Goal: Task Accomplishment & Management: Use online tool/utility

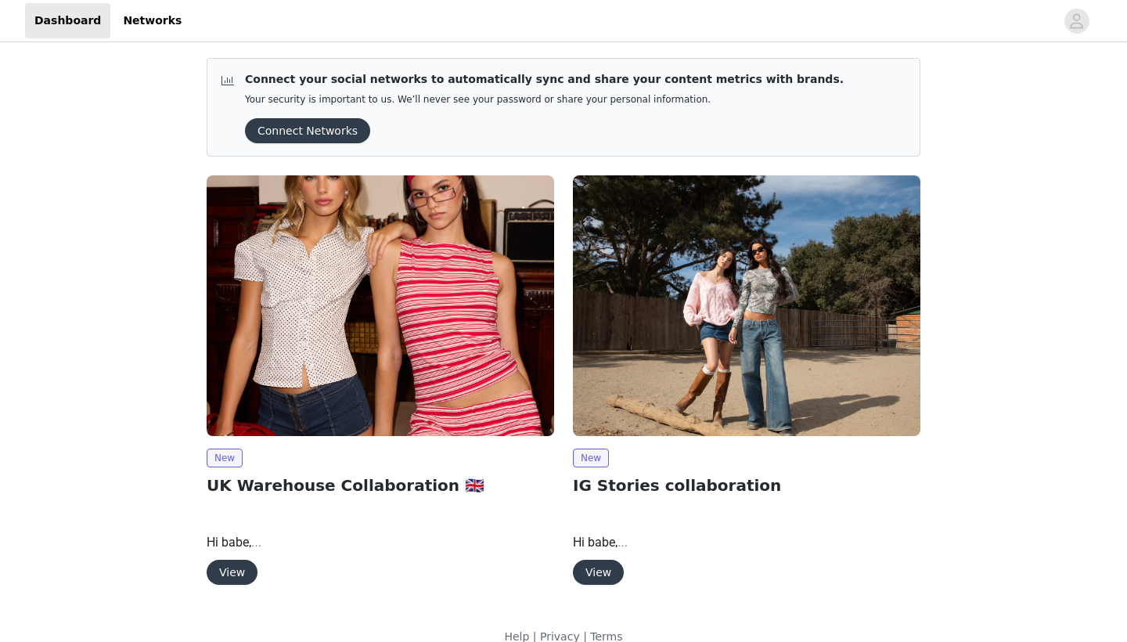
click at [278, 372] on img at bounding box center [381, 305] width 348 height 261
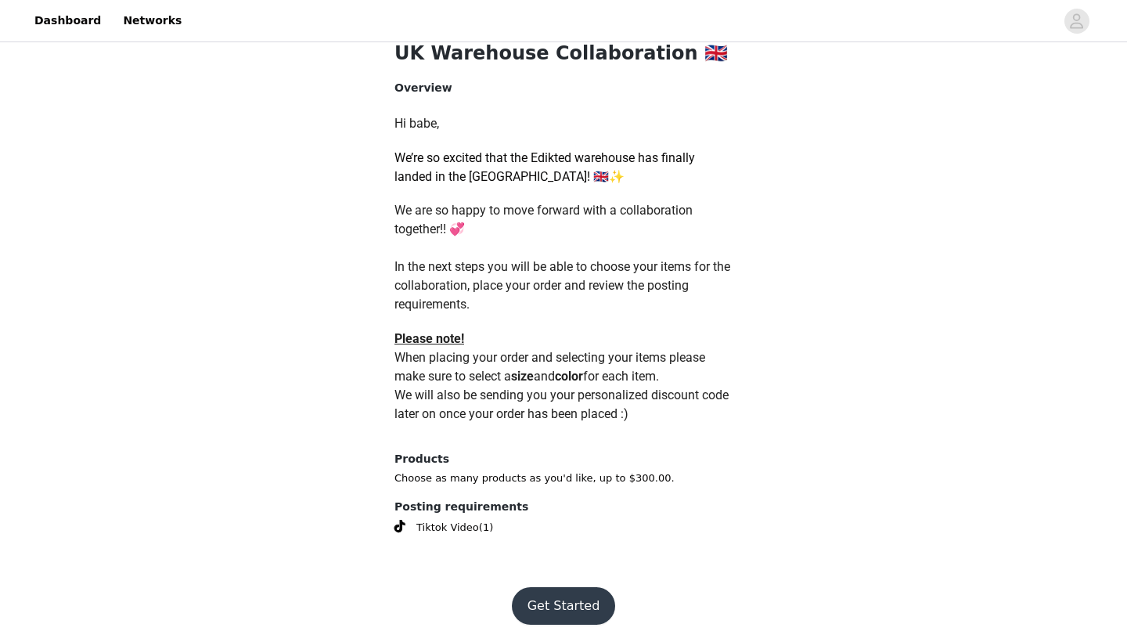
scroll to position [629, 0]
click at [568, 591] on button "Get Started" at bounding box center [564, 607] width 104 height 38
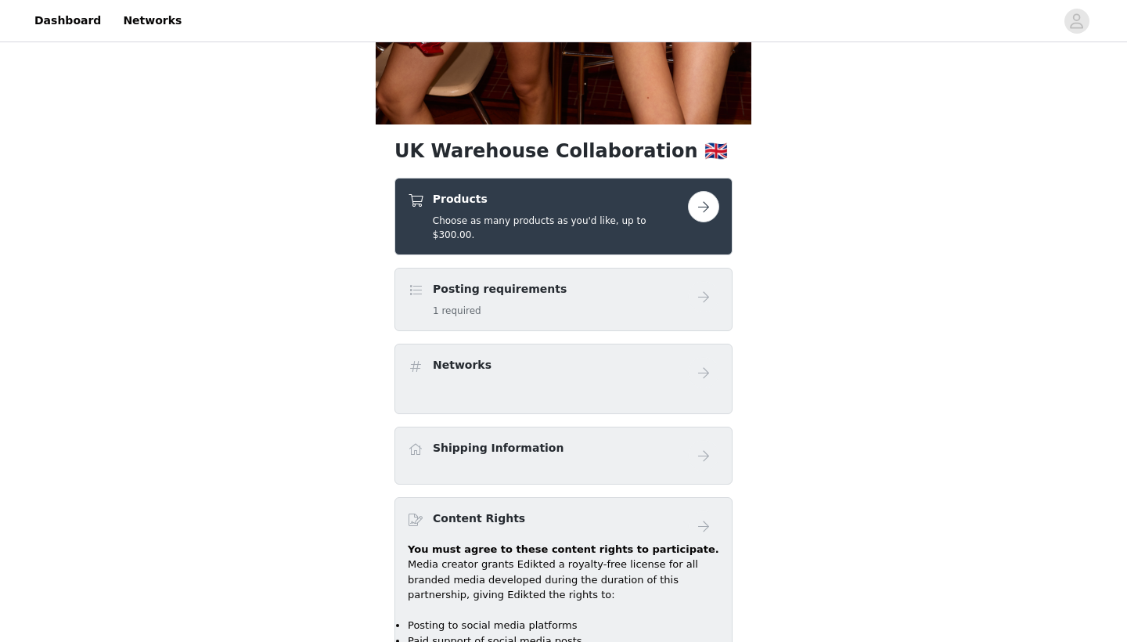
scroll to position [437, 0]
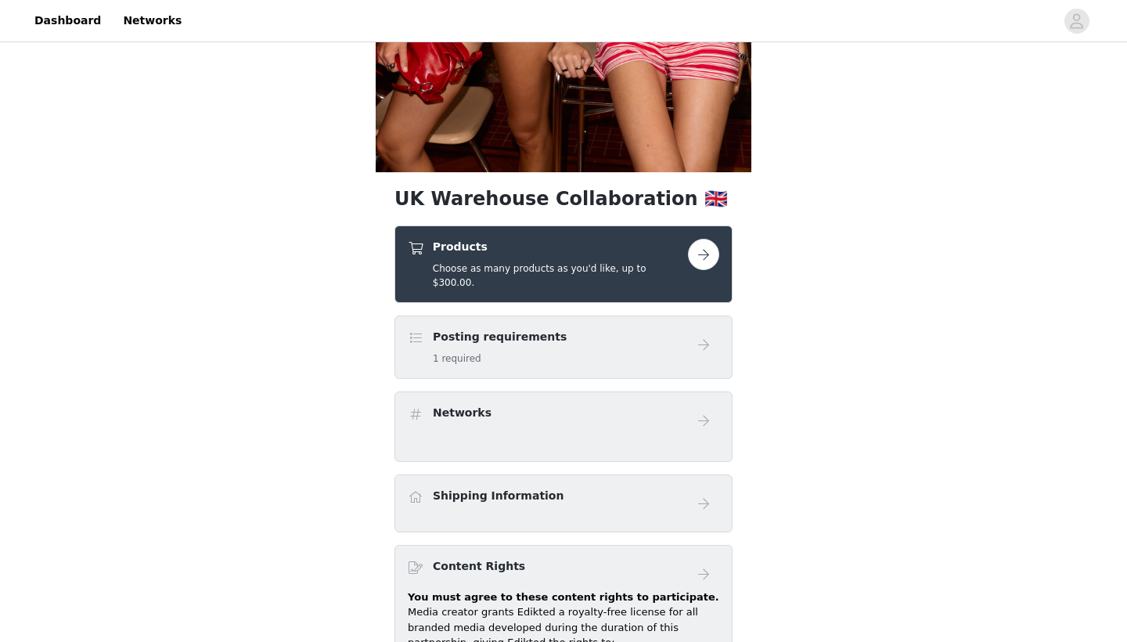
click at [706, 264] on button "button" at bounding box center [703, 254] width 31 height 31
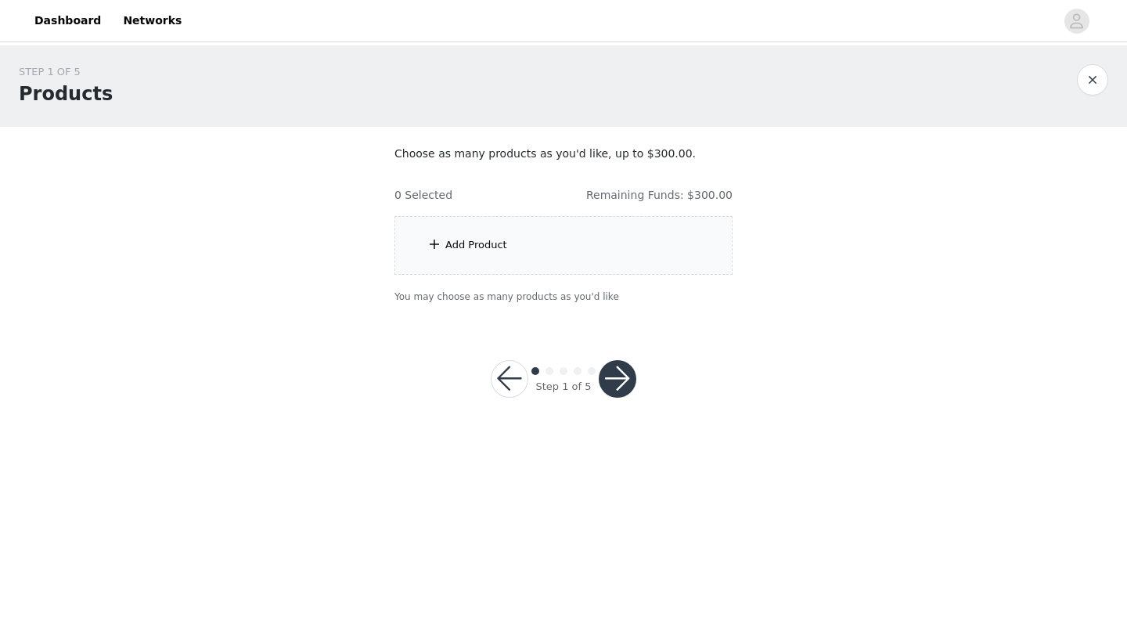
click at [562, 247] on div "Add Product" at bounding box center [563, 245] width 338 height 59
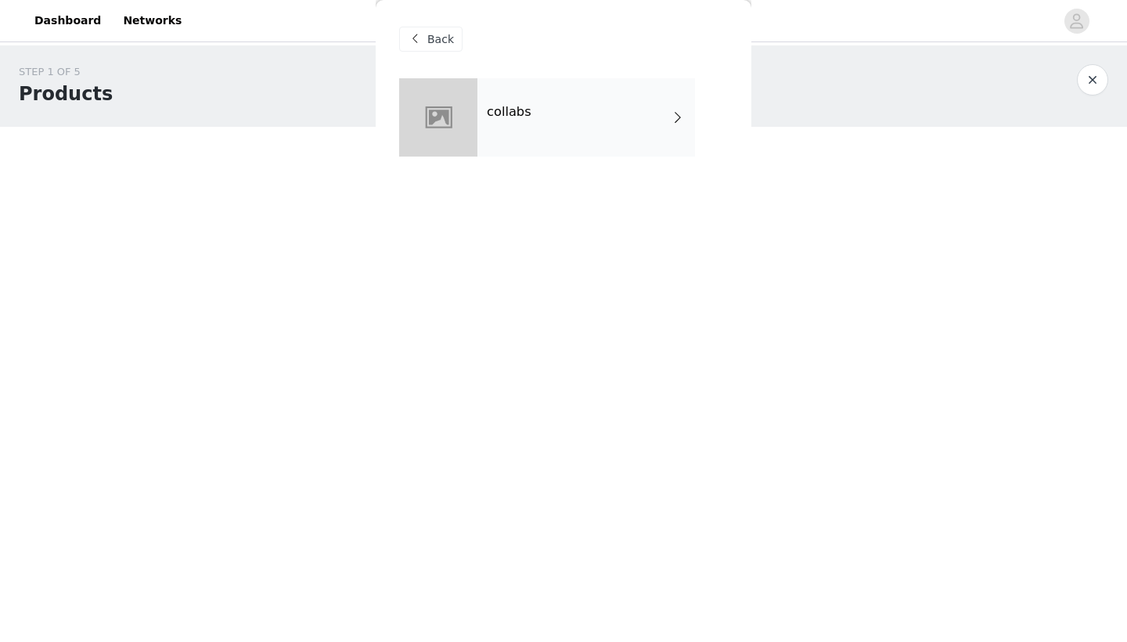
click at [572, 133] on div "collabs" at bounding box center [586, 117] width 218 height 78
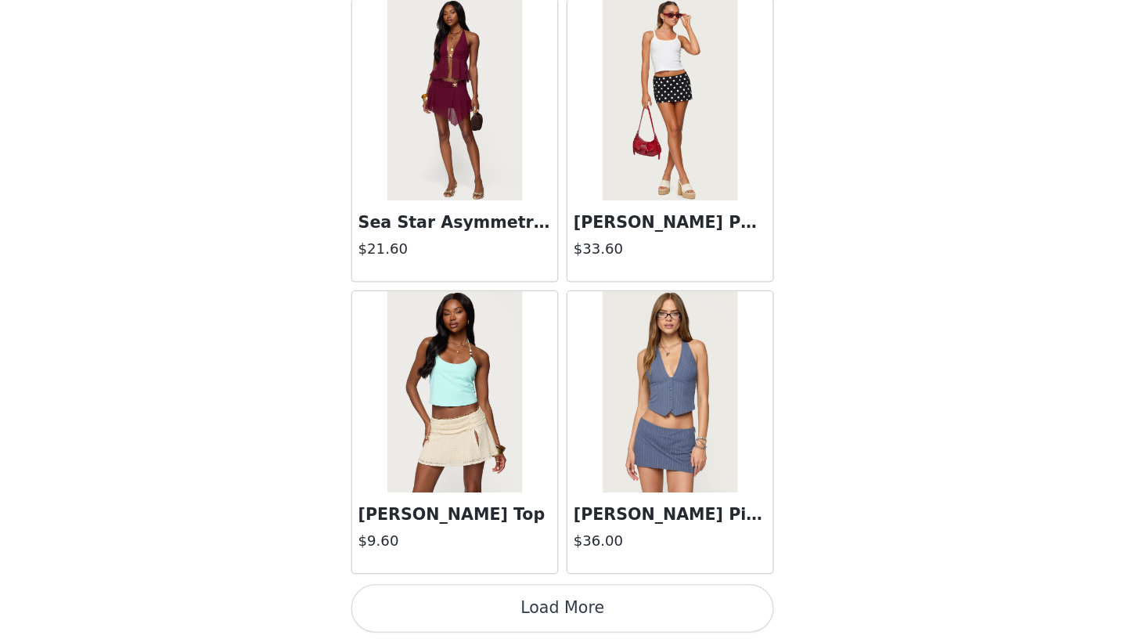
click at [430, 596] on button "Load More" at bounding box center [563, 615] width 329 height 38
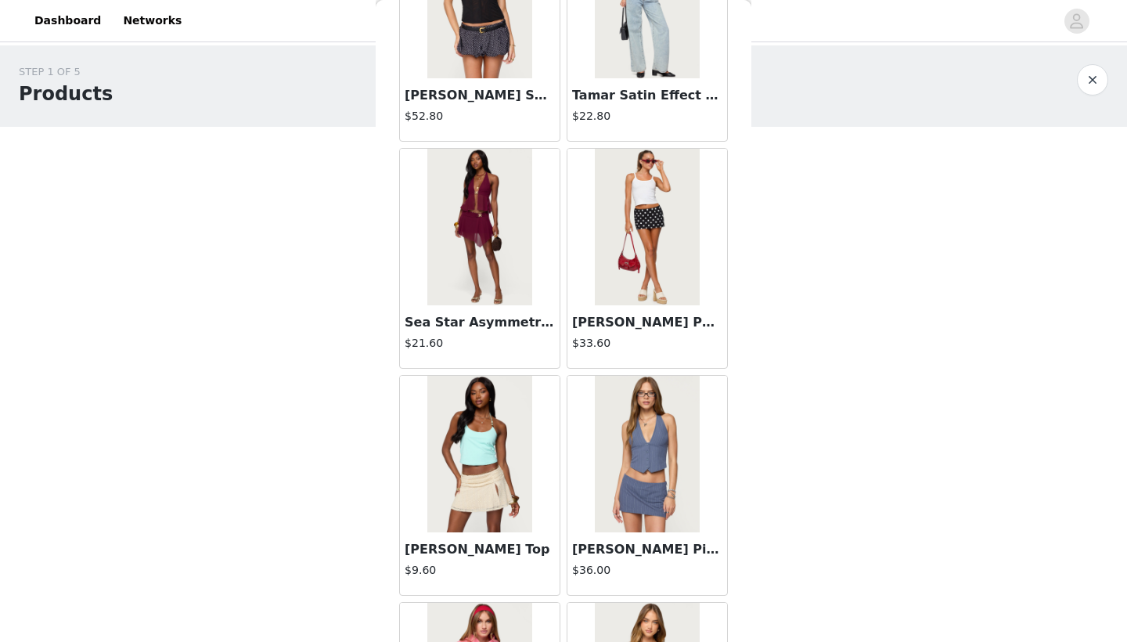
click at [782, 540] on body "Dashboard Networks STEP 1 OF 5 Products Choose as many products as you'd like, …" at bounding box center [563, 321] width 1127 height 642
click at [798, 369] on div "STEP 1 OF 5 Products Choose as many products as you'd like, up to $300.00. 0 Se…" at bounding box center [563, 240] width 1127 height 390
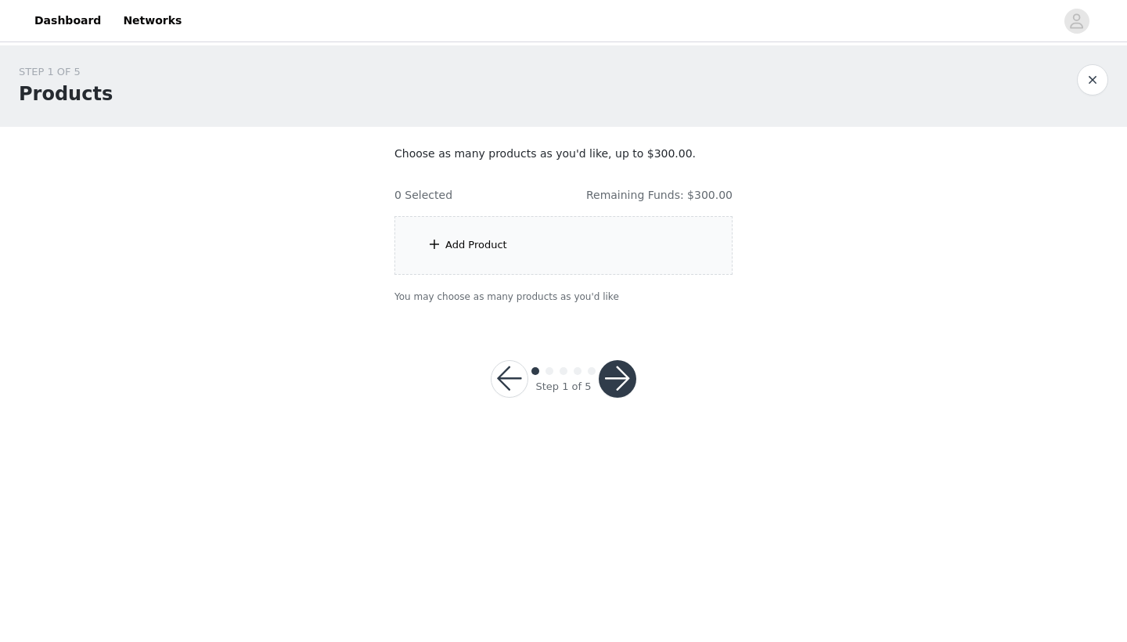
click at [539, 240] on div "Add Product" at bounding box center [563, 245] width 338 height 59
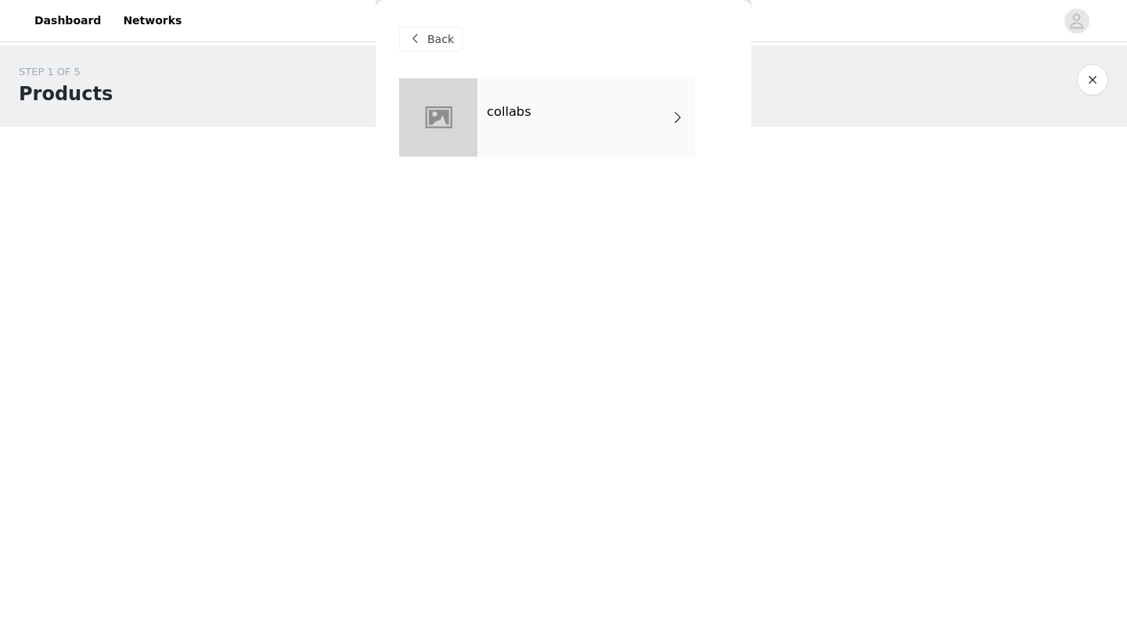
click at [571, 138] on div "collabs" at bounding box center [586, 117] width 218 height 78
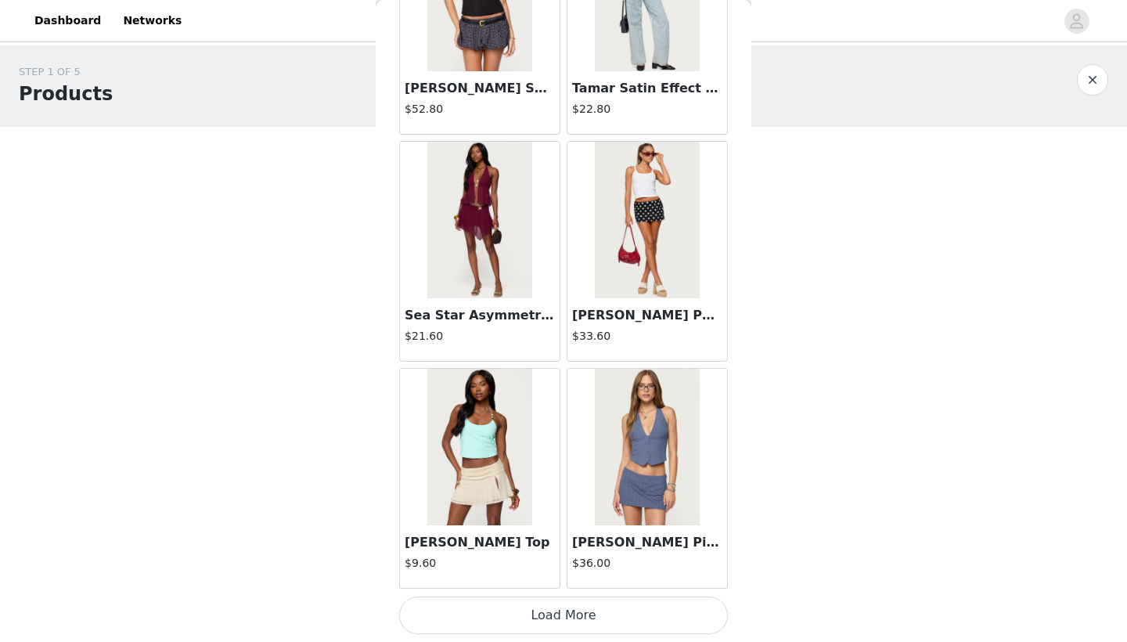
scroll to position [1753, 0]
click at [563, 609] on button "Load More" at bounding box center [563, 615] width 329 height 38
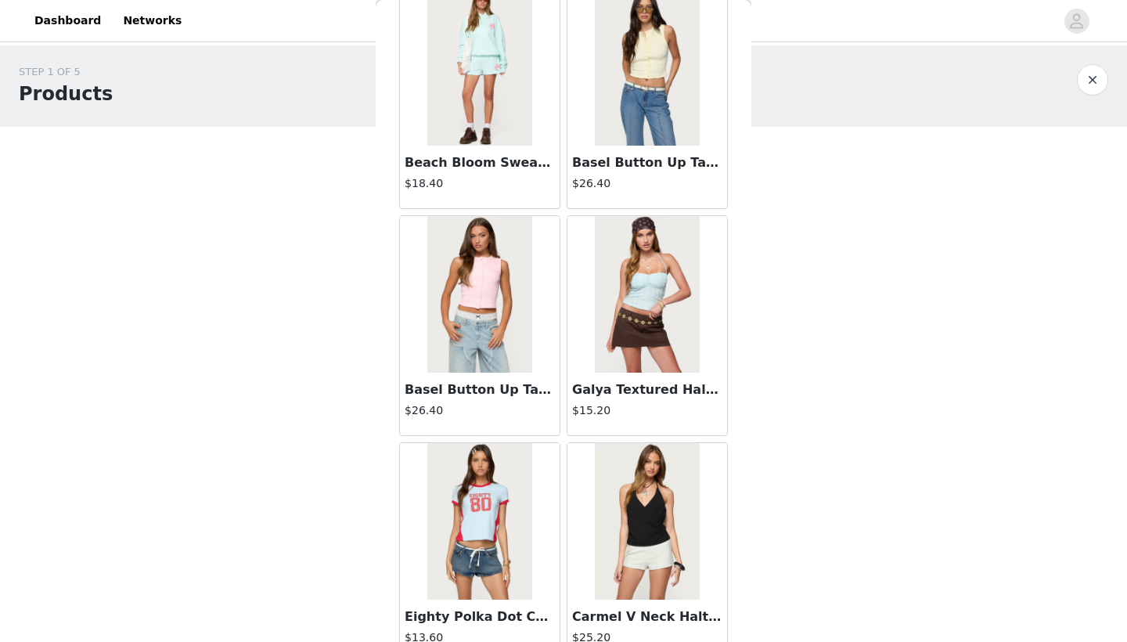
scroll to position [3727, 0]
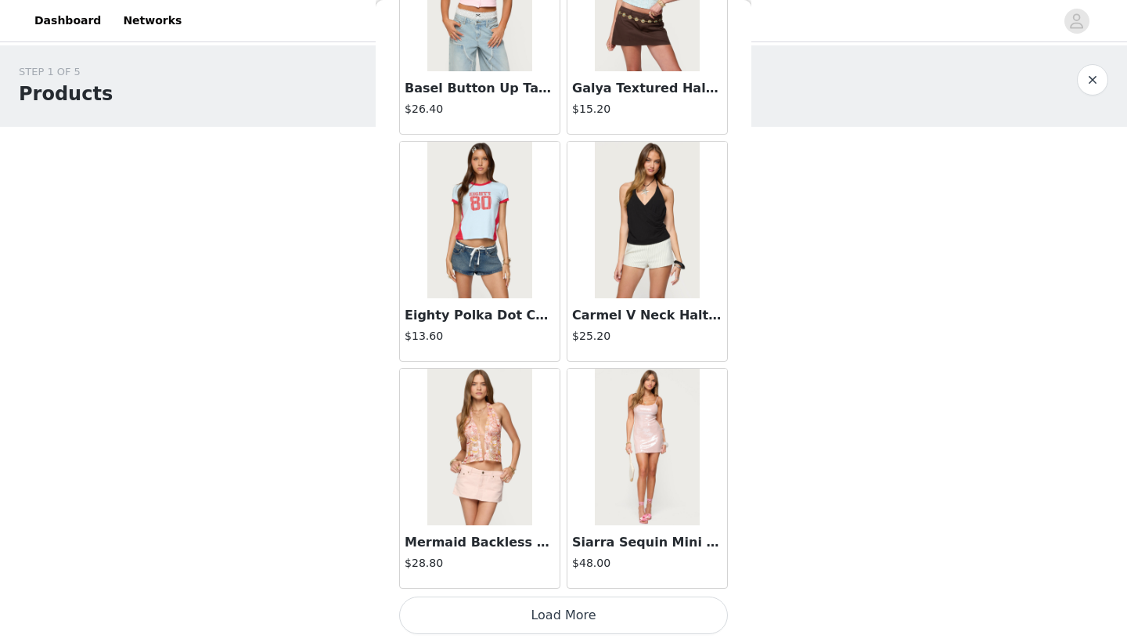
click at [550, 609] on button "Load More" at bounding box center [563, 615] width 329 height 38
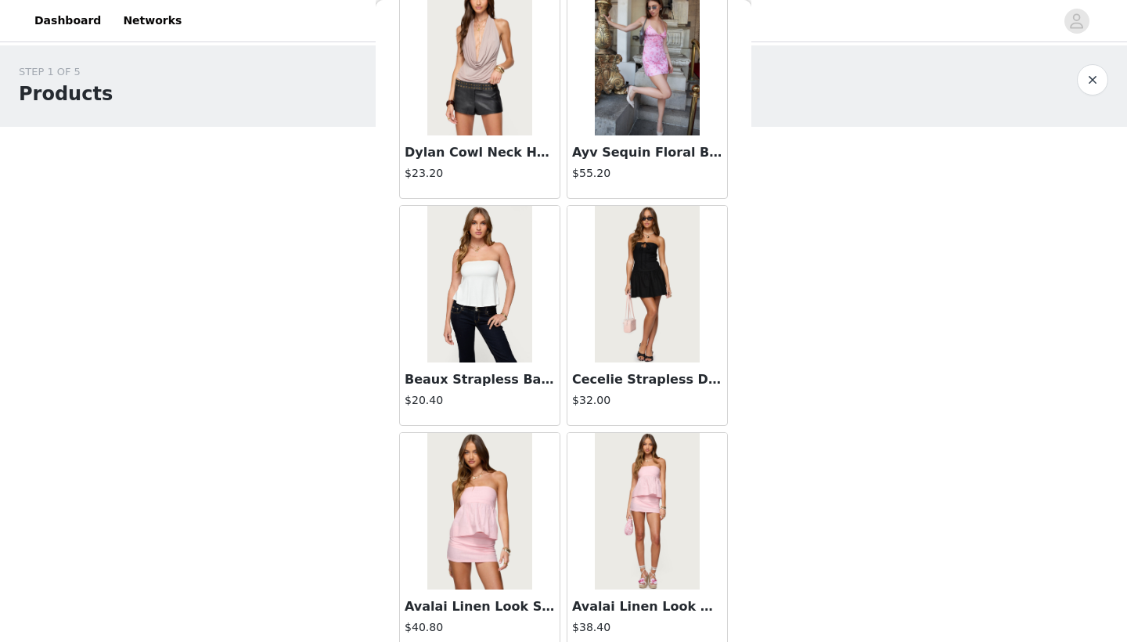
scroll to position [6270, 0]
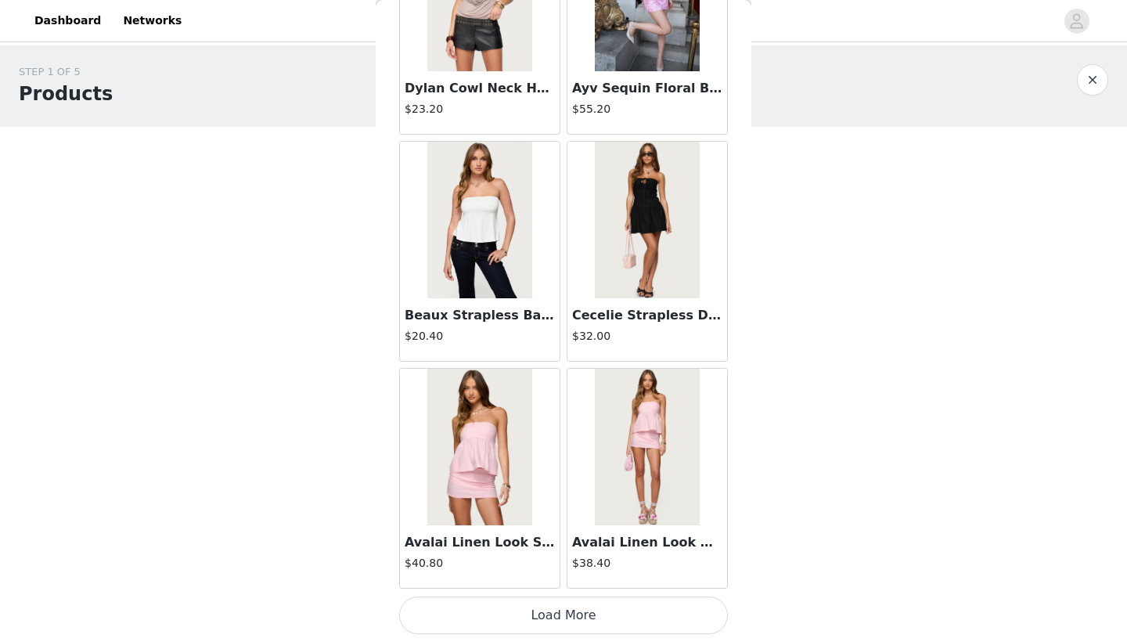
click at [576, 621] on button "Load More" at bounding box center [563, 615] width 329 height 38
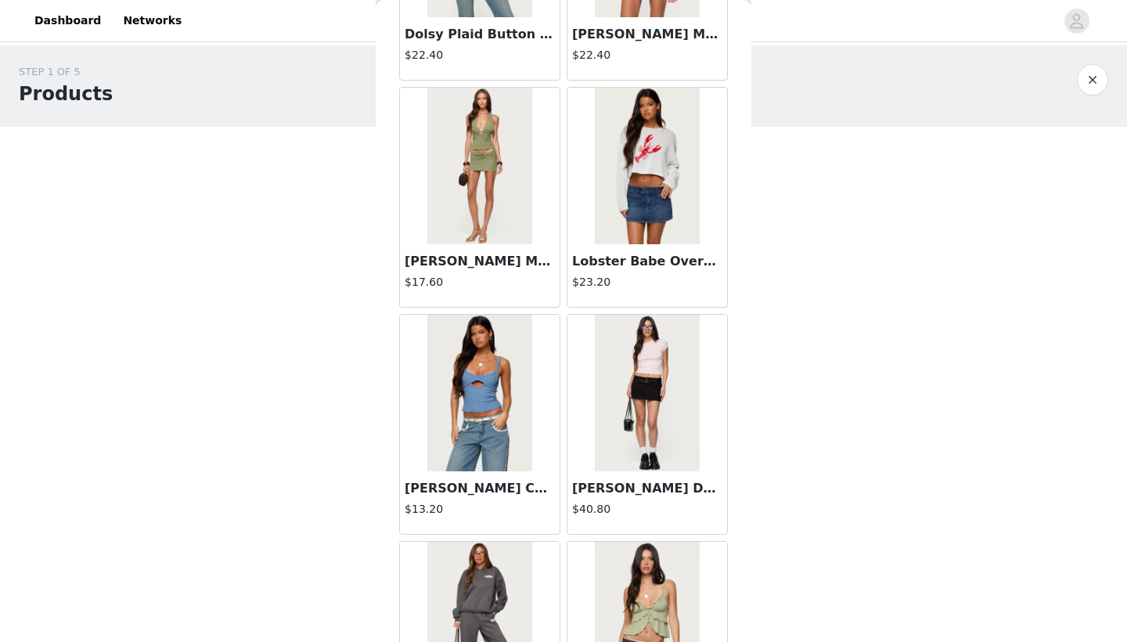
scroll to position [7949, 0]
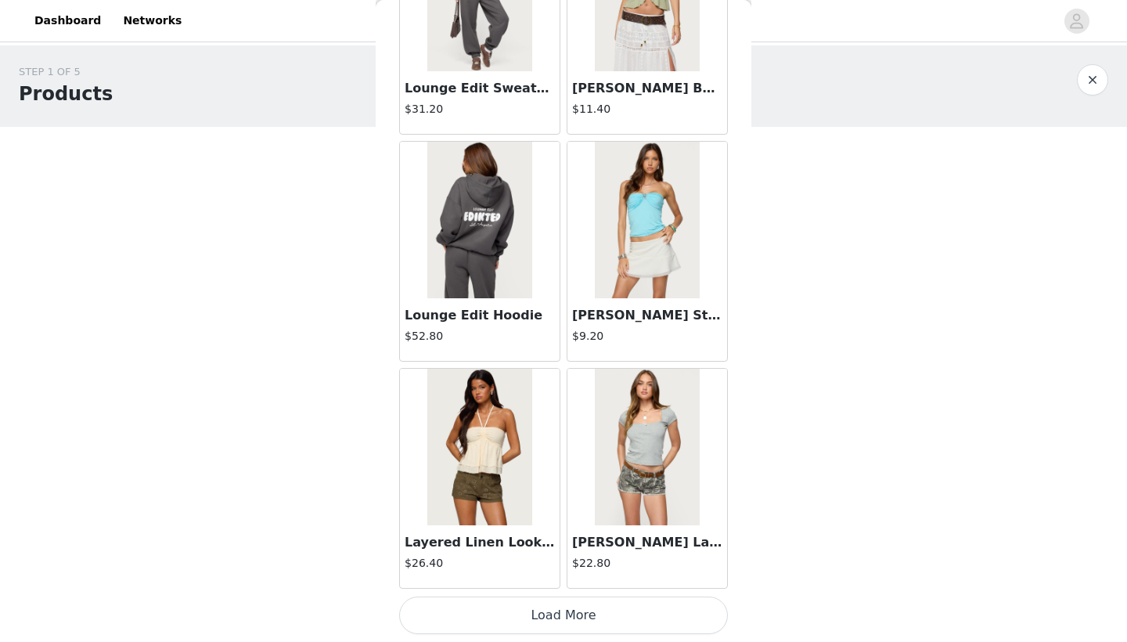
click at [562, 611] on button "Load More" at bounding box center [563, 615] width 329 height 38
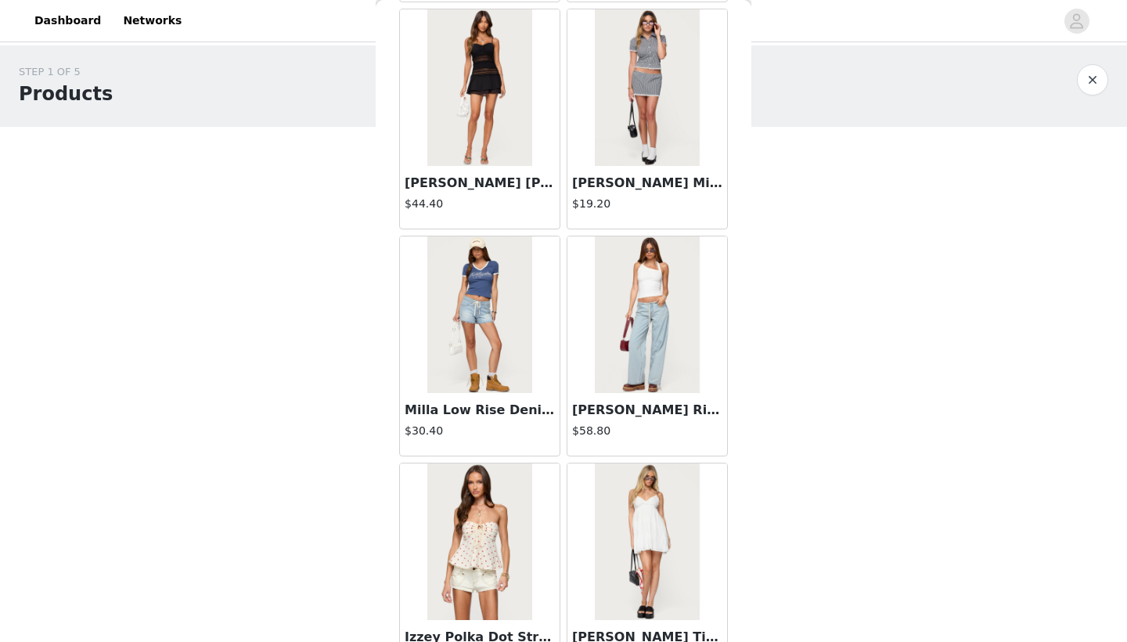
scroll to position [10744, 0]
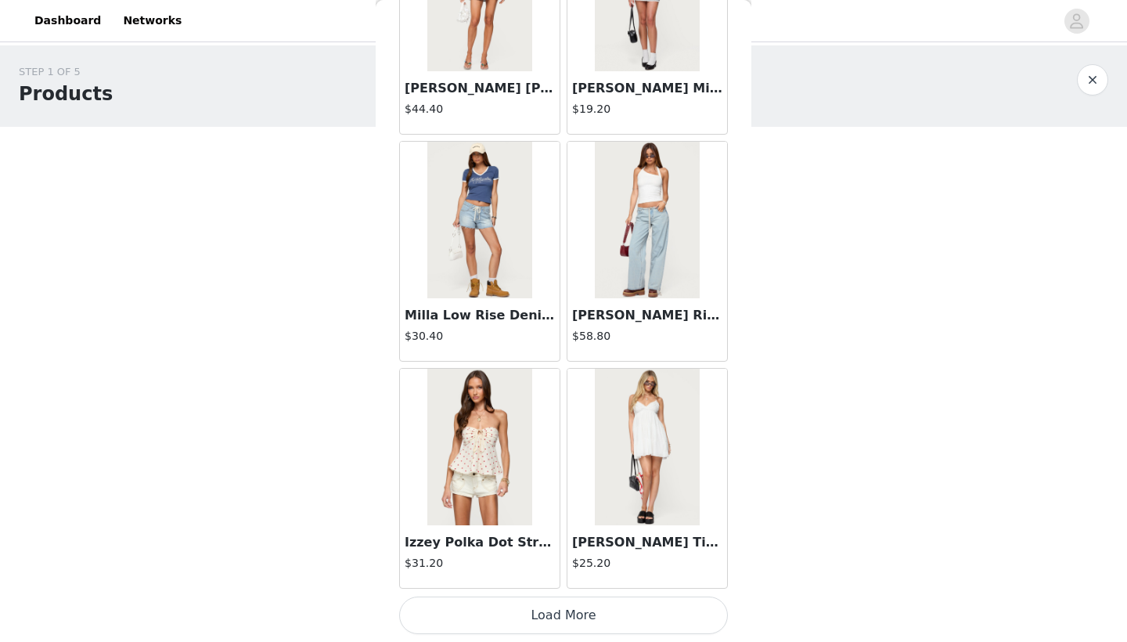
click at [576, 609] on button "Load More" at bounding box center [563, 615] width 329 height 38
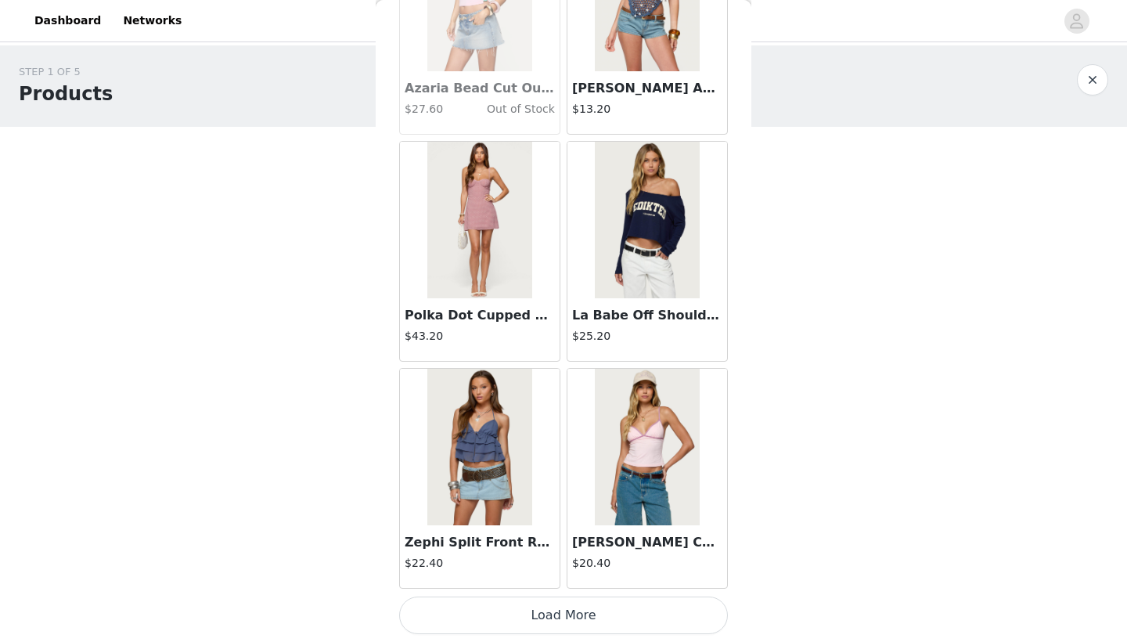
scroll to position [13103, 0]
click at [509, 603] on button "Load More" at bounding box center [563, 615] width 329 height 38
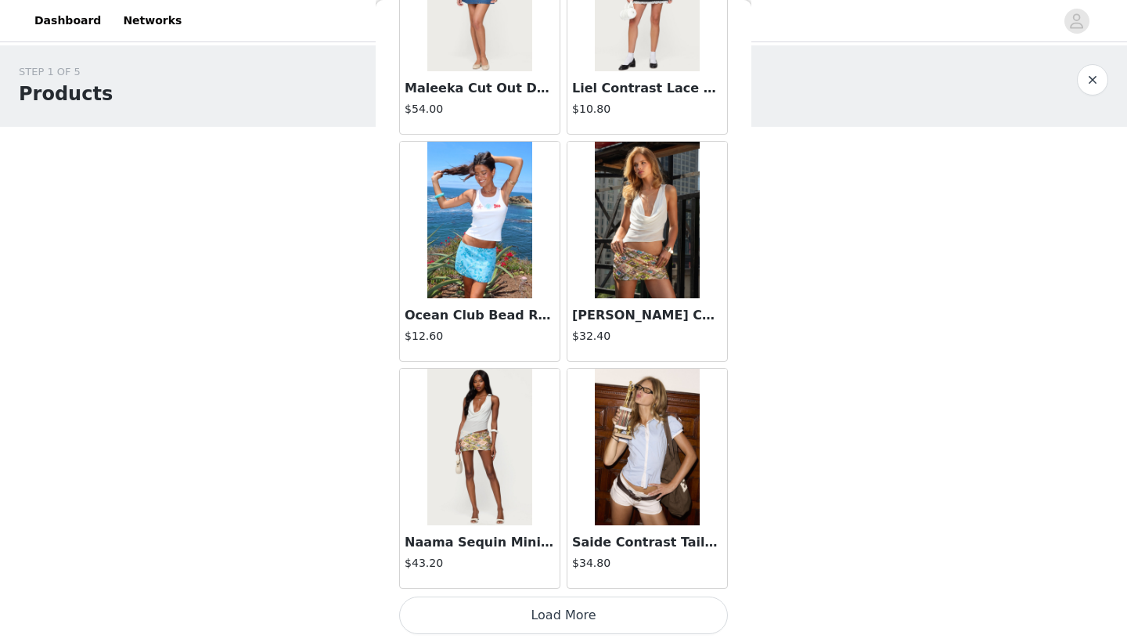
scroll to position [15373, 0]
click at [554, 609] on button "Load More" at bounding box center [563, 615] width 329 height 38
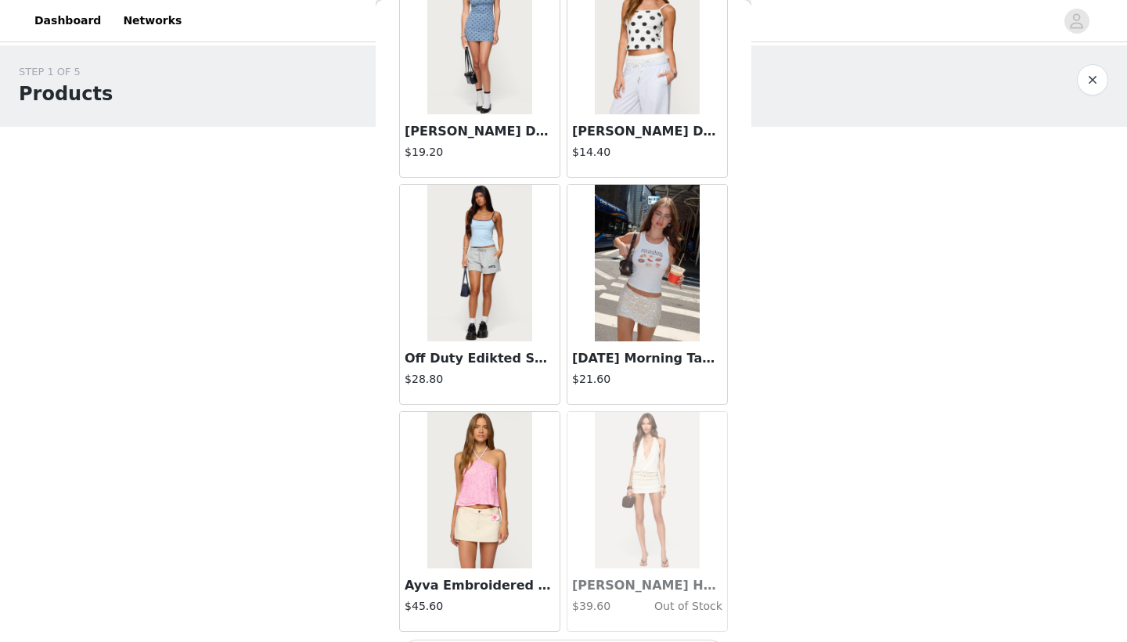
scroll to position [17607, 0]
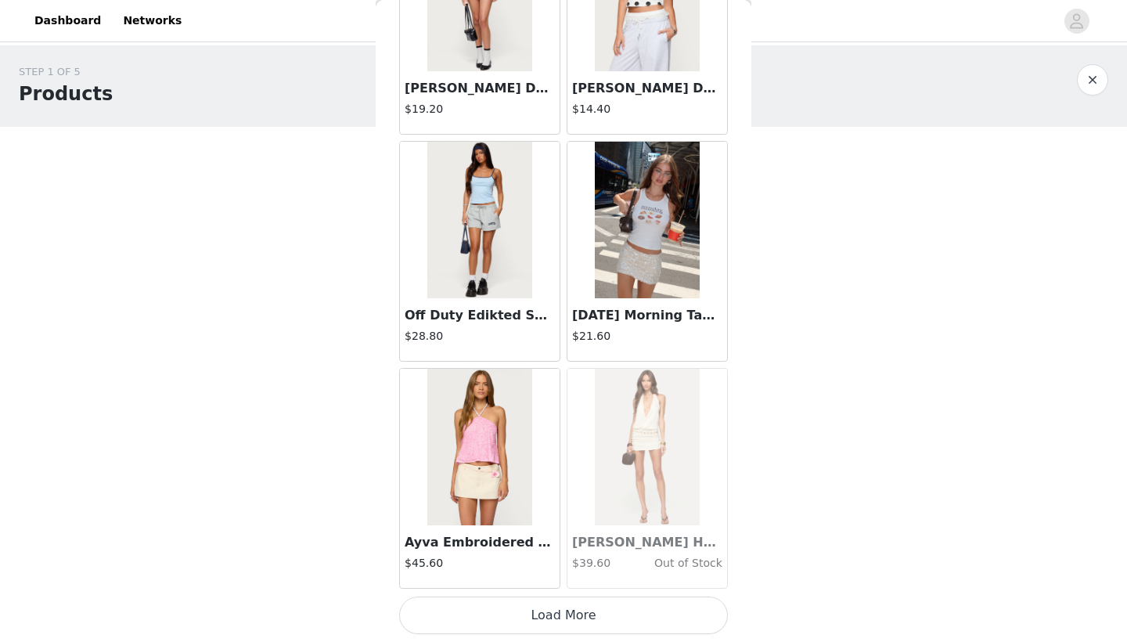
click at [584, 620] on button "Load More" at bounding box center [563, 615] width 329 height 38
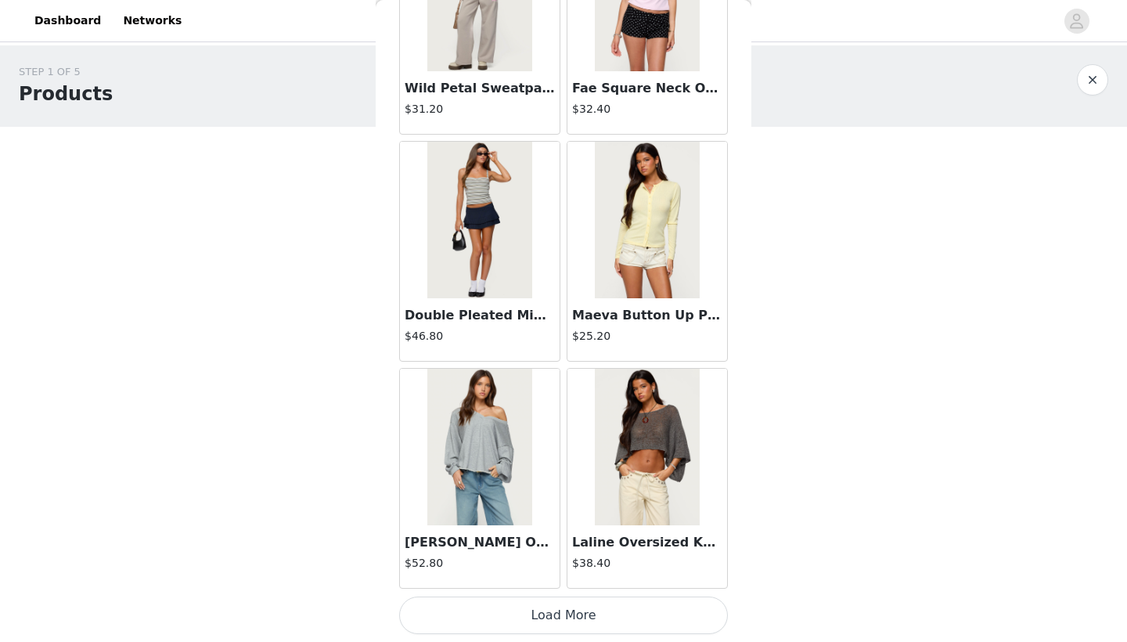
scroll to position [19912, 0]
click at [514, 604] on button "Load More" at bounding box center [563, 615] width 329 height 38
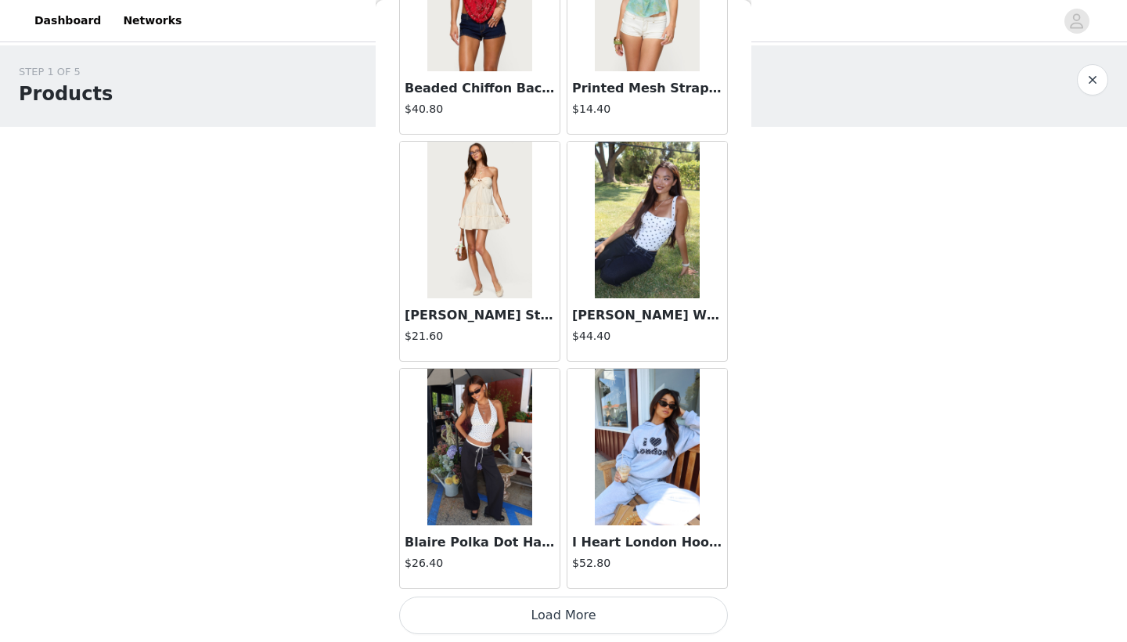
scroll to position [22182, 0]
click at [556, 617] on button "Load More" at bounding box center [563, 615] width 329 height 38
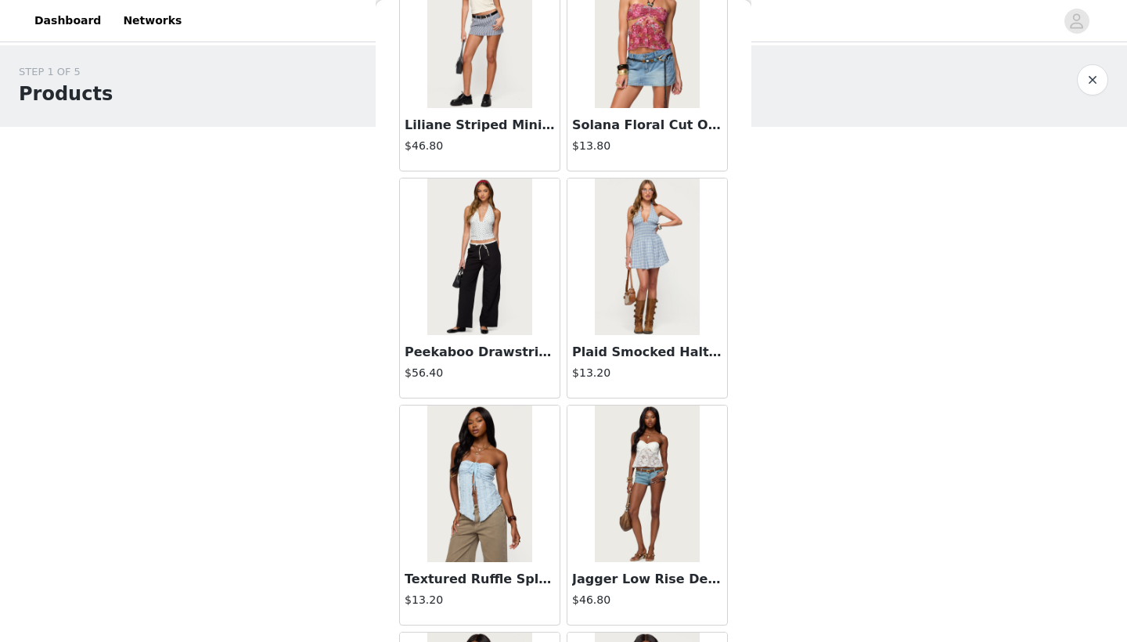
scroll to position [23500, 0]
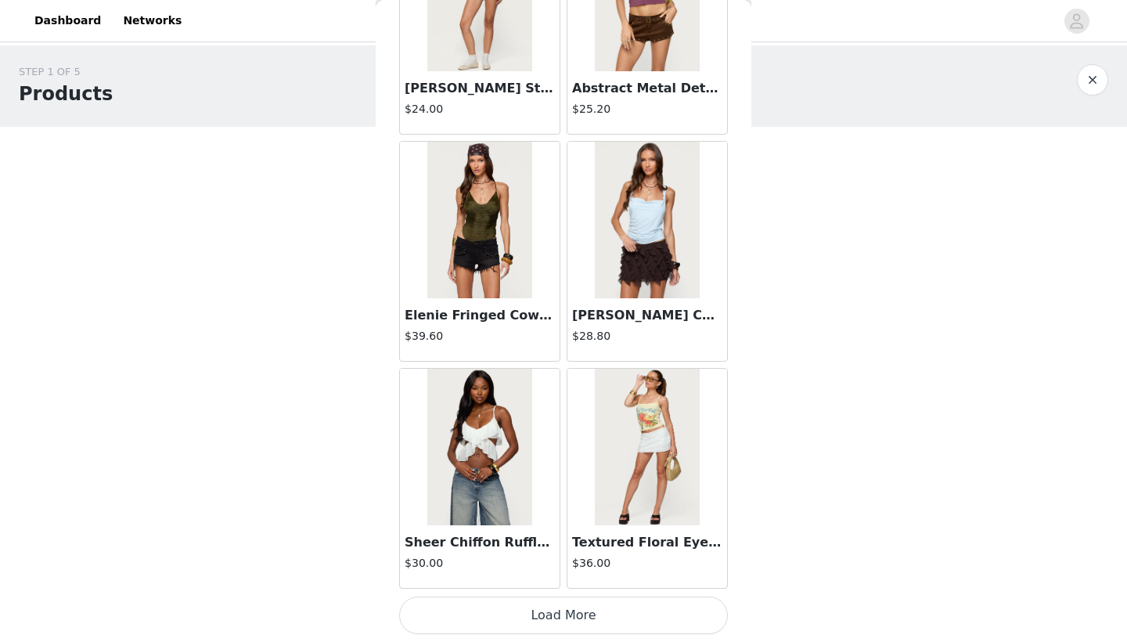
click at [554, 609] on button "Load More" at bounding box center [563, 615] width 329 height 38
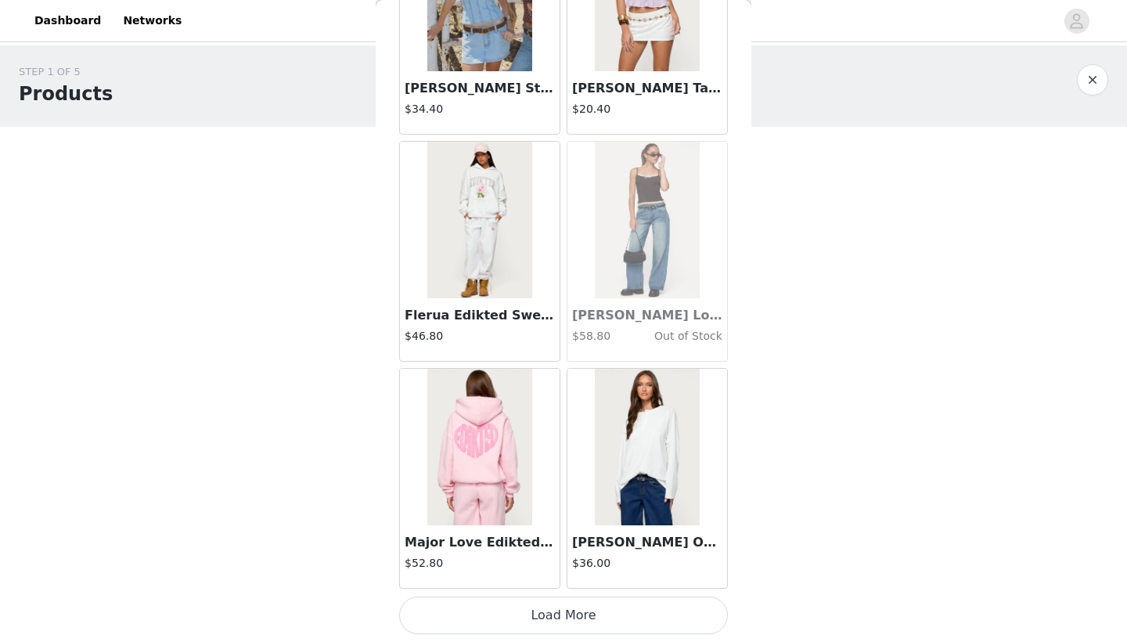
scroll to position [26722, 0]
click at [546, 603] on button "Load More" at bounding box center [563, 615] width 329 height 38
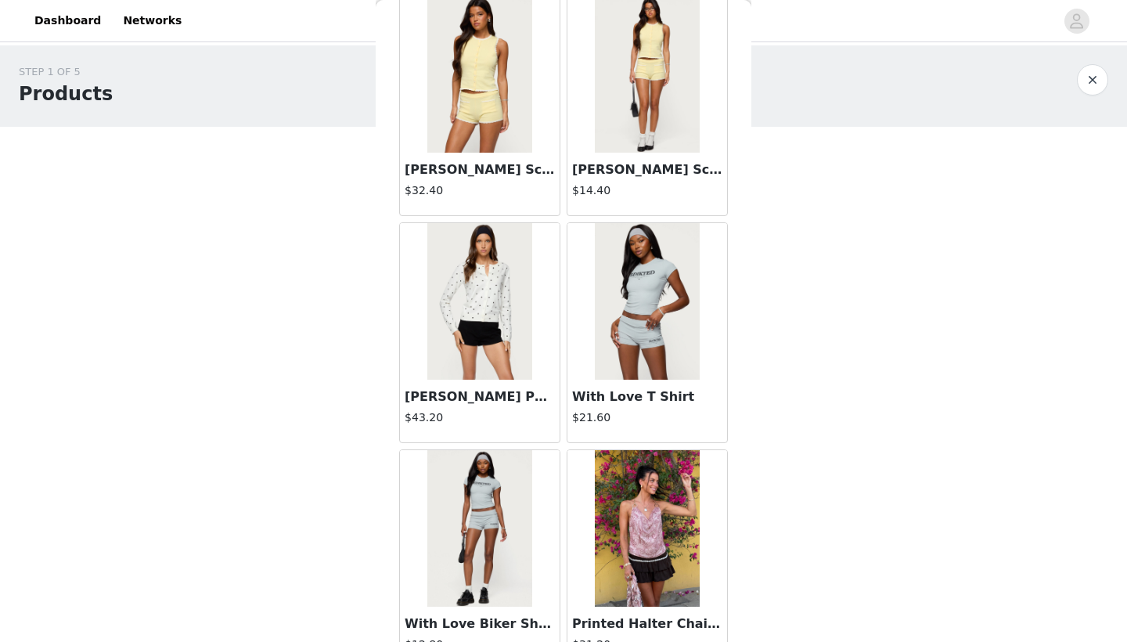
scroll to position [28470, 0]
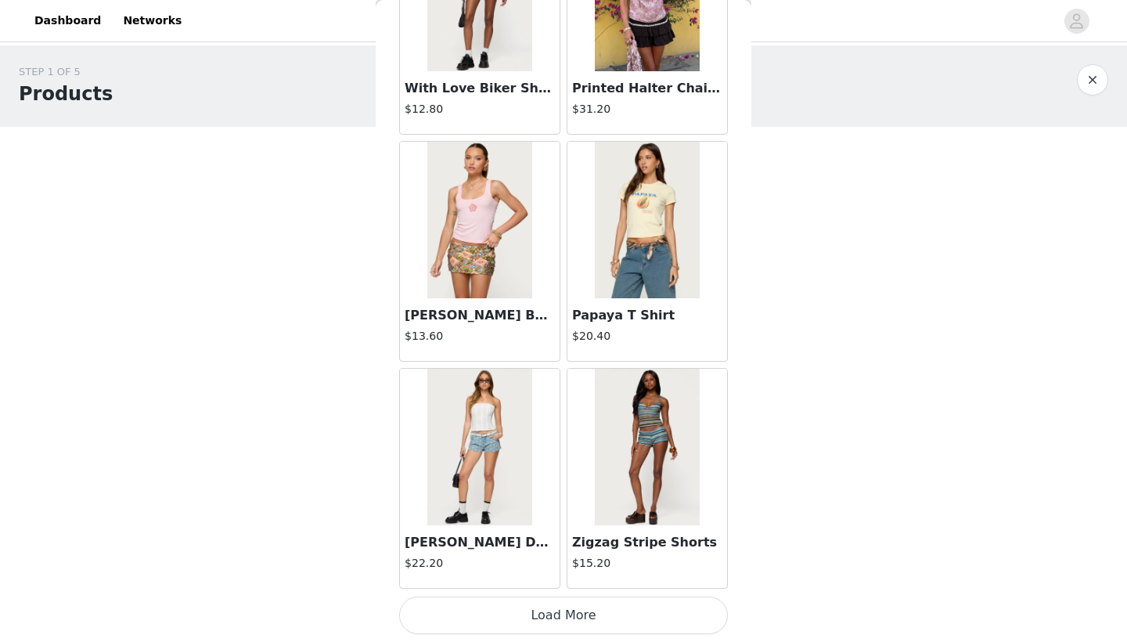
click at [535, 613] on button "Load More" at bounding box center [563, 615] width 329 height 38
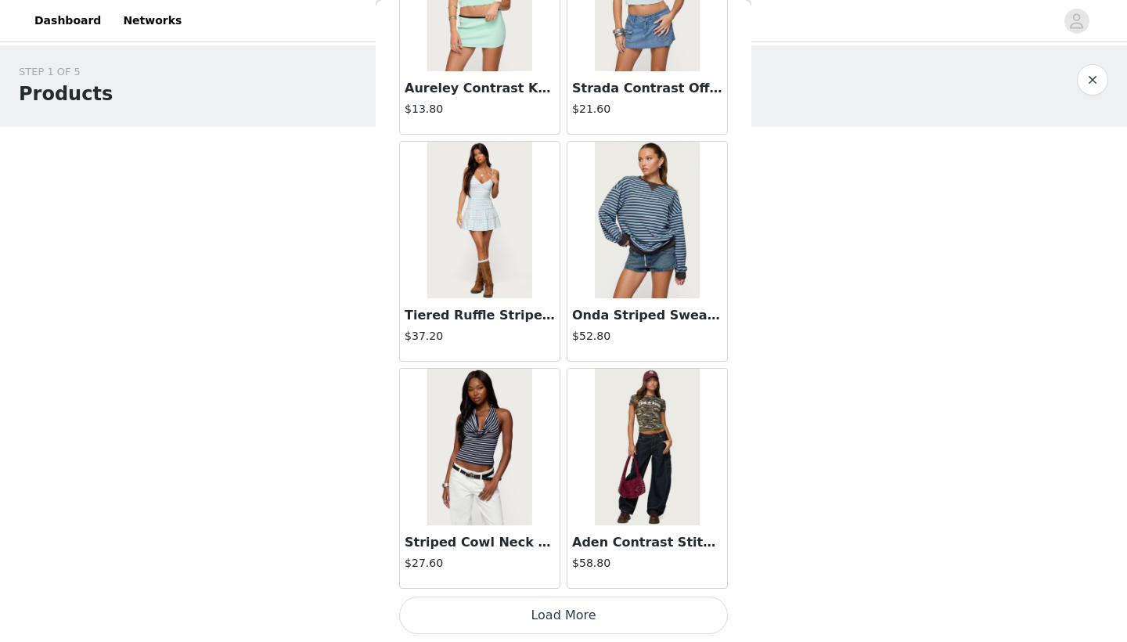
scroll to position [31262, 0]
click at [571, 606] on button "Load More" at bounding box center [563, 615] width 329 height 38
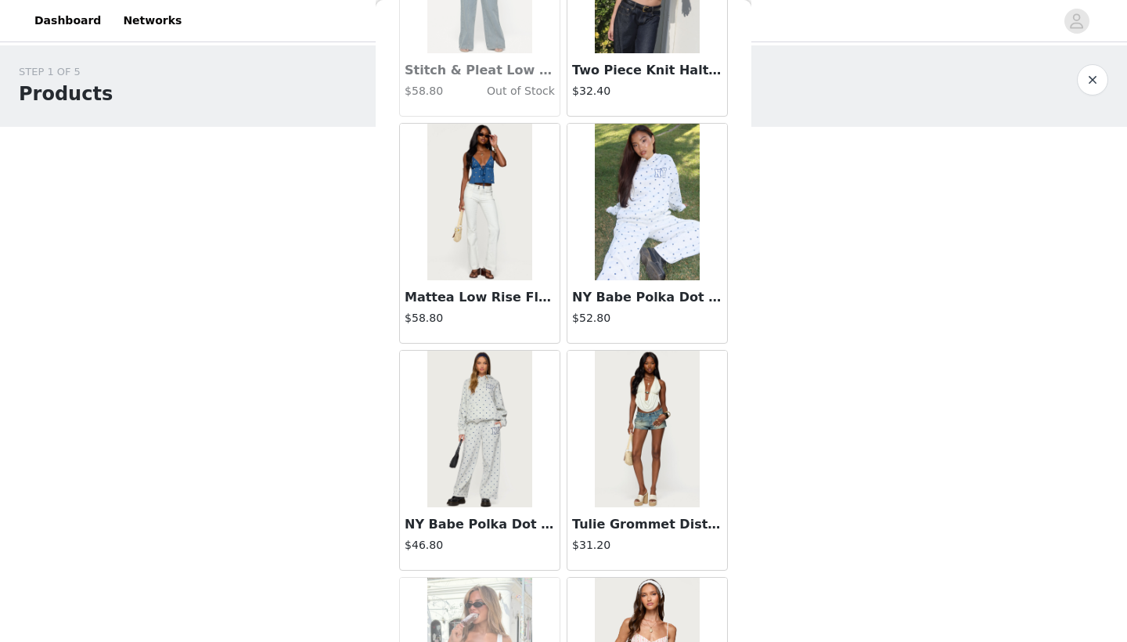
scroll to position [33324, 0]
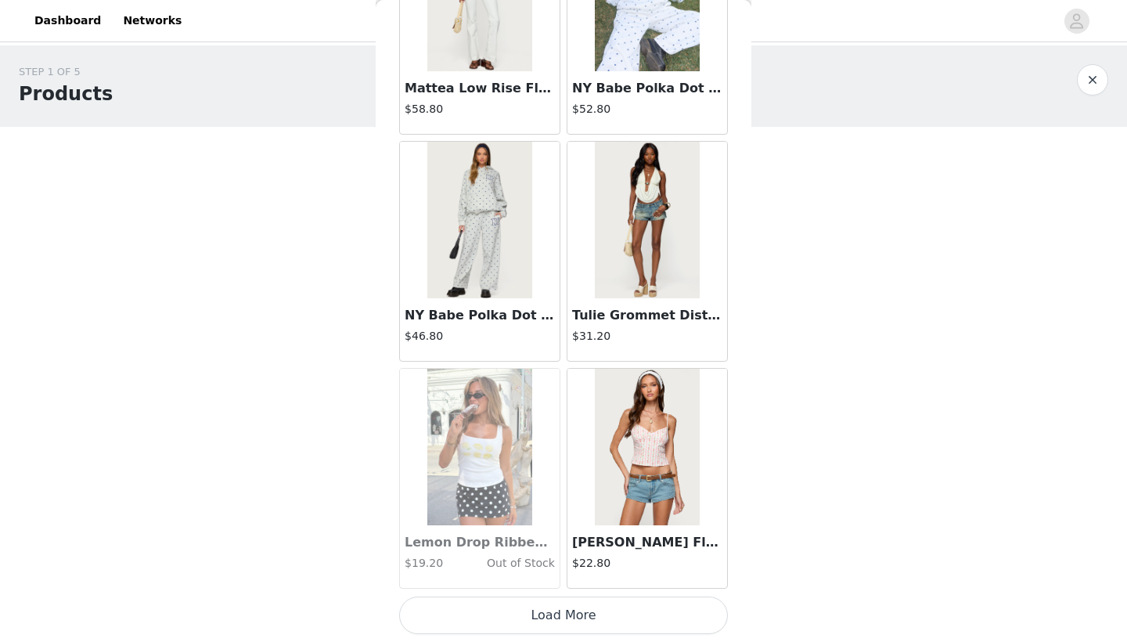
click at [548, 616] on button "Load More" at bounding box center [563, 615] width 329 height 38
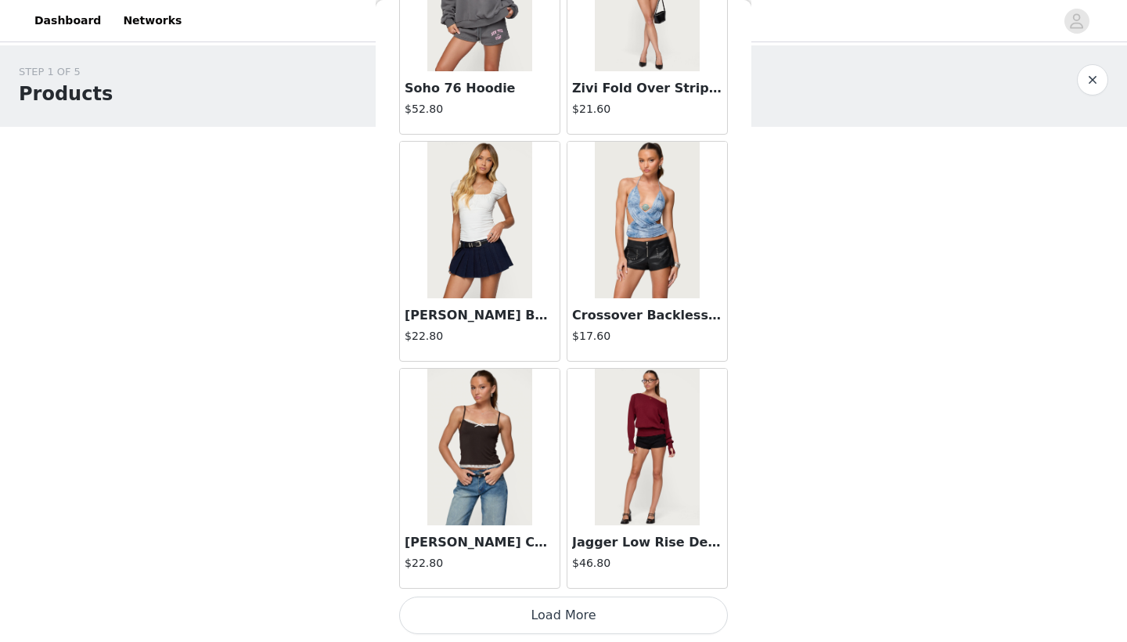
scroll to position [35802, 0]
click at [550, 621] on button "Load More" at bounding box center [563, 615] width 329 height 38
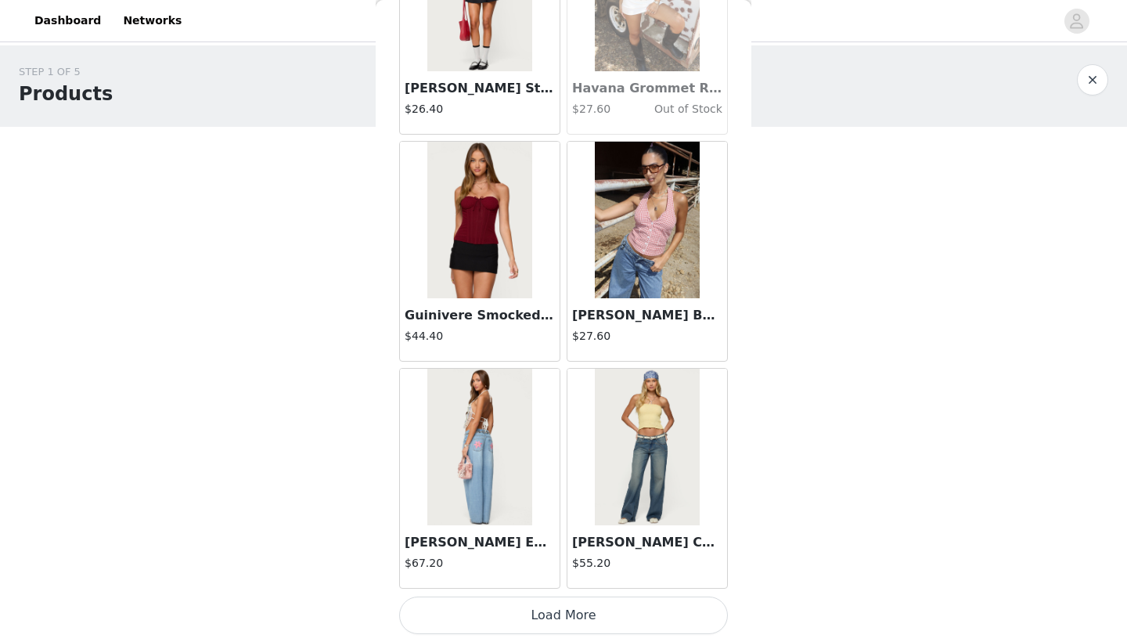
scroll to position [38072, 0]
click at [545, 632] on button "Load More" at bounding box center [563, 615] width 329 height 38
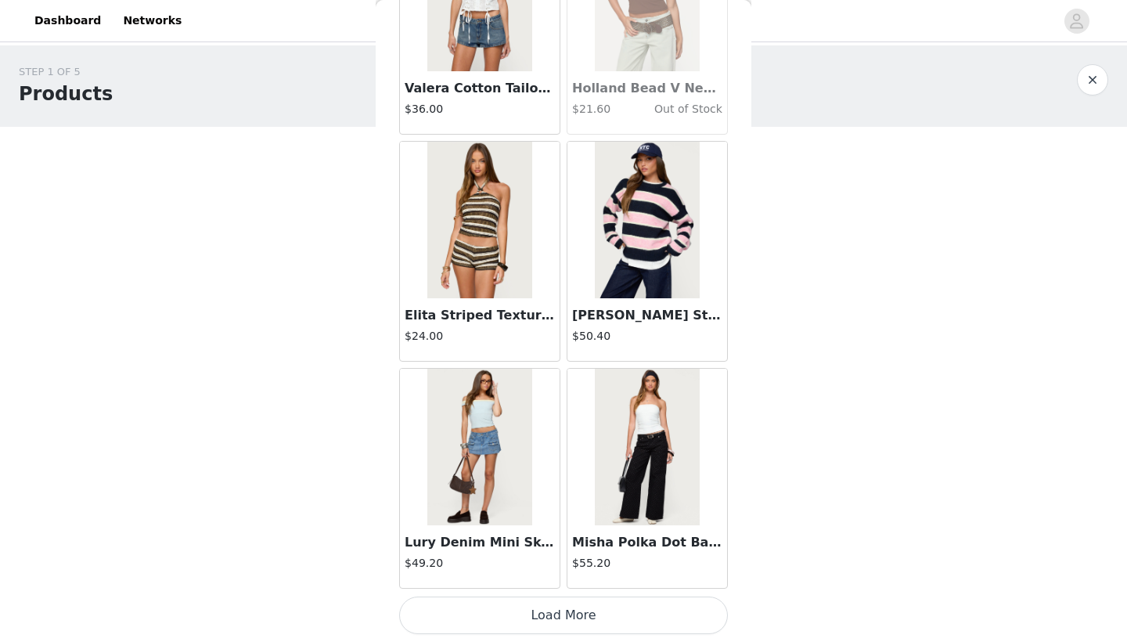
scroll to position [0, 0]
click at [552, 618] on button "Load More" at bounding box center [563, 615] width 329 height 38
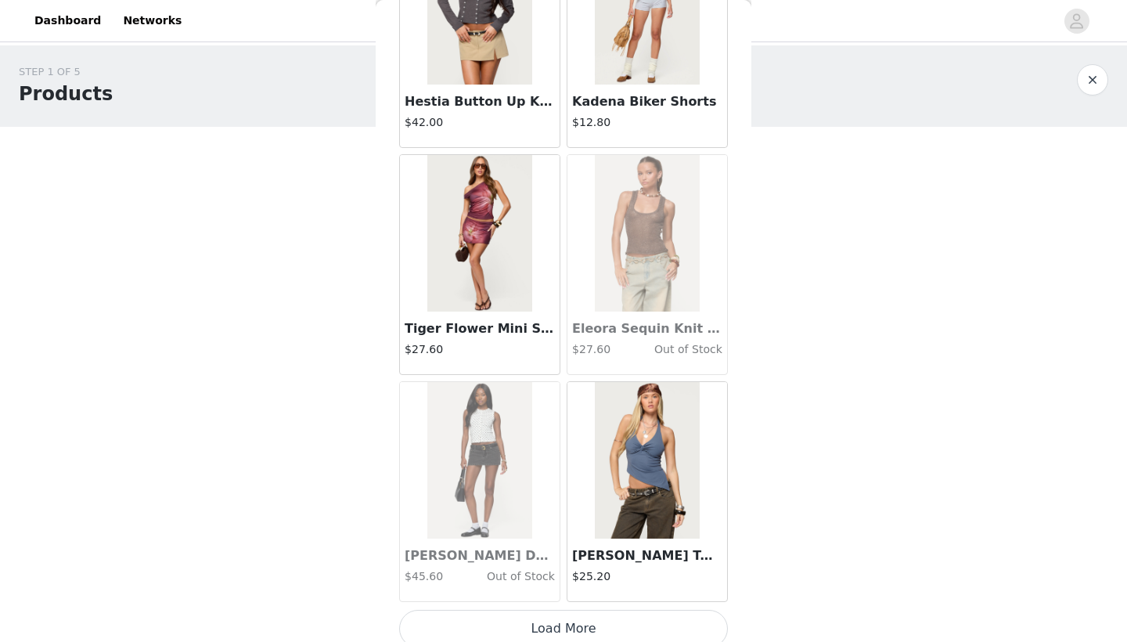
scroll to position [42599, 0]
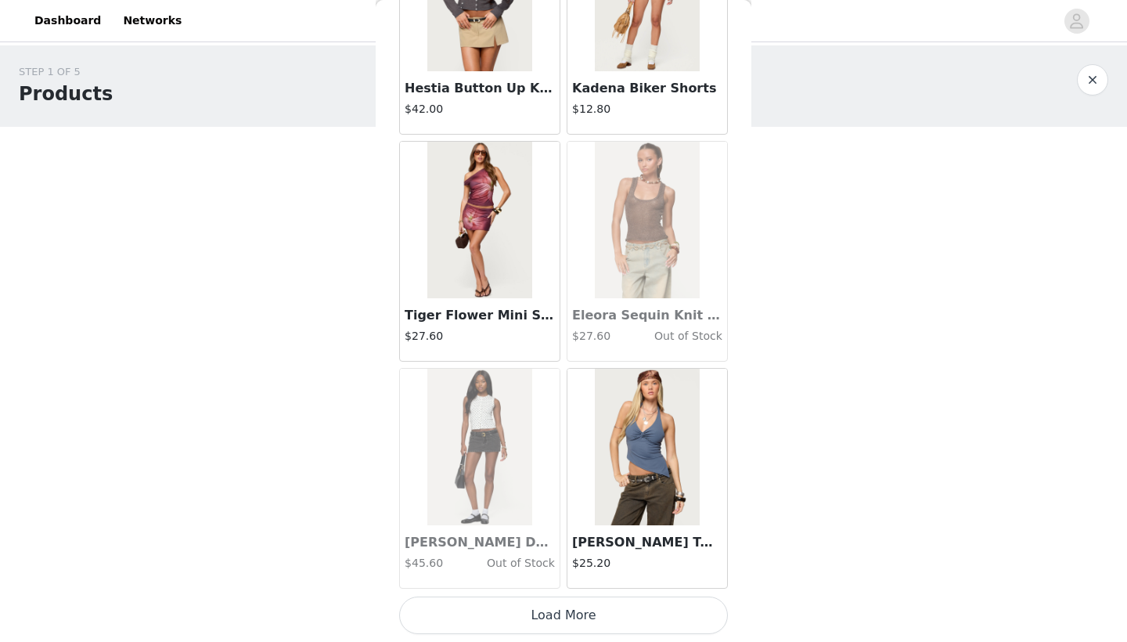
click at [543, 614] on button "Load More" at bounding box center [563, 615] width 329 height 38
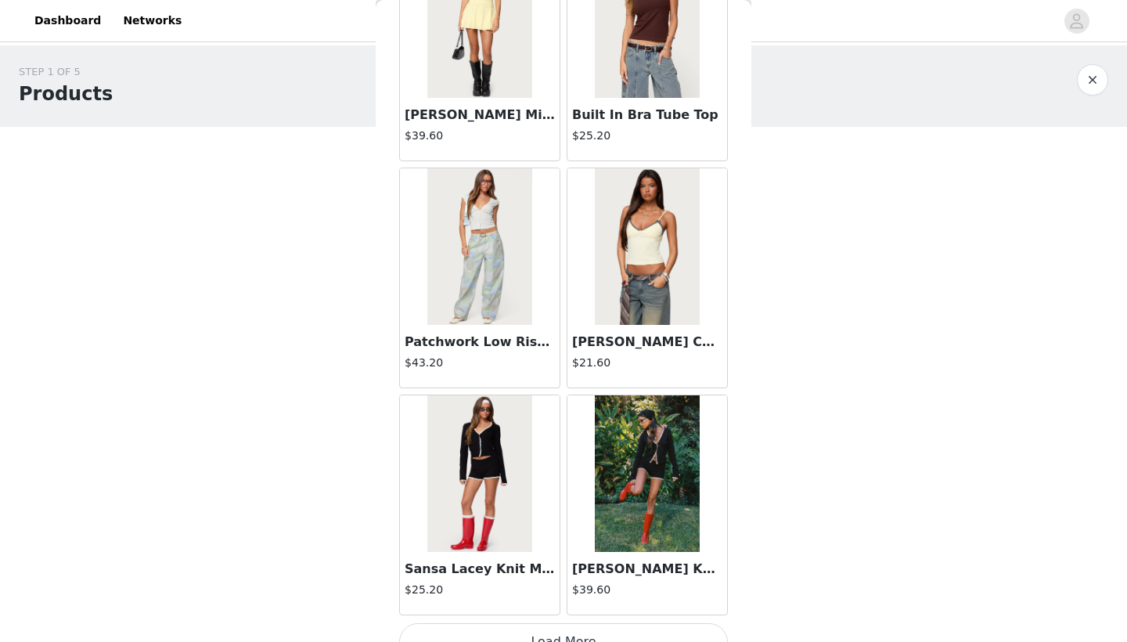
scroll to position [44857, 0]
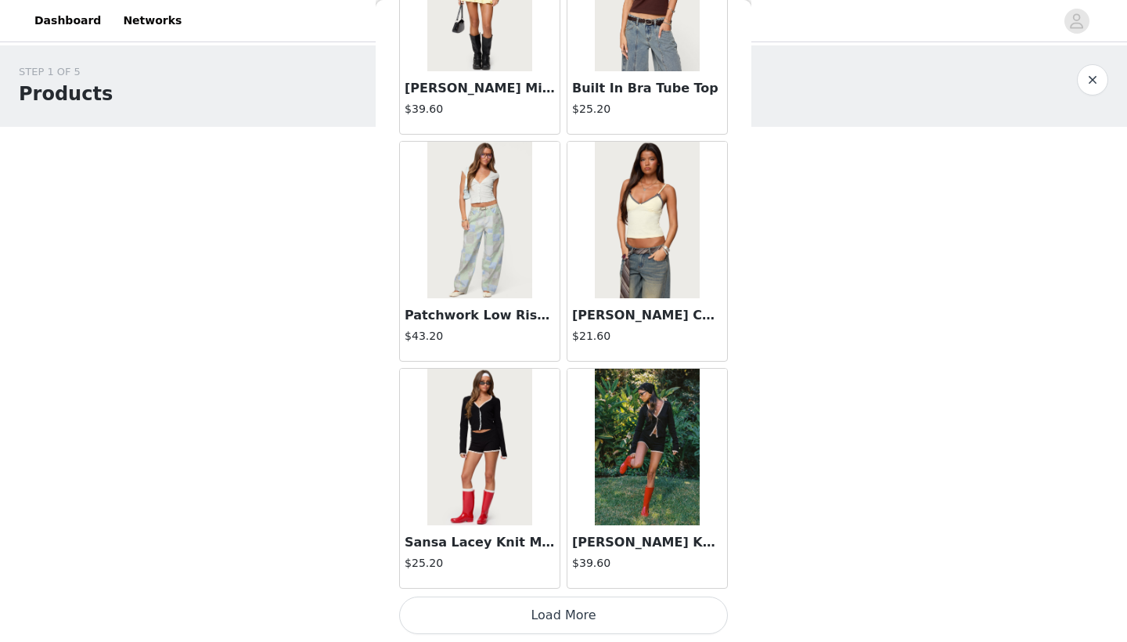
click at [569, 614] on button "Load More" at bounding box center [563, 615] width 329 height 38
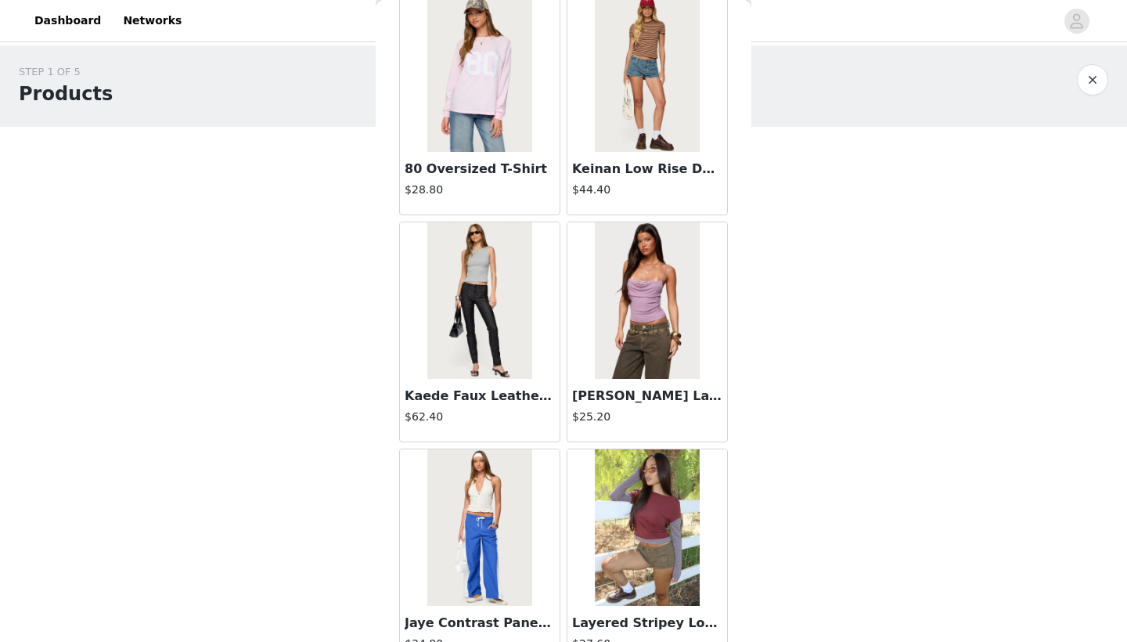
scroll to position [46844, 0]
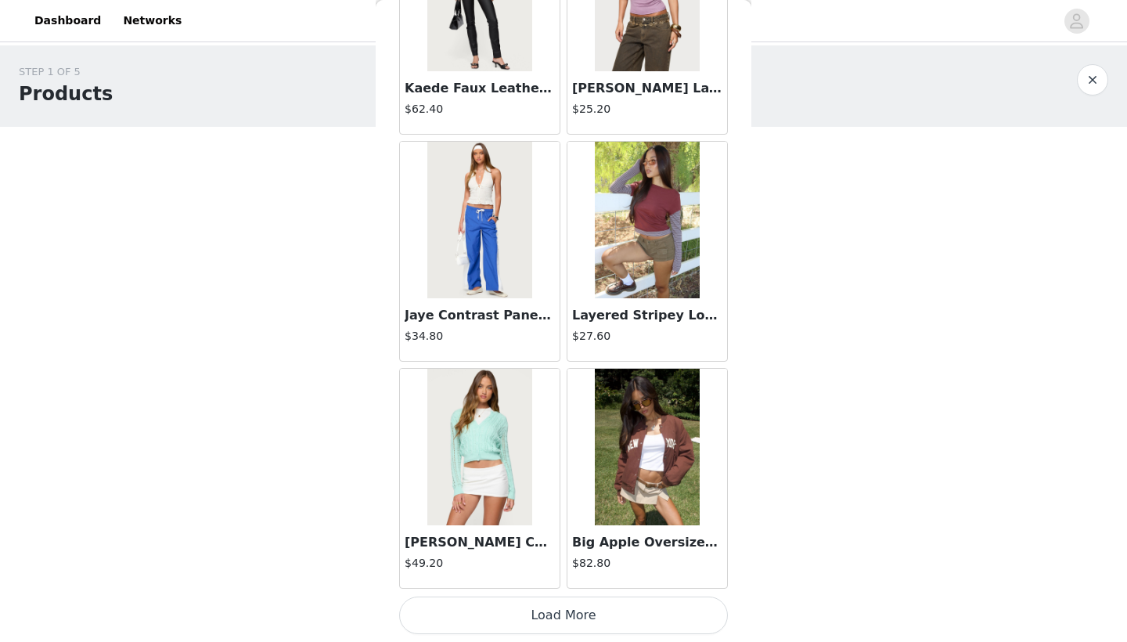
click at [549, 613] on button "Load More" at bounding box center [563, 615] width 329 height 38
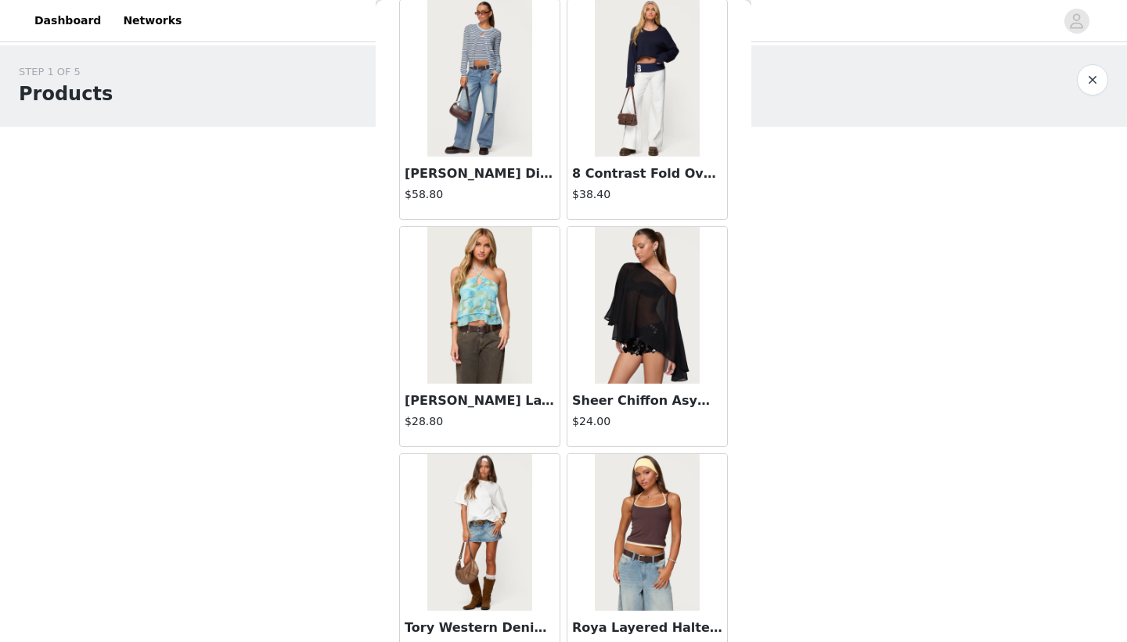
scroll to position [49370, 0]
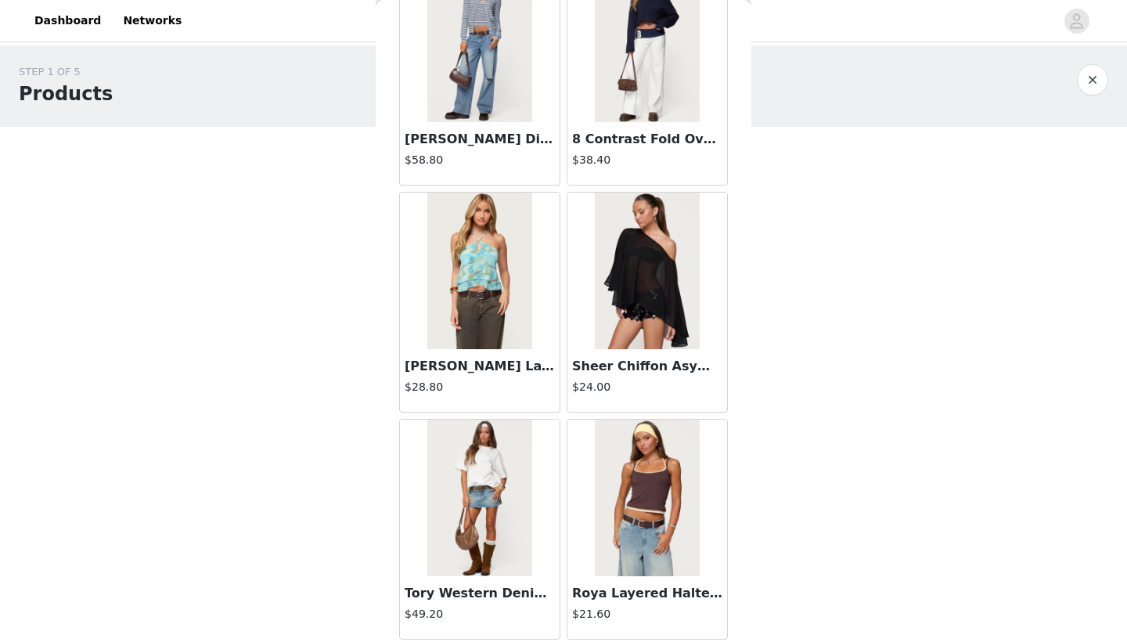
click at [643, 370] on article "Sheer Chiffon Asymmetric Poncho $24.00" at bounding box center [647, 302] width 161 height 221
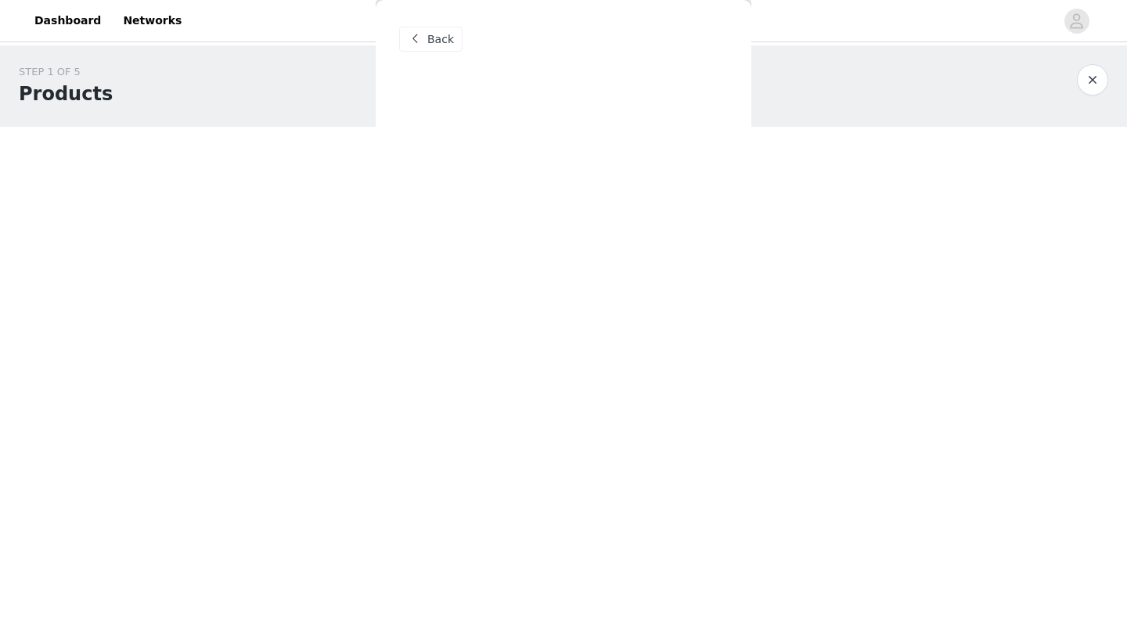
scroll to position [0, 0]
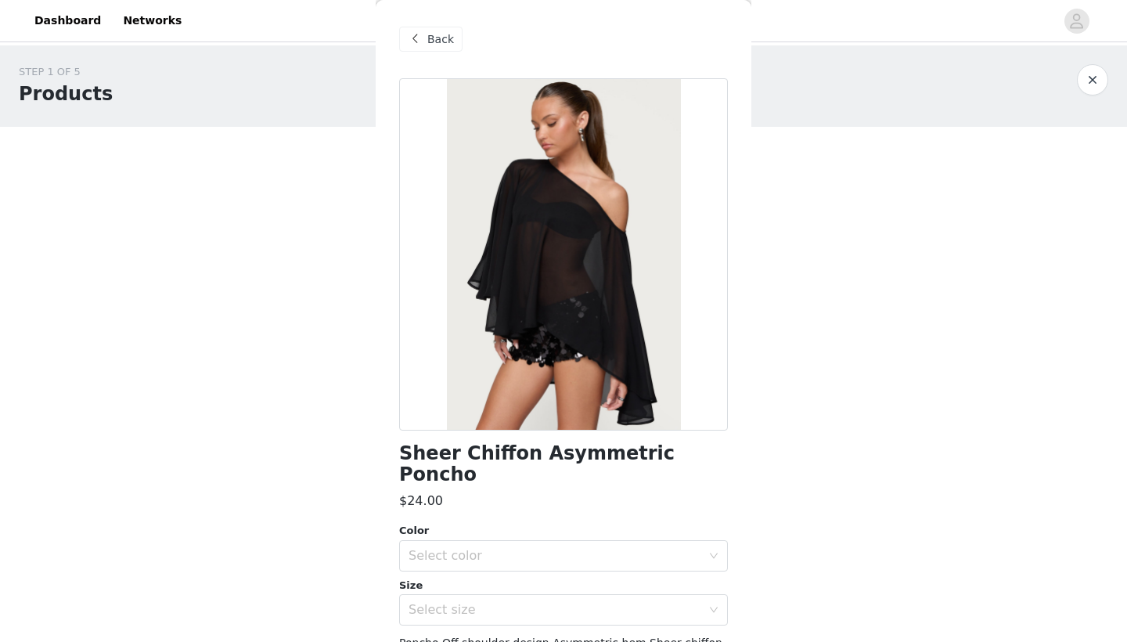
click at [449, 42] on span "Back" at bounding box center [440, 39] width 27 height 16
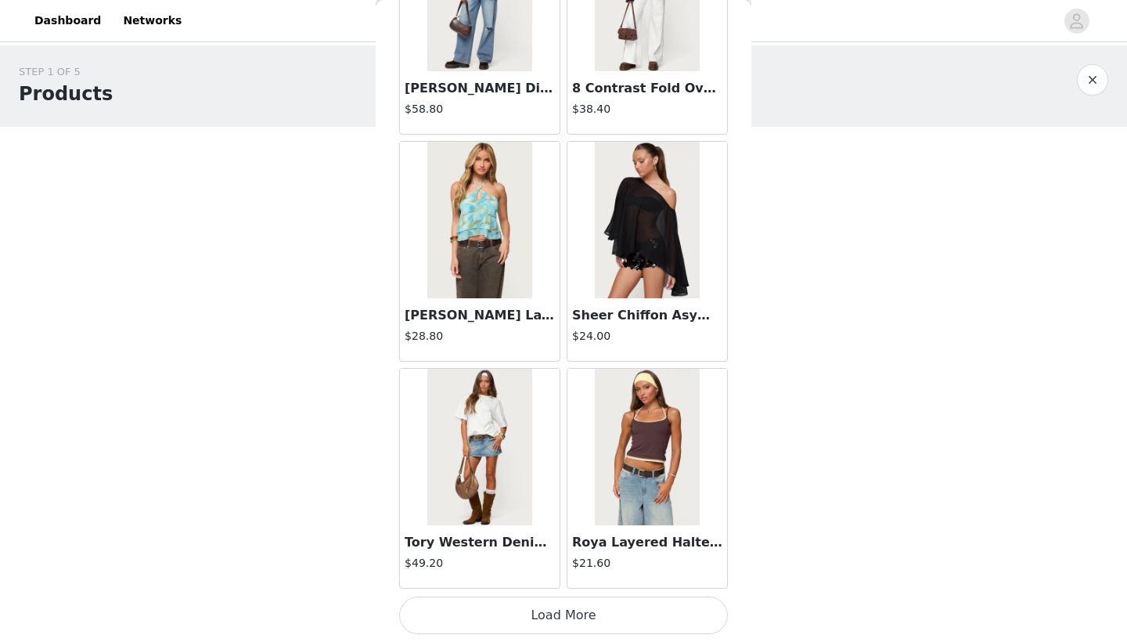
scroll to position [49420, 0]
click at [552, 610] on button "Load More" at bounding box center [563, 615] width 329 height 38
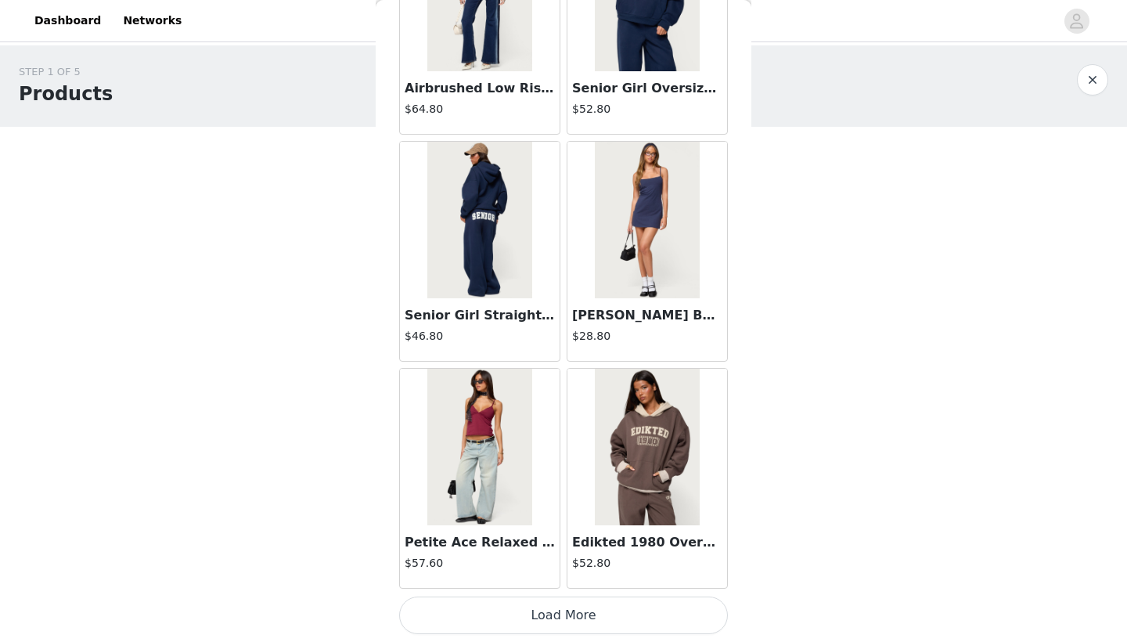
scroll to position [51691, 0]
click at [508, 609] on button "Load More" at bounding box center [563, 615] width 329 height 38
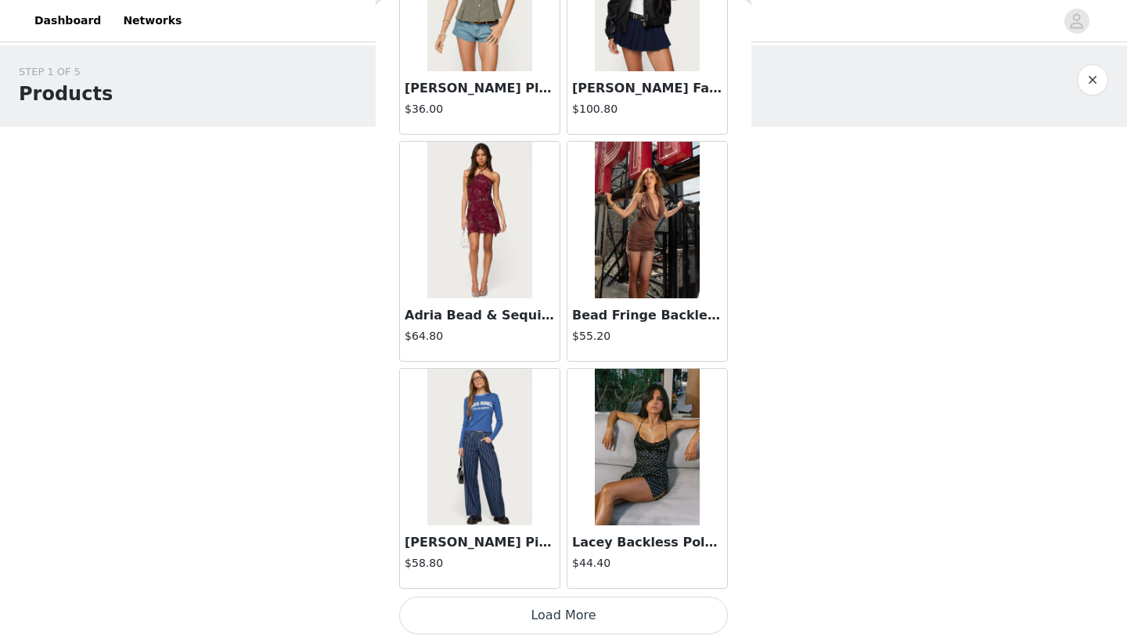
scroll to position [53961, 0]
click at [542, 613] on button "Load More" at bounding box center [563, 615] width 329 height 38
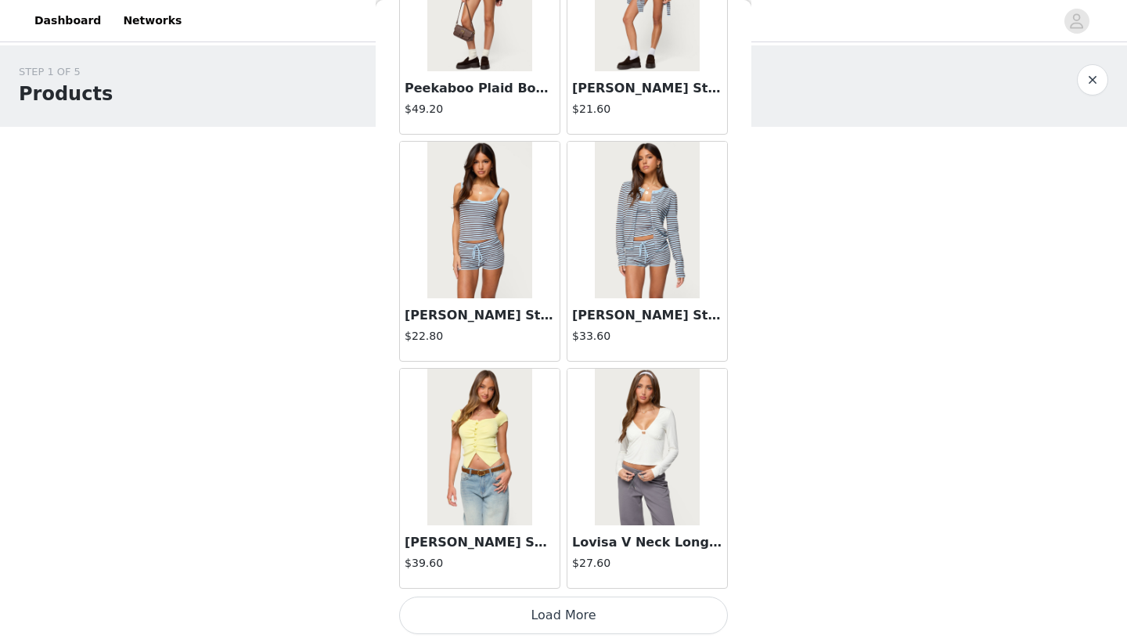
scroll to position [56231, 0]
click at [554, 621] on button "Load More" at bounding box center [563, 615] width 329 height 38
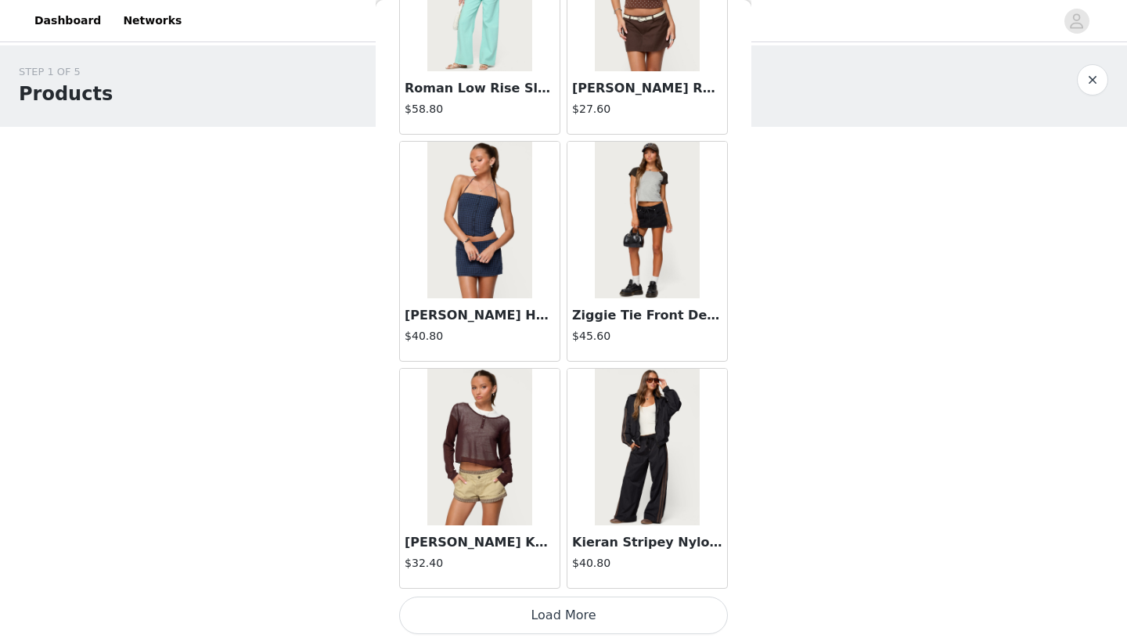
scroll to position [58501, 0]
click at [600, 607] on button "Load More" at bounding box center [563, 615] width 329 height 38
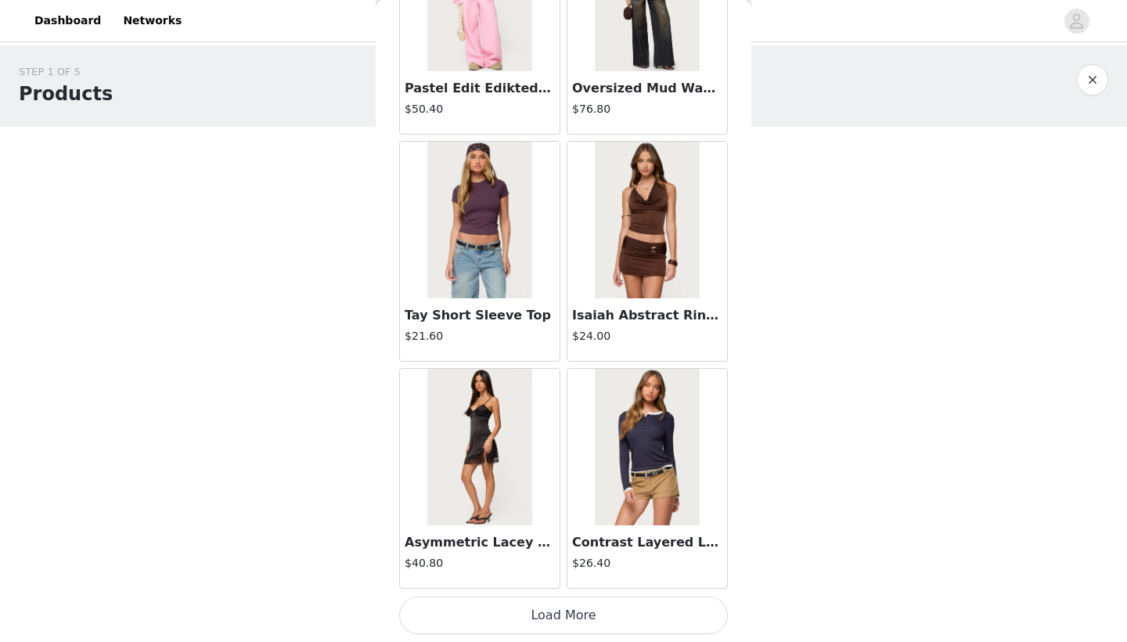
scroll to position [60771, 0]
click at [577, 616] on button "Load More" at bounding box center [563, 615] width 329 height 38
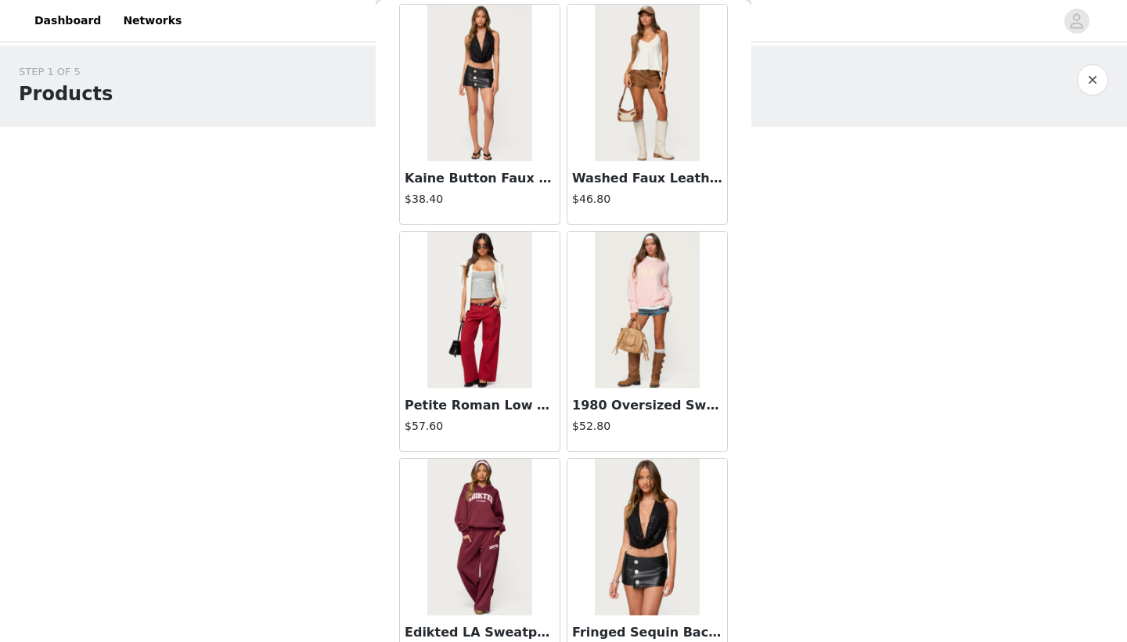
scroll to position [0, 0]
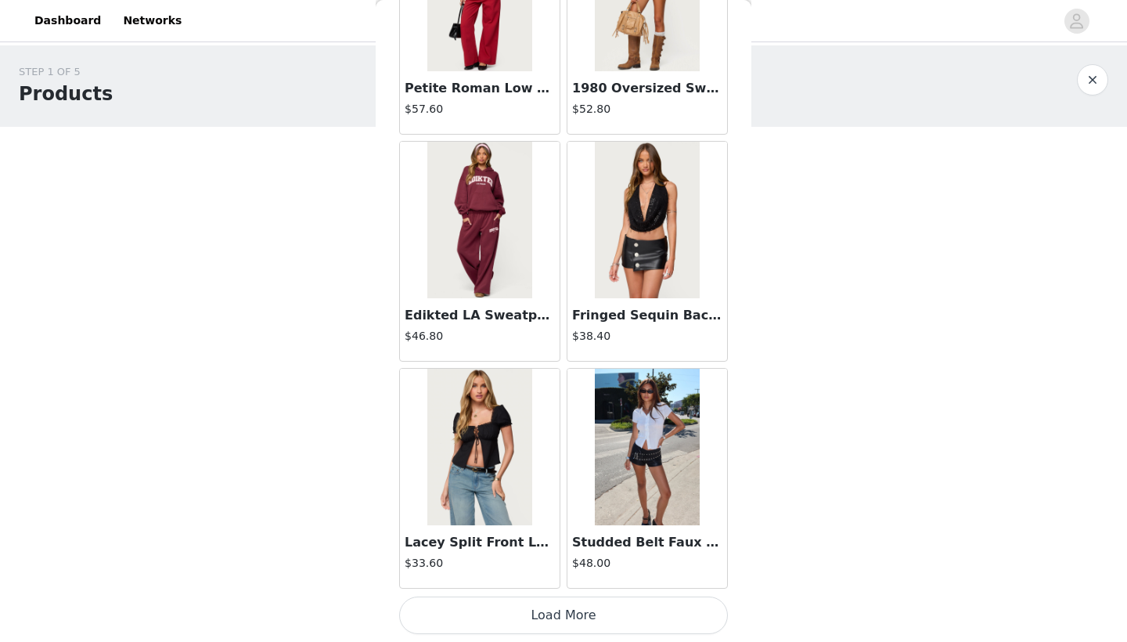
click at [495, 623] on button "Load More" at bounding box center [563, 615] width 329 height 38
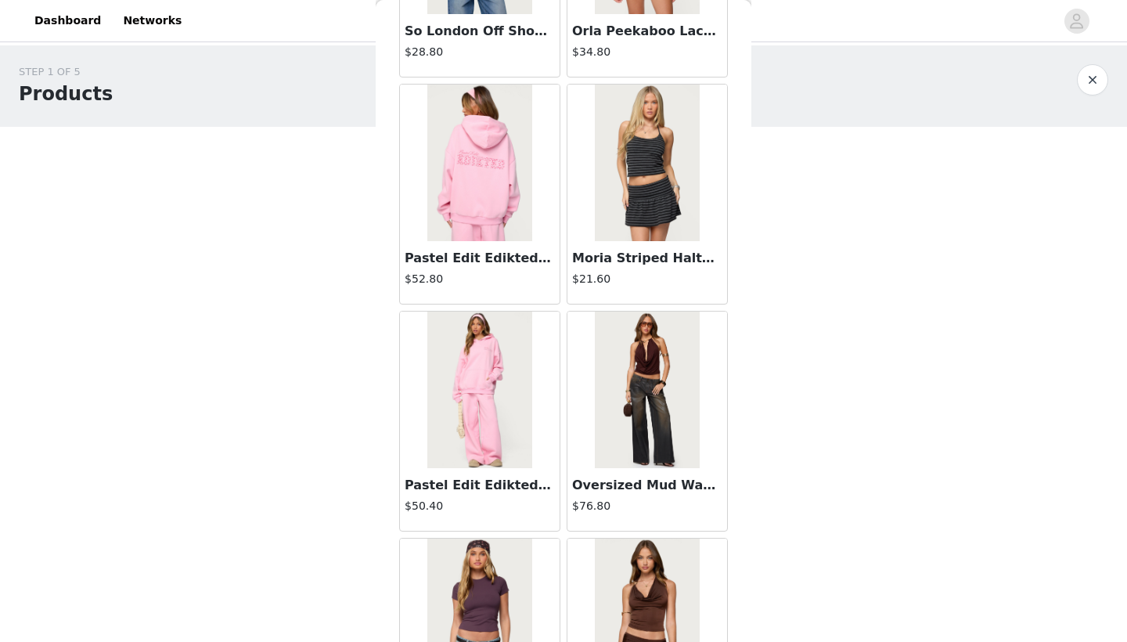
scroll to position [60369, 0]
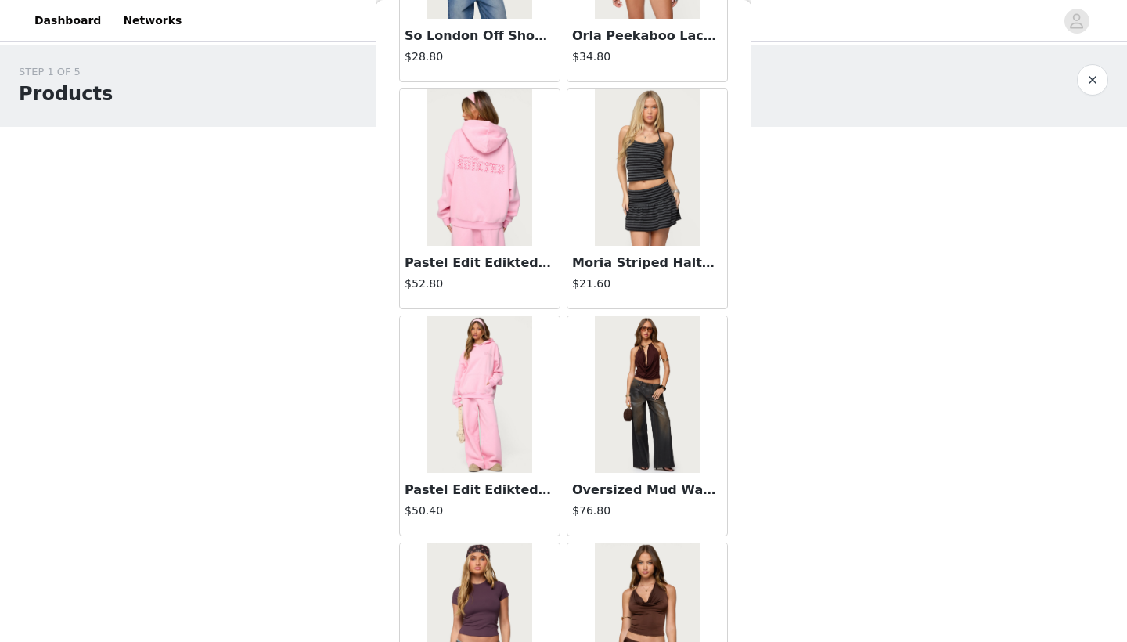
click at [618, 477] on div "Oversized Mud Wash Low Rise Jeans $76.80" at bounding box center [647, 504] width 160 height 63
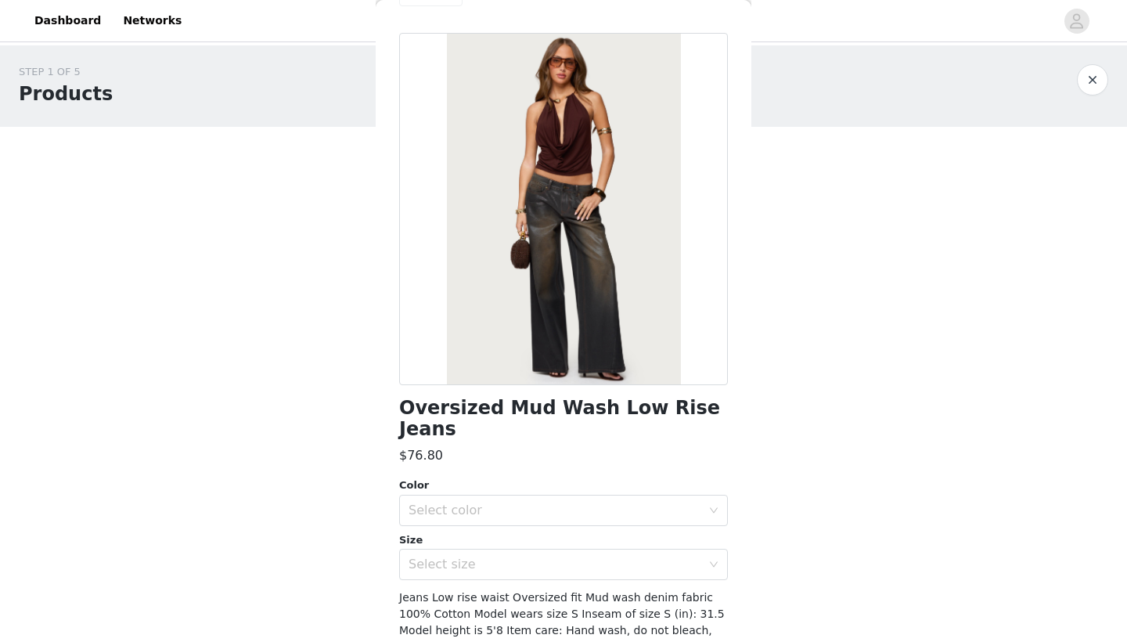
scroll to position [67, 0]
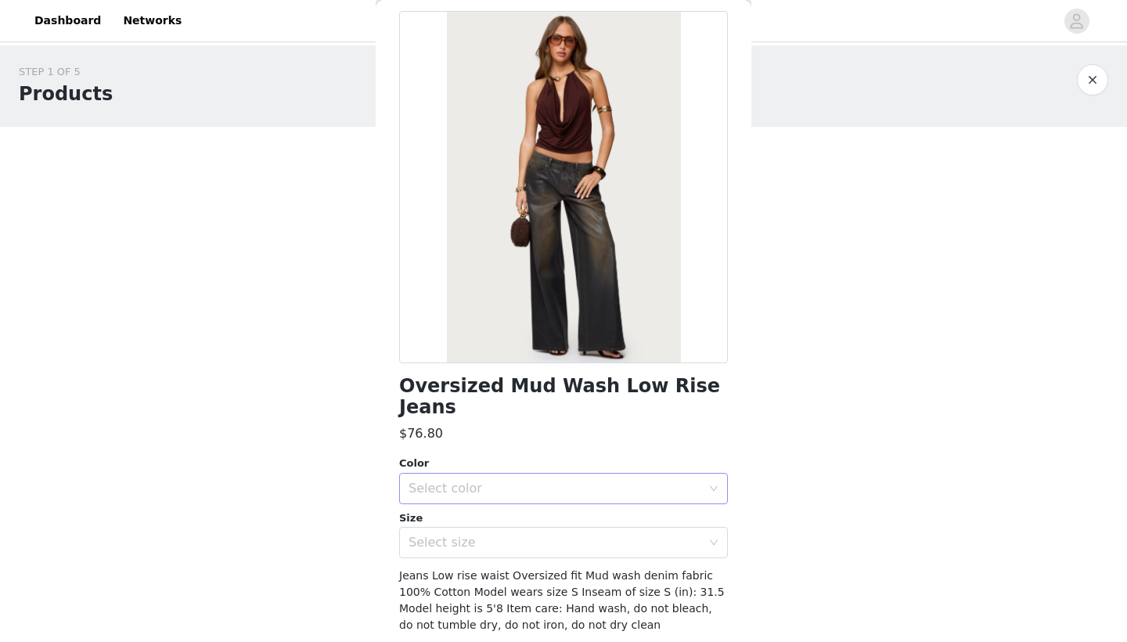
click at [553, 481] on div "Select color" at bounding box center [555, 489] width 293 height 16
click at [515, 495] on li "BLACK WASHED" at bounding box center [563, 500] width 329 height 25
click at [495, 535] on div "Select size" at bounding box center [555, 543] width 293 height 16
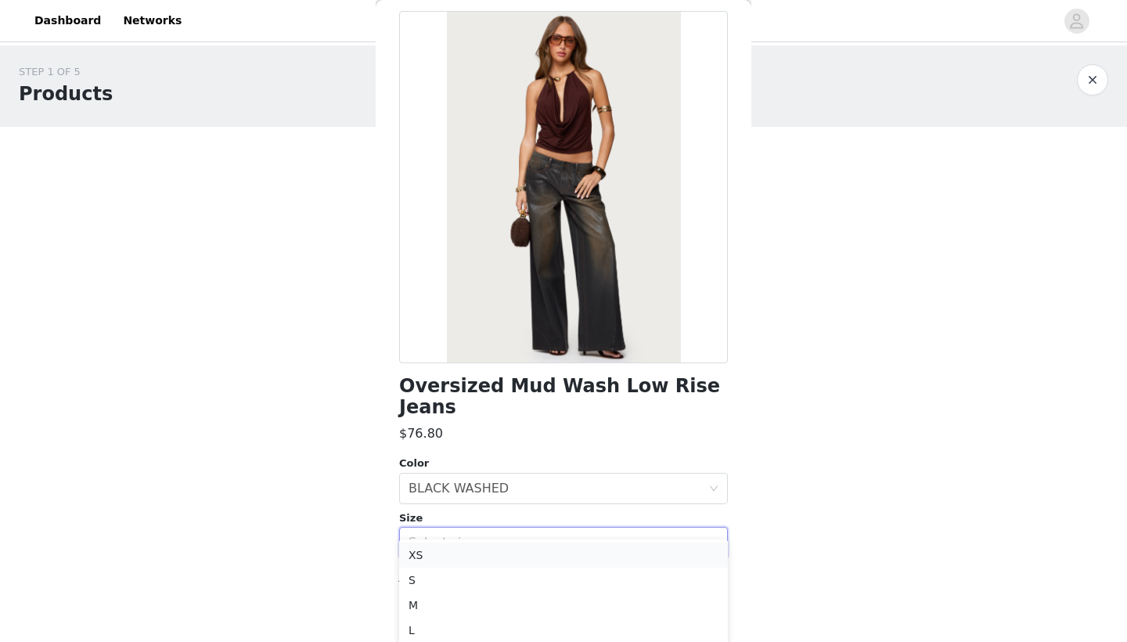
click at [467, 547] on li "XS" at bounding box center [563, 554] width 329 height 25
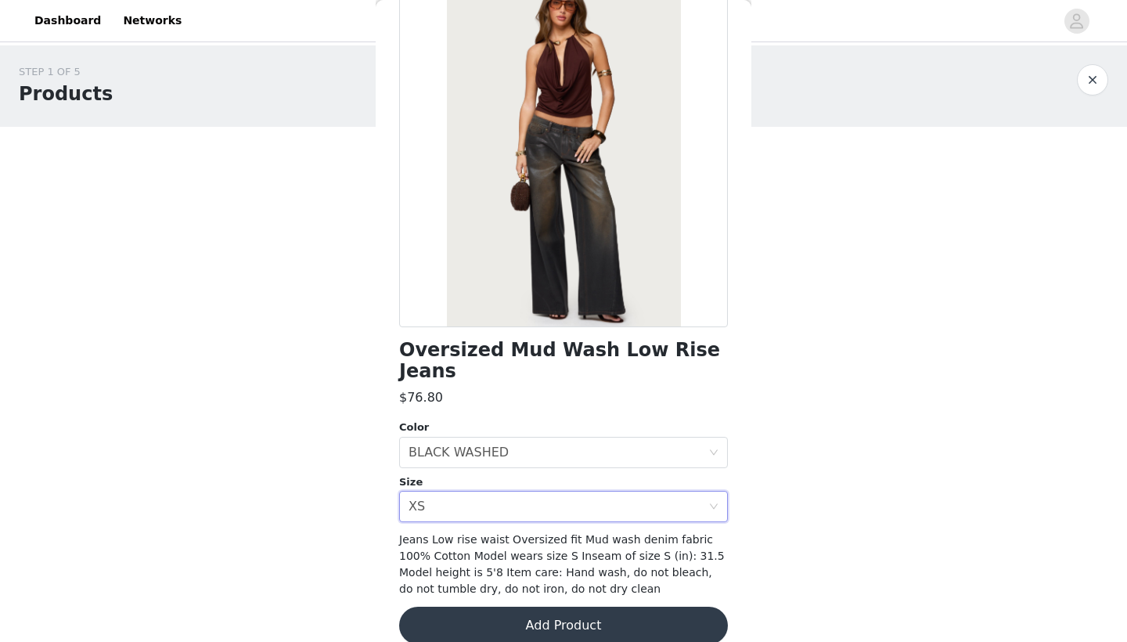
scroll to position [103, 0]
click at [505, 607] on button "Add Product" at bounding box center [563, 626] width 329 height 38
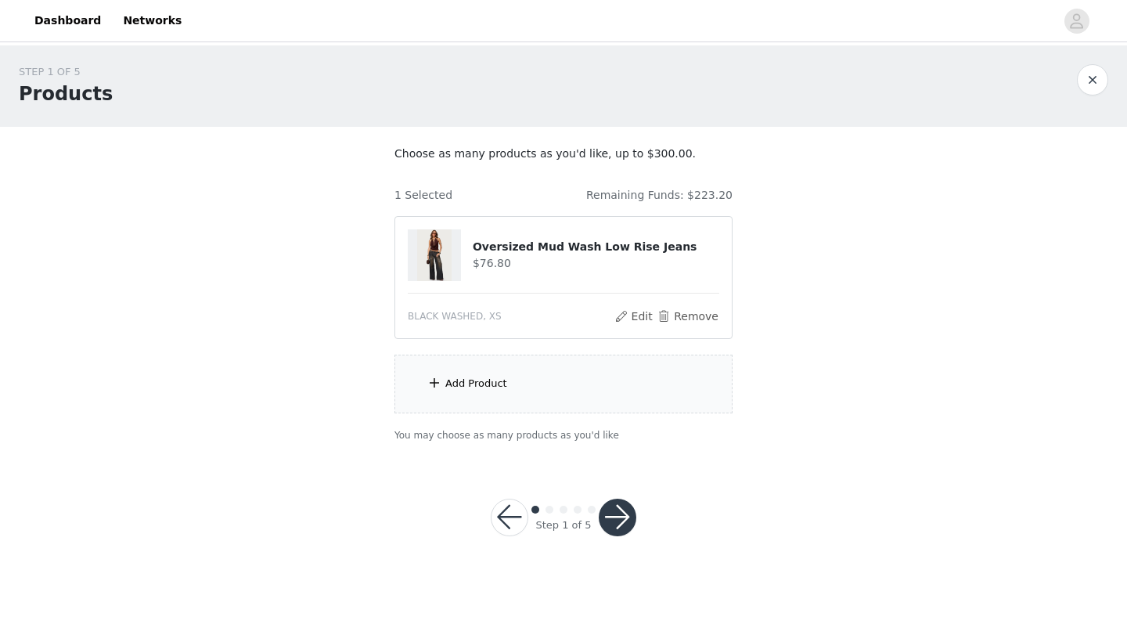
click at [473, 400] on div "Add Product" at bounding box center [563, 384] width 338 height 59
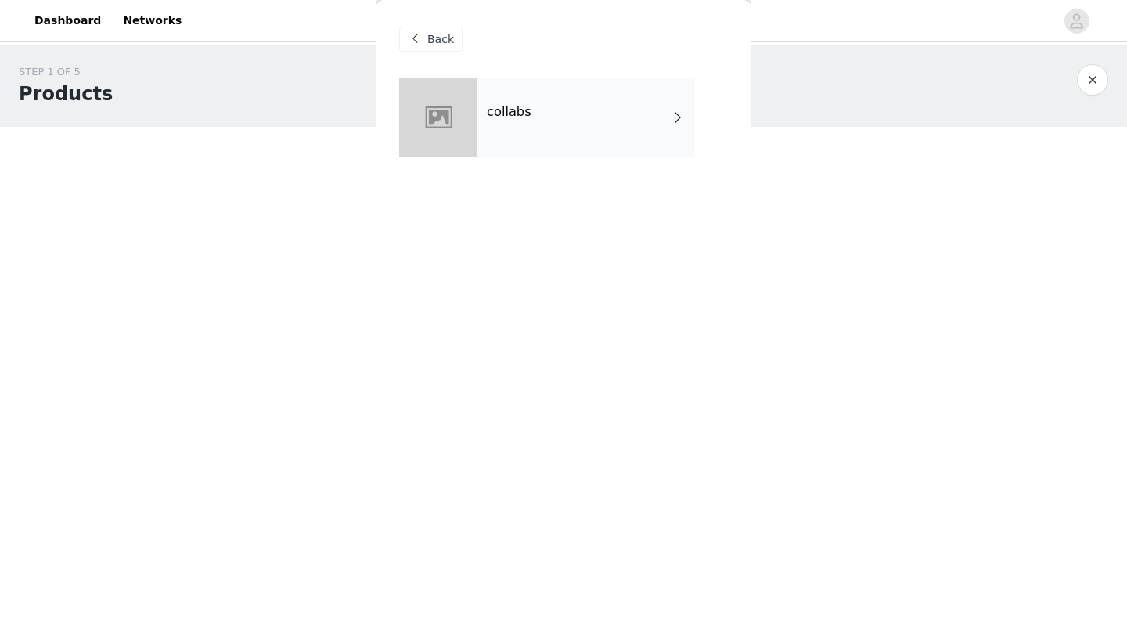
click at [565, 131] on div "collabs" at bounding box center [586, 117] width 218 height 78
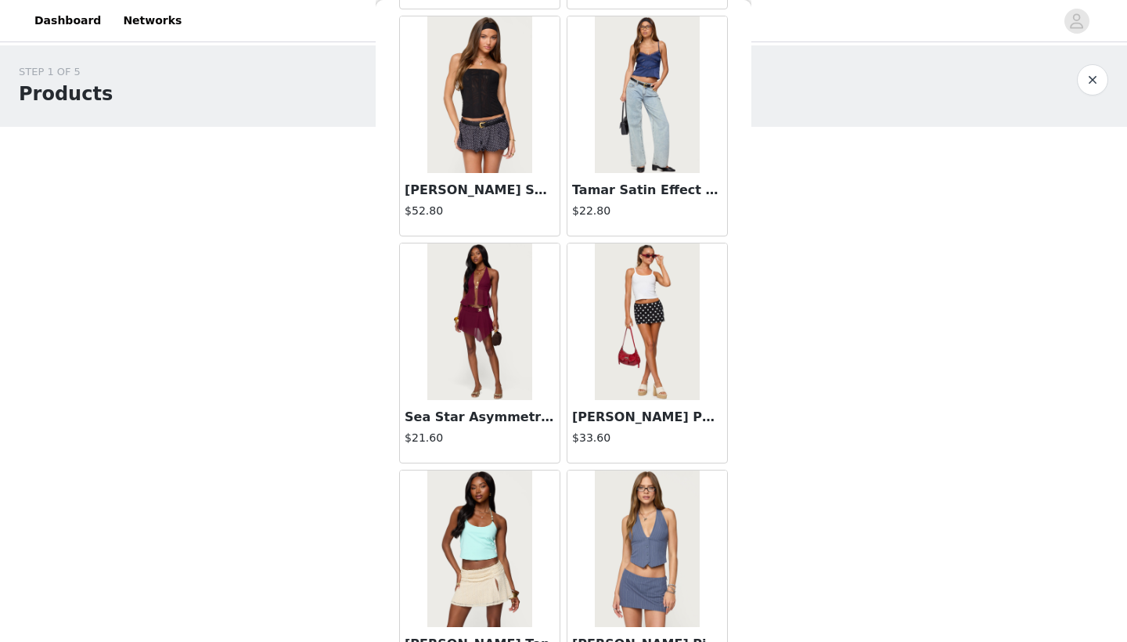
scroll to position [1654, 0]
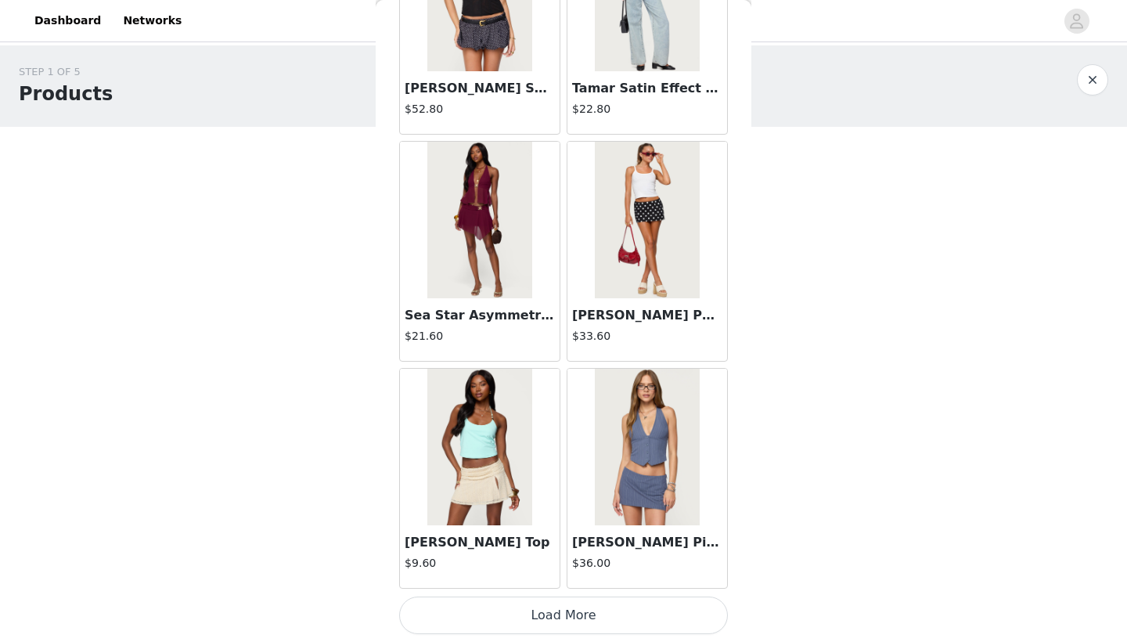
click at [539, 607] on button "Load More" at bounding box center [563, 615] width 329 height 38
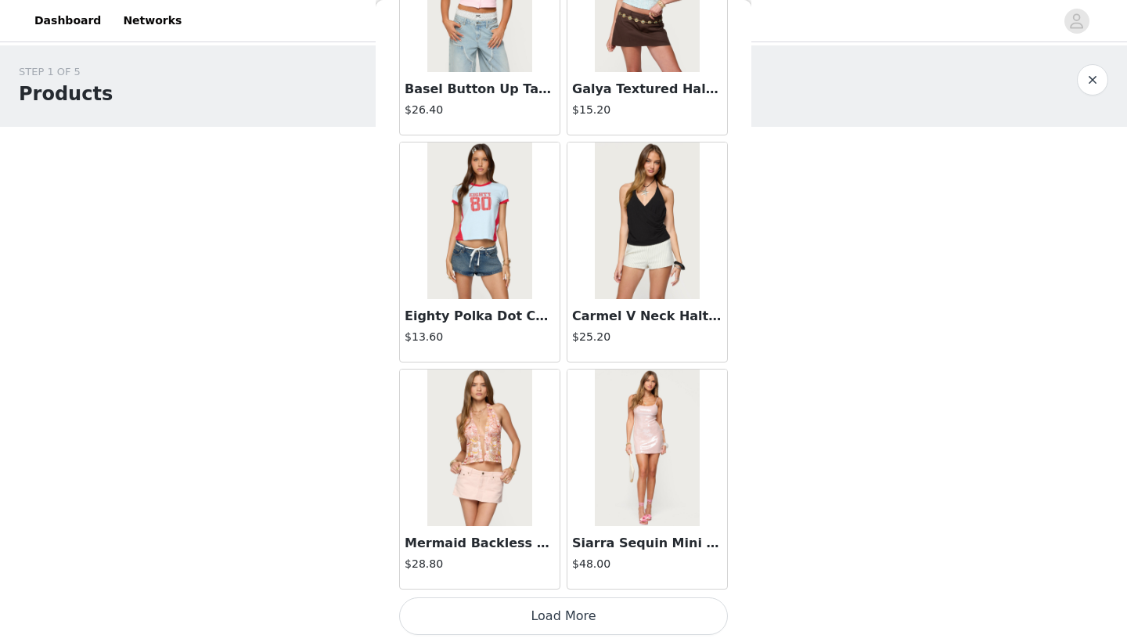
click at [551, 618] on button "Load More" at bounding box center [563, 616] width 329 height 38
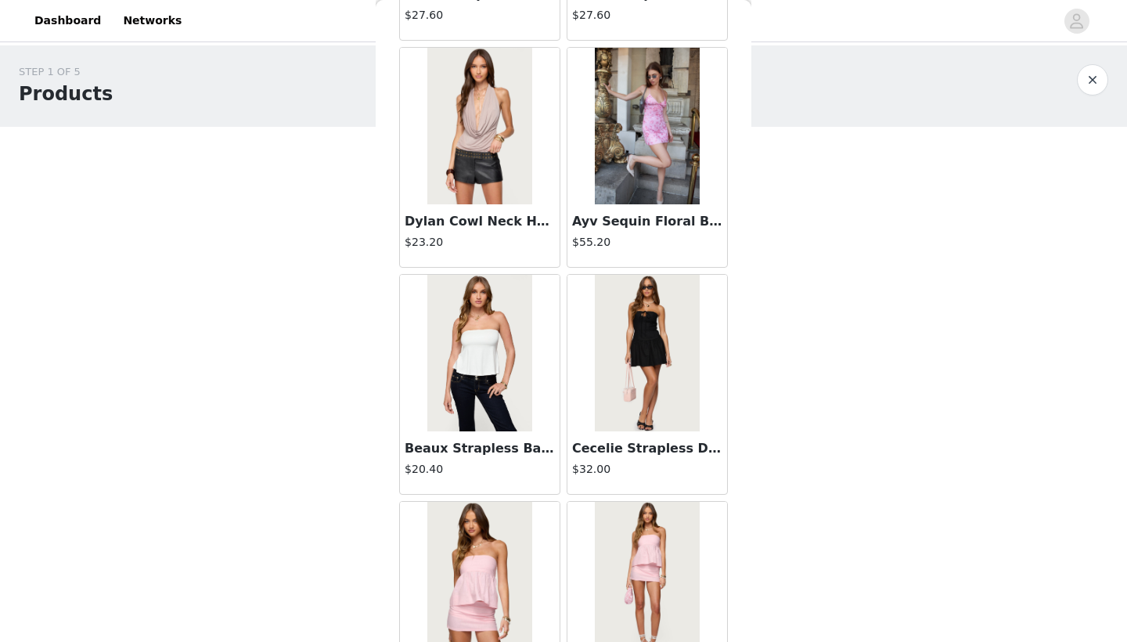
scroll to position [6164, 0]
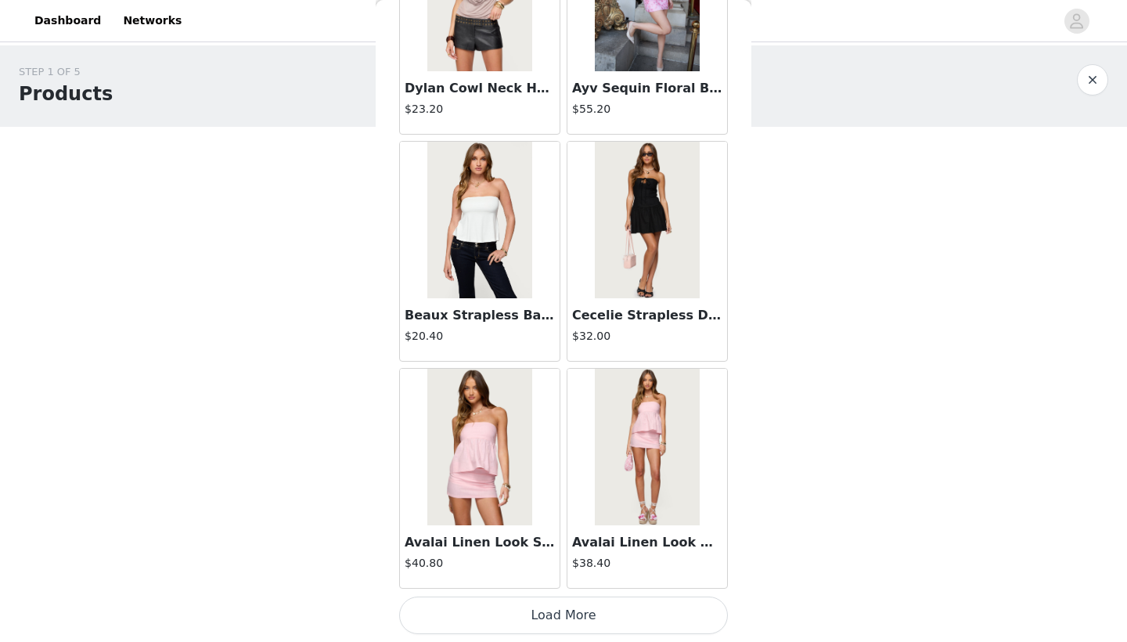
click at [521, 608] on button "Load More" at bounding box center [563, 615] width 329 height 38
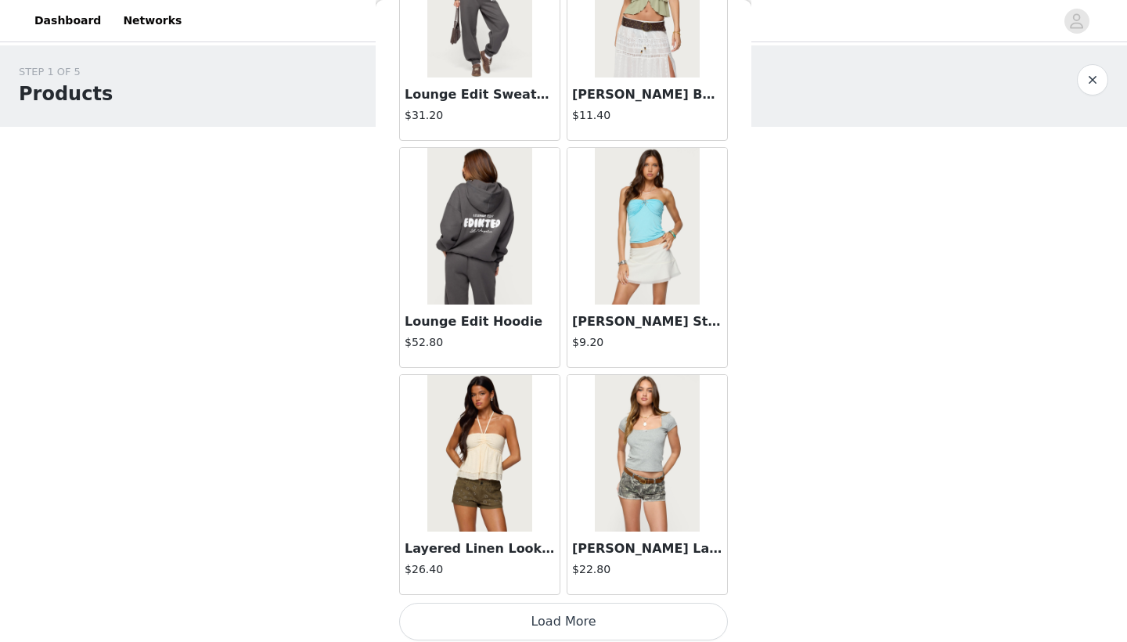
scroll to position [8563, 0]
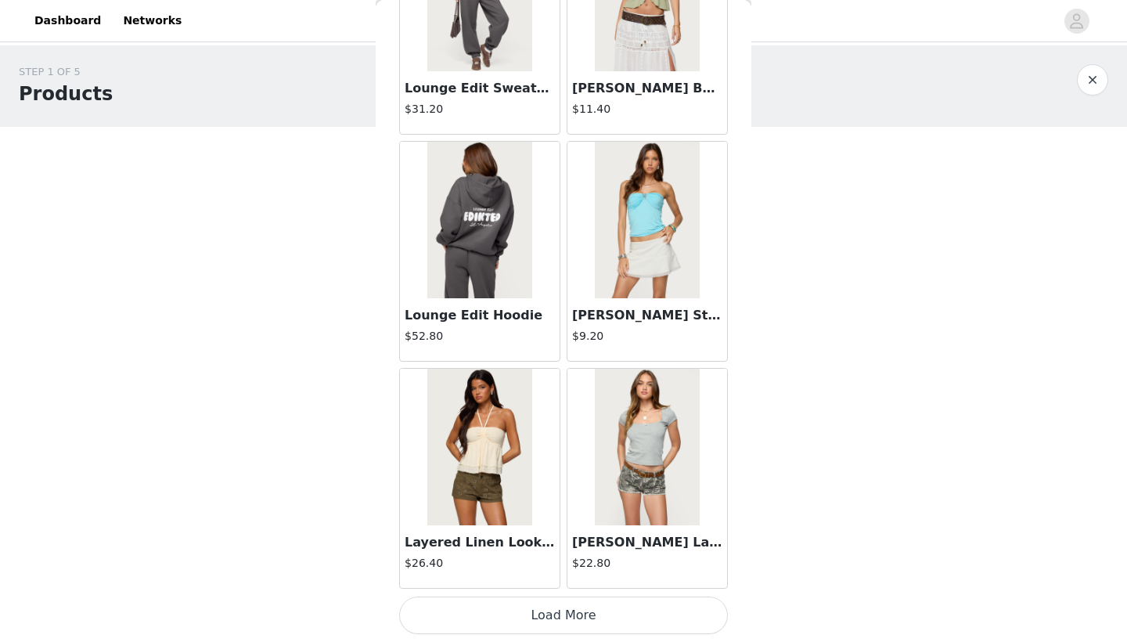
click at [560, 618] on button "Load More" at bounding box center [563, 615] width 329 height 38
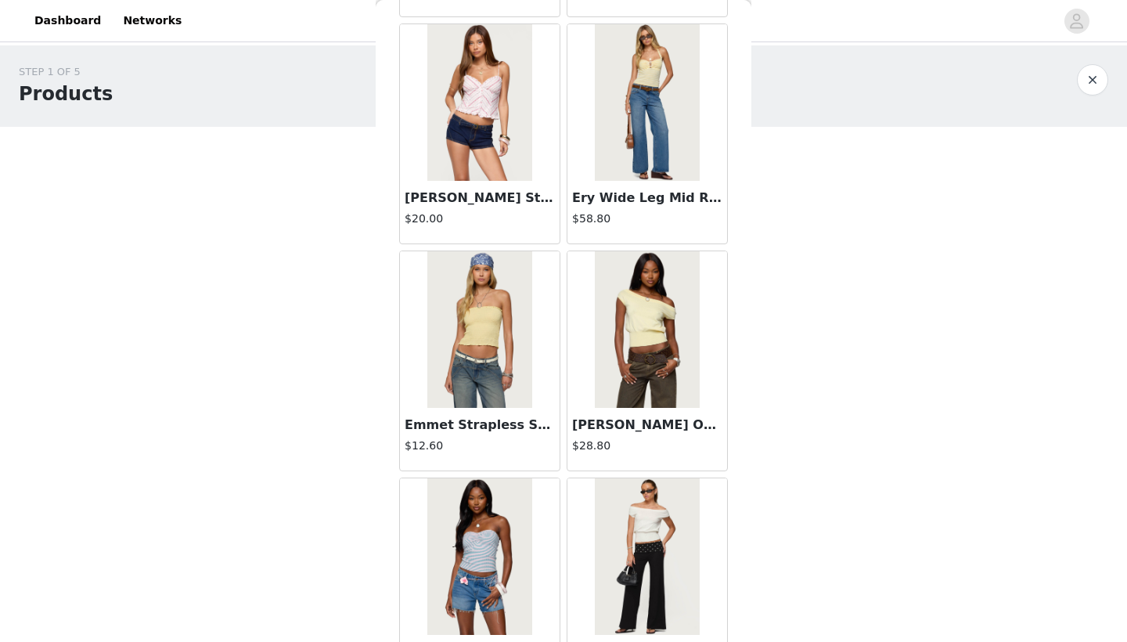
scroll to position [10071, 0]
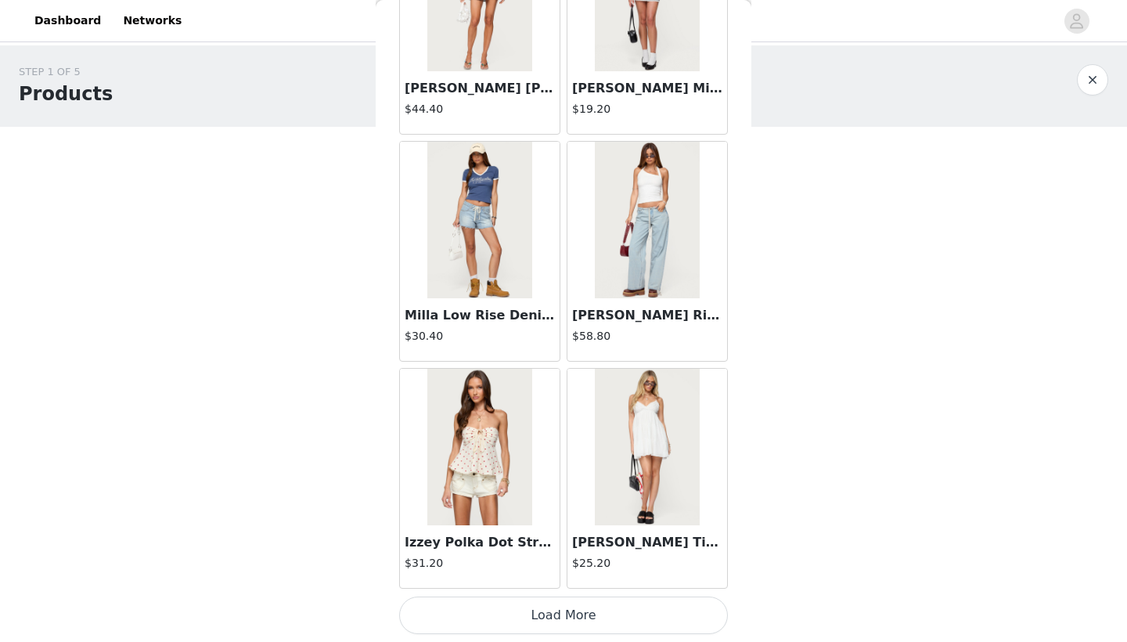
click at [488, 613] on button "Load More" at bounding box center [563, 615] width 329 height 38
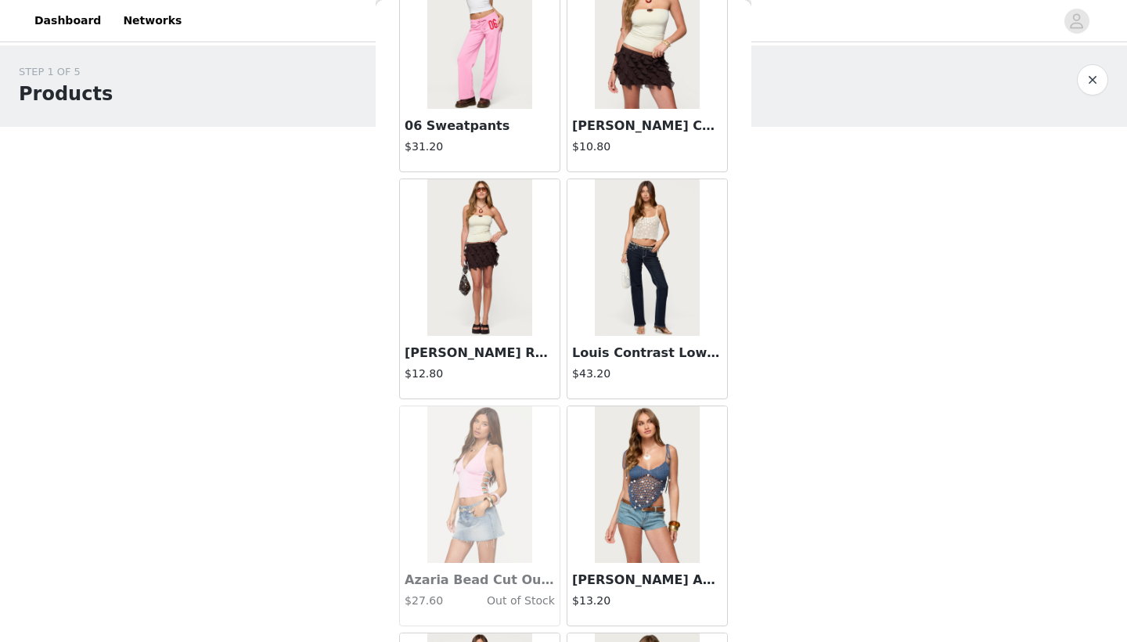
scroll to position [12620, 0]
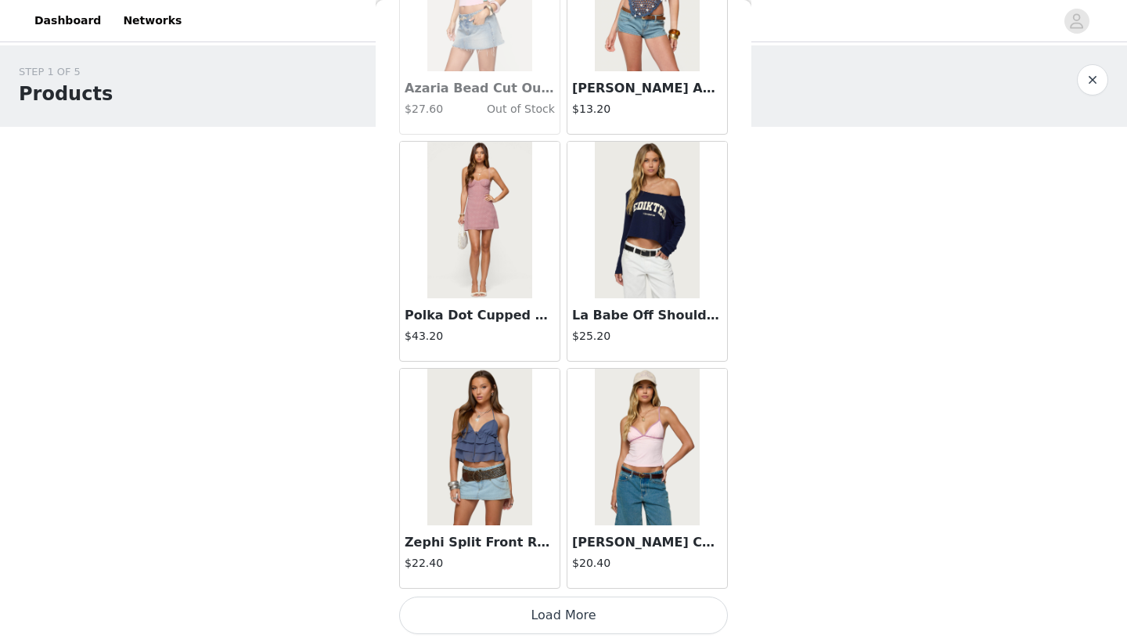
click at [585, 615] on button "Load More" at bounding box center [563, 615] width 329 height 38
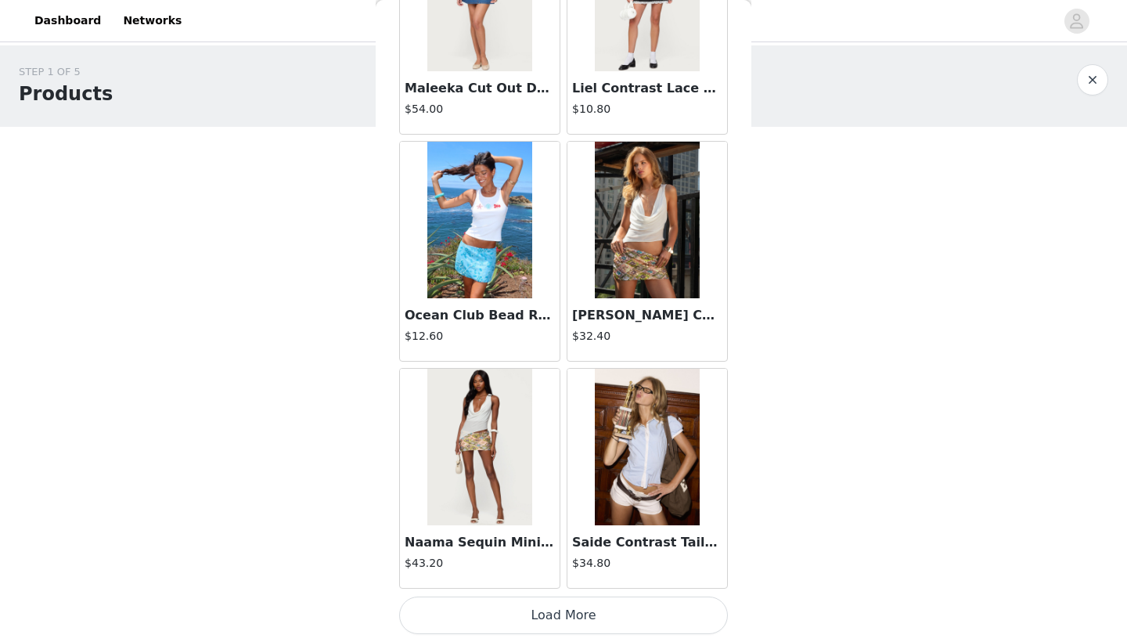
scroll to position [15373, 0]
click at [505, 621] on button "Load More" at bounding box center [563, 615] width 329 height 38
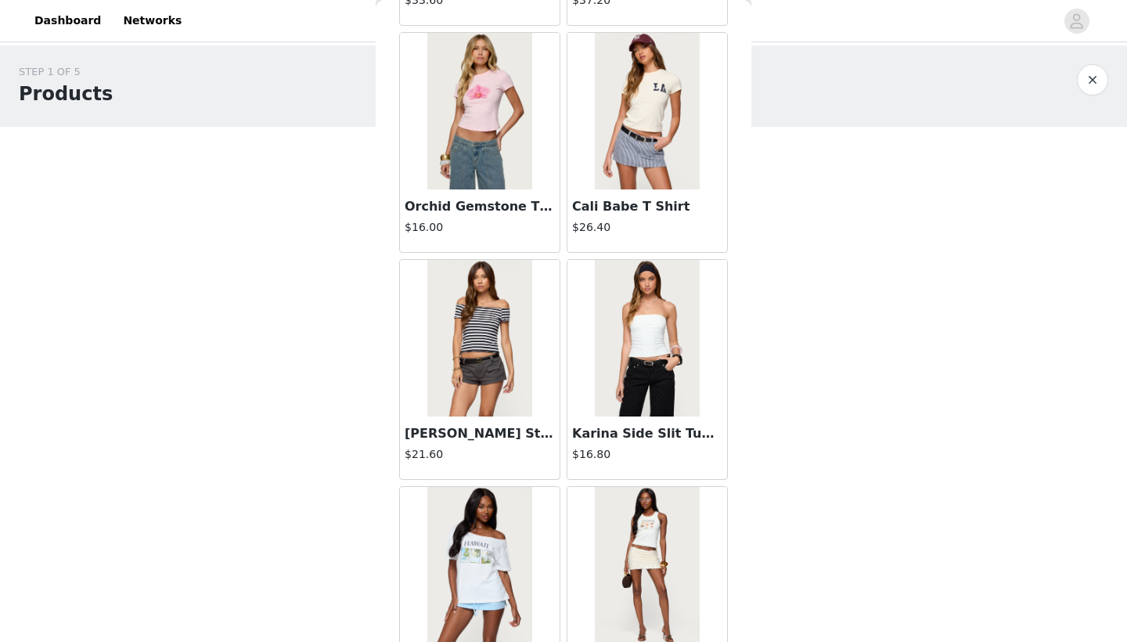
scroll to position [16165, 0]
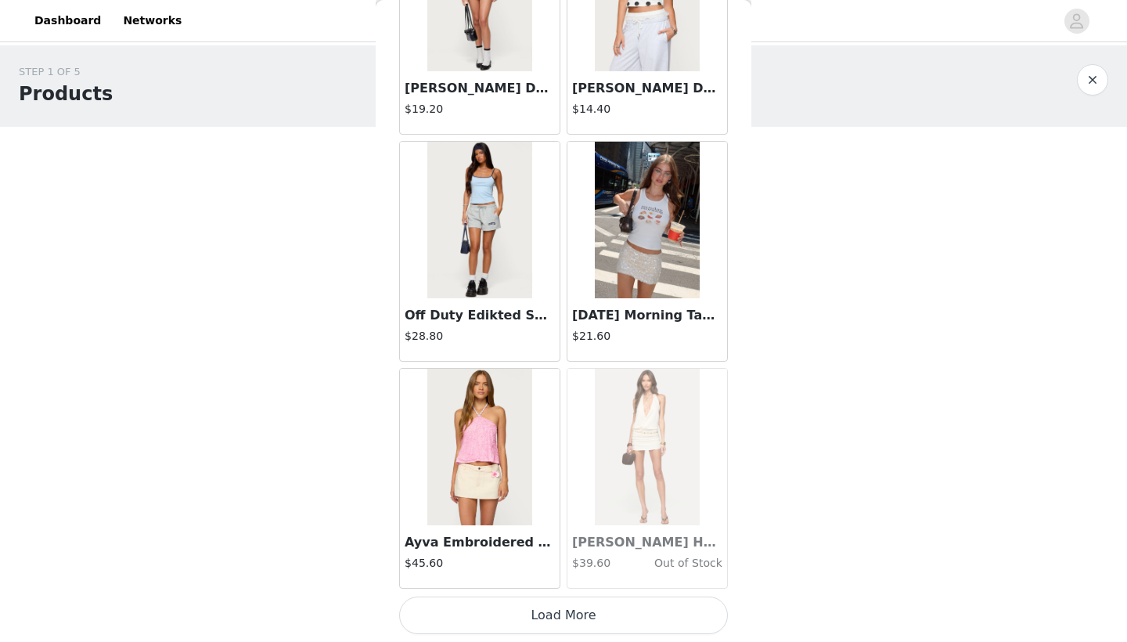
click at [554, 615] on button "Load More" at bounding box center [563, 615] width 329 height 38
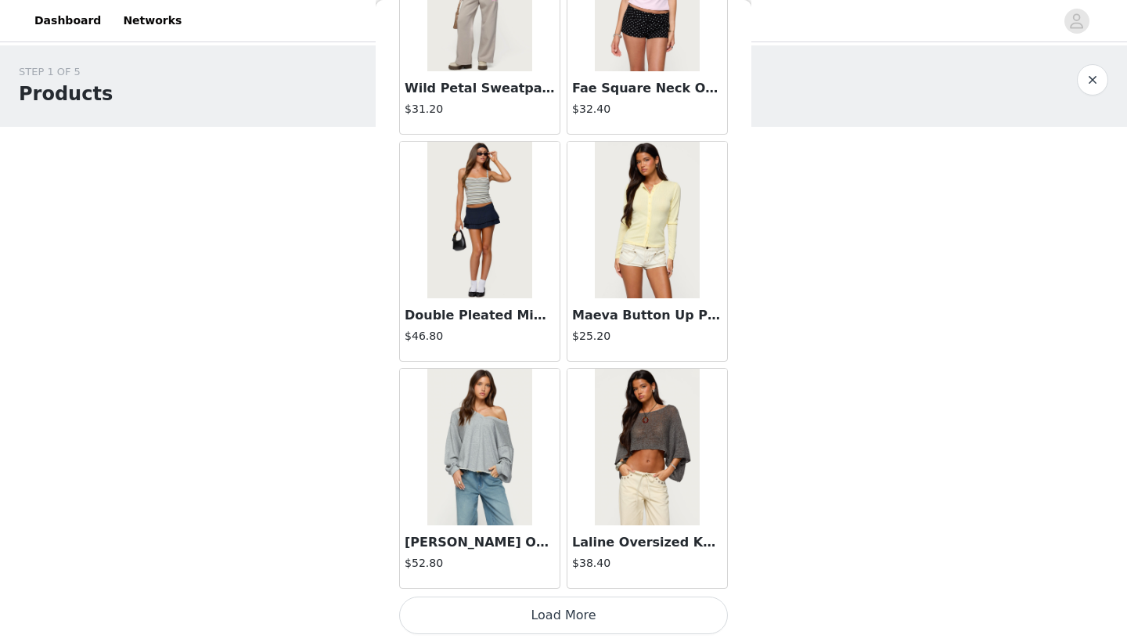
scroll to position [19912, 0]
click at [629, 503] on img at bounding box center [647, 447] width 104 height 157
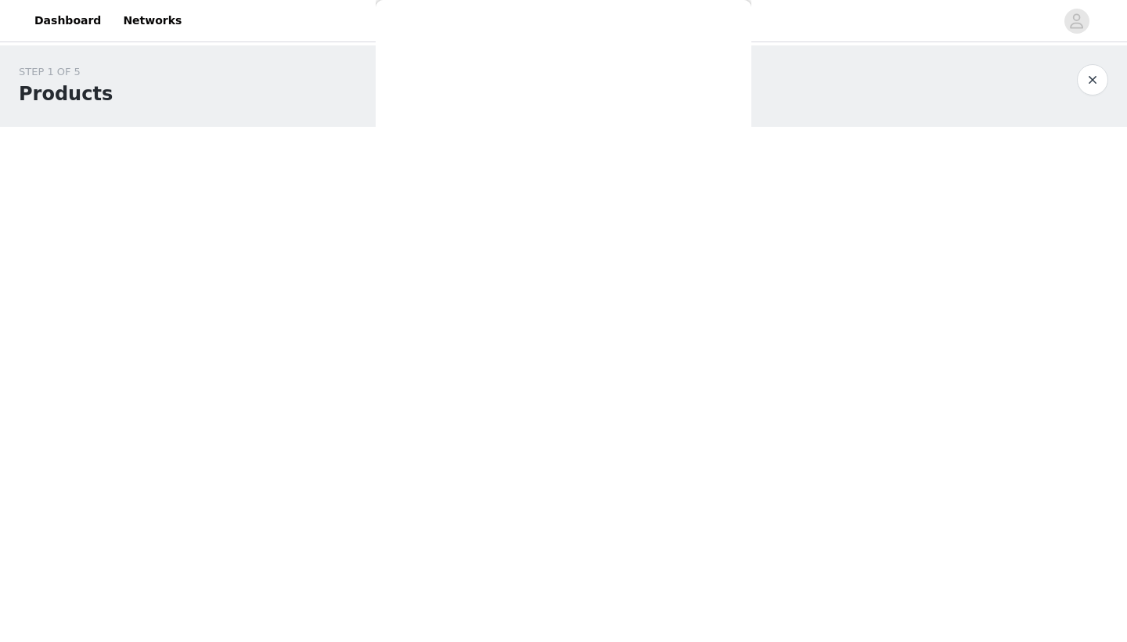
scroll to position [0, 0]
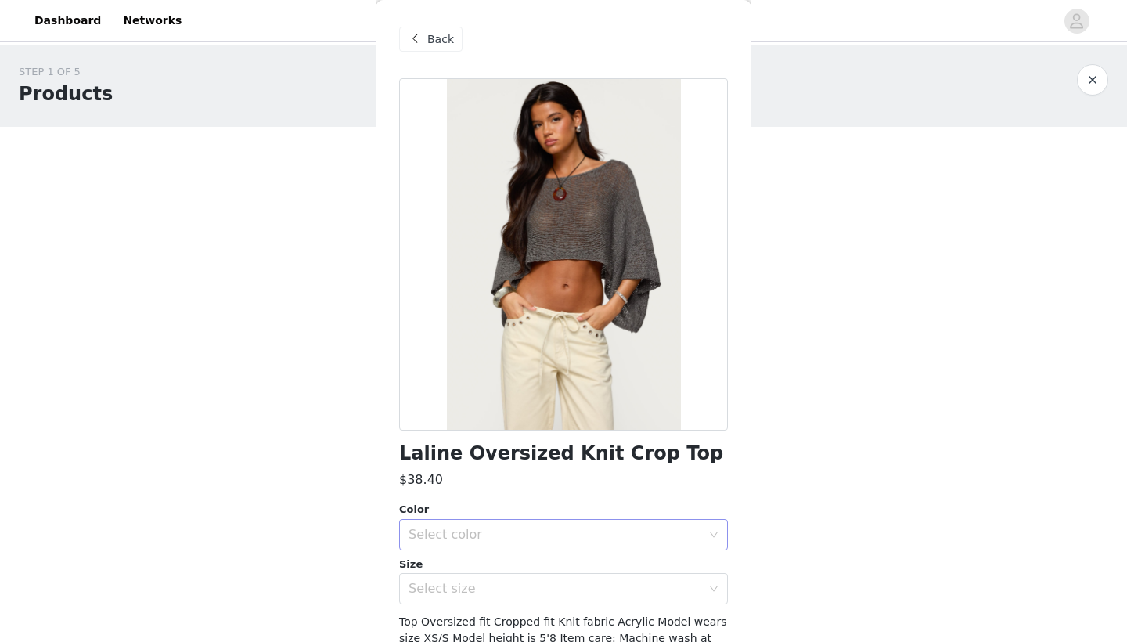
click at [509, 528] on div "Select color" at bounding box center [555, 535] width 293 height 16
click at [483, 561] on li "GRAY" at bounding box center [563, 568] width 329 height 25
click at [474, 593] on div "Select size" at bounding box center [555, 589] width 293 height 16
click at [459, 616] on li "XS/S" at bounding box center [563, 622] width 329 height 25
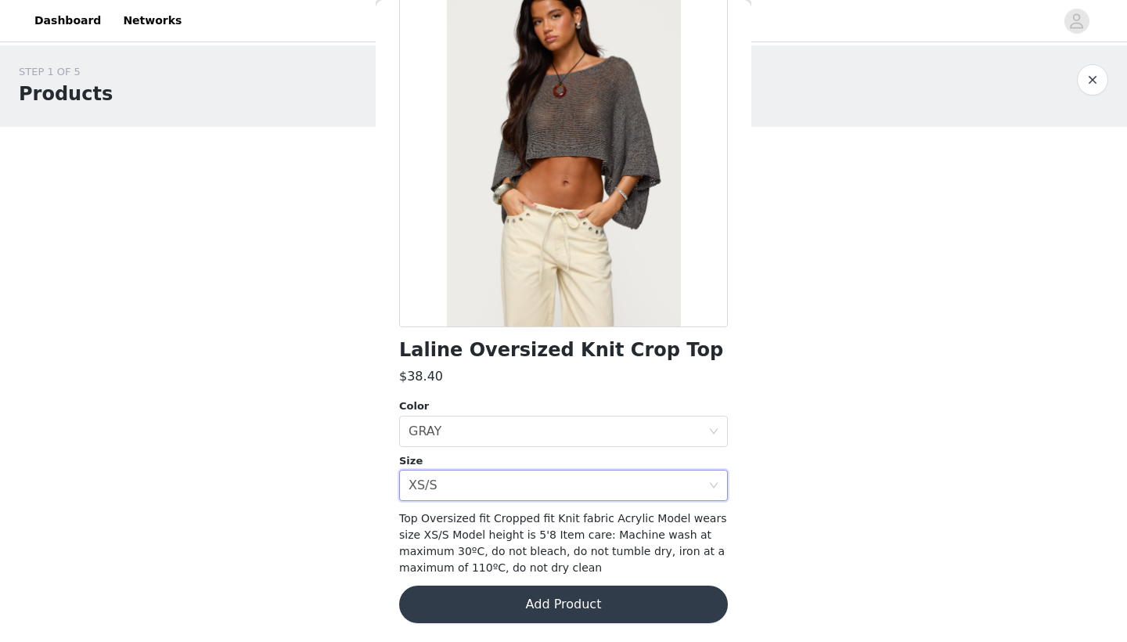
scroll to position [103, 0]
click at [492, 602] on button "Add Product" at bounding box center [563, 605] width 329 height 38
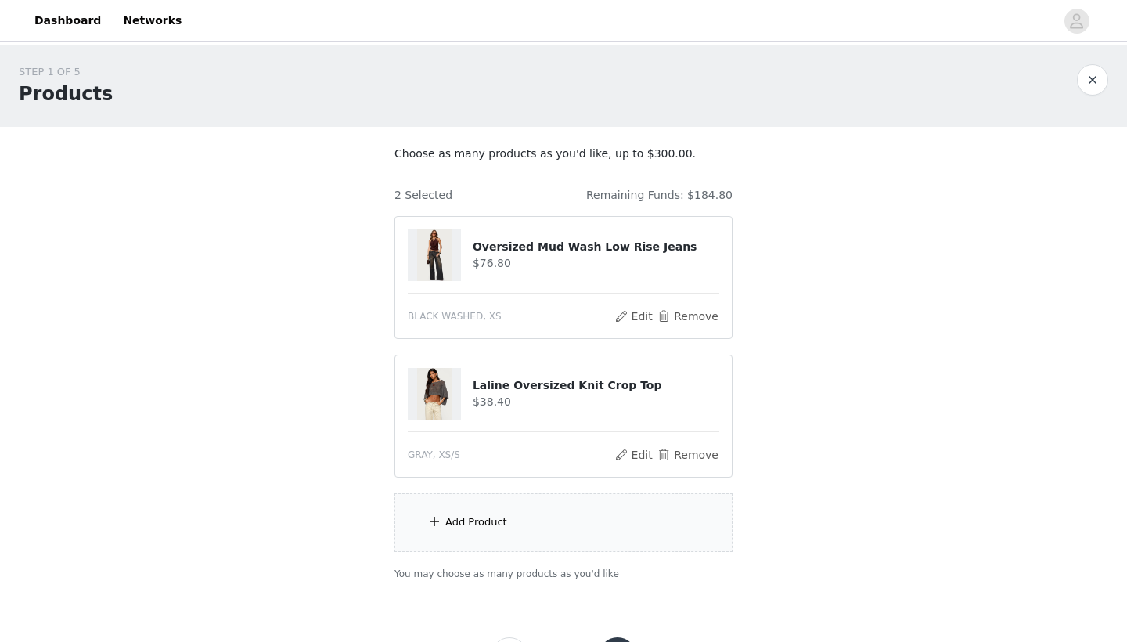
click at [515, 517] on div "Add Product" at bounding box center [563, 522] width 338 height 59
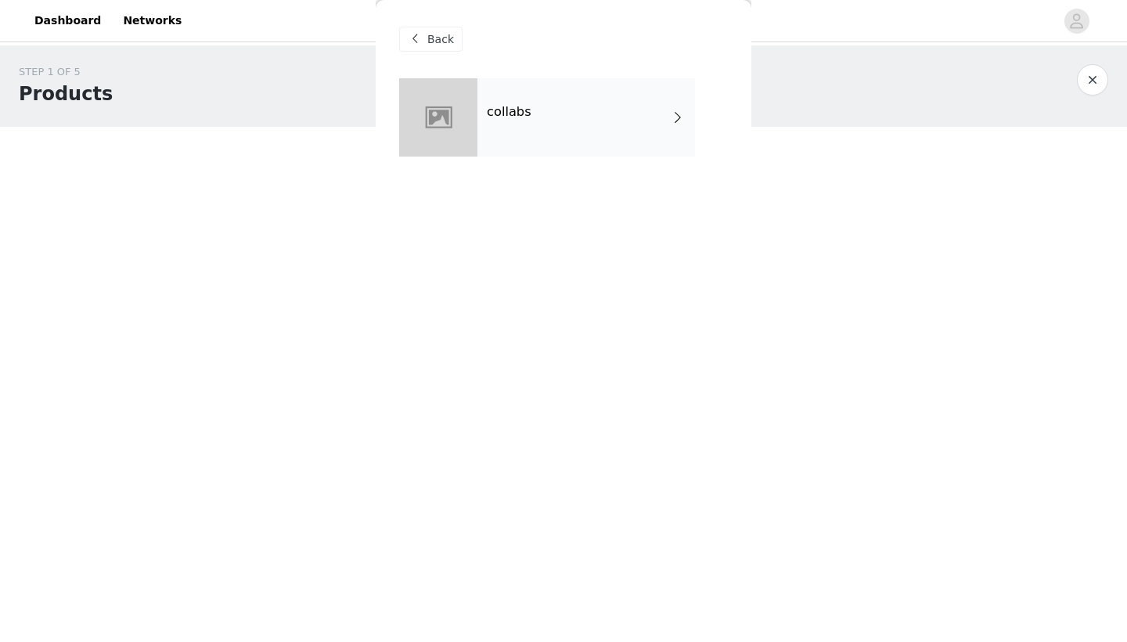
click at [573, 148] on div "collabs" at bounding box center [586, 117] width 218 height 78
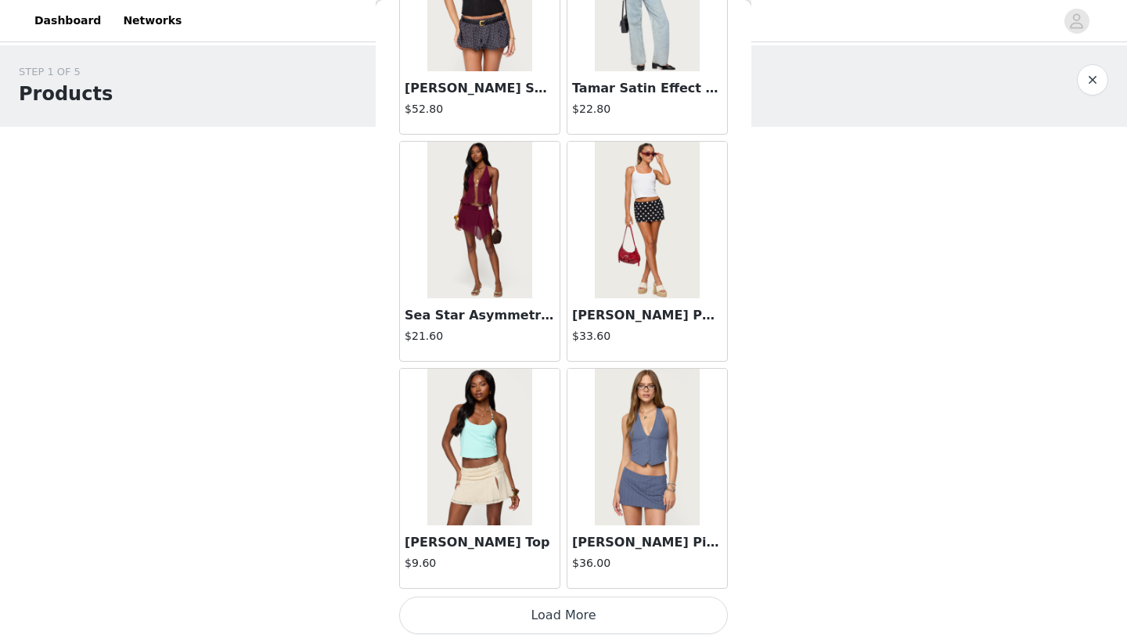
click at [560, 616] on button "Load More" at bounding box center [563, 615] width 329 height 38
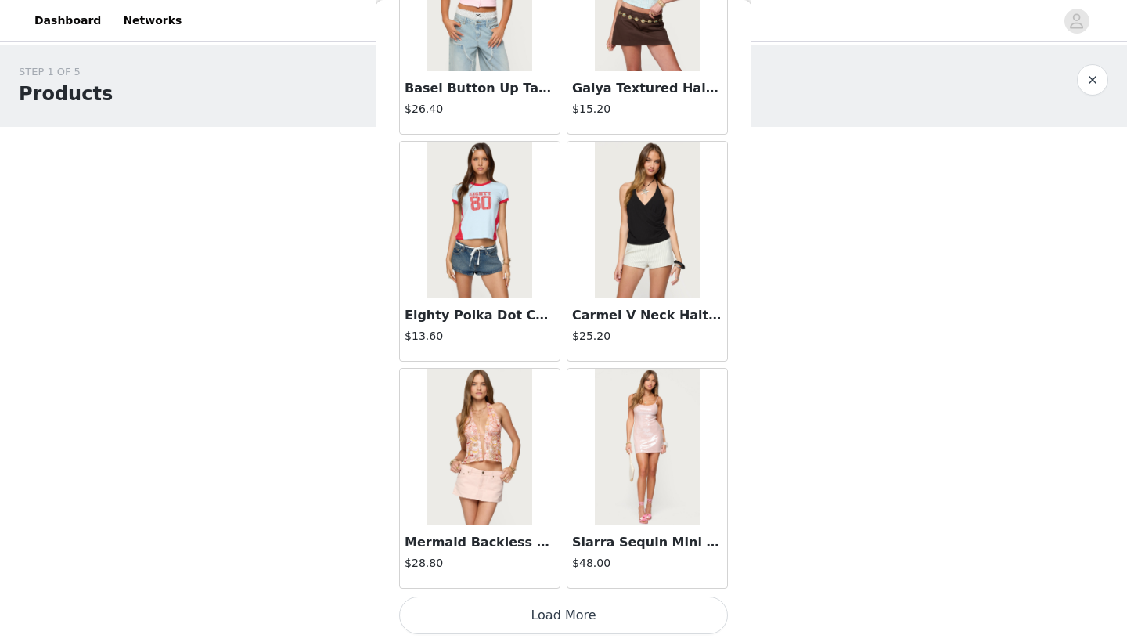
scroll to position [4023, 0]
click at [564, 618] on button "Load More" at bounding box center [563, 615] width 329 height 38
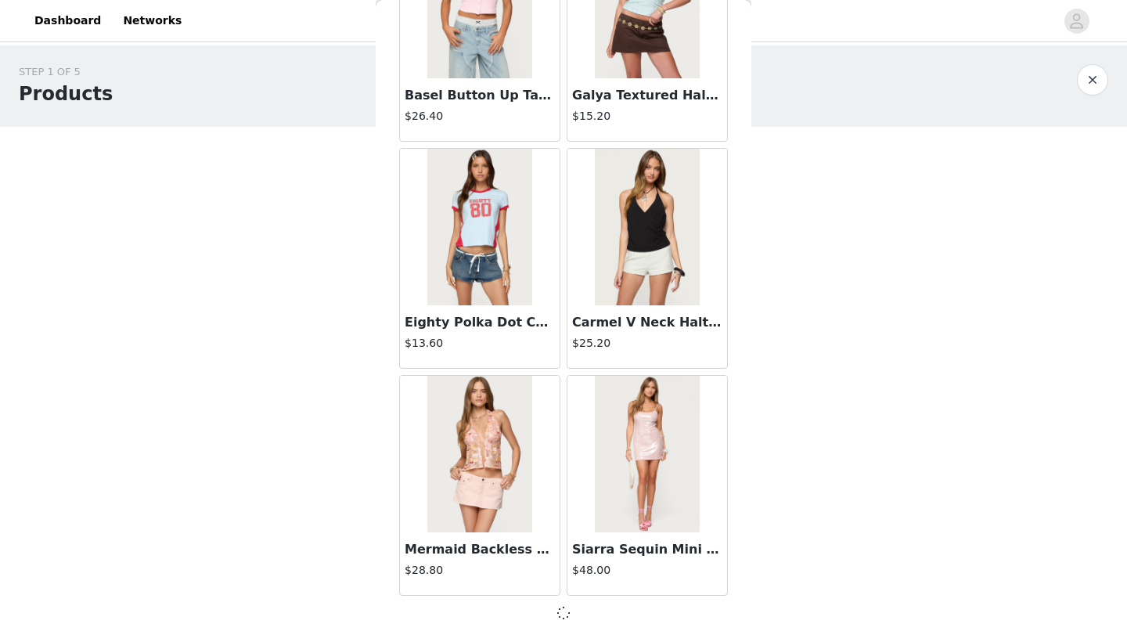
scroll to position [4016, 0]
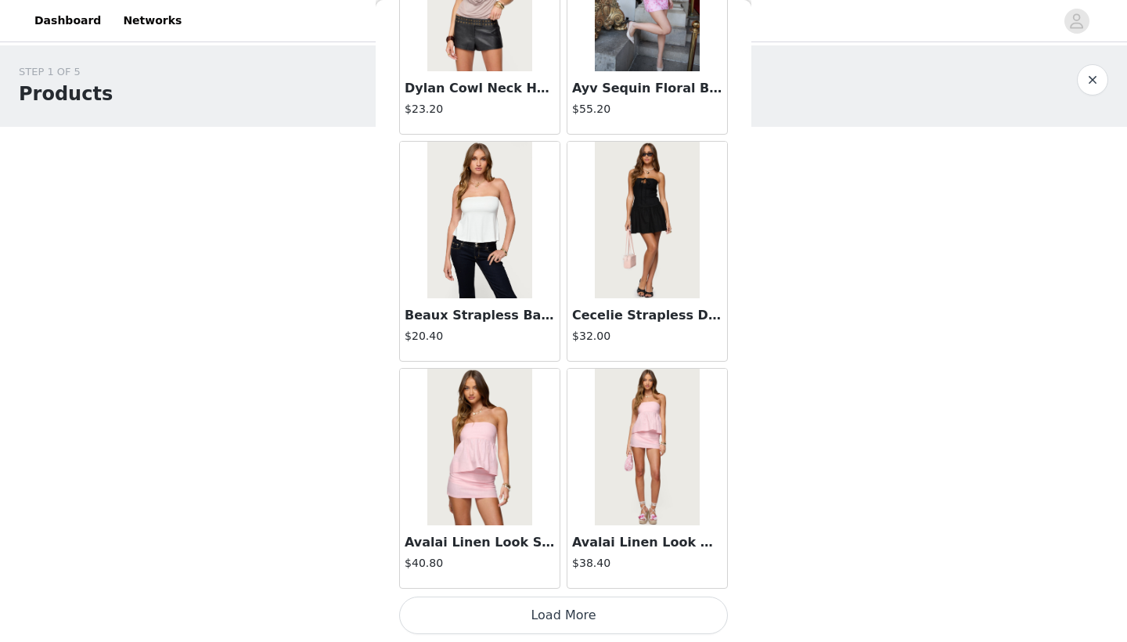
click at [558, 605] on button "Load More" at bounding box center [563, 615] width 329 height 38
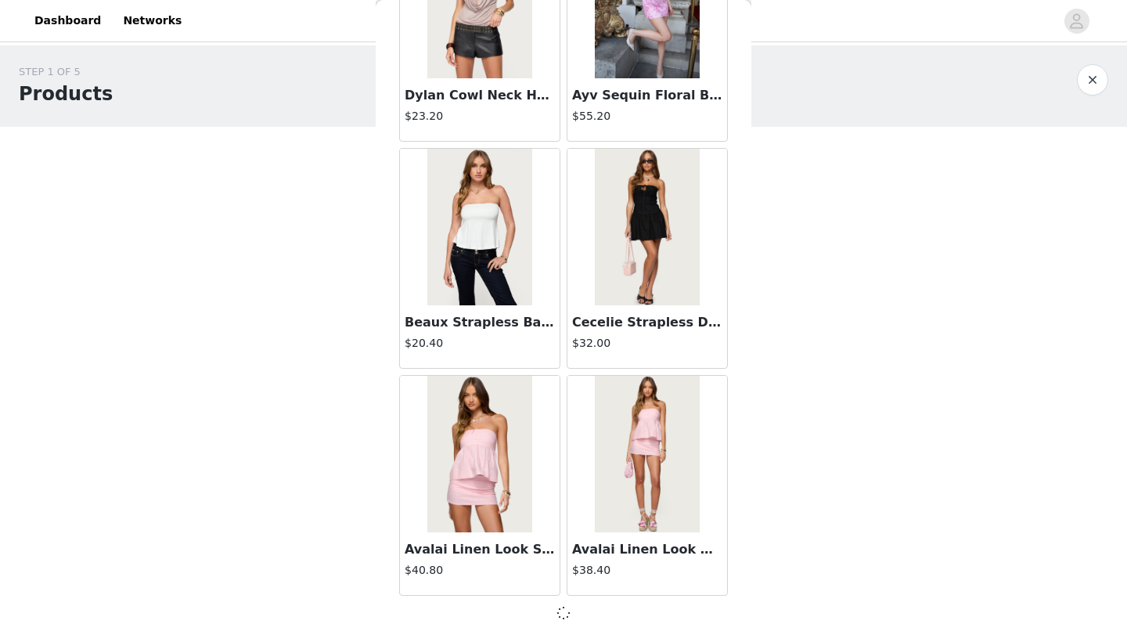
scroll to position [6286, 0]
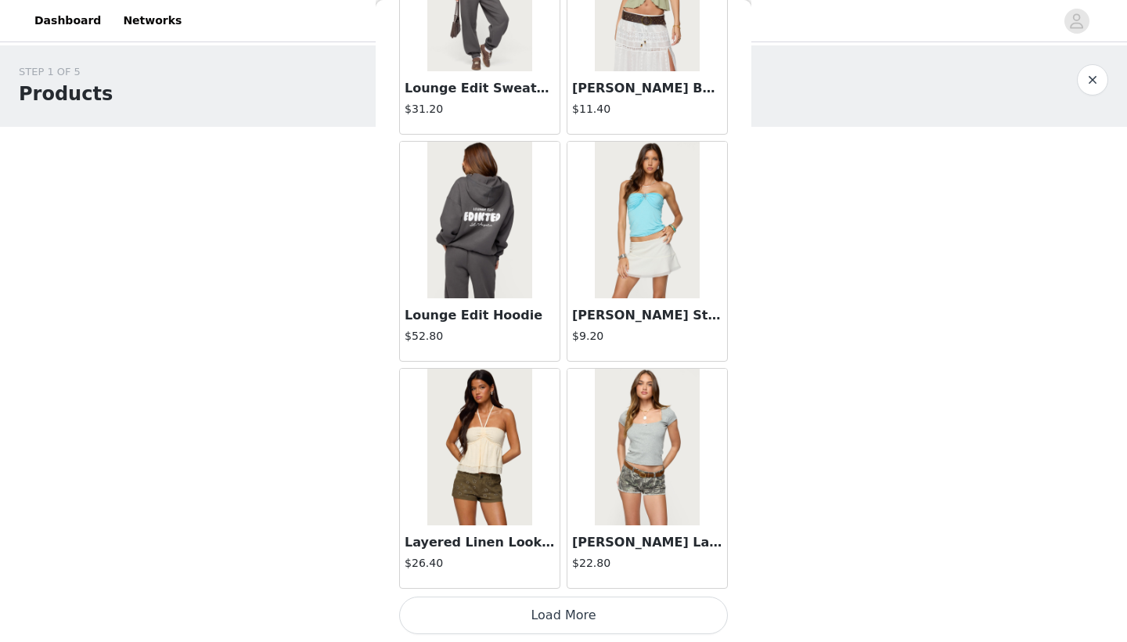
click at [560, 604] on button "Load More" at bounding box center [563, 615] width 329 height 38
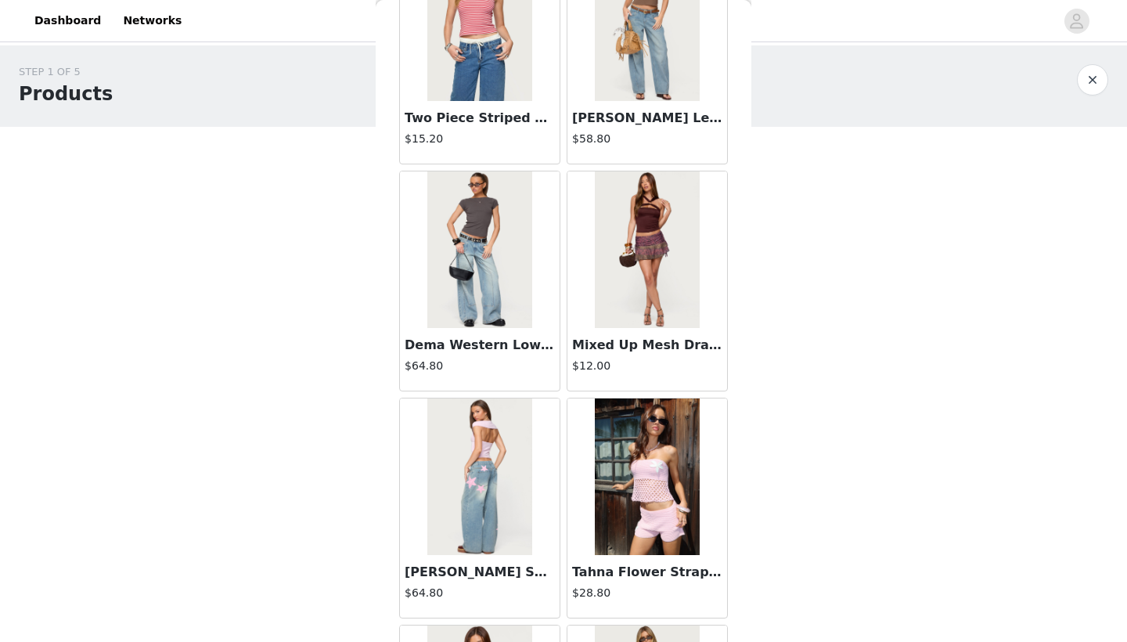
scroll to position [9446, 0]
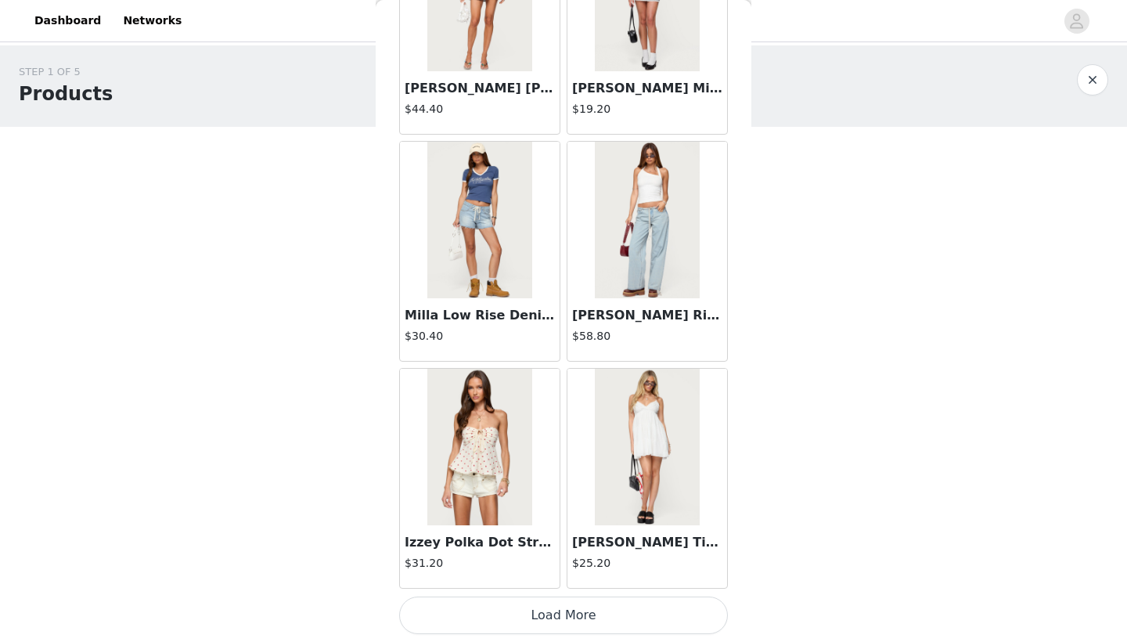
click at [562, 618] on button "Load More" at bounding box center [563, 615] width 329 height 38
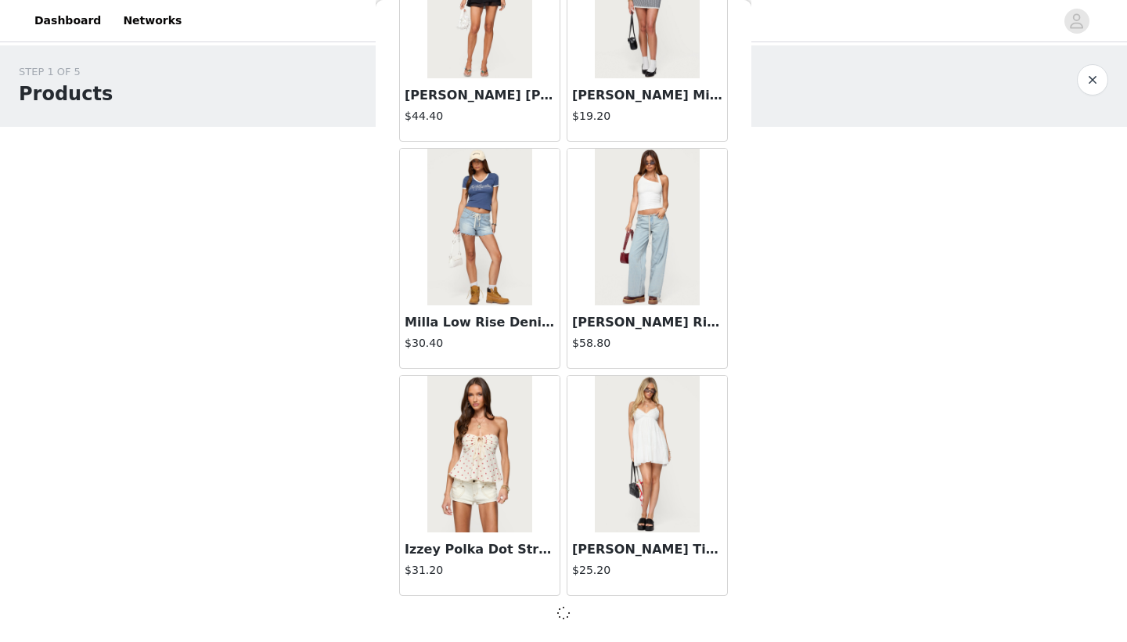
scroll to position [10826, 0]
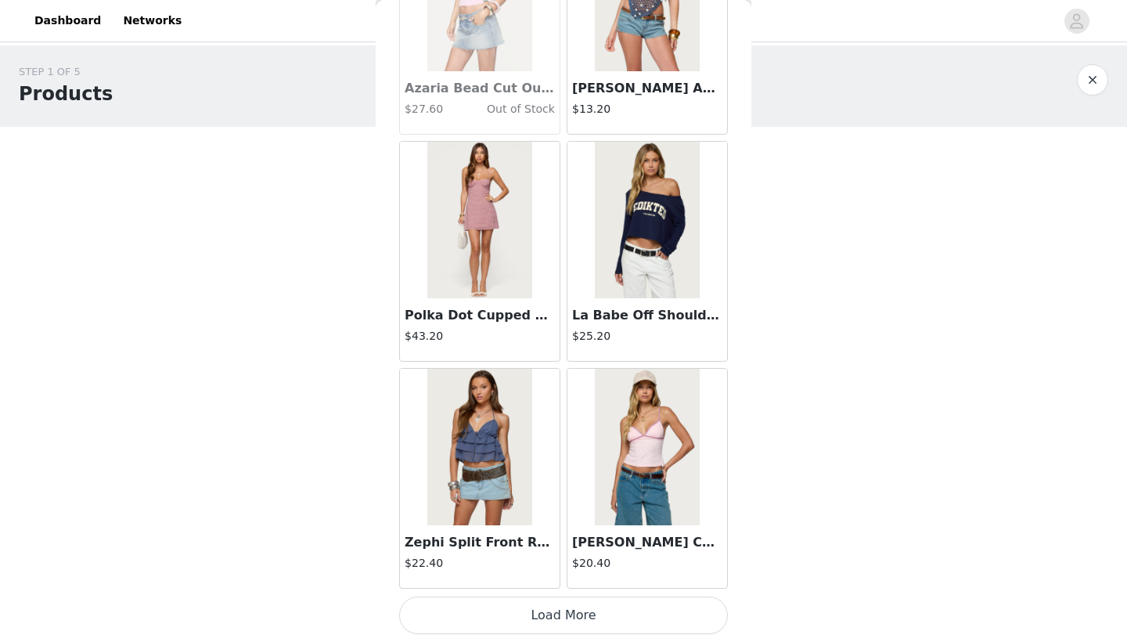
click at [557, 611] on button "Load More" at bounding box center [563, 615] width 329 height 38
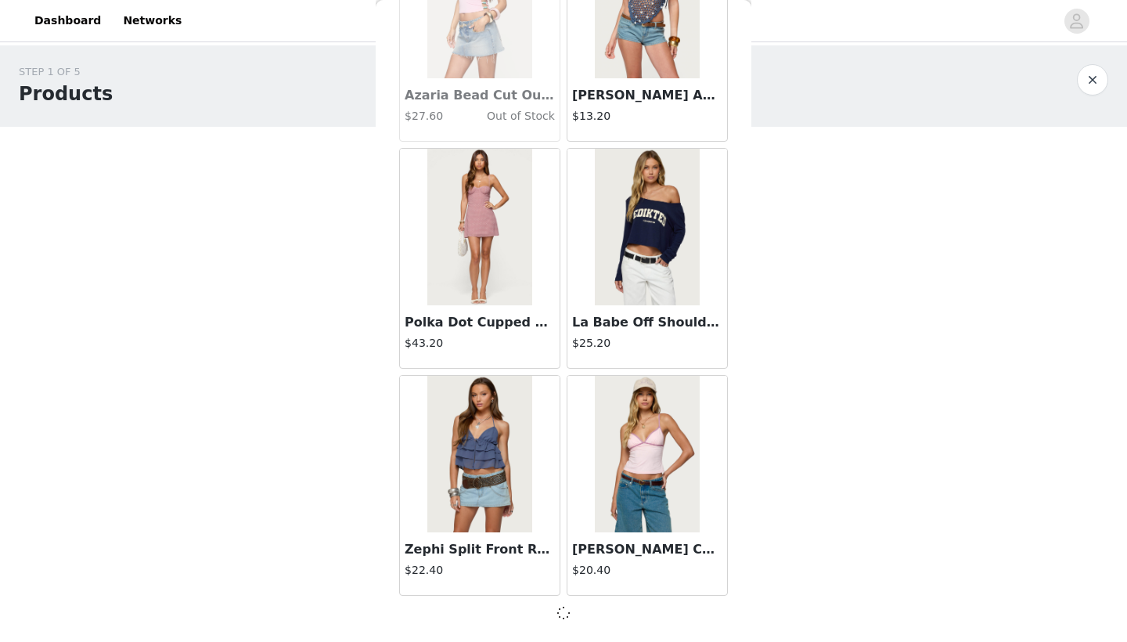
scroll to position [13096, 0]
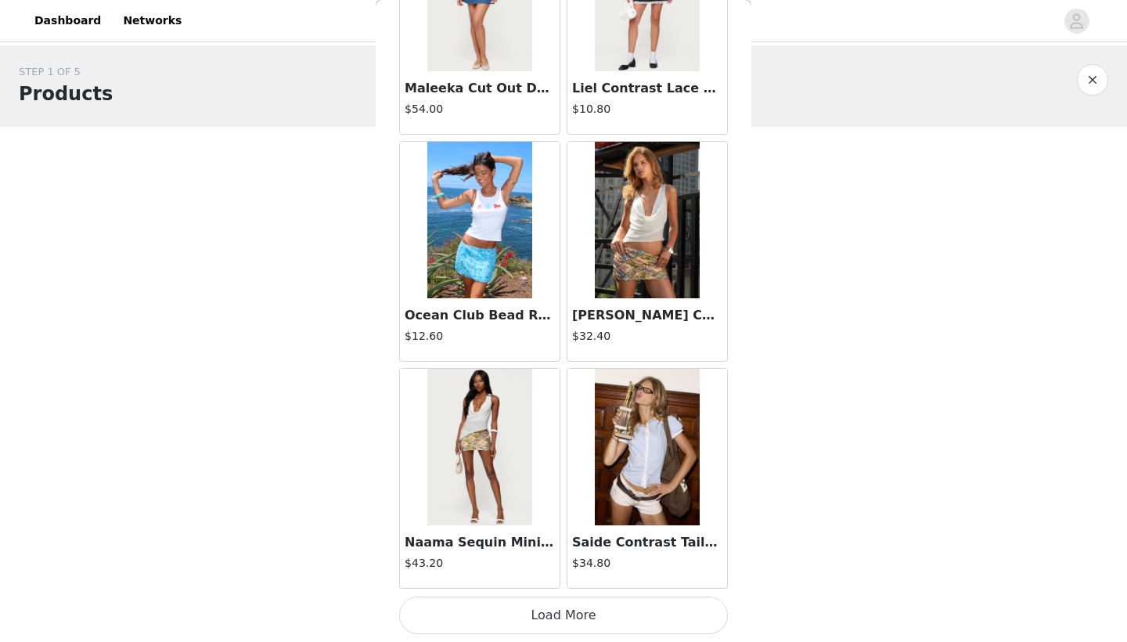
click at [560, 609] on button "Load More" at bounding box center [563, 615] width 329 height 38
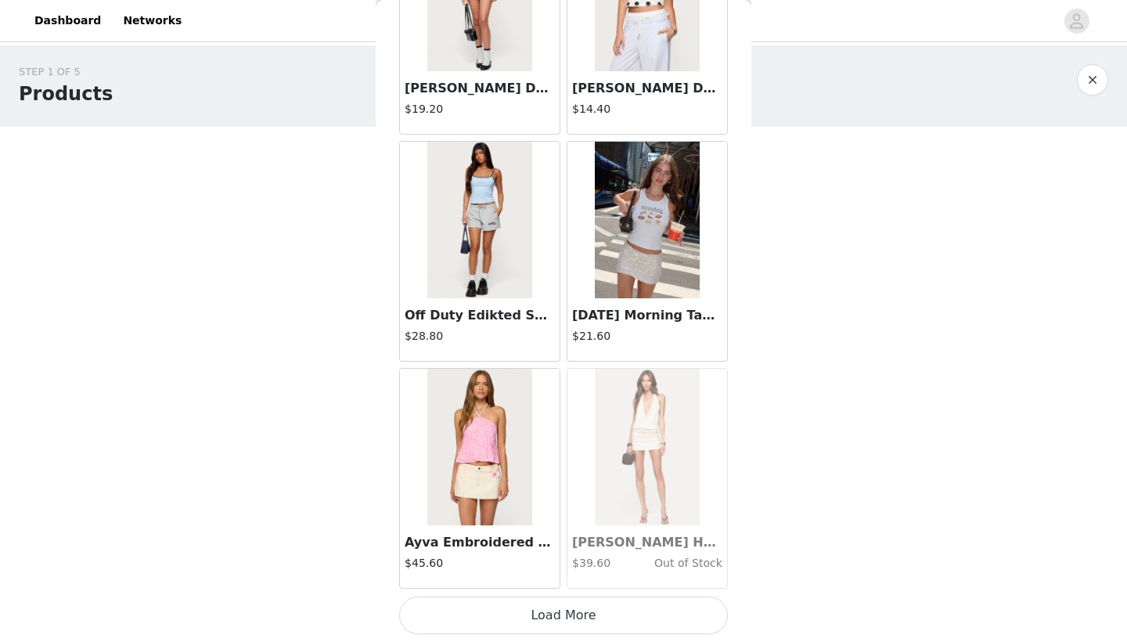
click at [563, 610] on button "Load More" at bounding box center [563, 615] width 329 height 38
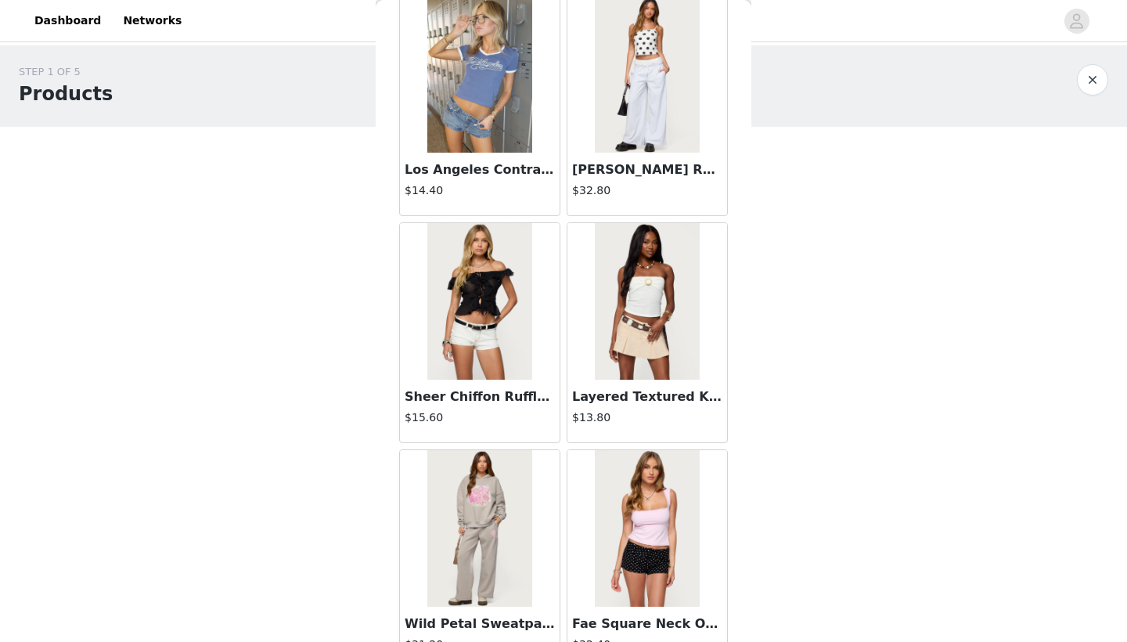
scroll to position [19455, 0]
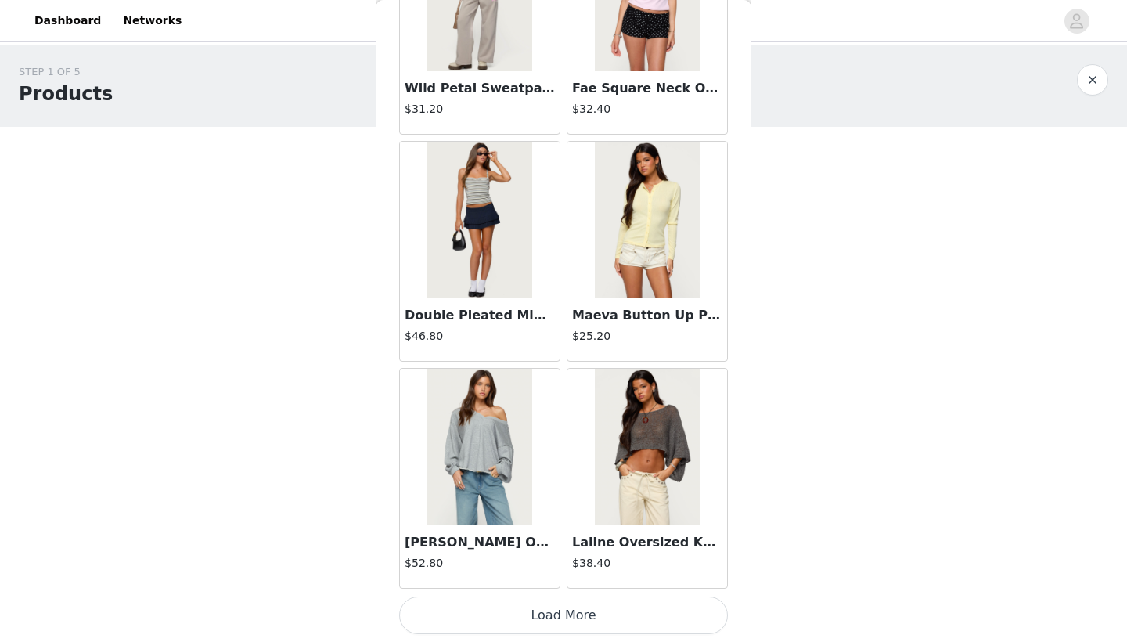
click at [560, 607] on button "Load More" at bounding box center [563, 615] width 329 height 38
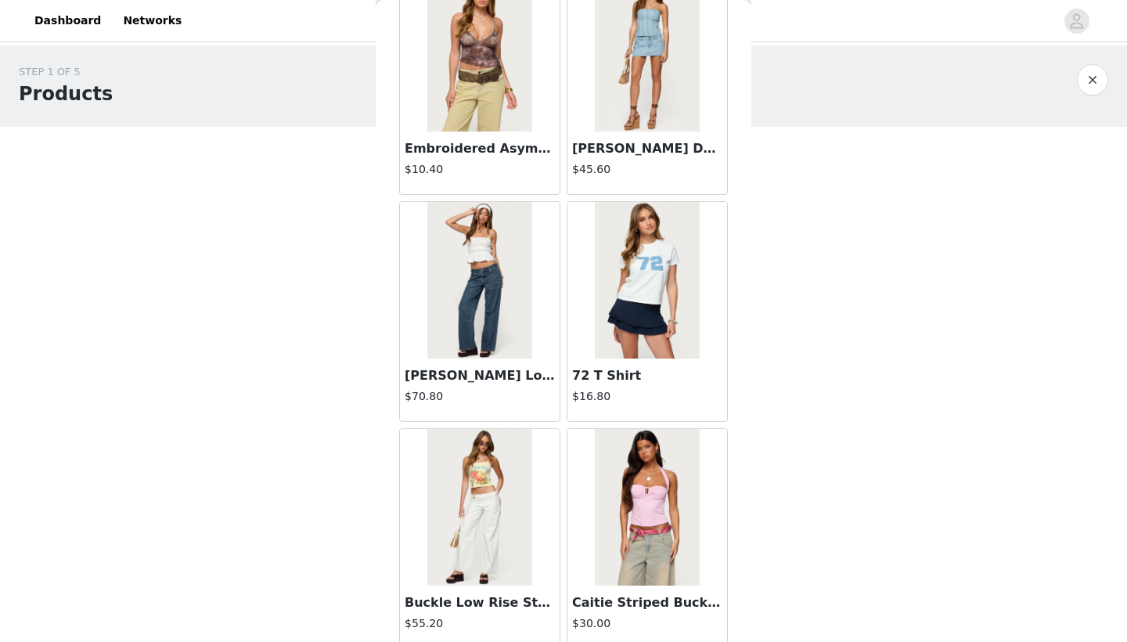
scroll to position [20539, 0]
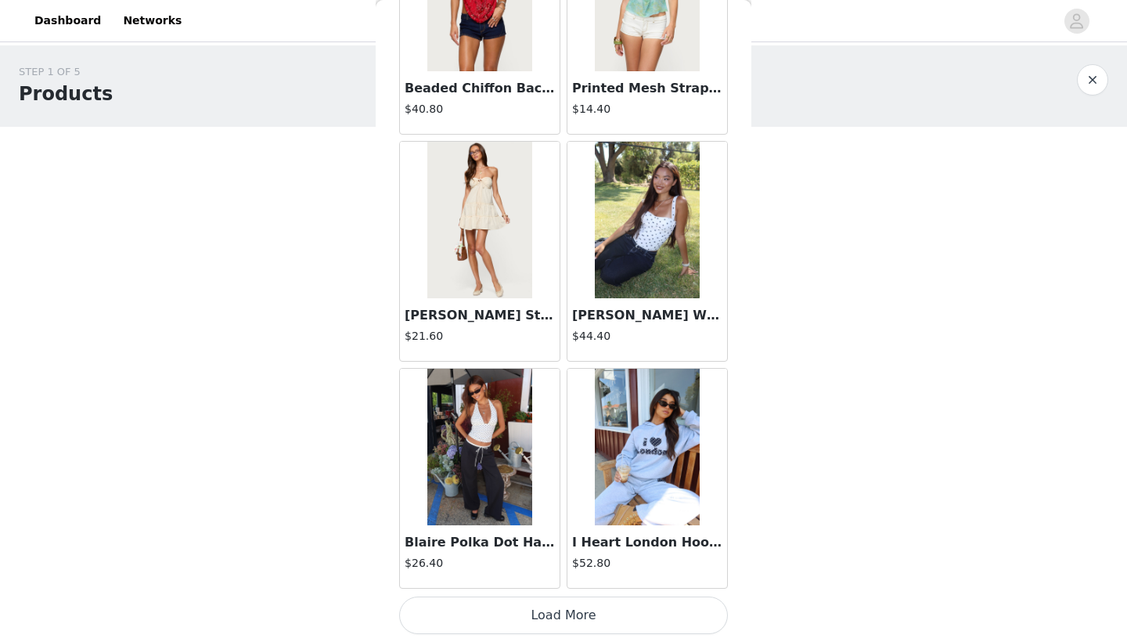
click at [553, 614] on button "Load More" at bounding box center [563, 615] width 329 height 38
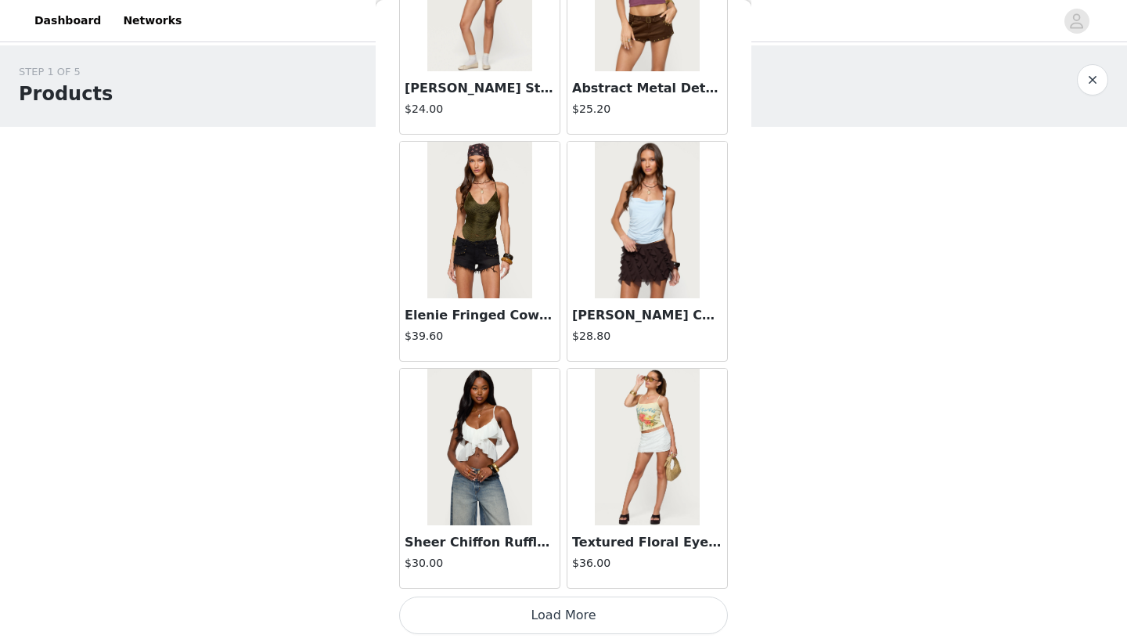
scroll to position [24452, 0]
click at [561, 608] on button "Load More" at bounding box center [563, 615] width 329 height 38
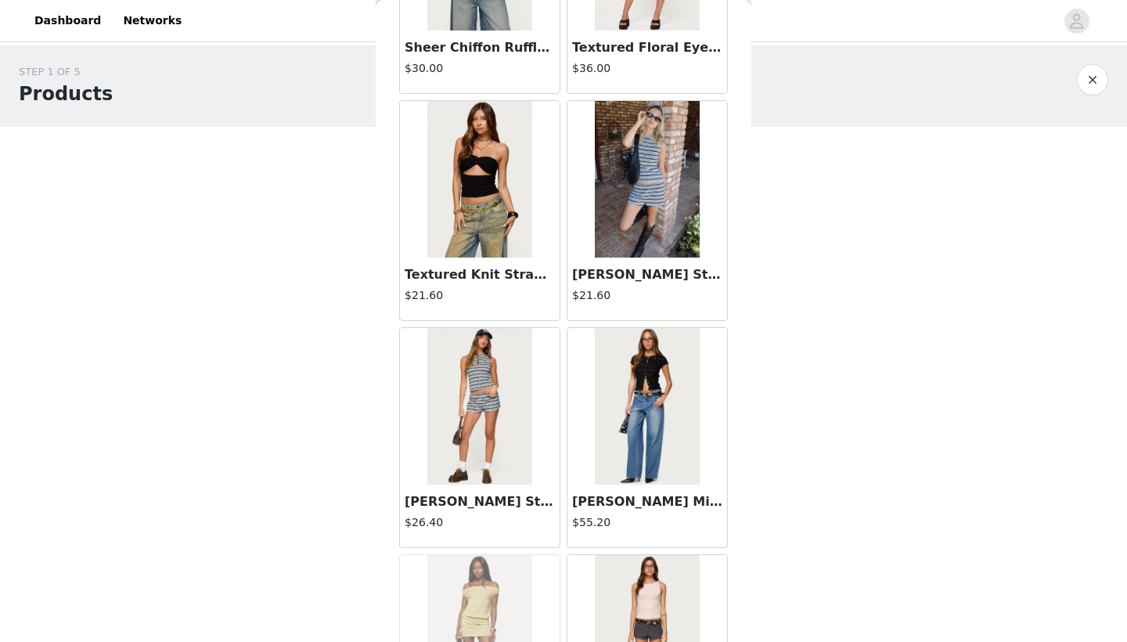
scroll to position [24970, 0]
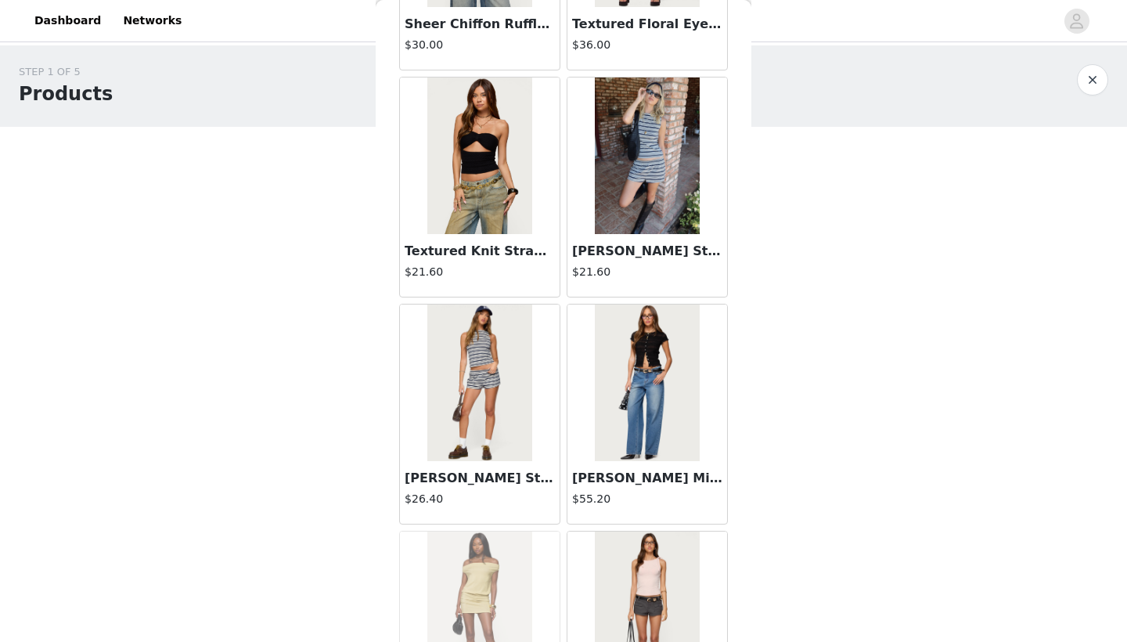
click at [639, 192] on img at bounding box center [647, 155] width 104 height 157
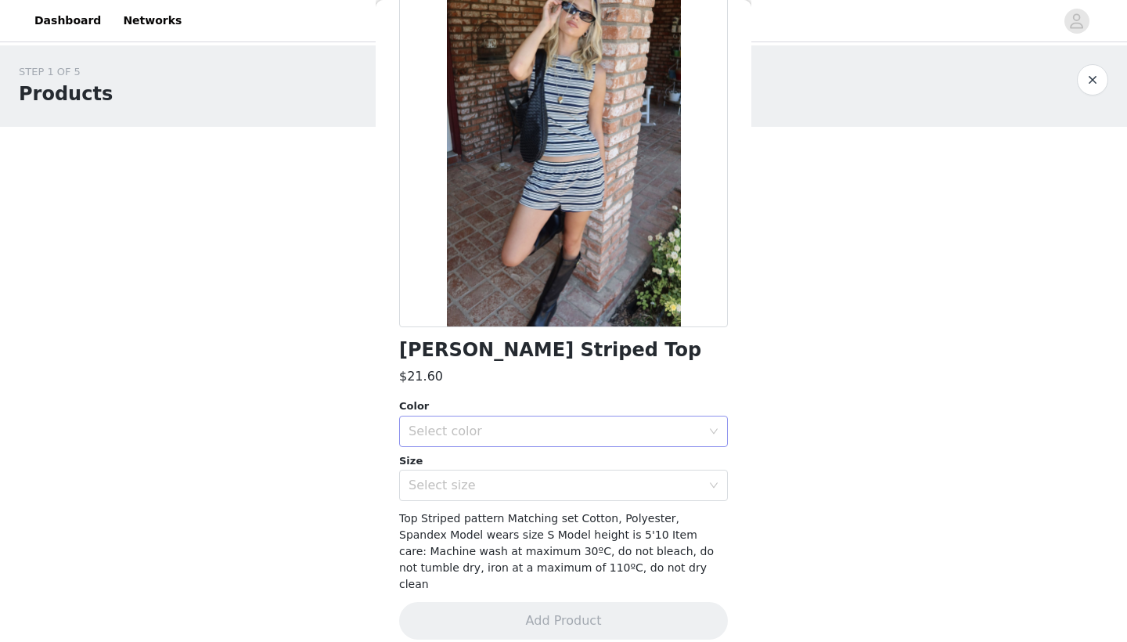
scroll to position [103, 0]
click at [524, 430] on div "Select color" at bounding box center [555, 432] width 293 height 16
click at [474, 466] on li "NAVY" at bounding box center [563, 465] width 329 height 25
click at [468, 489] on div "Select size" at bounding box center [555, 486] width 293 height 16
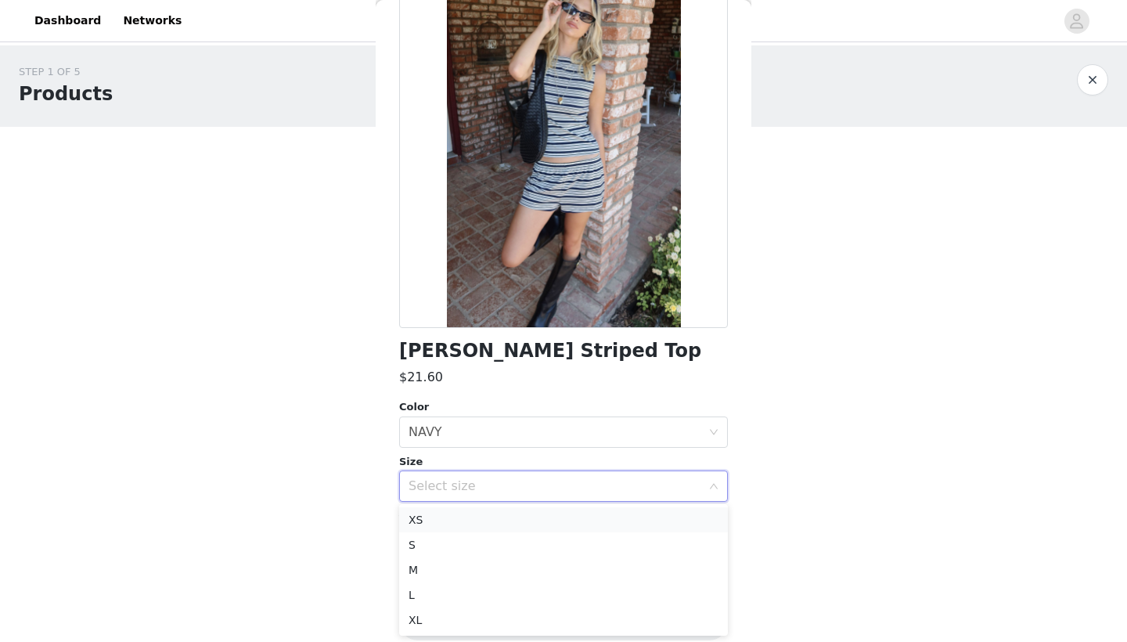
click at [461, 519] on li "XS" at bounding box center [563, 519] width 329 height 25
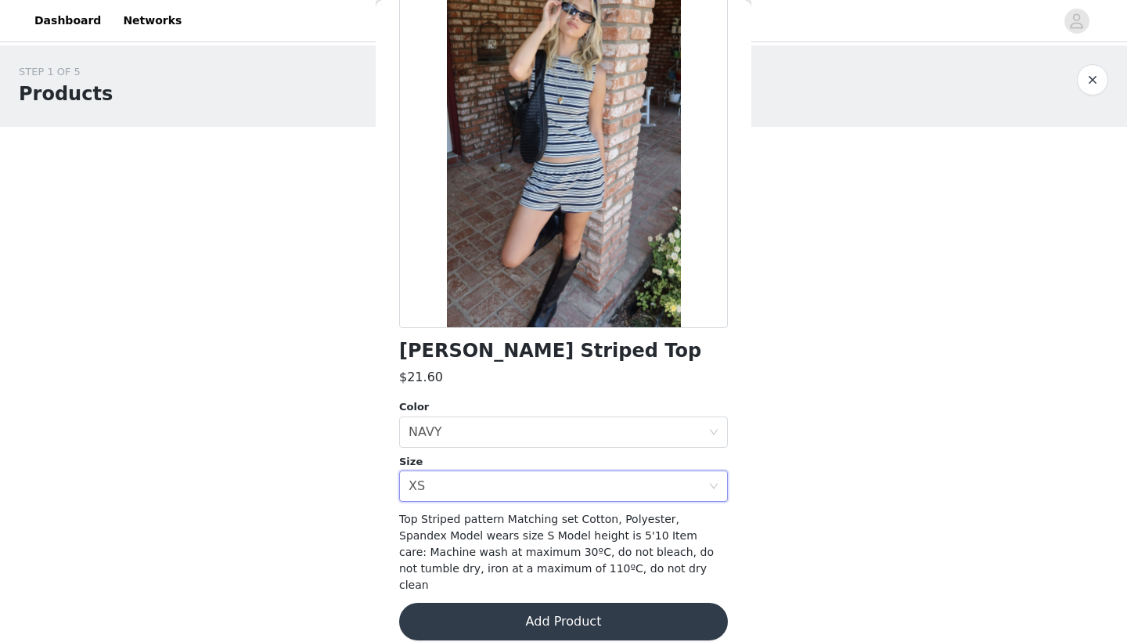
click at [519, 603] on button "Add Product" at bounding box center [563, 622] width 329 height 38
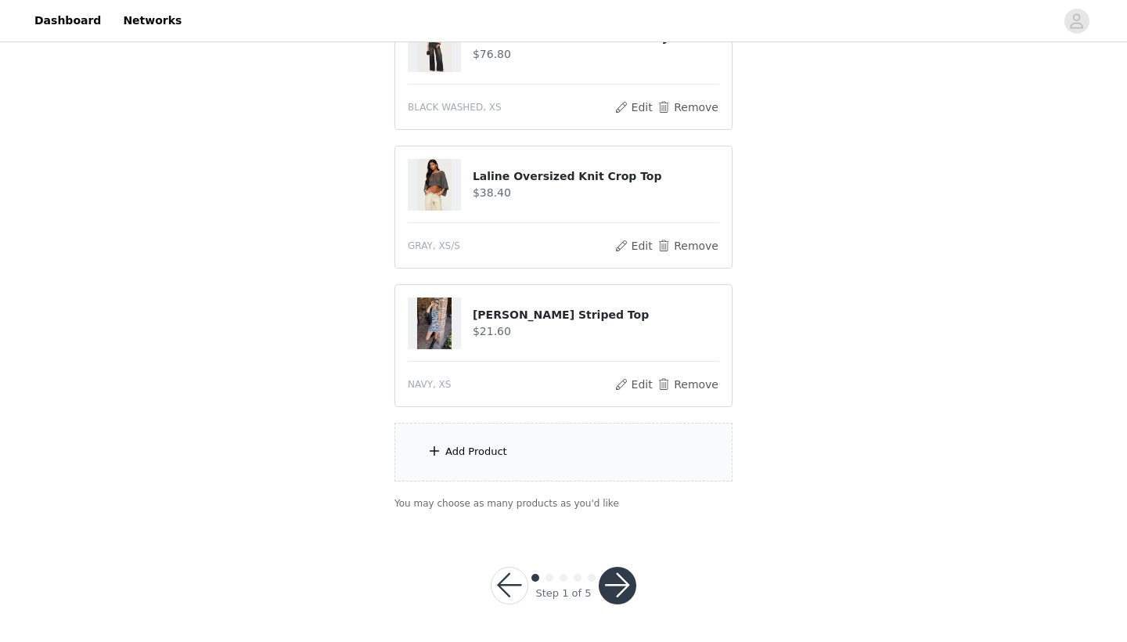
scroll to position [208, 0]
click at [539, 453] on div "Add Product" at bounding box center [563, 452] width 338 height 59
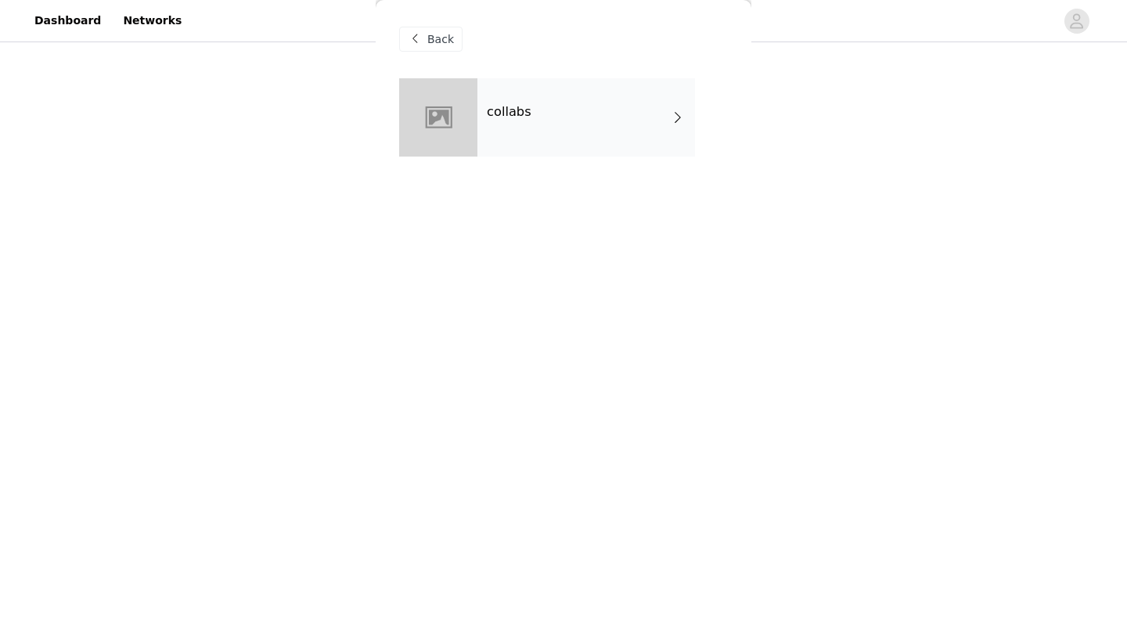
click at [590, 131] on div "collabs" at bounding box center [586, 117] width 218 height 78
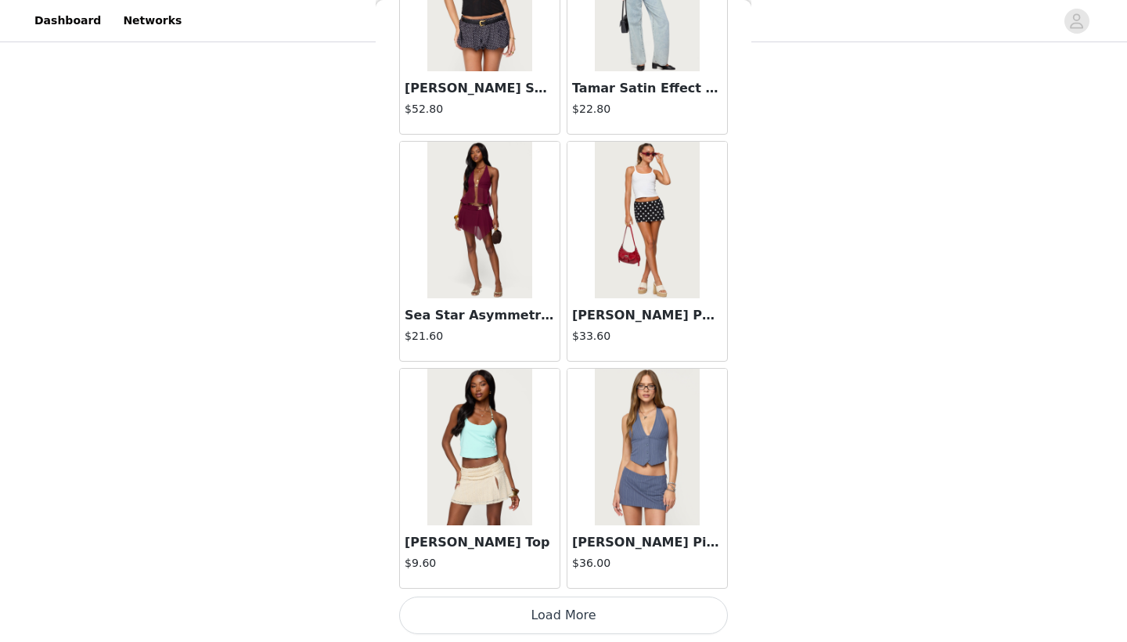
click at [548, 607] on button "Load More" at bounding box center [563, 615] width 329 height 38
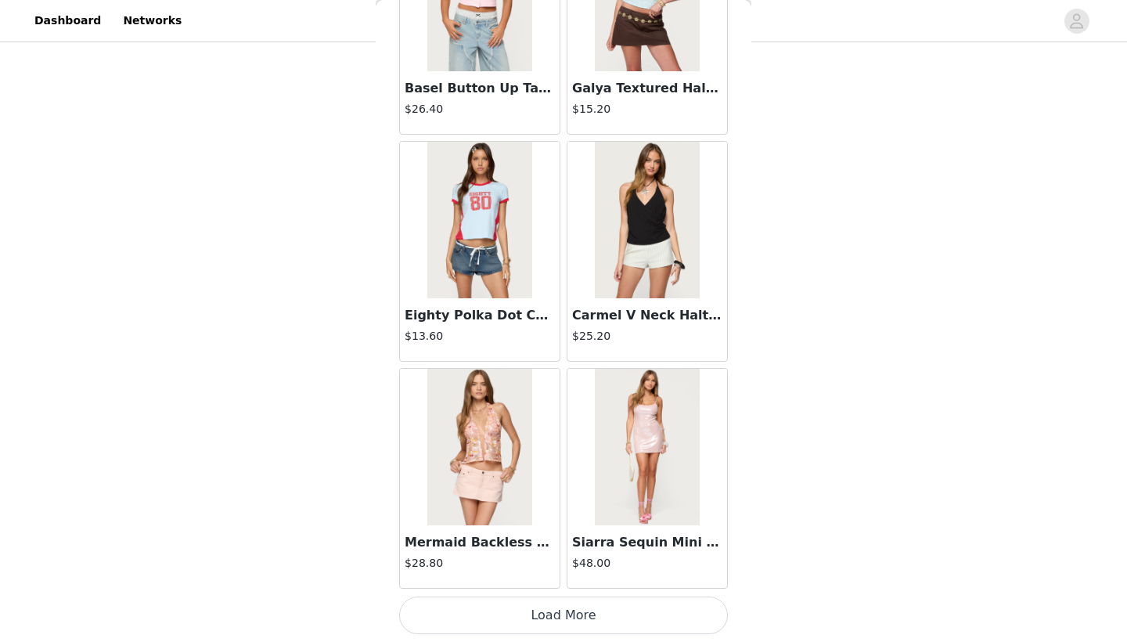
click at [546, 603] on button "Load More" at bounding box center [563, 615] width 329 height 38
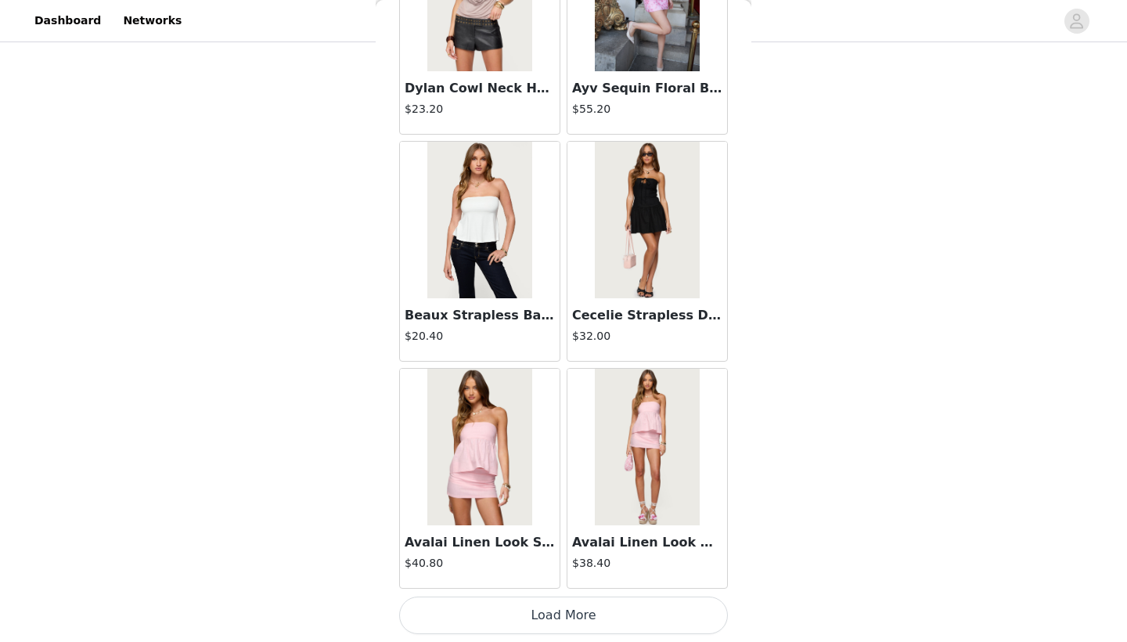
click at [531, 615] on button "Load More" at bounding box center [563, 615] width 329 height 38
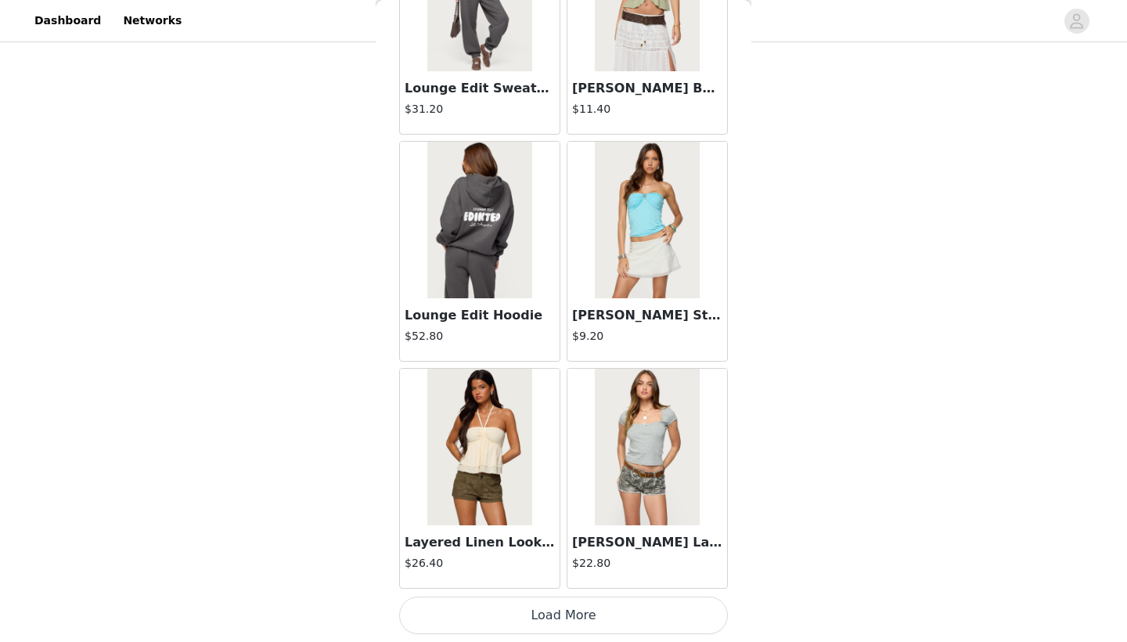
scroll to position [8563, 0]
click at [534, 610] on button "Load More" at bounding box center [563, 615] width 329 height 38
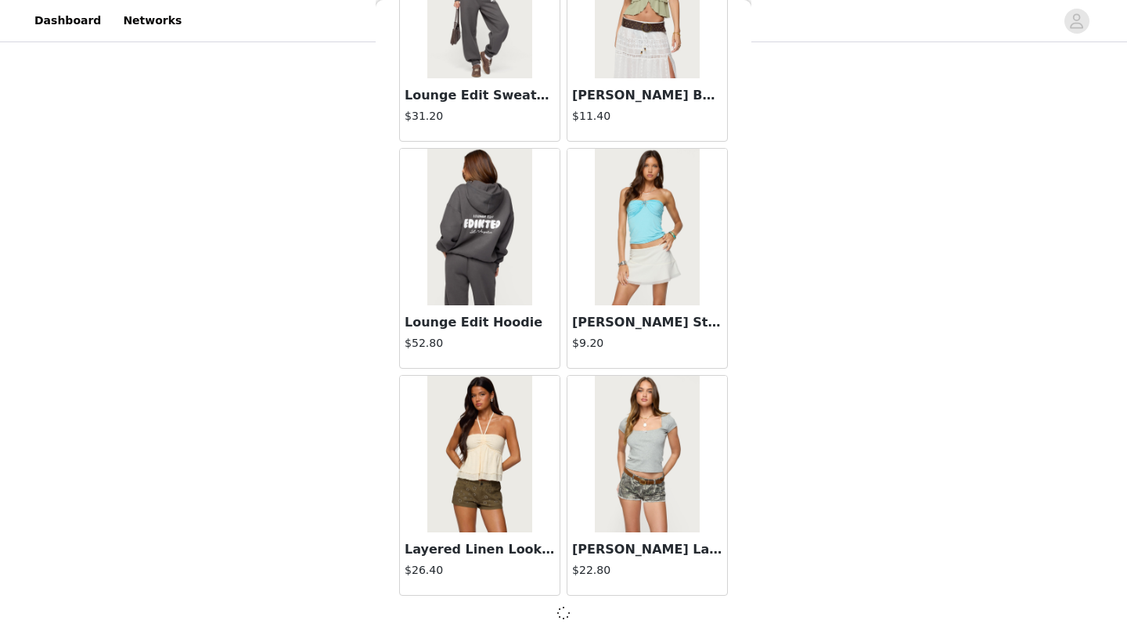
scroll to position [8556, 0]
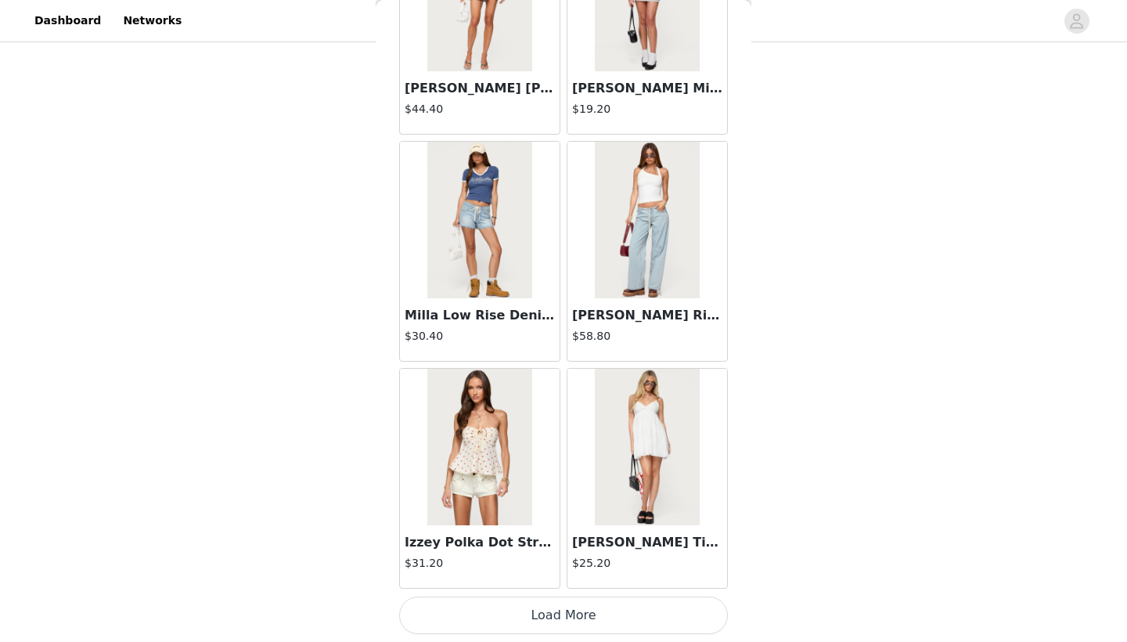
click at [526, 604] on button "Load More" at bounding box center [563, 615] width 329 height 38
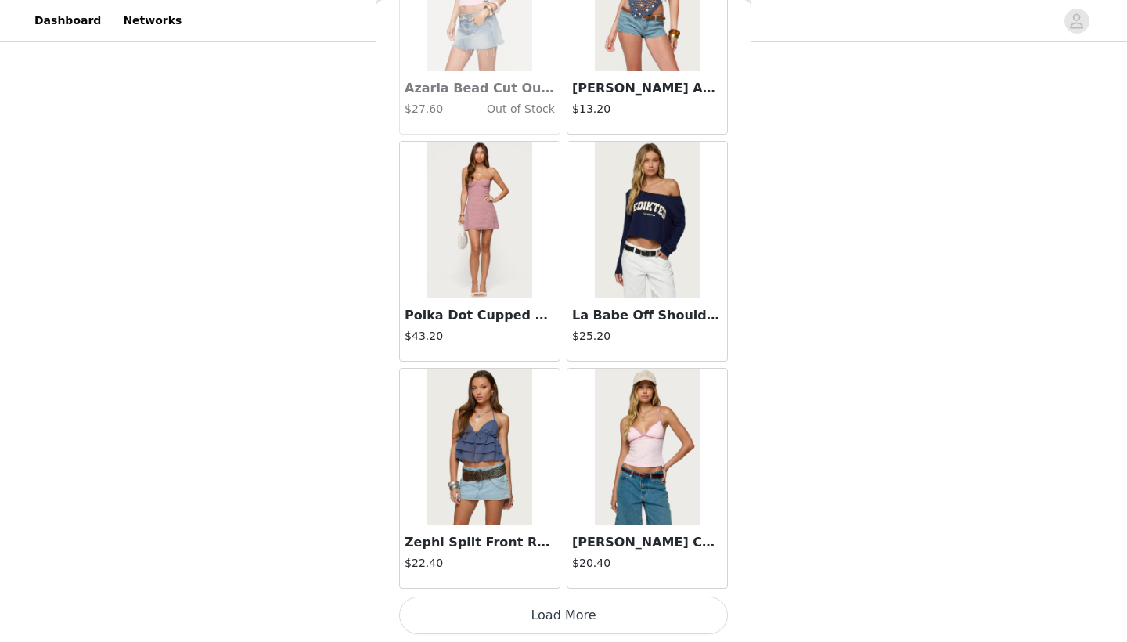
click at [526, 604] on button "Load More" at bounding box center [563, 615] width 329 height 38
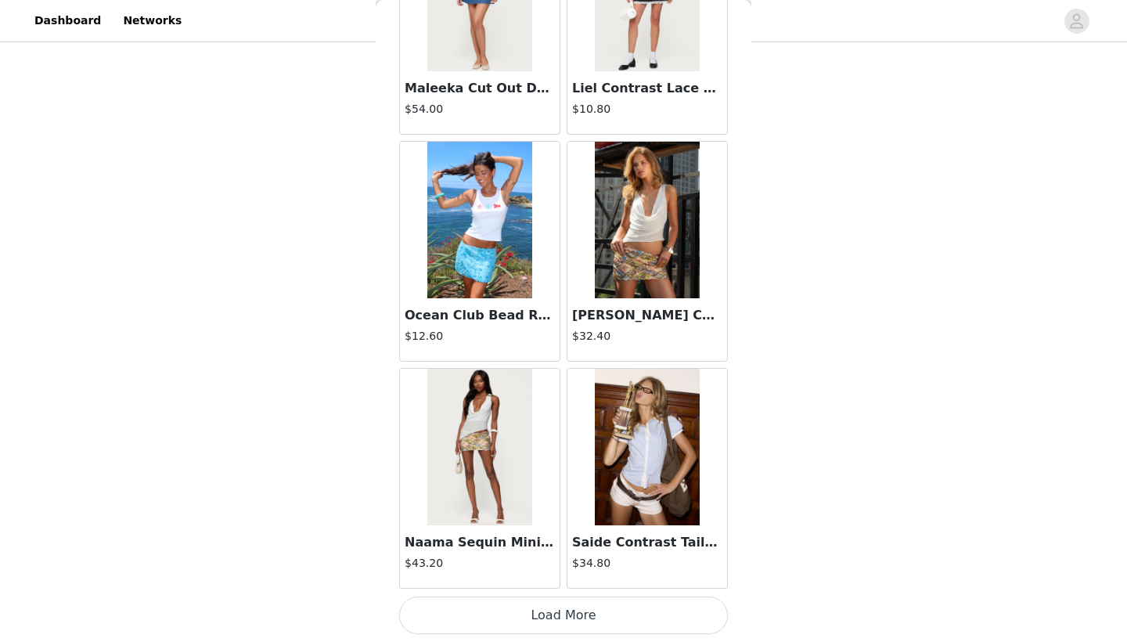
click at [526, 604] on button "Load More" at bounding box center [563, 615] width 329 height 38
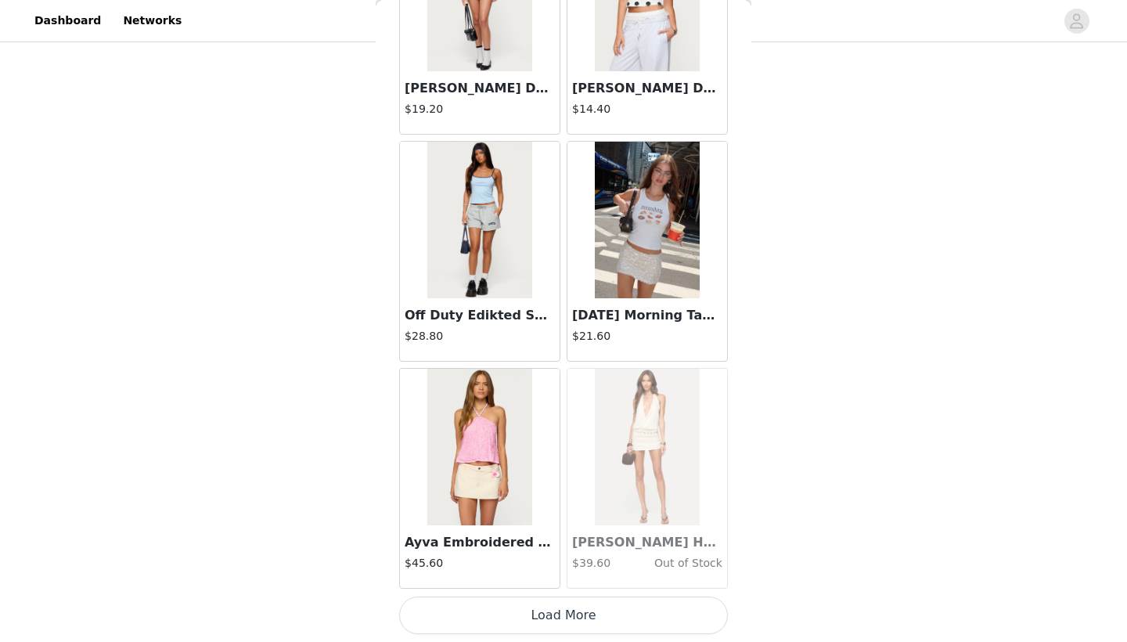
click at [526, 604] on button "Load More" at bounding box center [563, 615] width 329 height 38
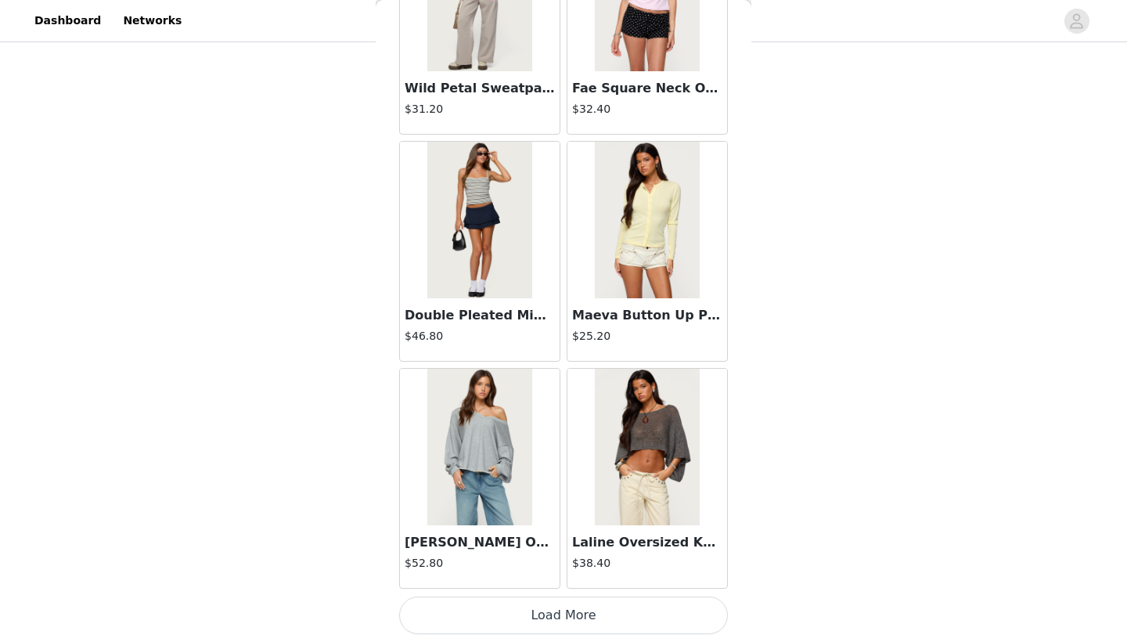
click at [517, 607] on button "Load More" at bounding box center [563, 615] width 329 height 38
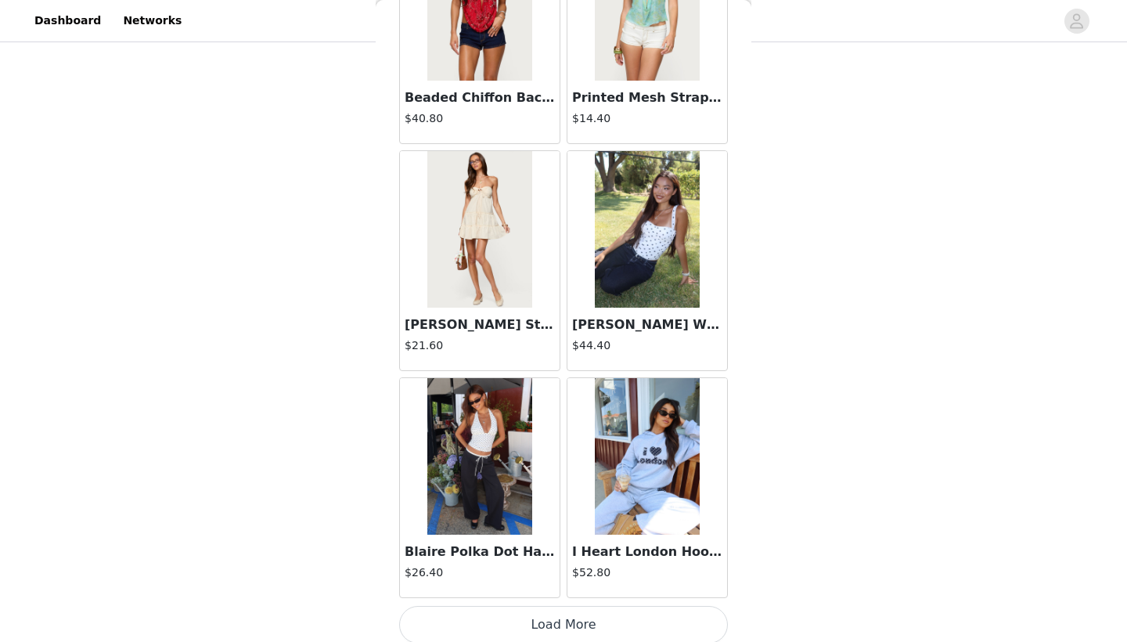
scroll to position [208, 1]
click at [517, 607] on button "Load More" at bounding box center [563, 625] width 329 height 38
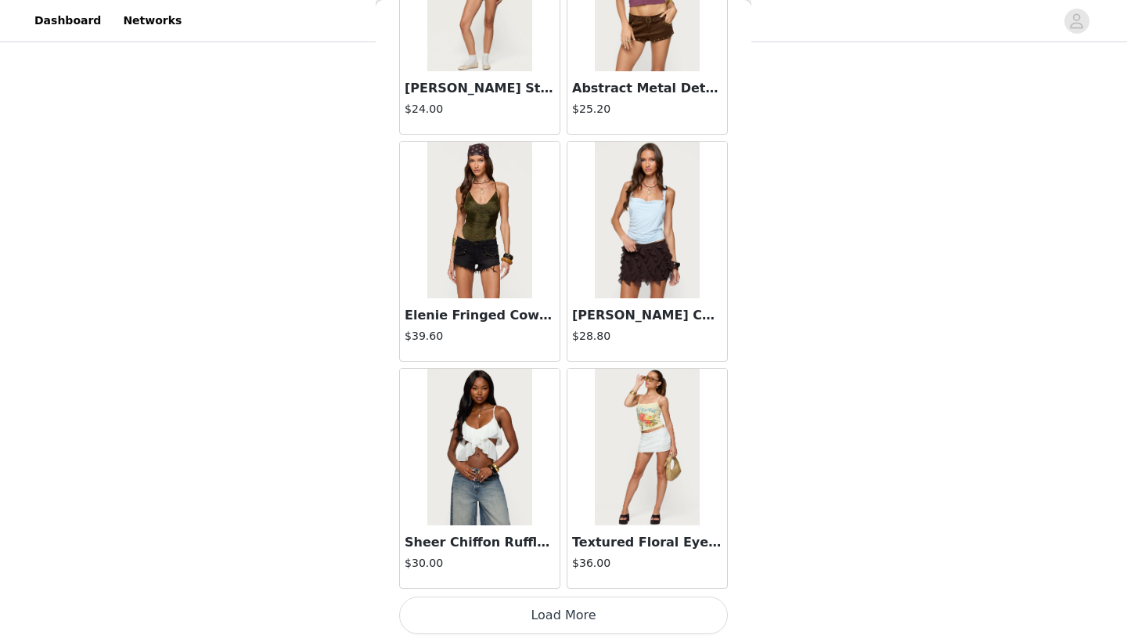
scroll to position [24452, 0]
click at [517, 607] on button "Load More" at bounding box center [563, 615] width 329 height 38
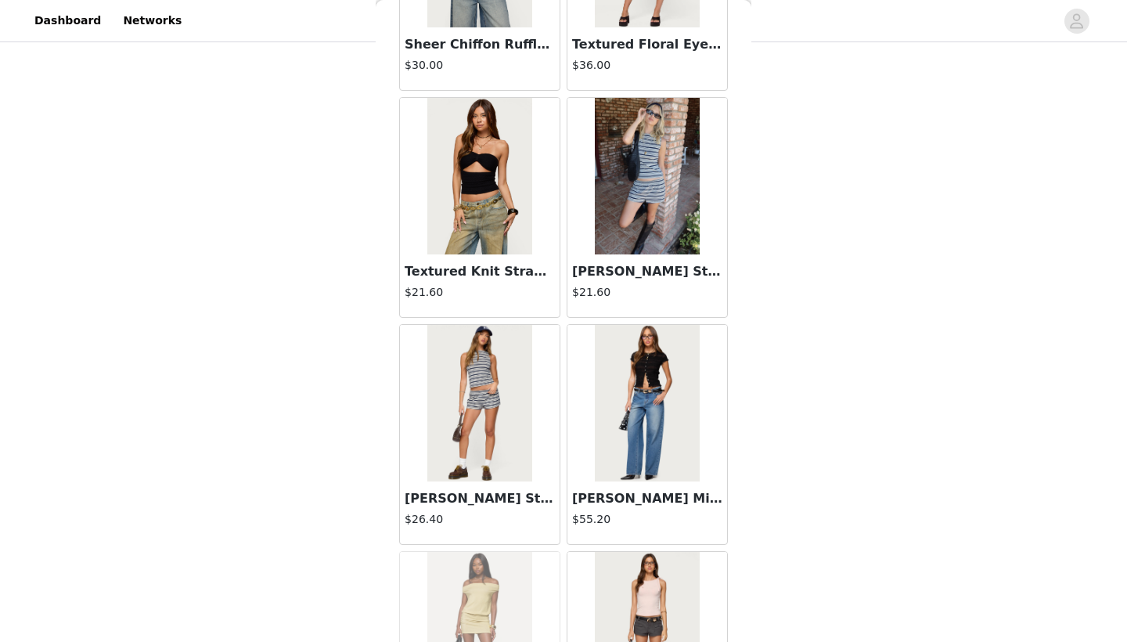
scroll to position [24953, 0]
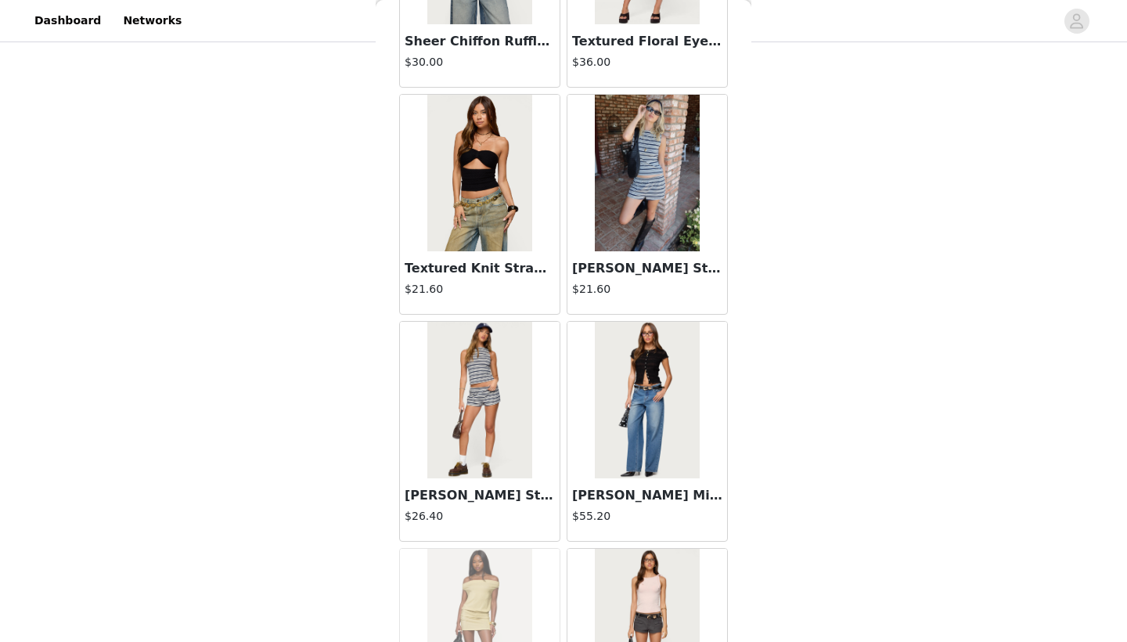
click at [498, 486] on h3 "[PERSON_NAME] Striped Shorts" at bounding box center [480, 495] width 150 height 19
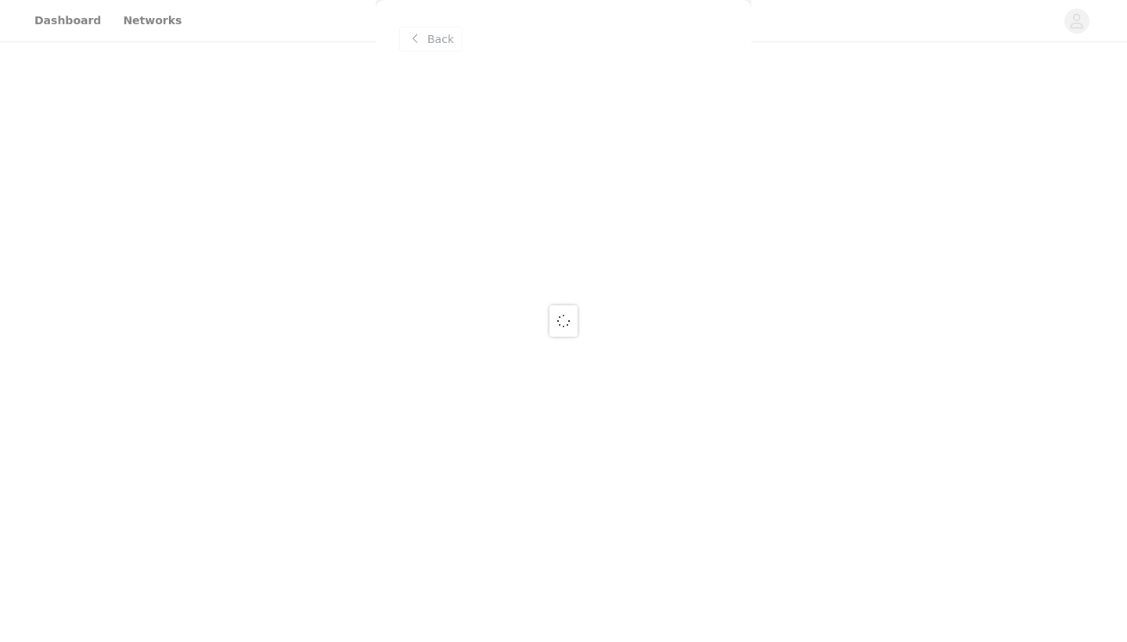
scroll to position [0, 0]
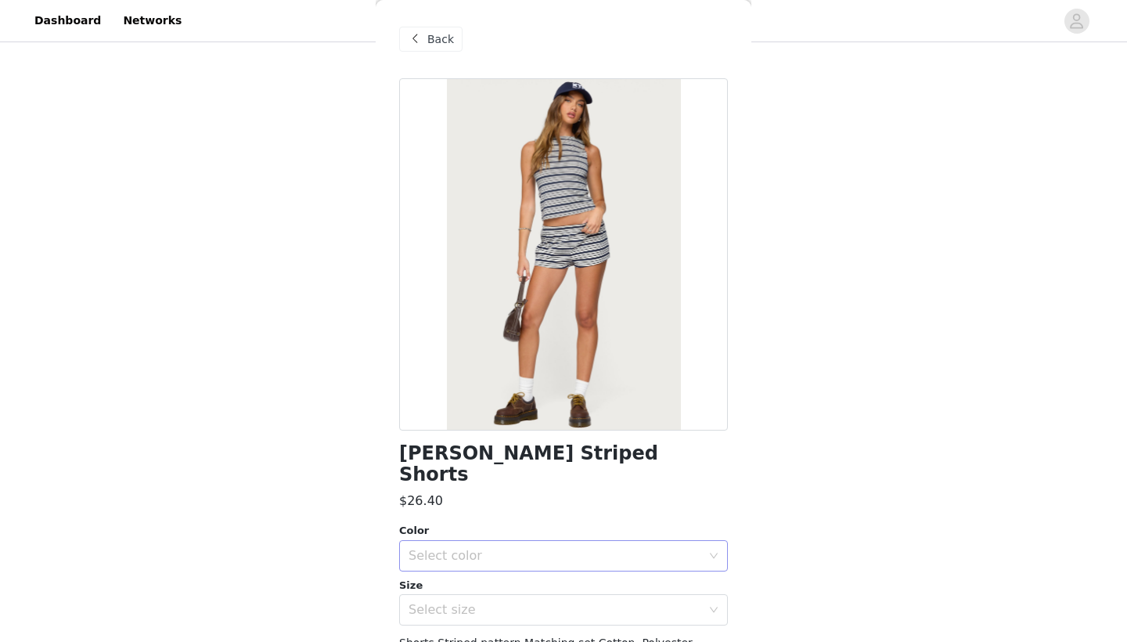
click at [513, 548] on div "Select color" at bounding box center [555, 556] width 293 height 16
click at [492, 563] on li "NAVY" at bounding box center [563, 568] width 329 height 25
click at [477, 602] on div "Select size" at bounding box center [555, 610] width 293 height 16
click at [448, 613] on li "XS" at bounding box center [563, 622] width 329 height 25
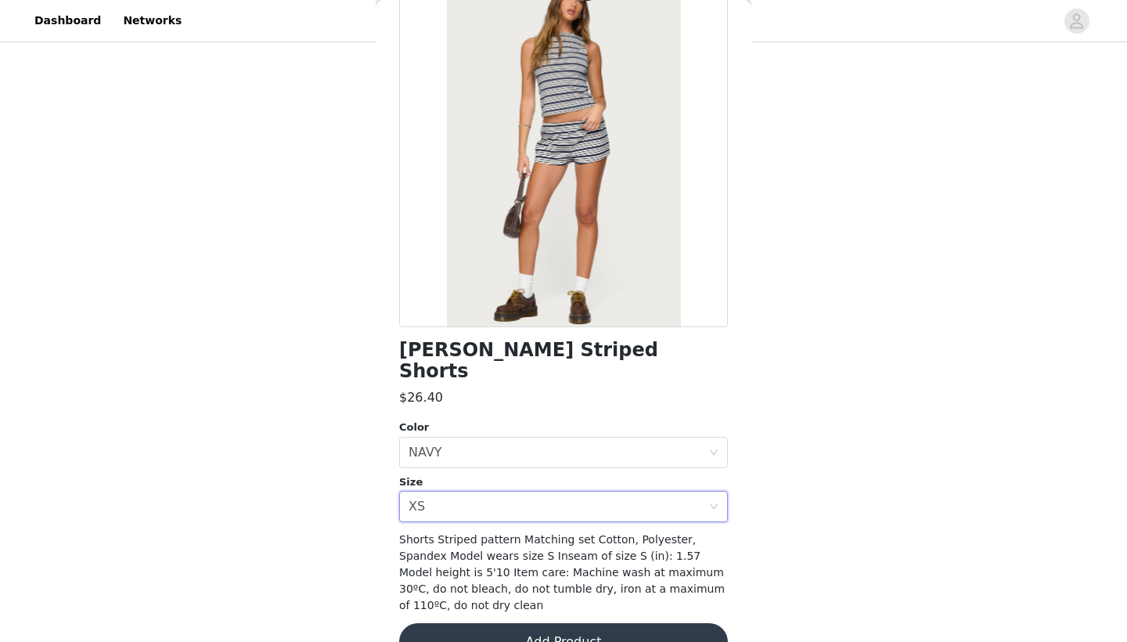
scroll to position [103, 0]
click at [531, 624] on button "Add Product" at bounding box center [563, 643] width 329 height 38
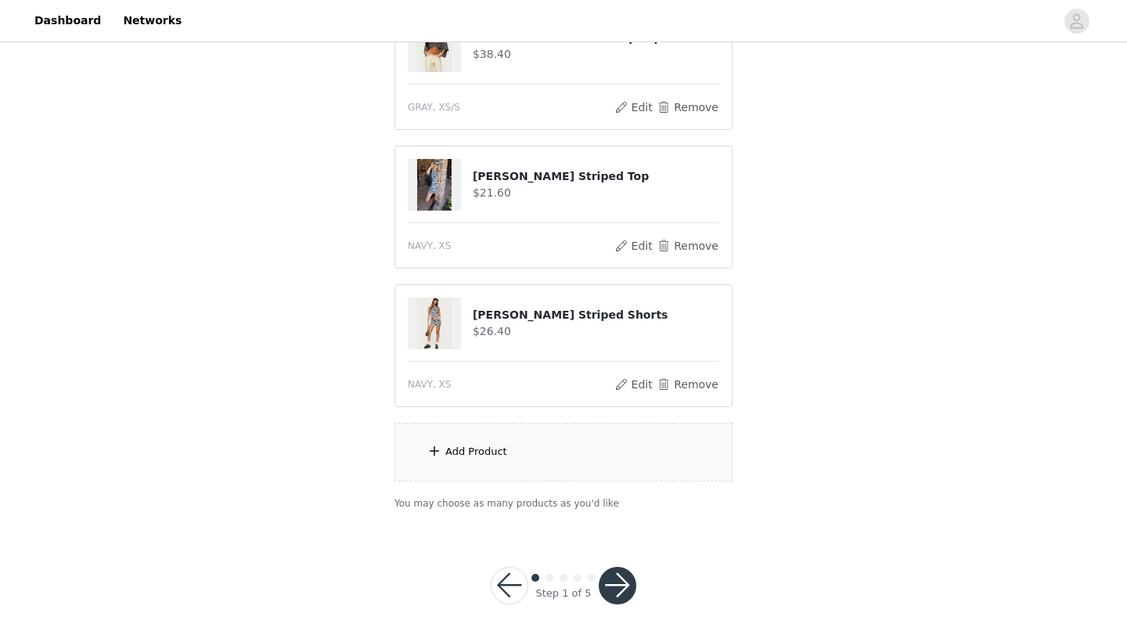
scroll to position [347, 0]
click at [538, 462] on div "Add Product" at bounding box center [563, 452] width 338 height 59
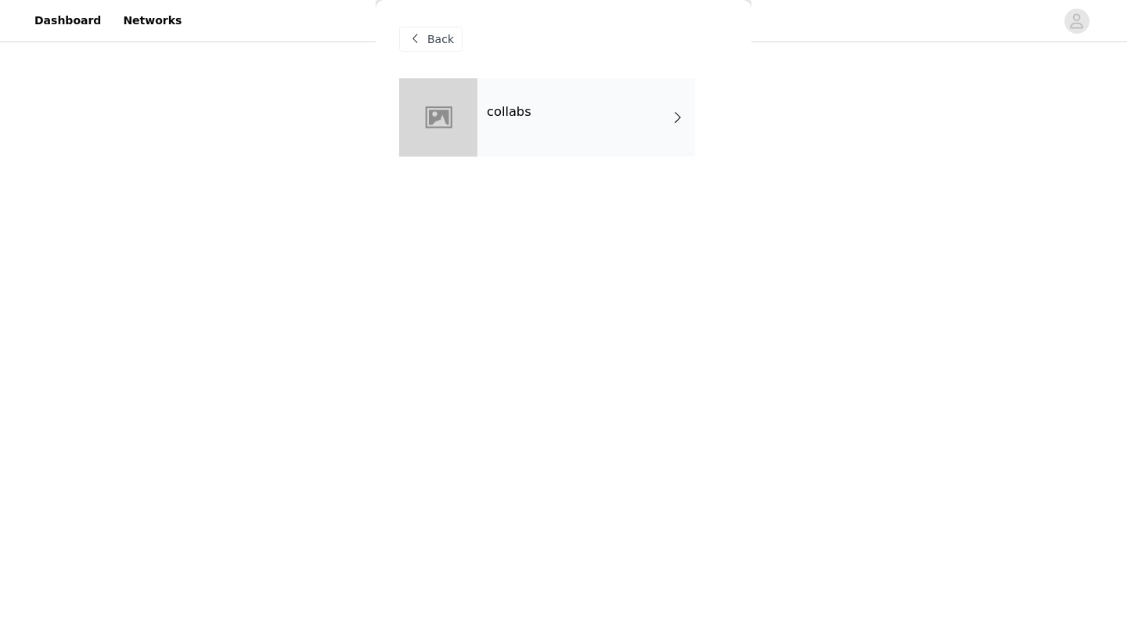
click at [573, 123] on div "collabs" at bounding box center [586, 117] width 218 height 78
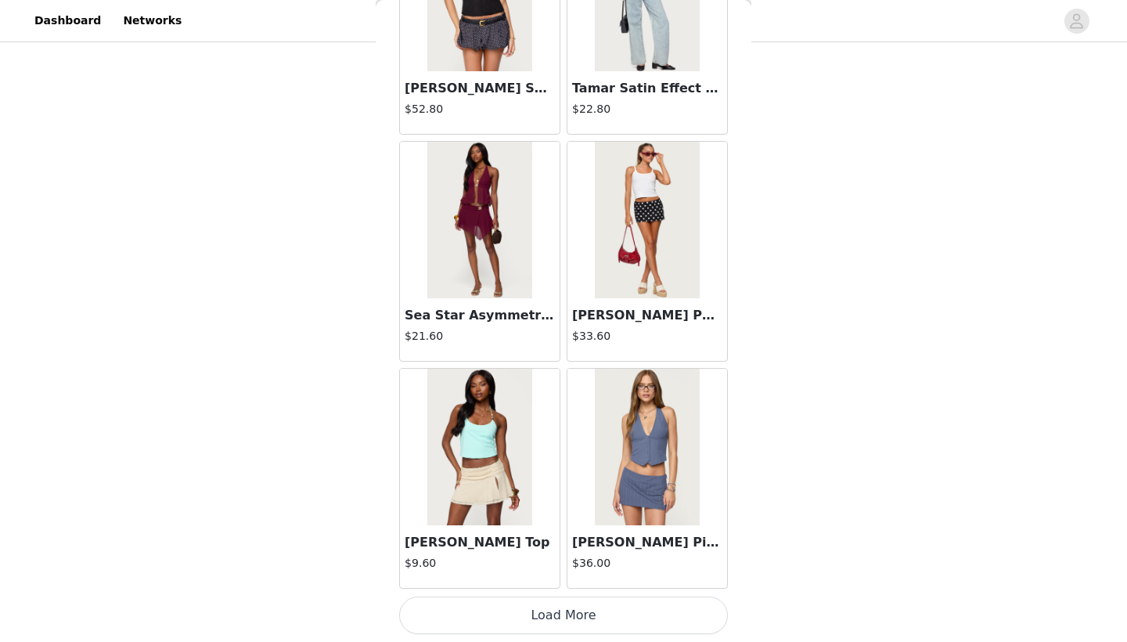
click at [539, 614] on button "Load More" at bounding box center [563, 615] width 329 height 38
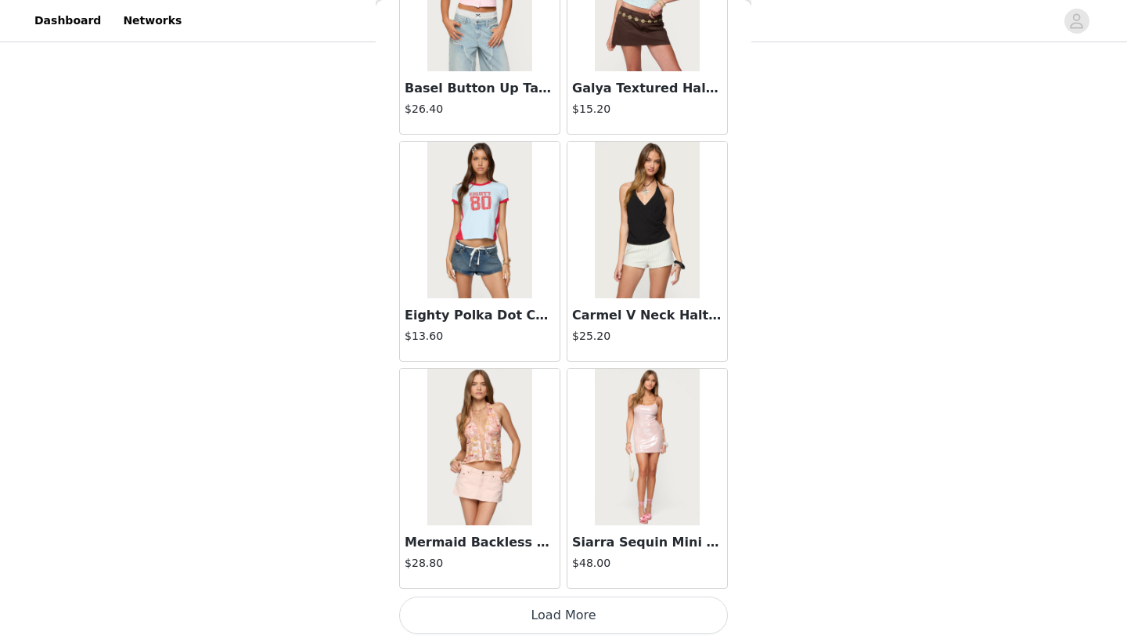
scroll to position [0, 0]
click at [538, 602] on button "Load More" at bounding box center [563, 615] width 329 height 38
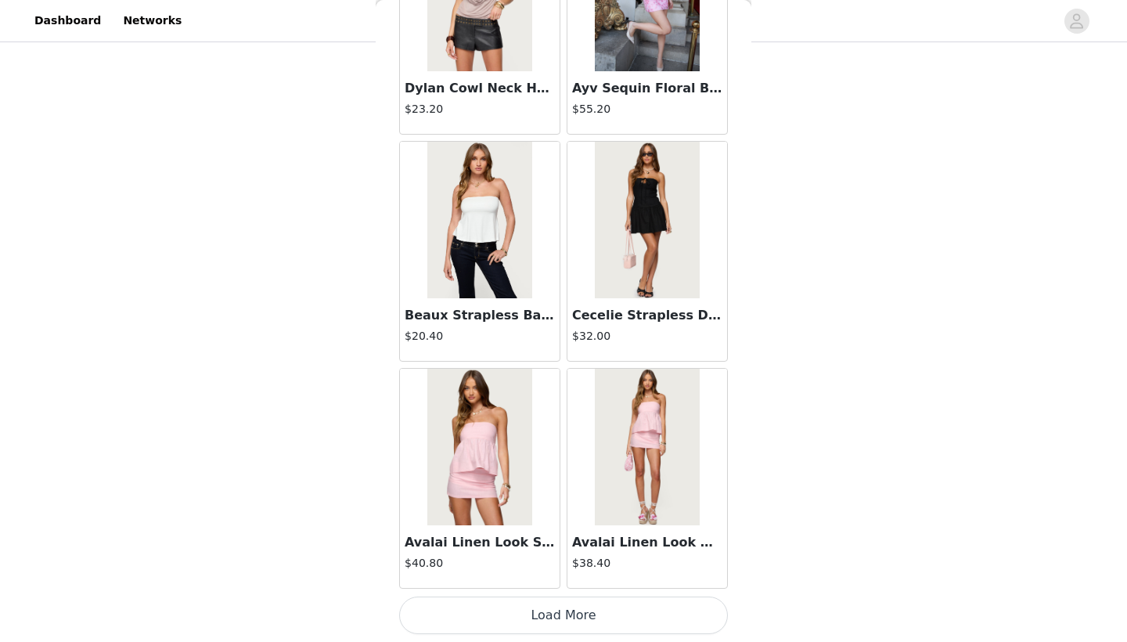
click at [535, 605] on button "Load More" at bounding box center [563, 615] width 329 height 38
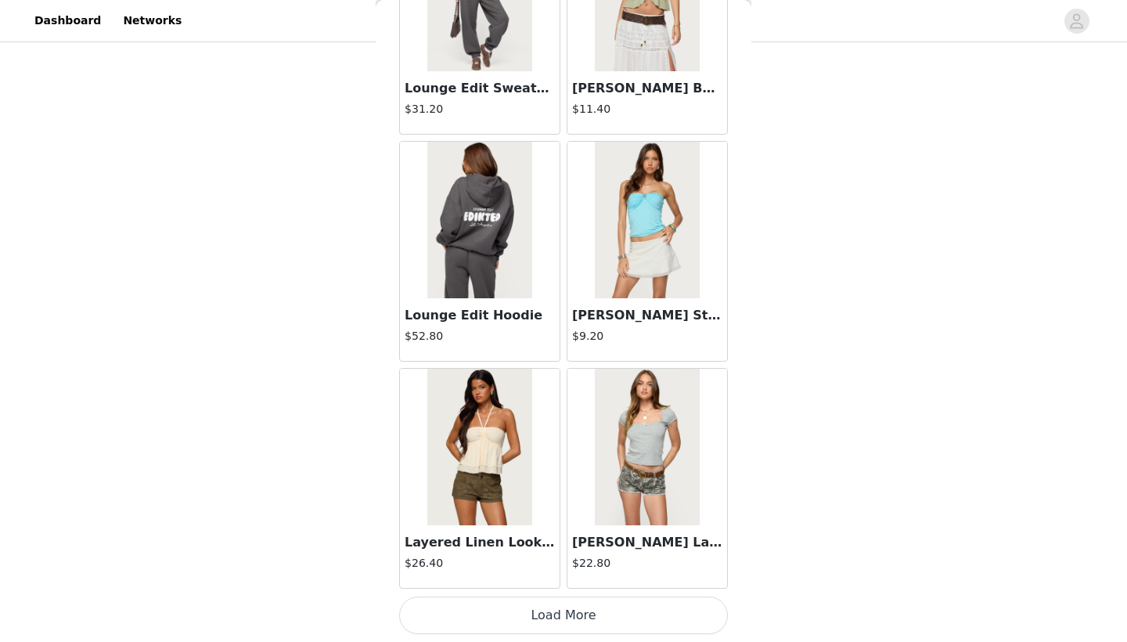
click at [535, 605] on button "Load More" at bounding box center [563, 615] width 329 height 38
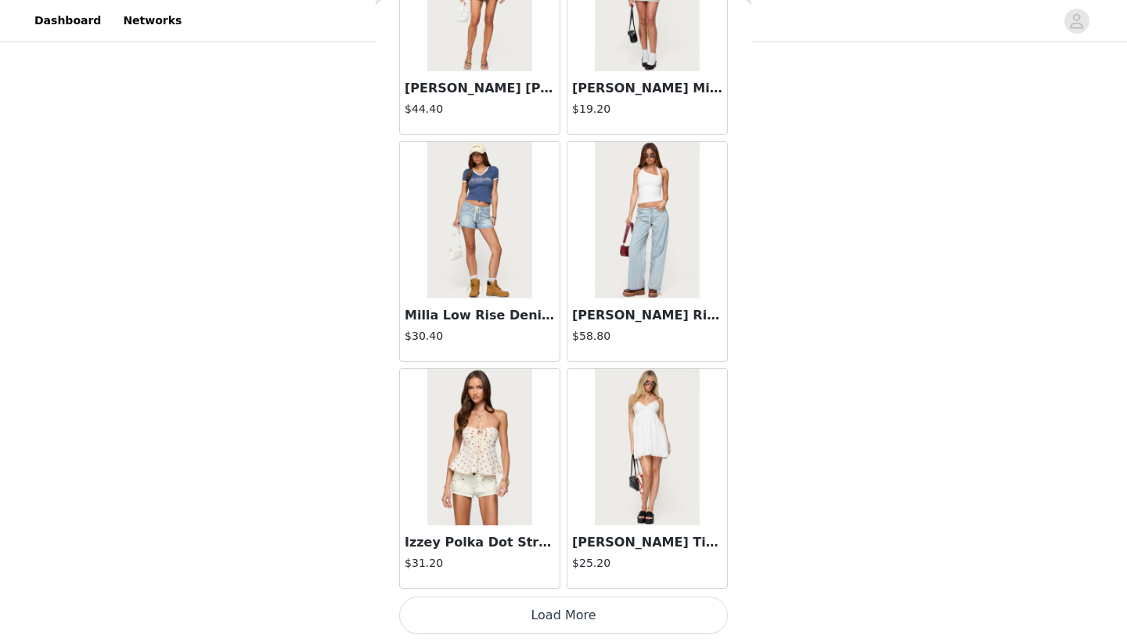
click at [535, 605] on button "Load More" at bounding box center [563, 615] width 329 height 38
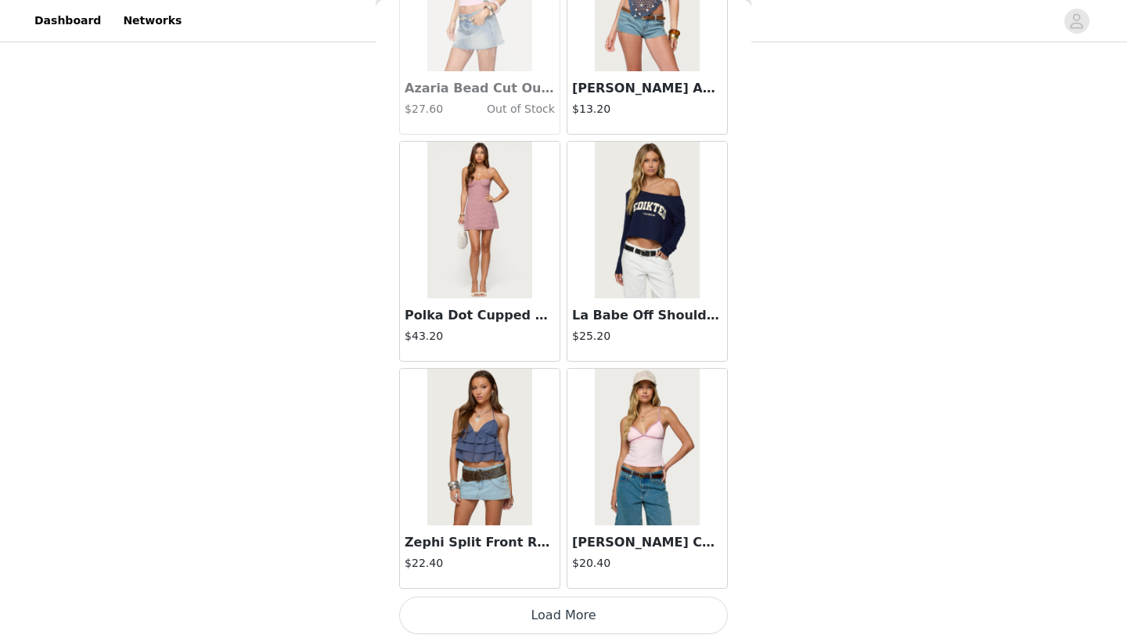
click at [535, 605] on button "Load More" at bounding box center [563, 615] width 329 height 38
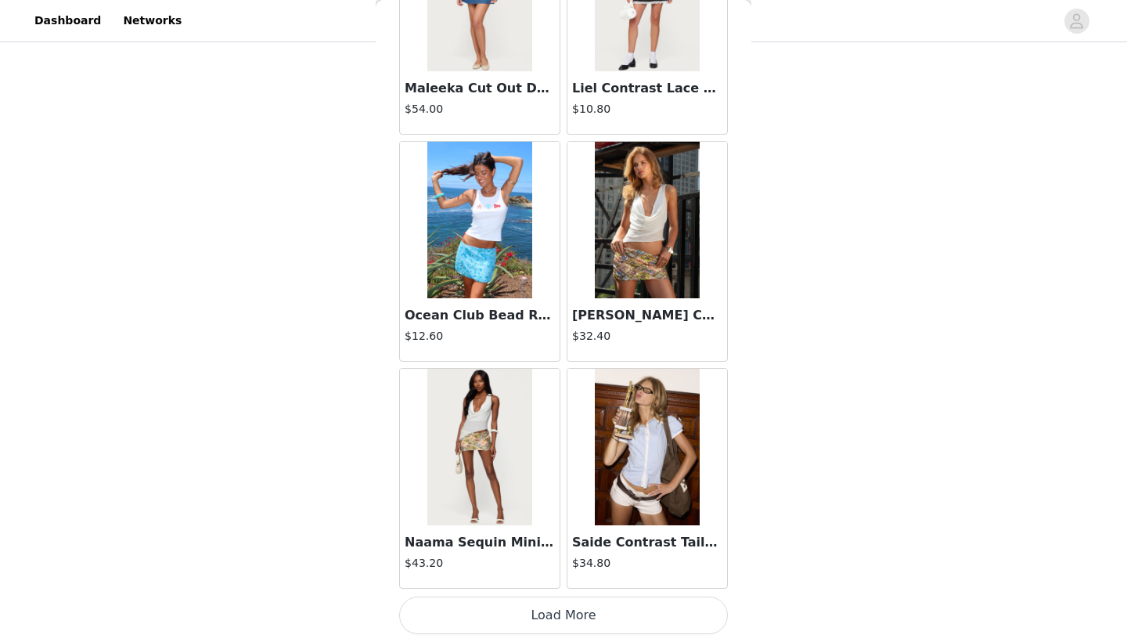
click at [534, 614] on button "Load More" at bounding box center [563, 615] width 329 height 38
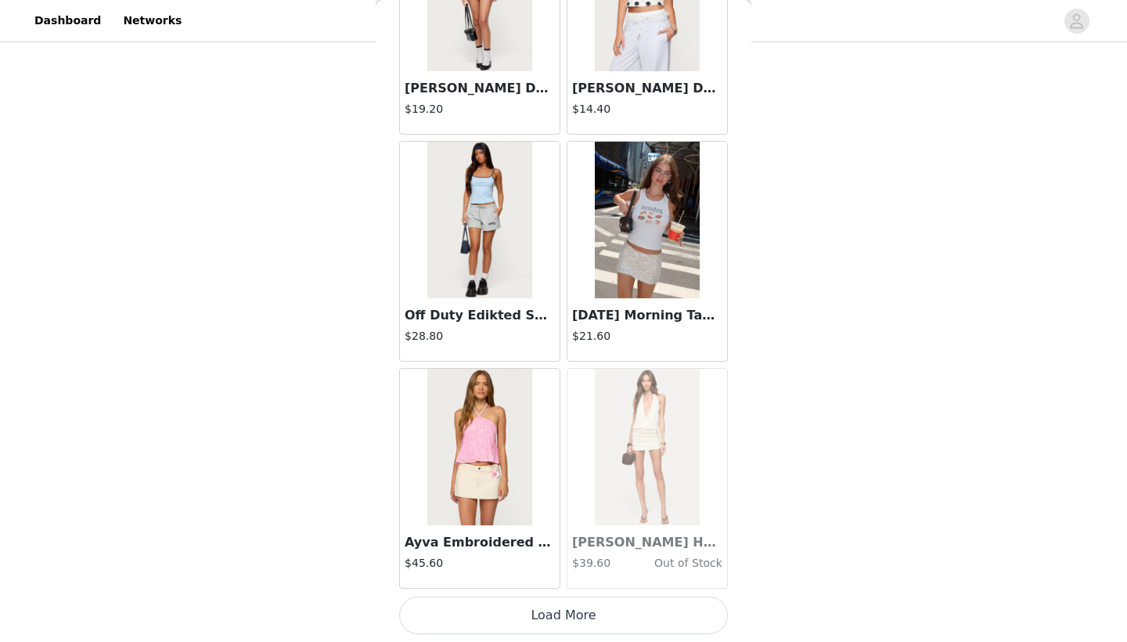
click at [534, 614] on button "Load More" at bounding box center [563, 615] width 329 height 38
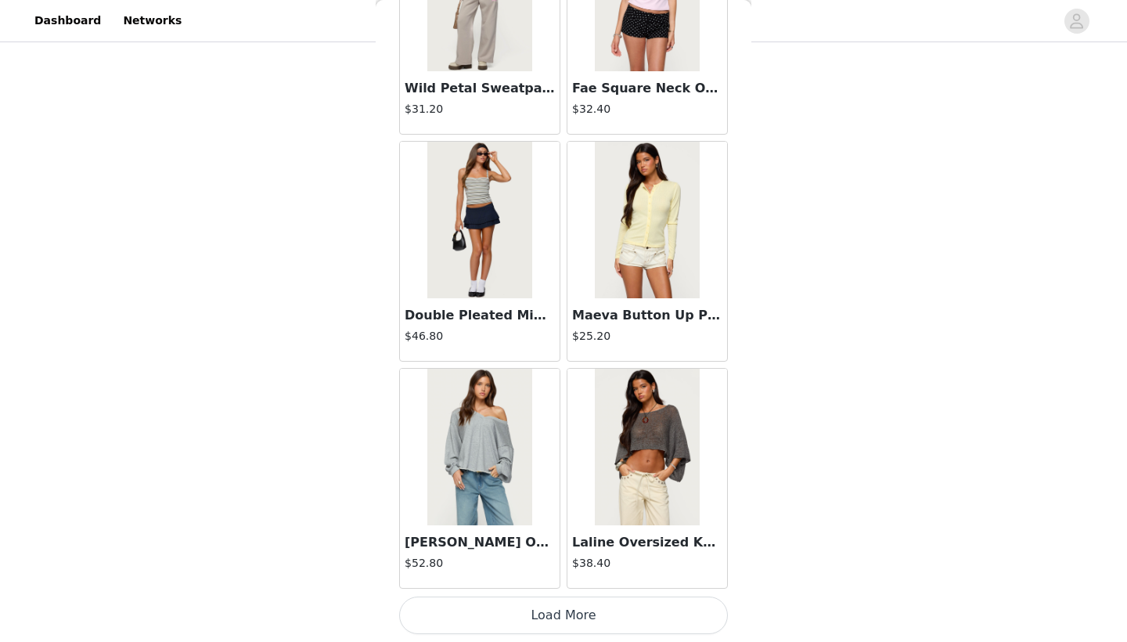
click at [534, 614] on button "Load More" at bounding box center [563, 615] width 329 height 38
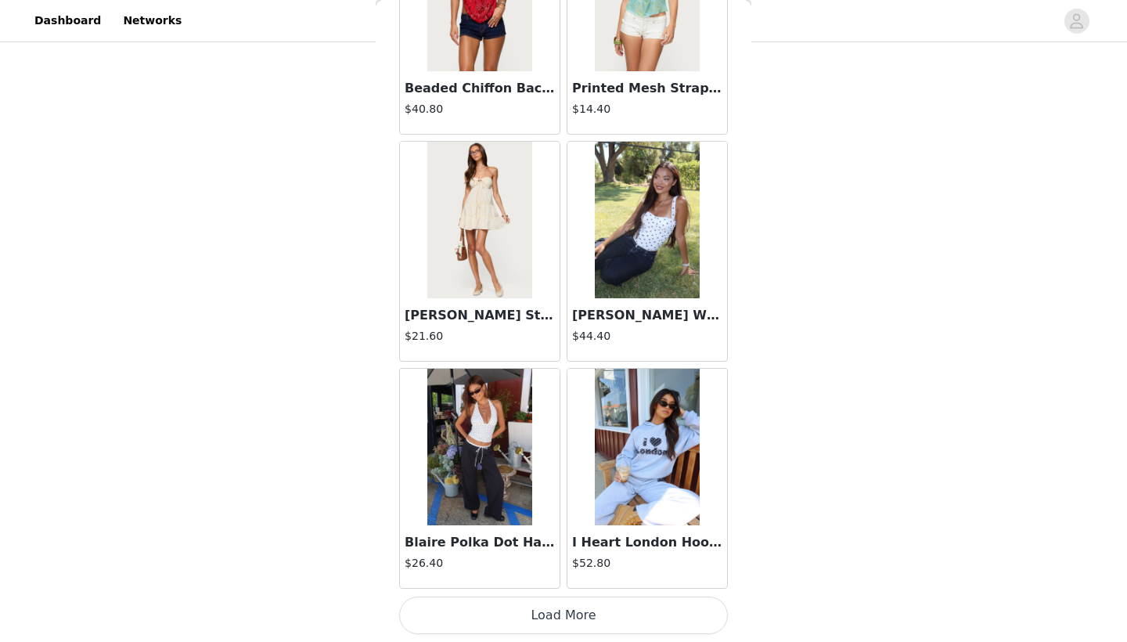
click at [534, 614] on button "Load More" at bounding box center [563, 615] width 329 height 38
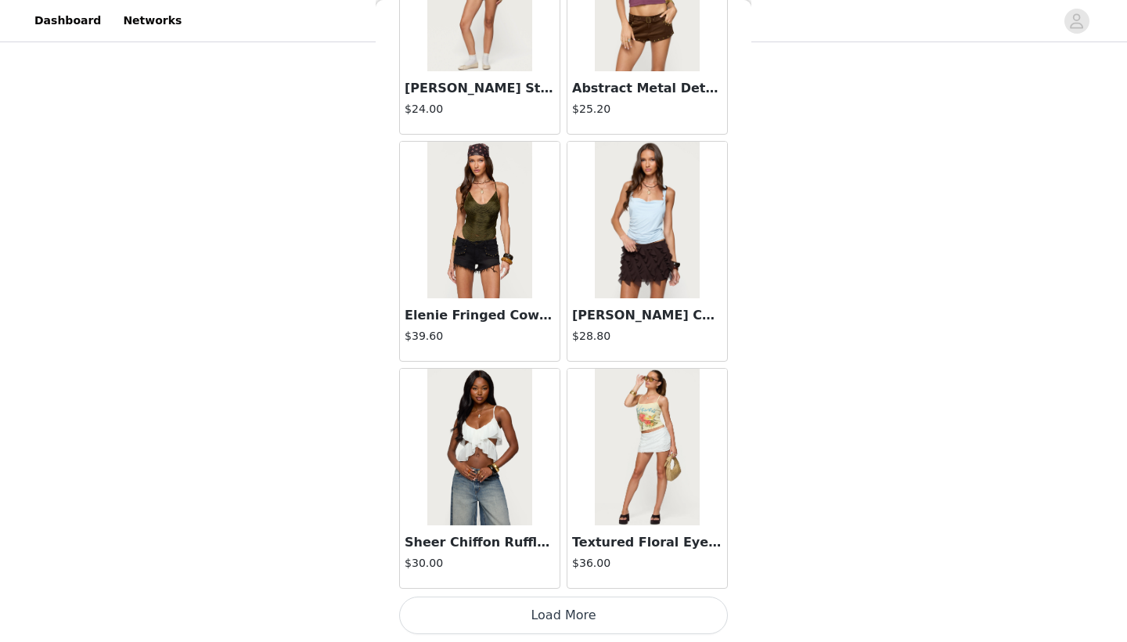
click at [534, 614] on button "Load More" at bounding box center [563, 615] width 329 height 38
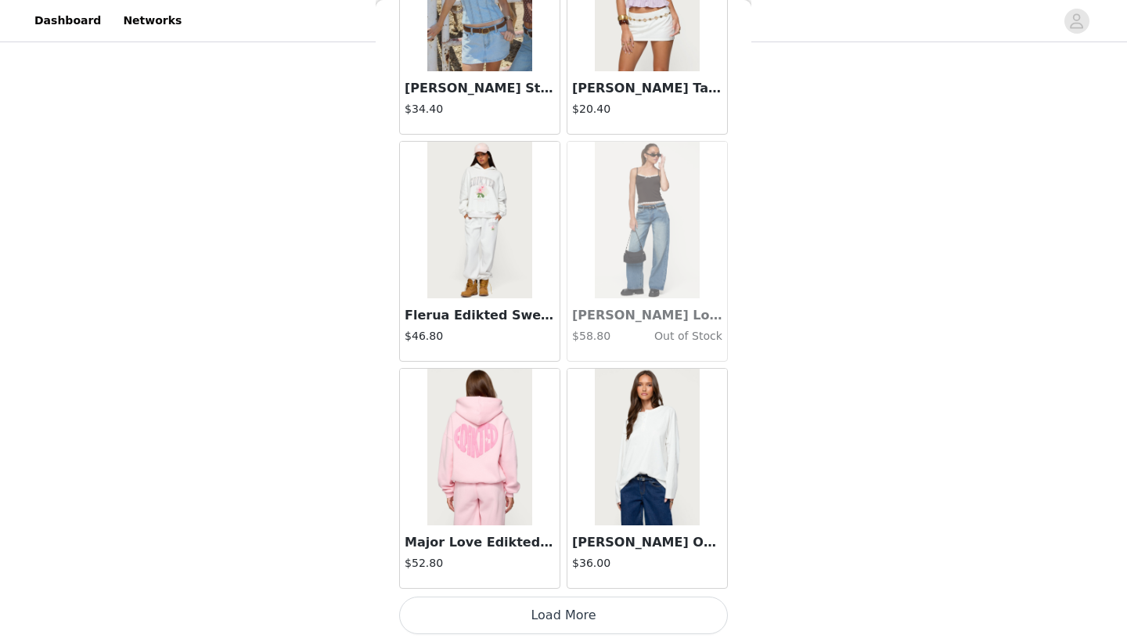
scroll to position [26722, 0]
click at [534, 614] on button "Load More" at bounding box center [563, 615] width 329 height 38
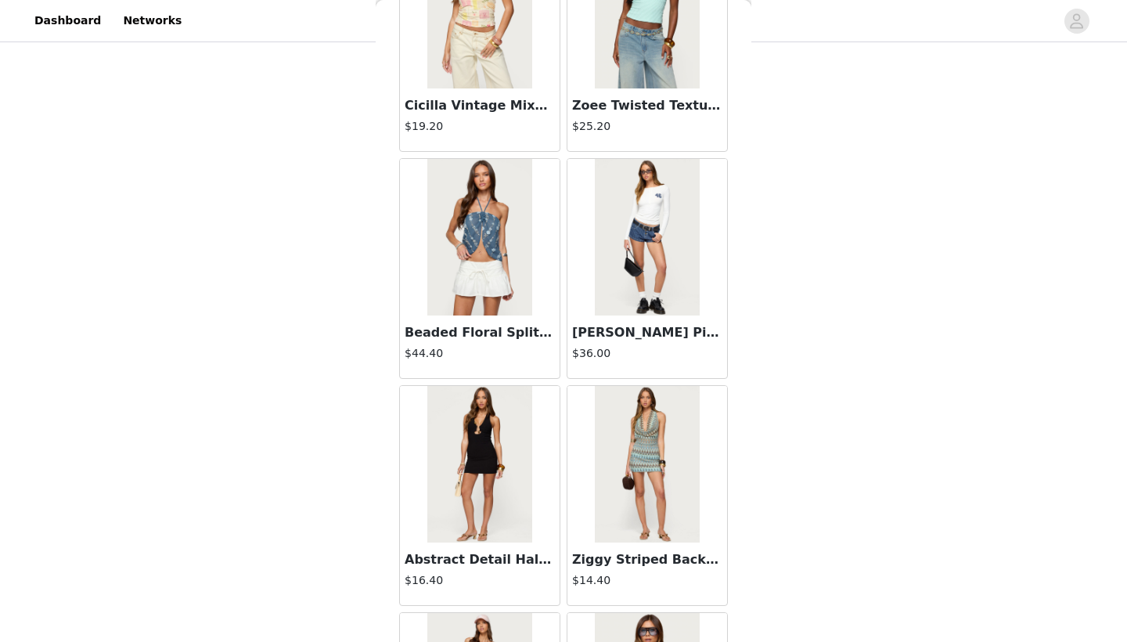
scroll to position [27784, 0]
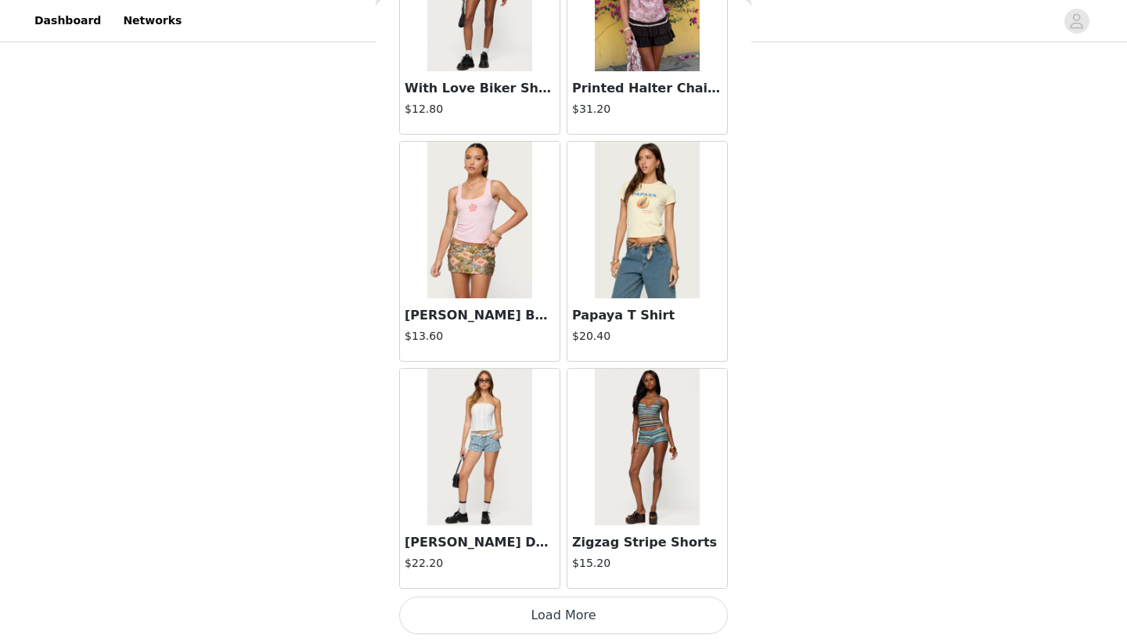
click at [535, 614] on button "Load More" at bounding box center [563, 615] width 329 height 38
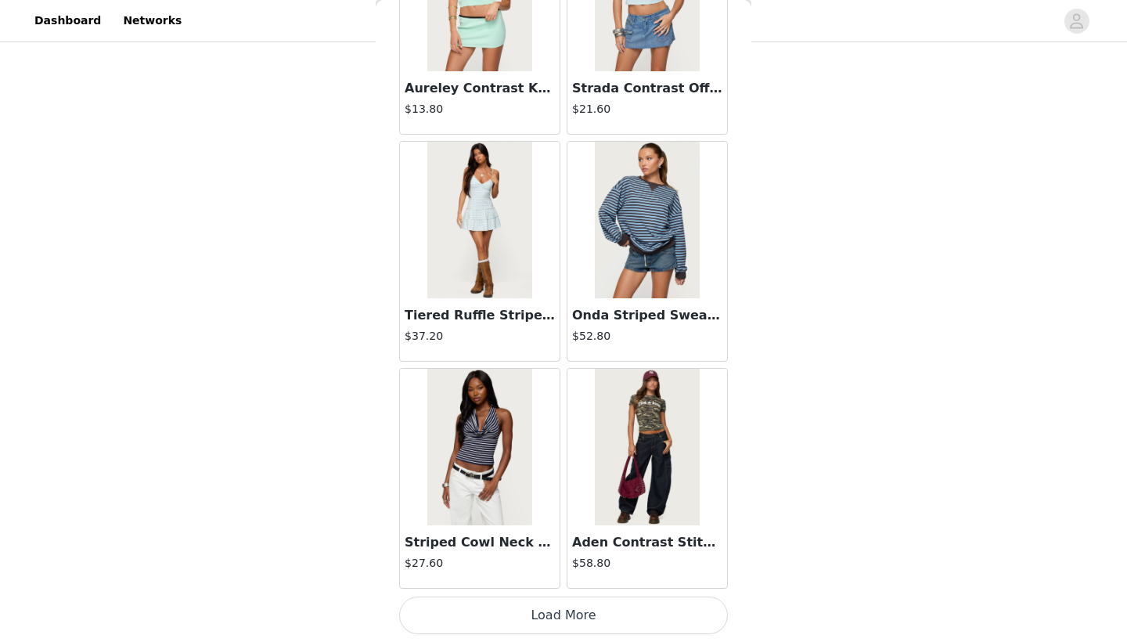
scroll to position [31262, 0]
click at [550, 623] on button "Load More" at bounding box center [563, 615] width 329 height 38
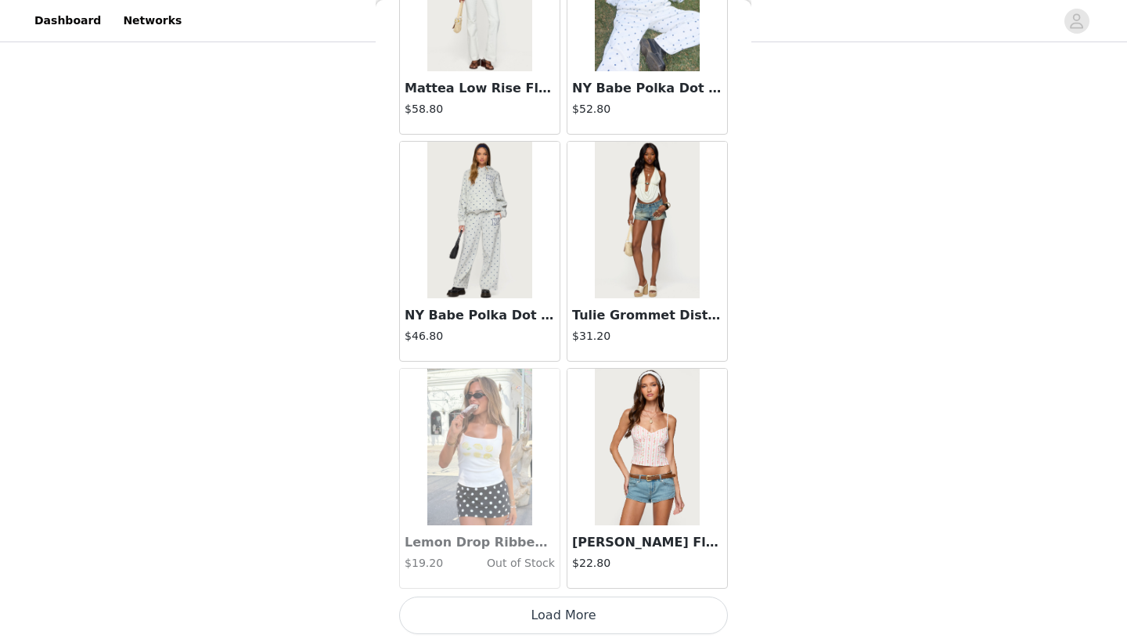
scroll to position [33532, 0]
click at [544, 611] on button "Load More" at bounding box center [563, 615] width 329 height 38
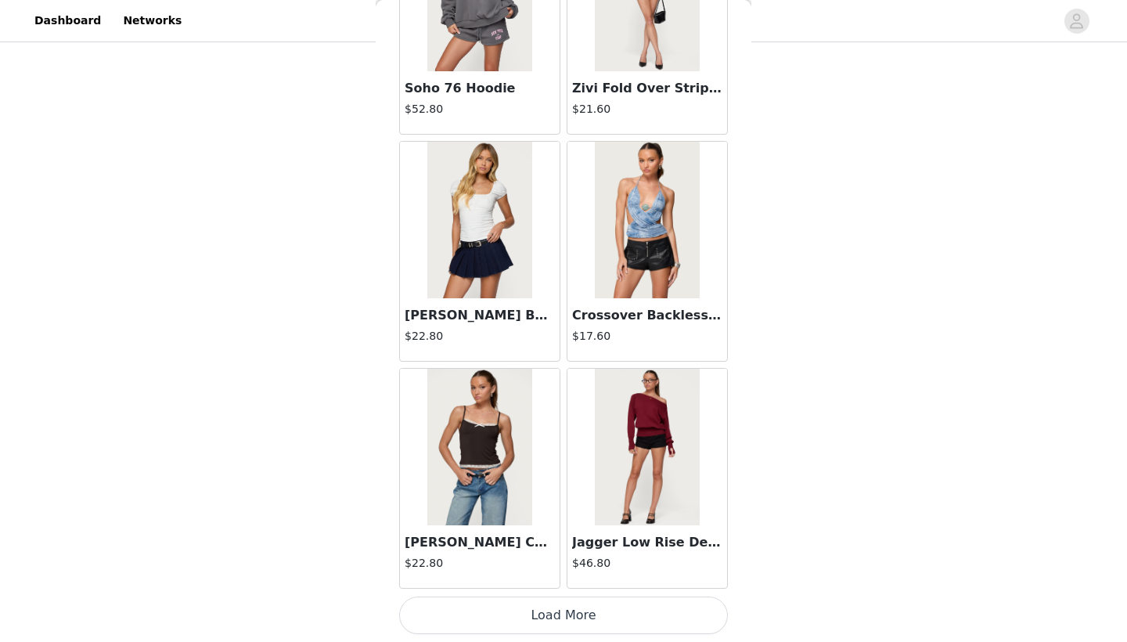
scroll to position [35802, 0]
click at [559, 608] on button "Load More" at bounding box center [563, 615] width 329 height 38
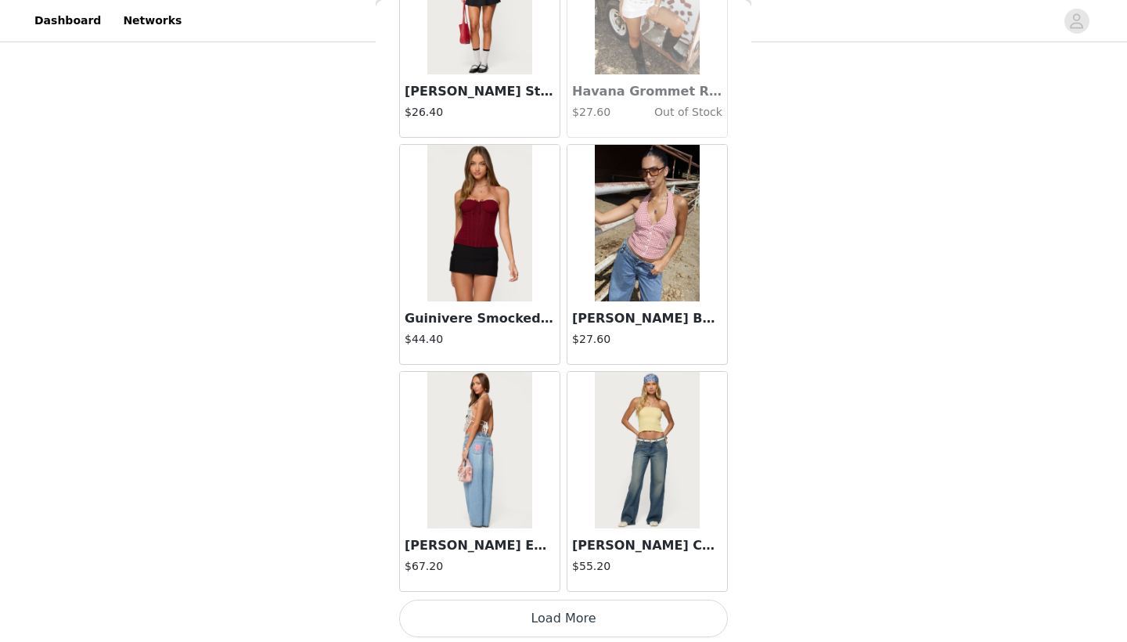
scroll to position [38072, 0]
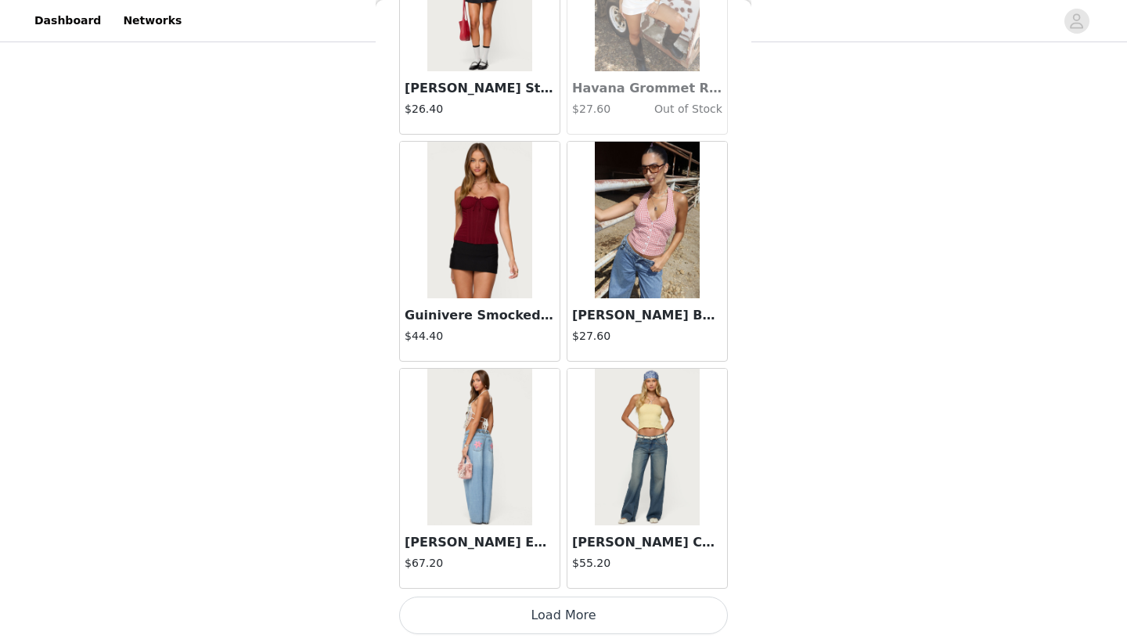
click at [569, 618] on button "Load More" at bounding box center [563, 615] width 329 height 38
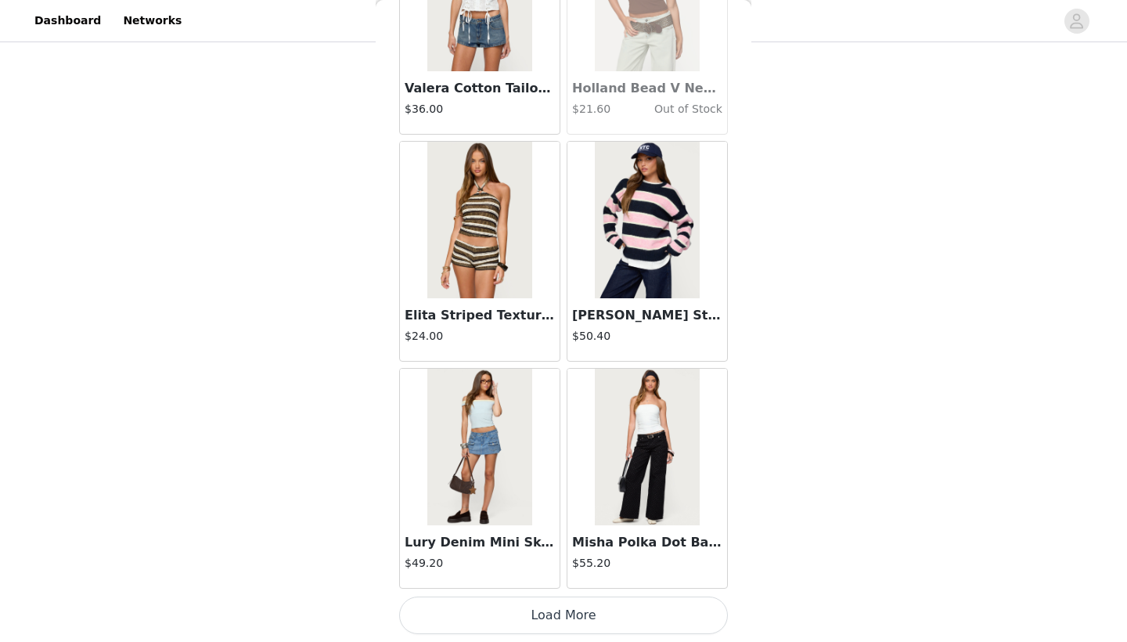
scroll to position [40342, 0]
click at [571, 618] on button "Load More" at bounding box center [563, 615] width 329 height 38
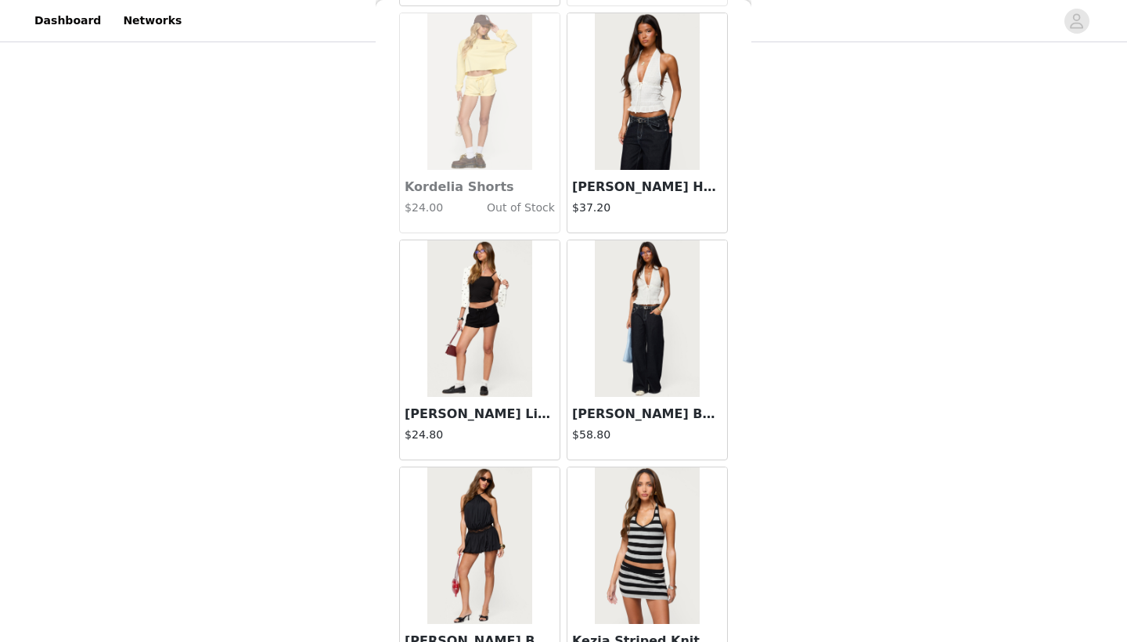
scroll to position [41620, 0]
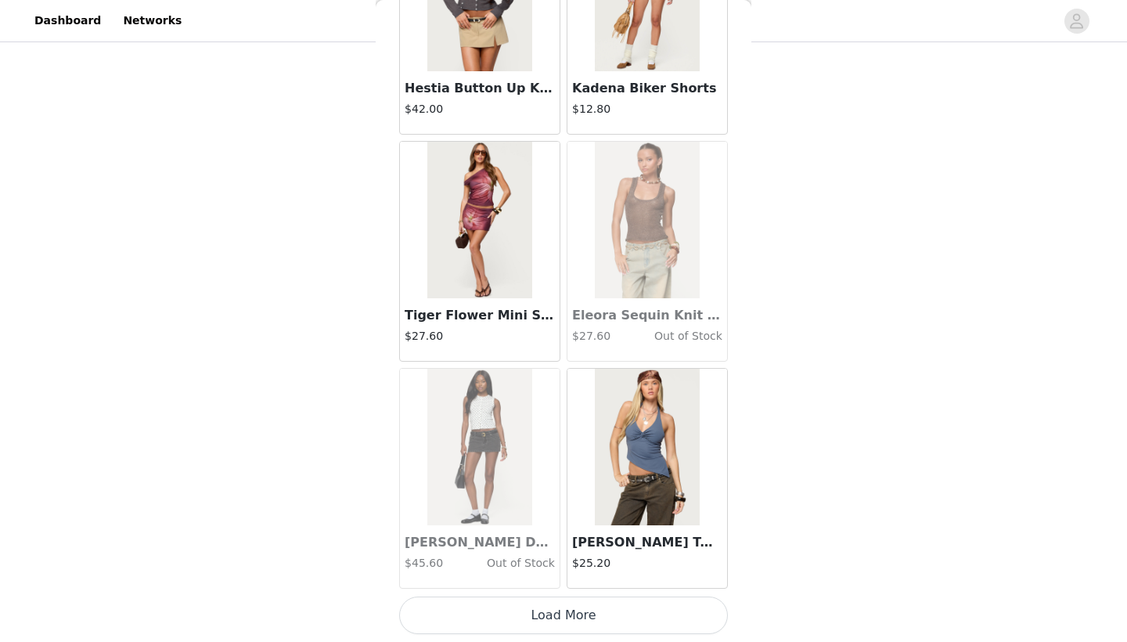
click at [568, 614] on button "Load More" at bounding box center [563, 615] width 329 height 38
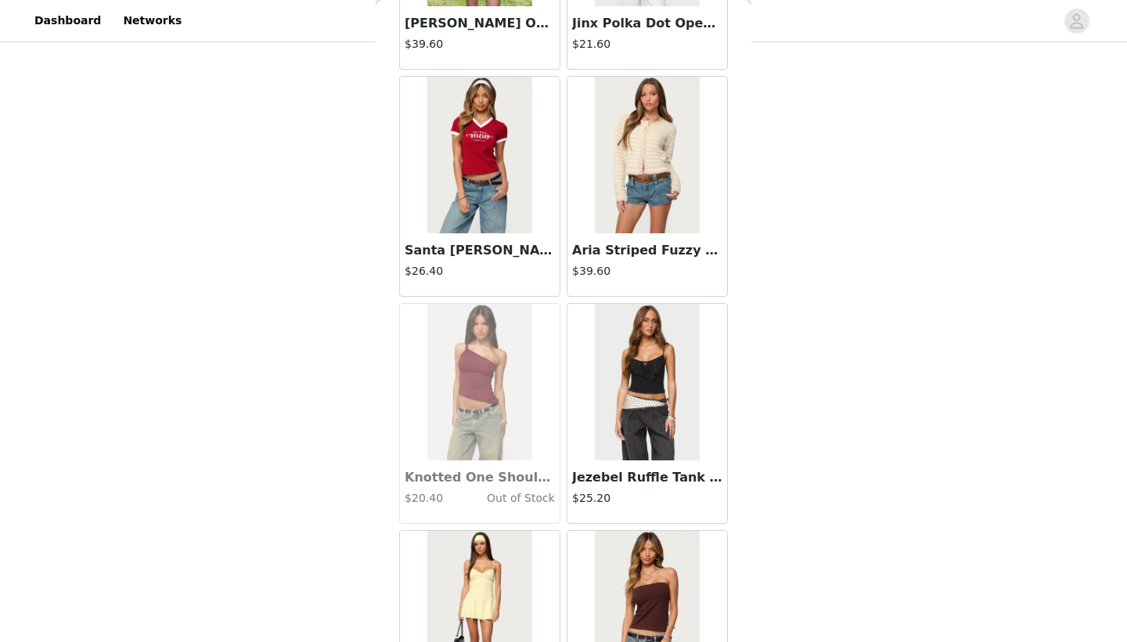
scroll to position [44268, 0]
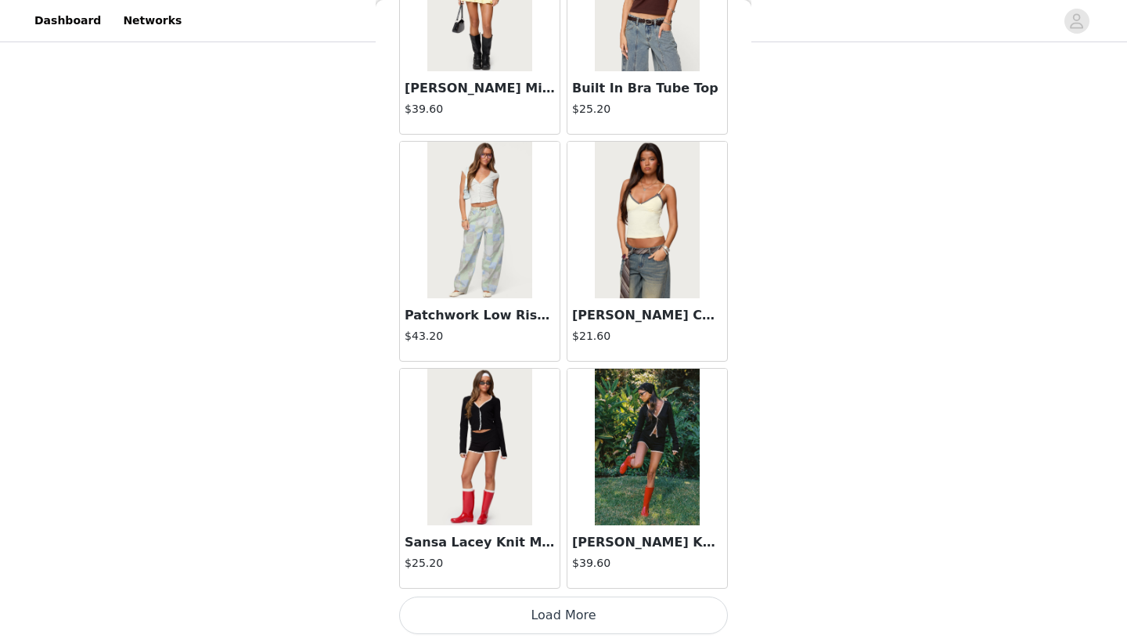
click at [574, 617] on button "Load More" at bounding box center [563, 615] width 329 height 38
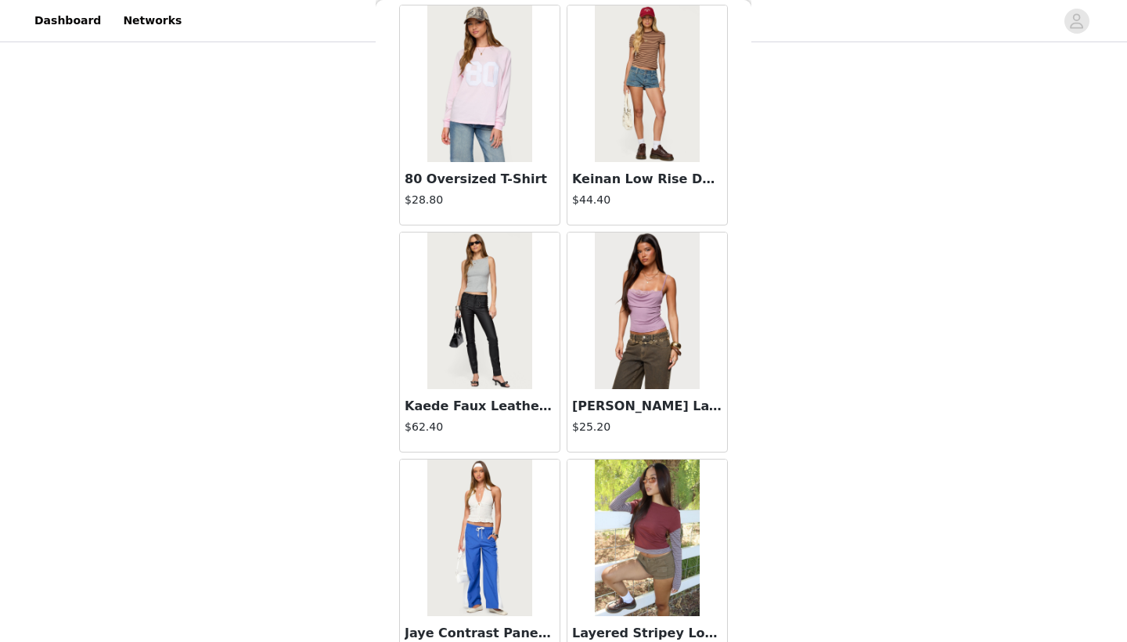
scroll to position [46837, 0]
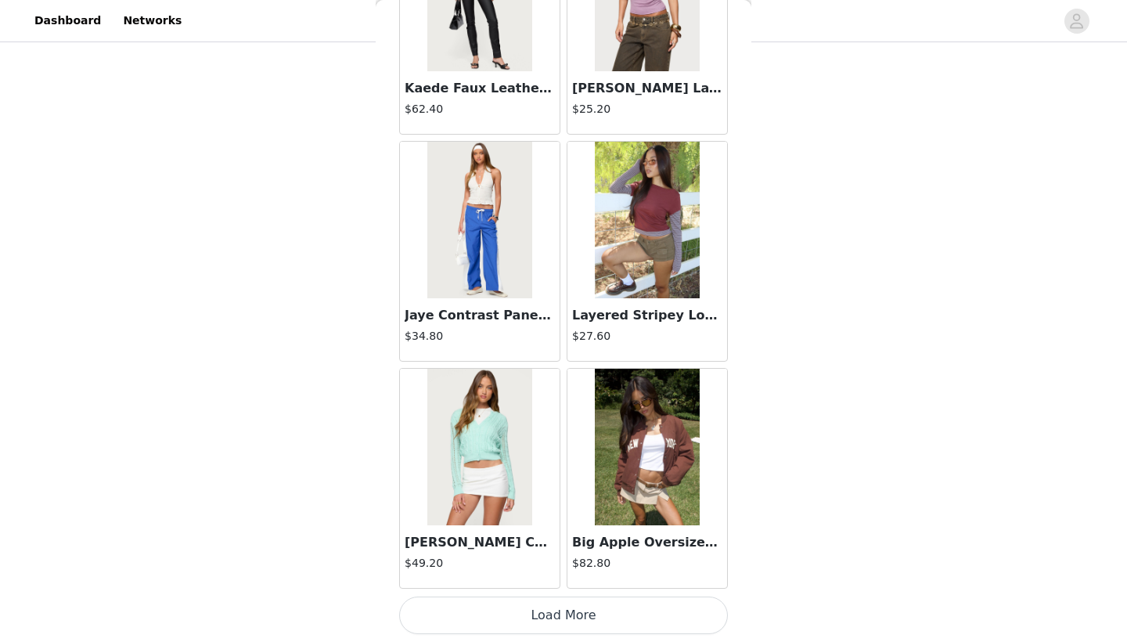
click at [505, 618] on button "Load More" at bounding box center [563, 615] width 329 height 38
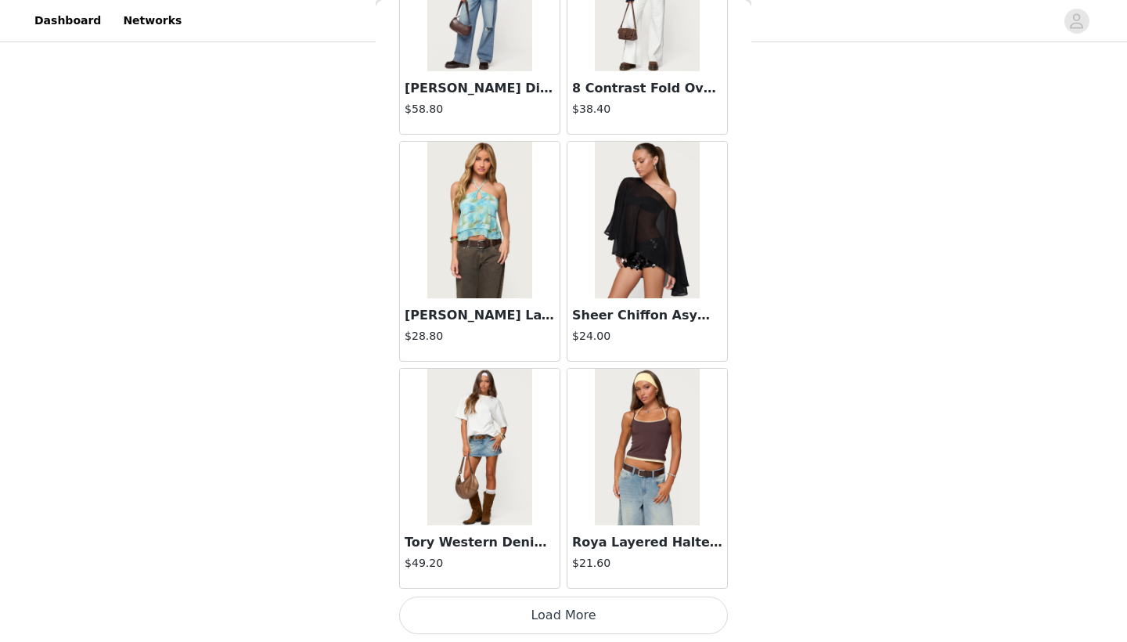
scroll to position [49417, 0]
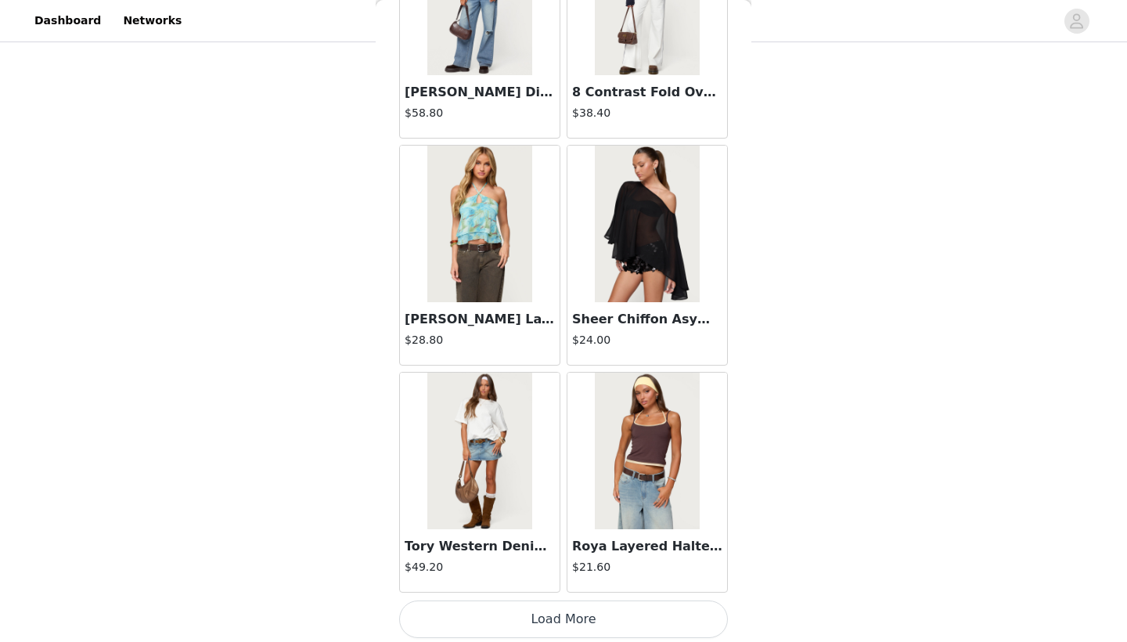
click at [567, 617] on button "Load More" at bounding box center [563, 619] width 329 height 38
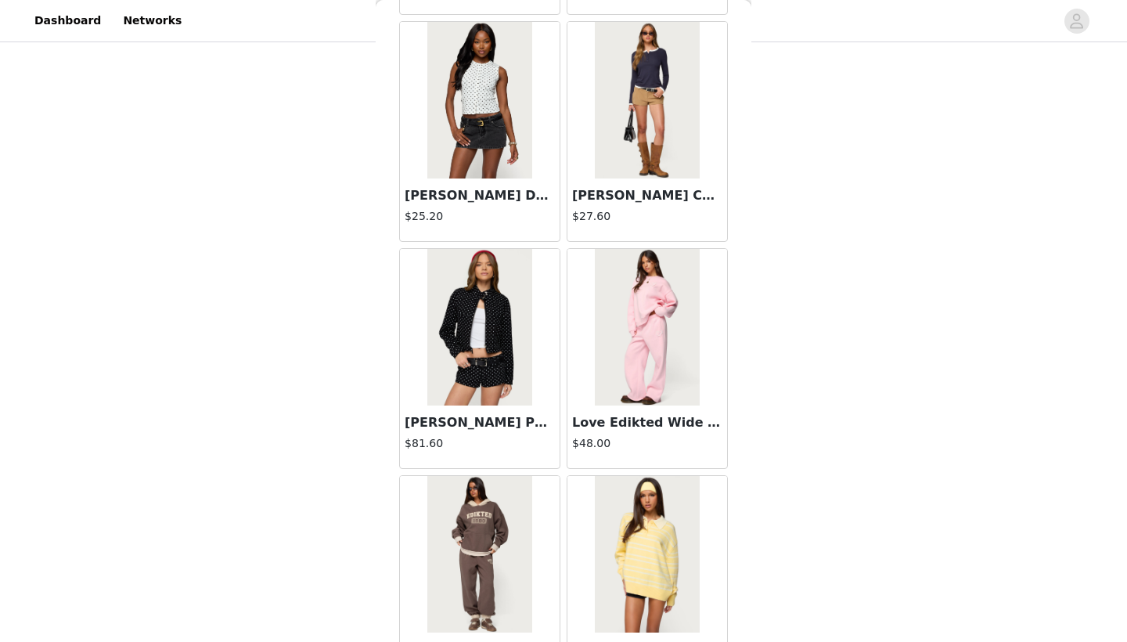
scroll to position [50450, 0]
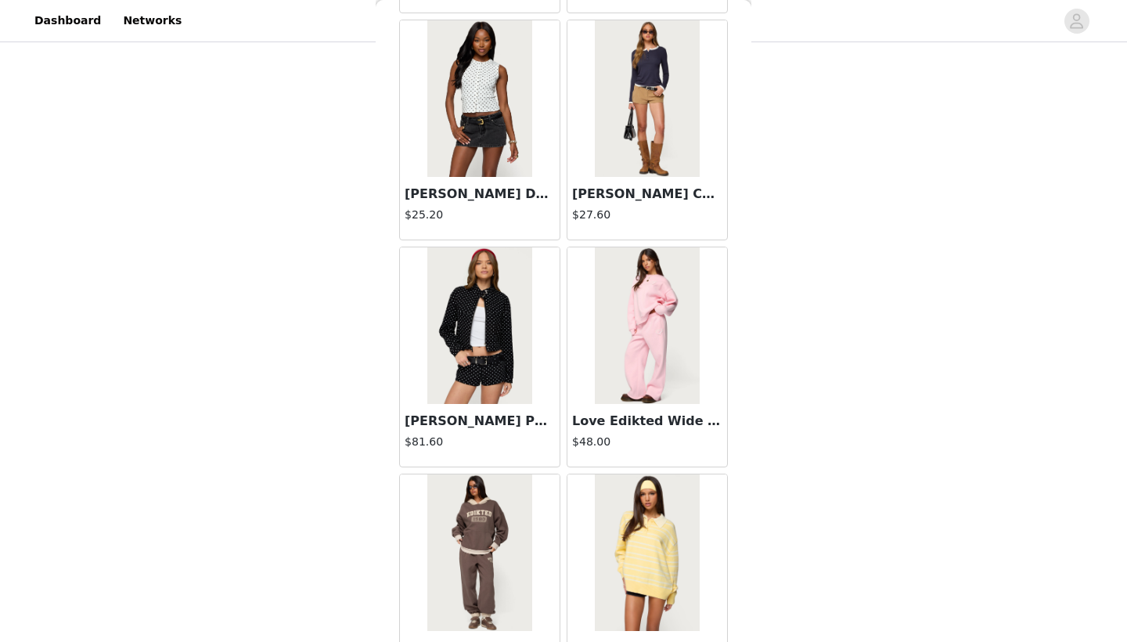
click at [484, 348] on img at bounding box center [479, 325] width 104 height 157
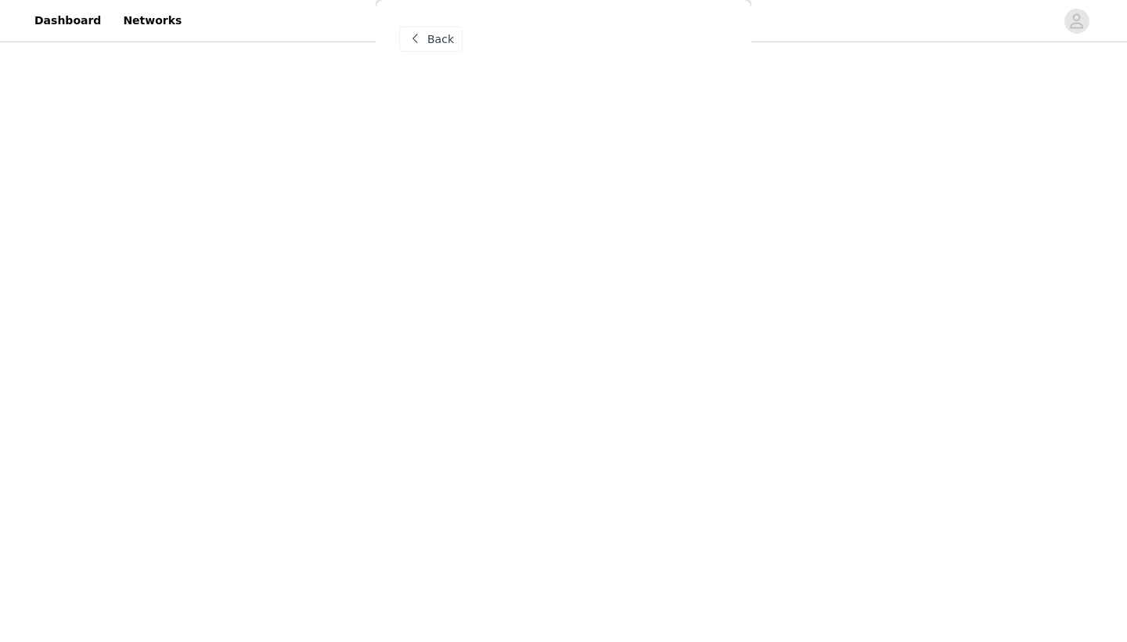
scroll to position [0, 0]
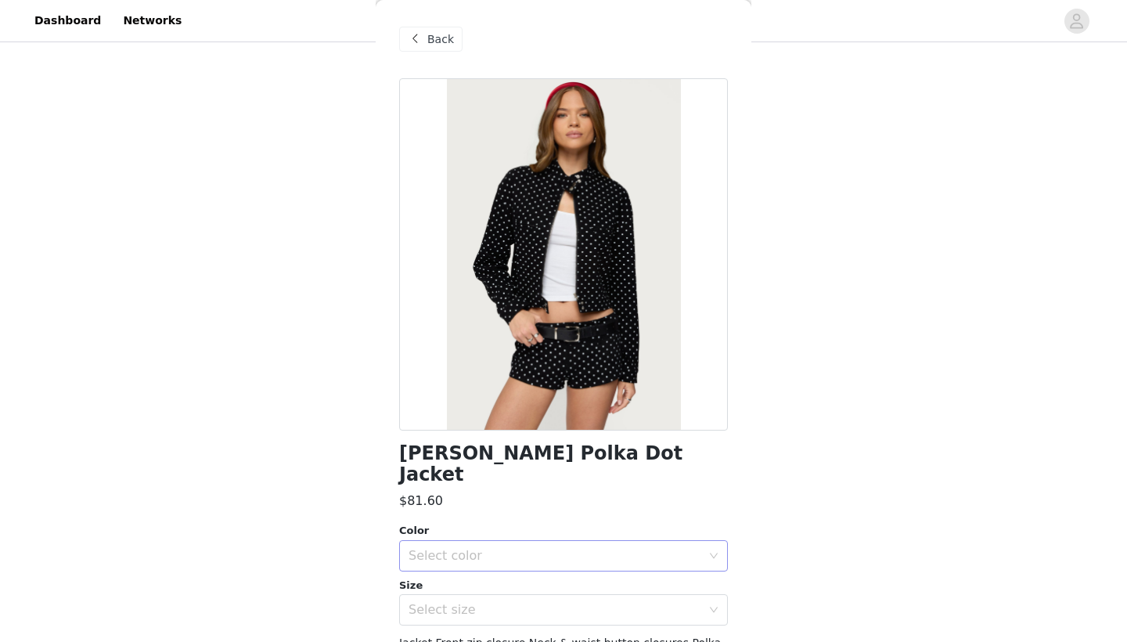
click at [492, 548] on div "Select color" at bounding box center [555, 556] width 293 height 16
click at [470, 564] on li "BLACK" at bounding box center [563, 568] width 329 height 25
click at [473, 602] on div "Select size" at bounding box center [555, 610] width 293 height 16
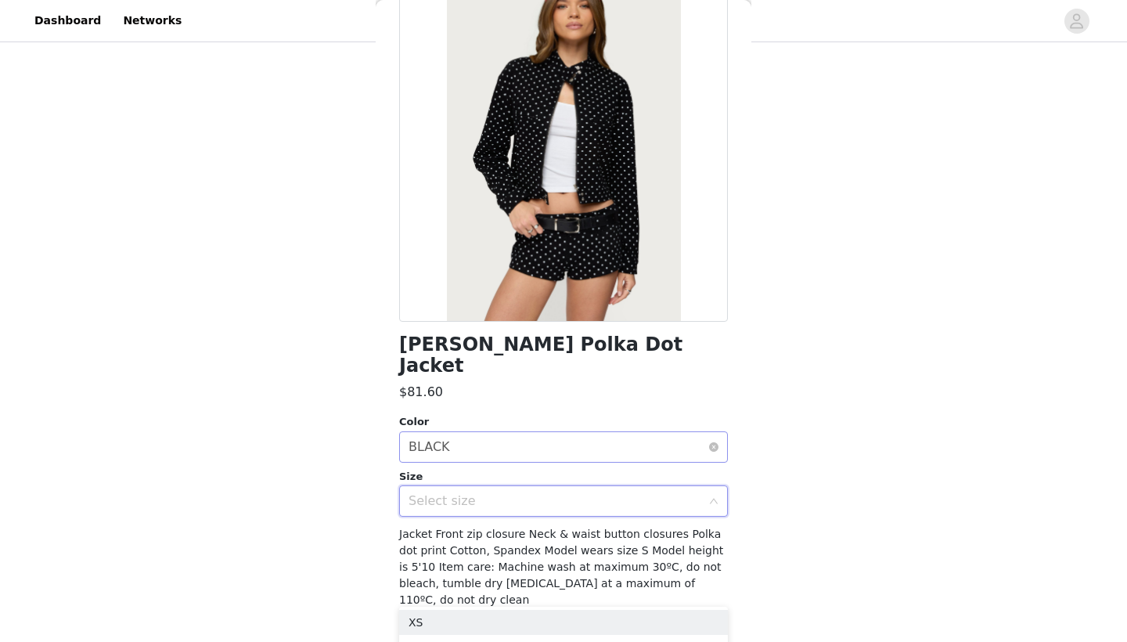
scroll to position [102, 0]
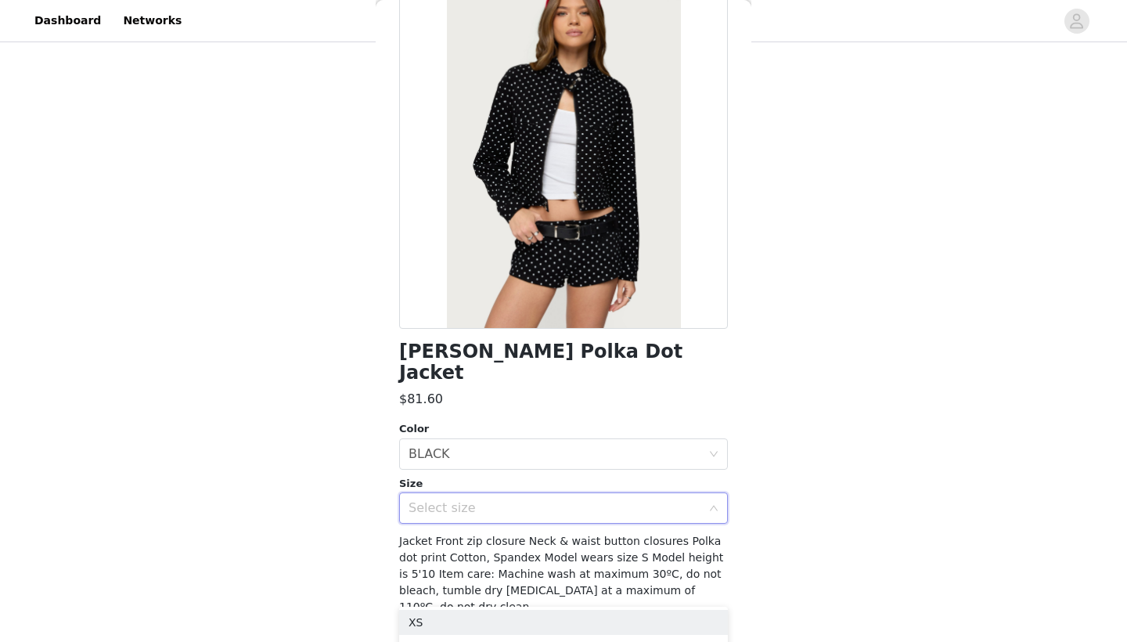
click at [469, 500] on div "Select size" at bounding box center [555, 508] width 293 height 16
click at [478, 494] on div "Select size" at bounding box center [559, 508] width 300 height 30
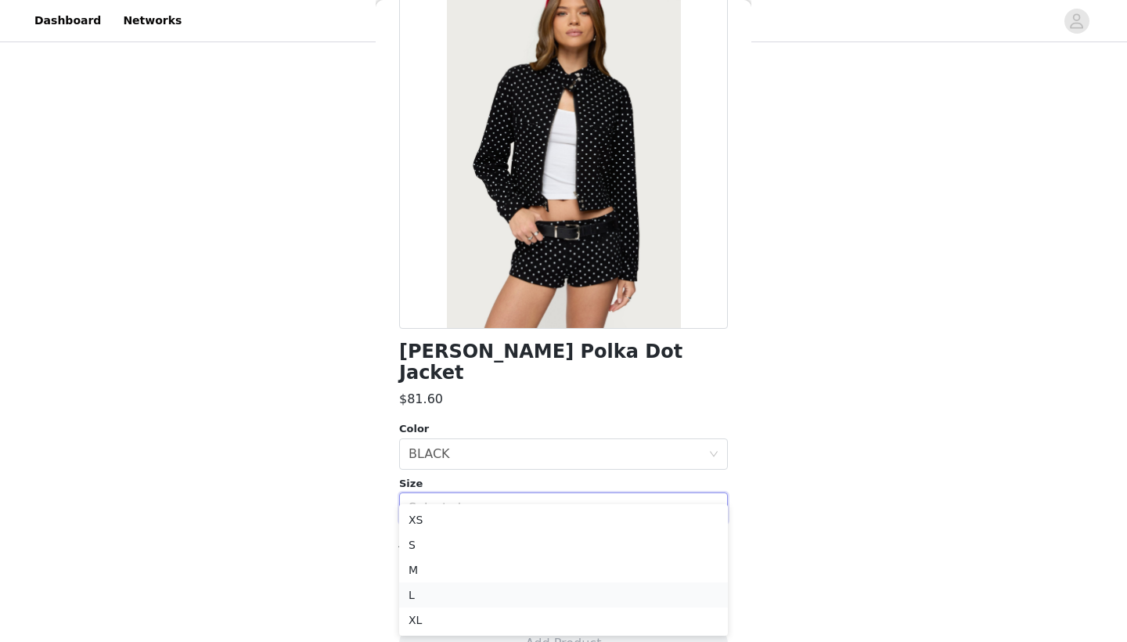
scroll to position [347, 0]
click at [452, 597] on li "L" at bounding box center [563, 595] width 329 height 25
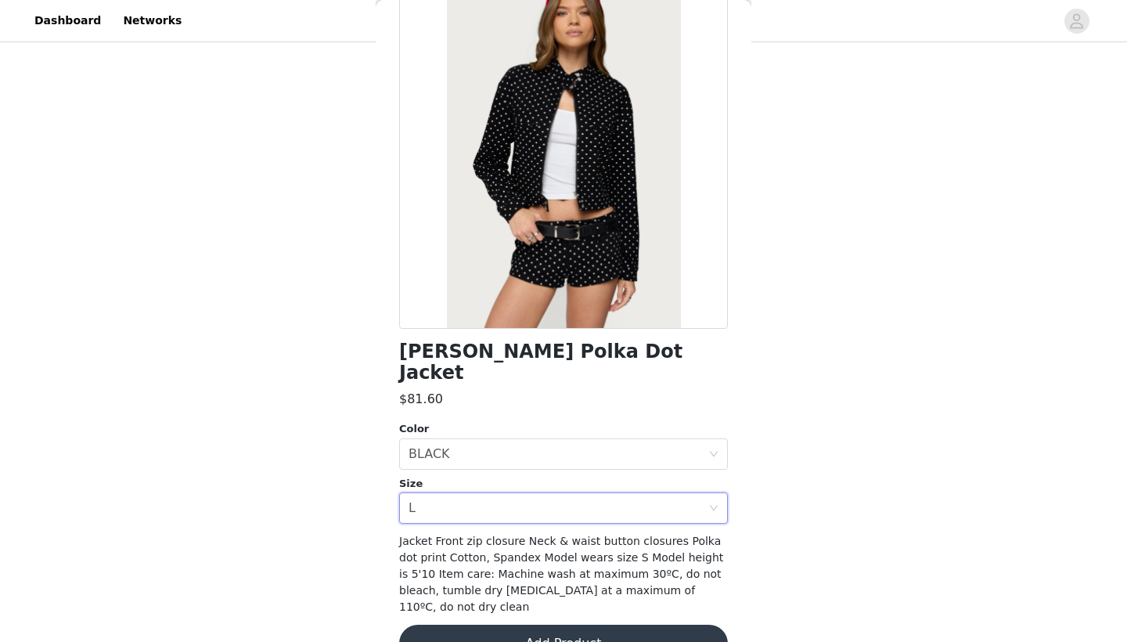
click at [478, 625] on button "Add Product" at bounding box center [563, 644] width 329 height 38
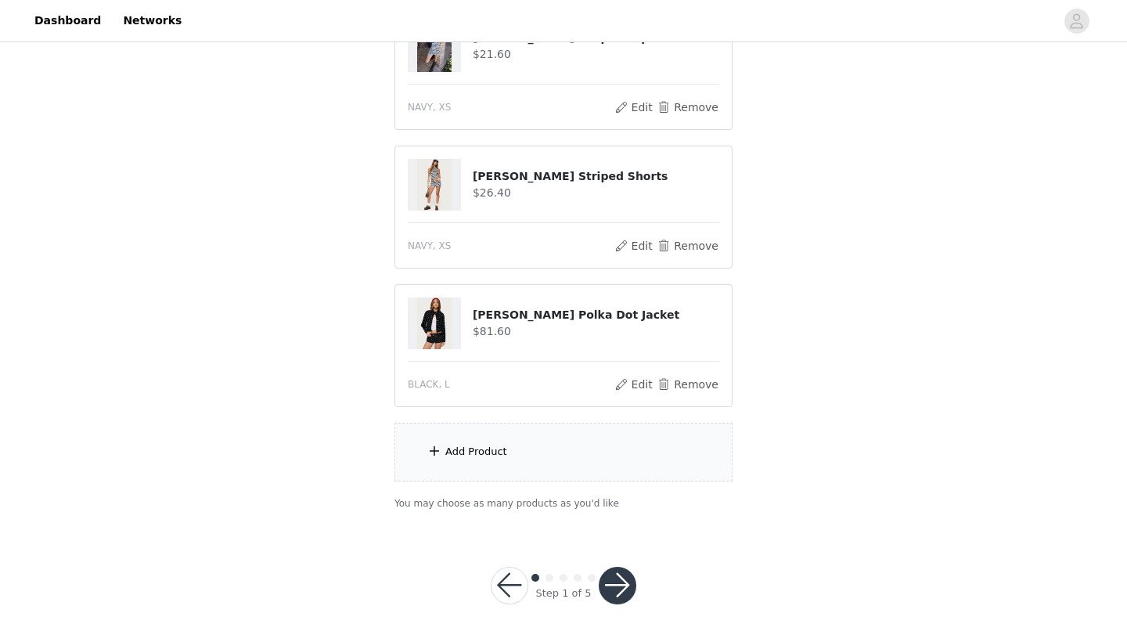
scroll to position [485, 0]
click at [528, 453] on div "Add Product" at bounding box center [563, 452] width 338 height 59
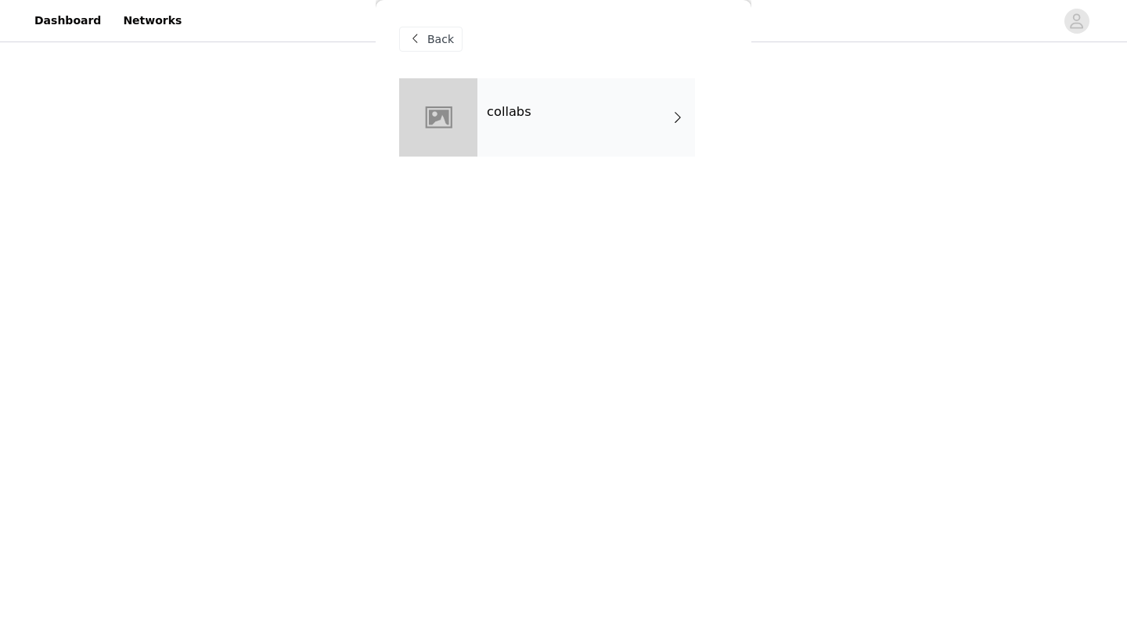
click at [444, 45] on span "Back" at bounding box center [440, 39] width 27 height 16
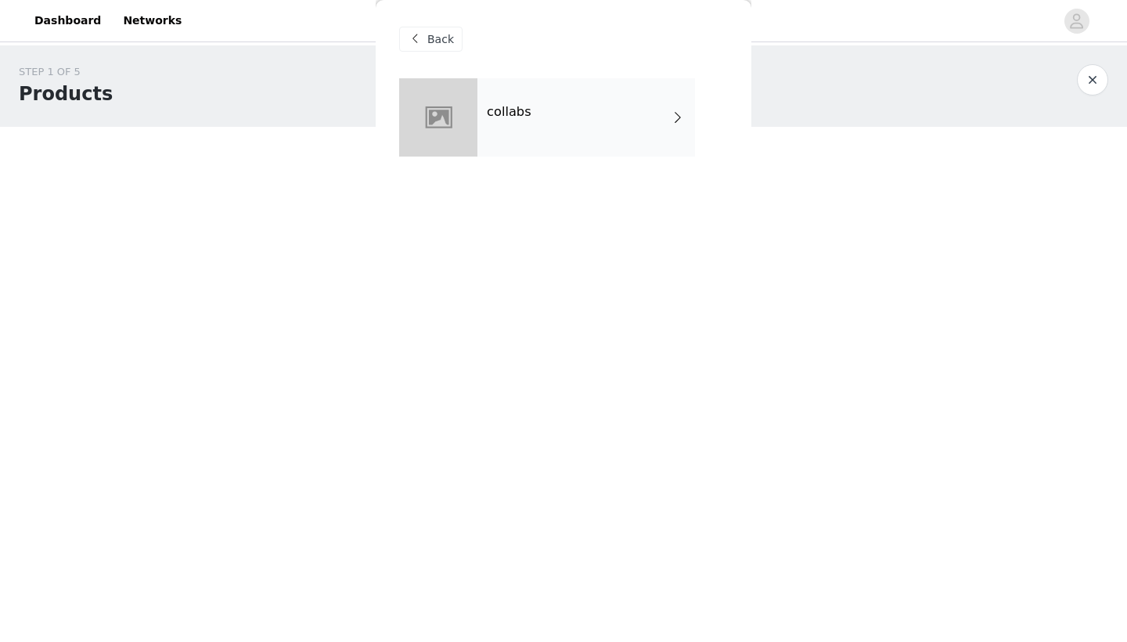
scroll to position [0, 0]
click at [549, 146] on div "collabs" at bounding box center [586, 117] width 218 height 78
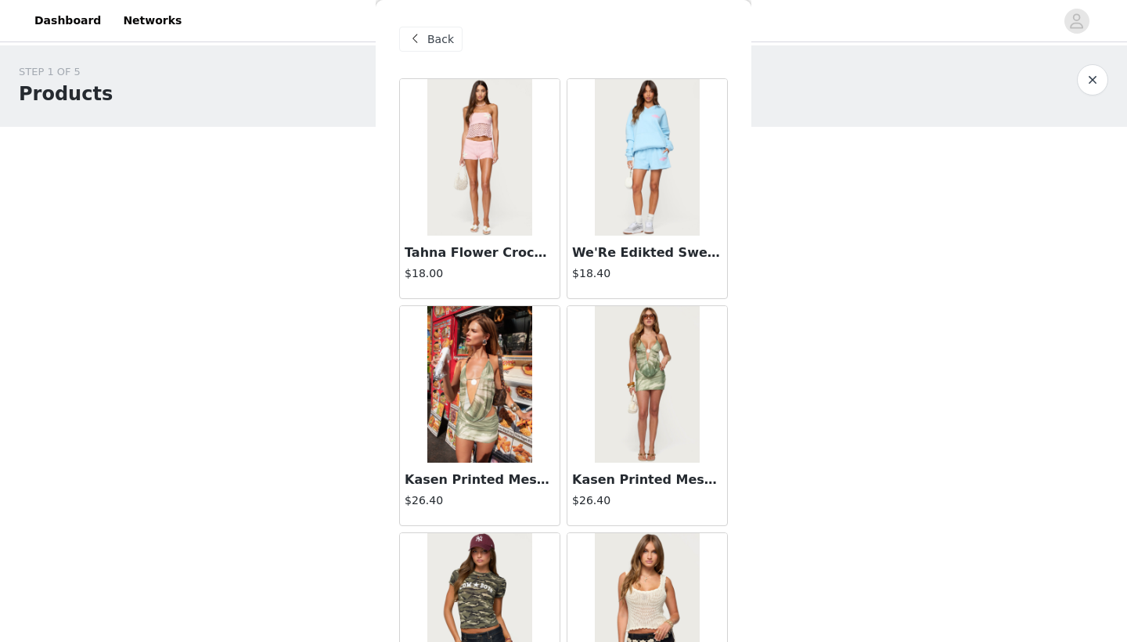
click at [434, 38] on span "Back" at bounding box center [440, 39] width 27 height 16
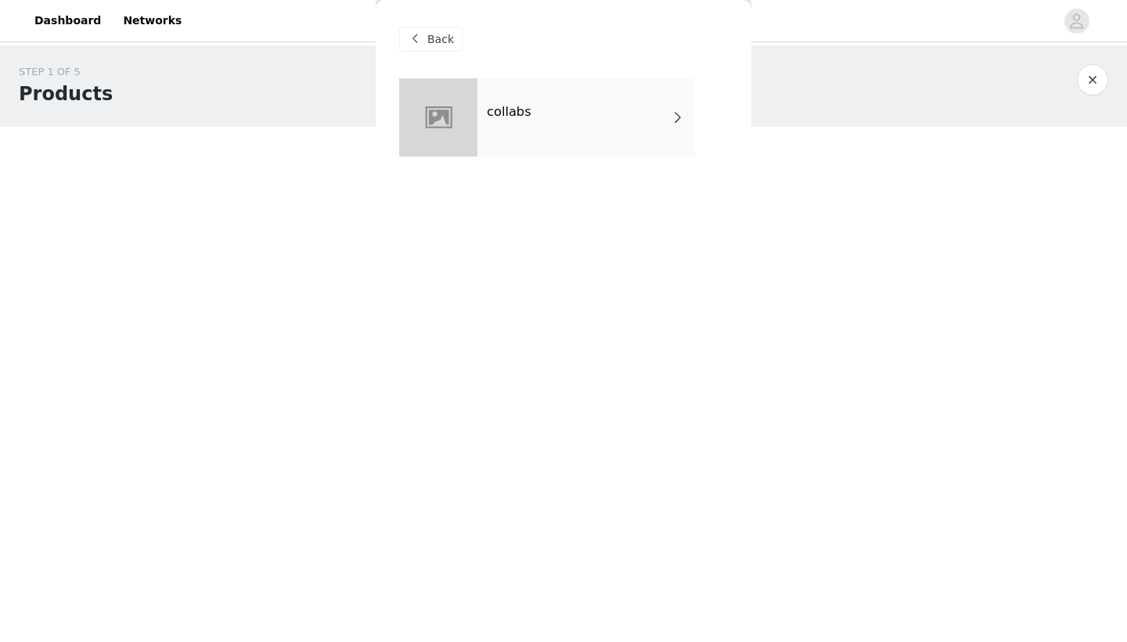
click at [560, 110] on div "collabs" at bounding box center [586, 117] width 218 height 78
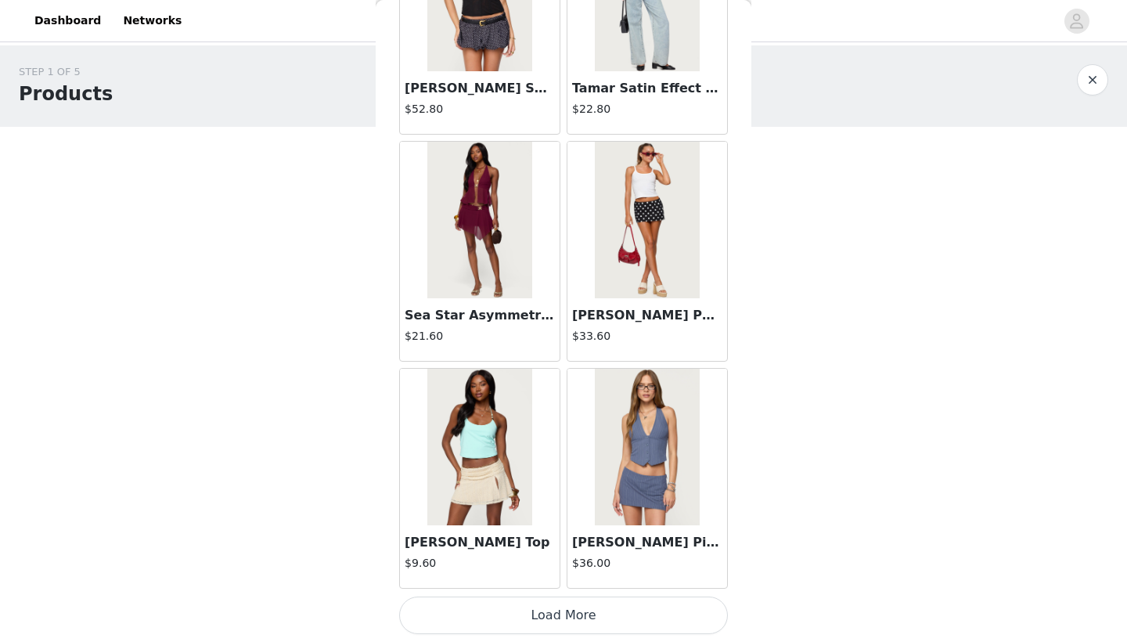
click at [522, 632] on button "Load More" at bounding box center [563, 615] width 329 height 38
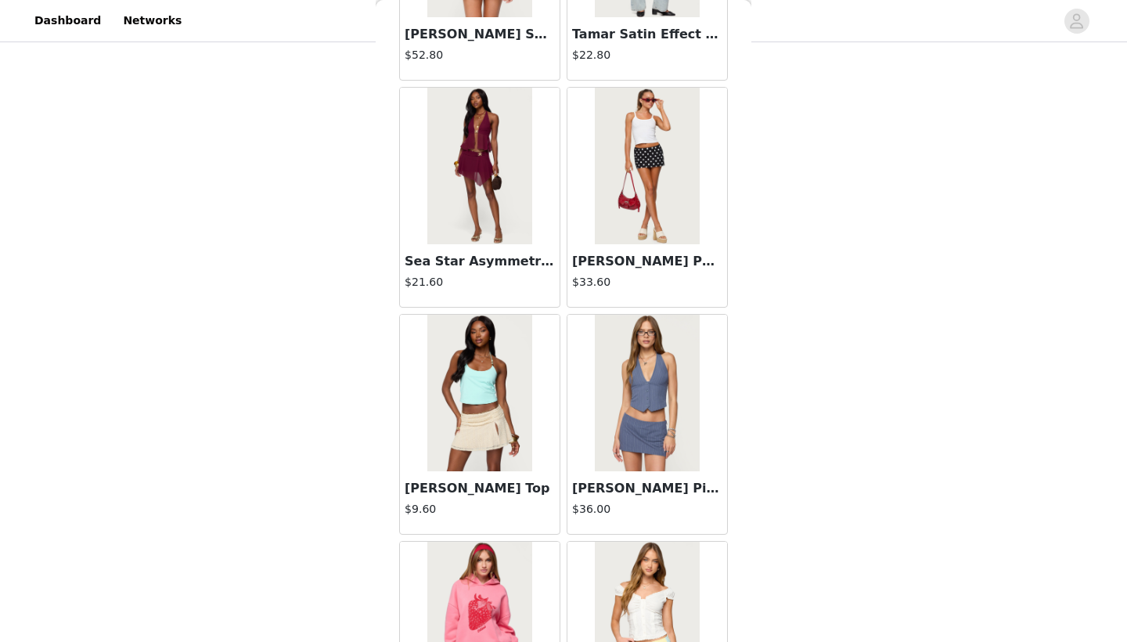
scroll to position [488, 0]
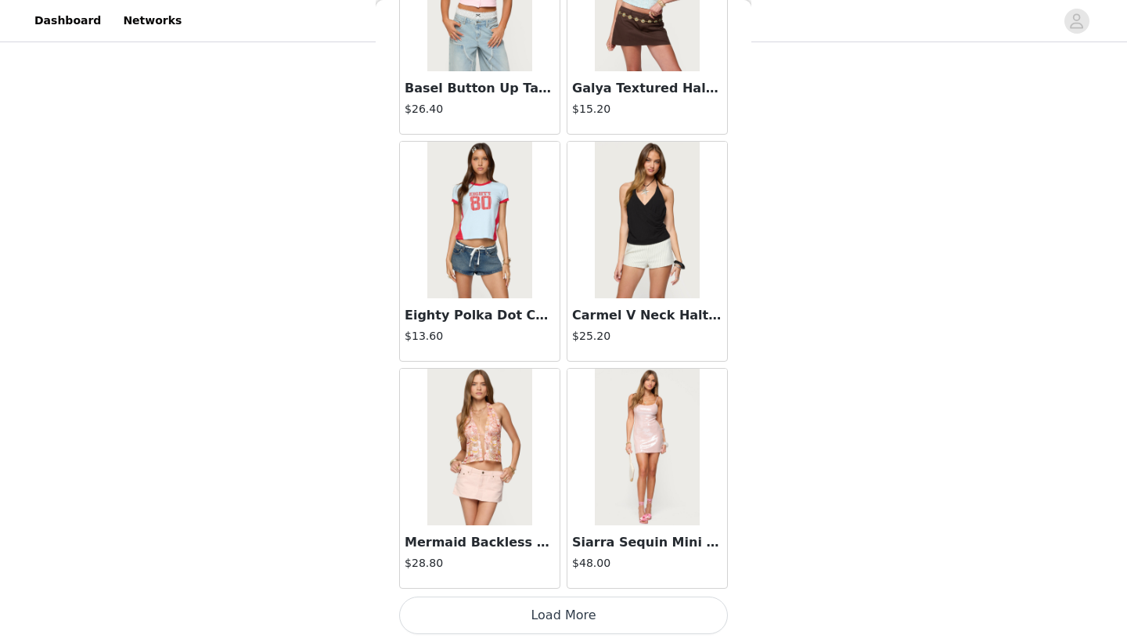
click at [557, 607] on button "Load More" at bounding box center [563, 615] width 329 height 38
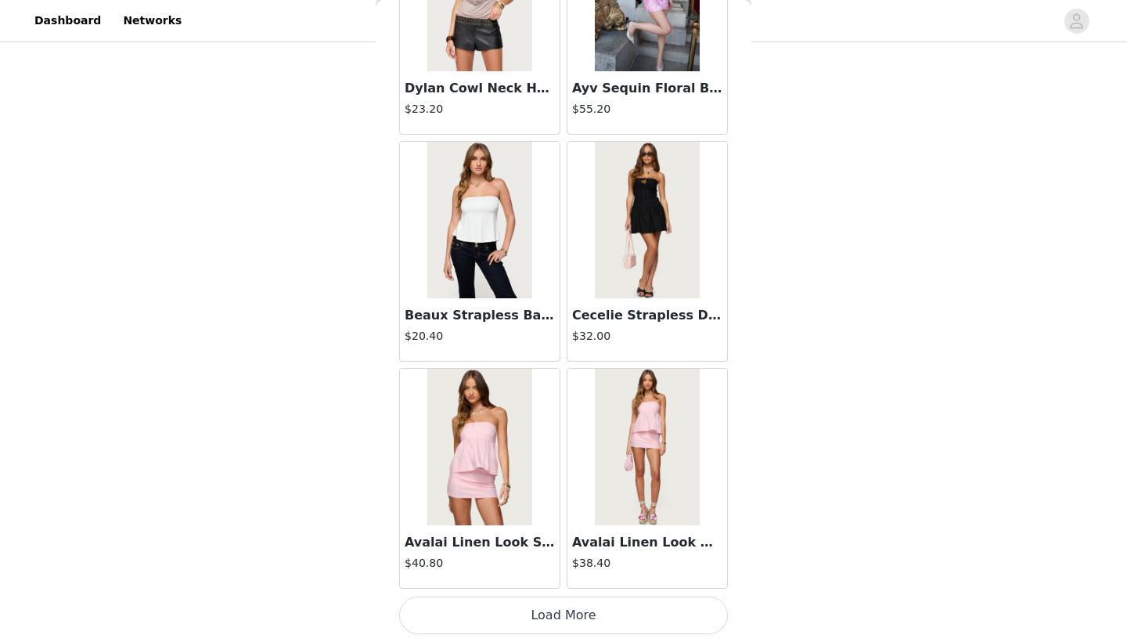
click at [562, 604] on button "Load More" at bounding box center [563, 615] width 329 height 38
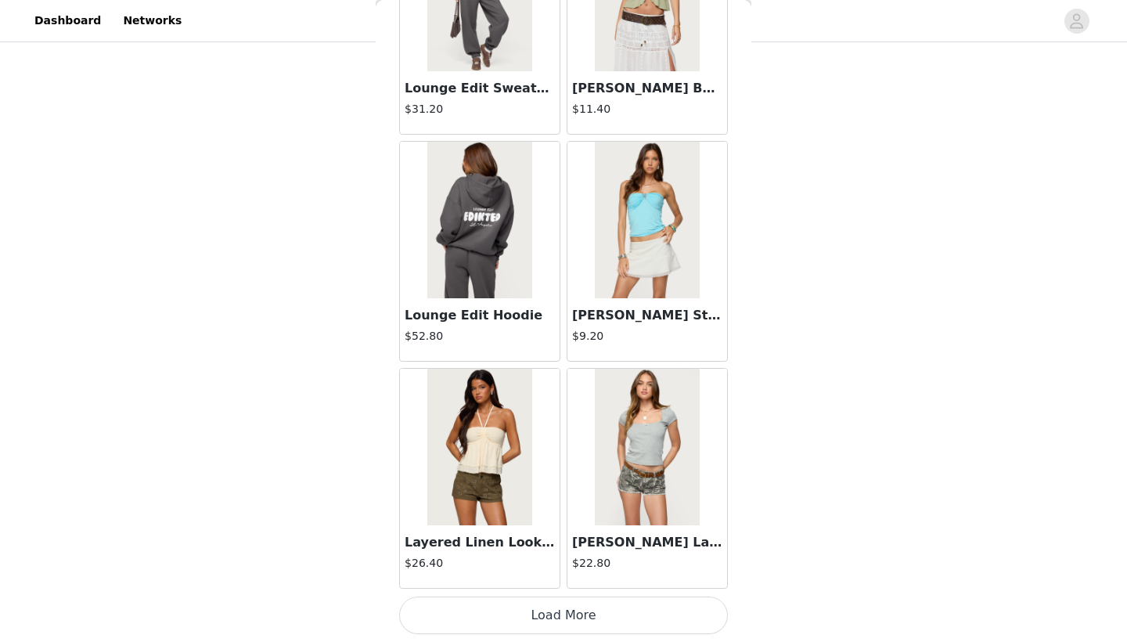
click at [559, 612] on button "Load More" at bounding box center [563, 615] width 329 height 38
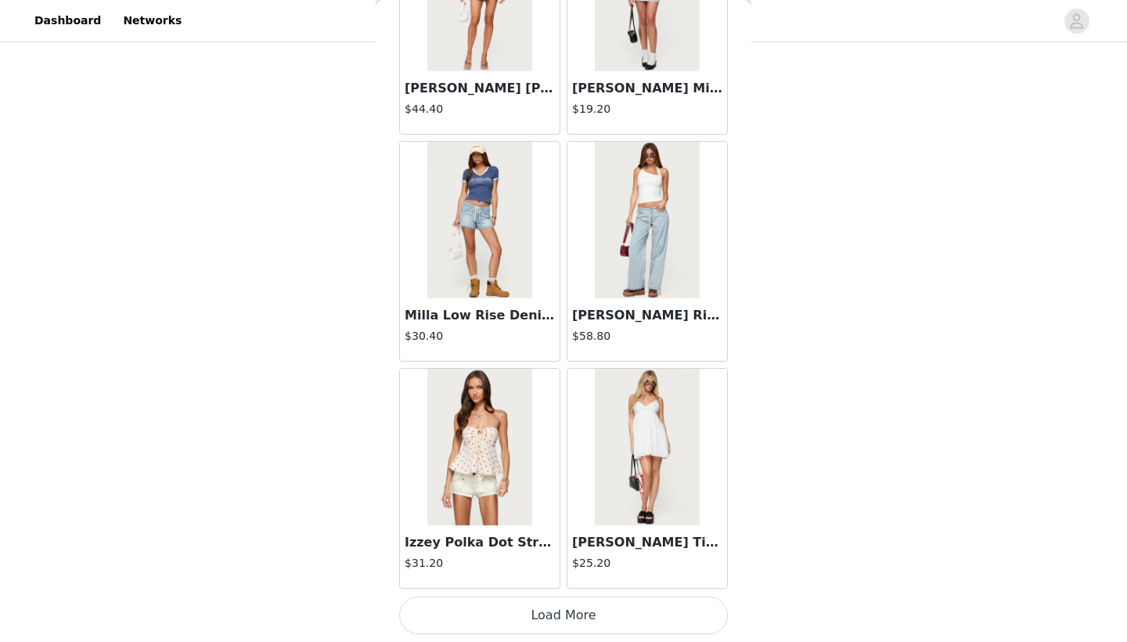
click at [573, 608] on button "Load More" at bounding box center [563, 615] width 329 height 38
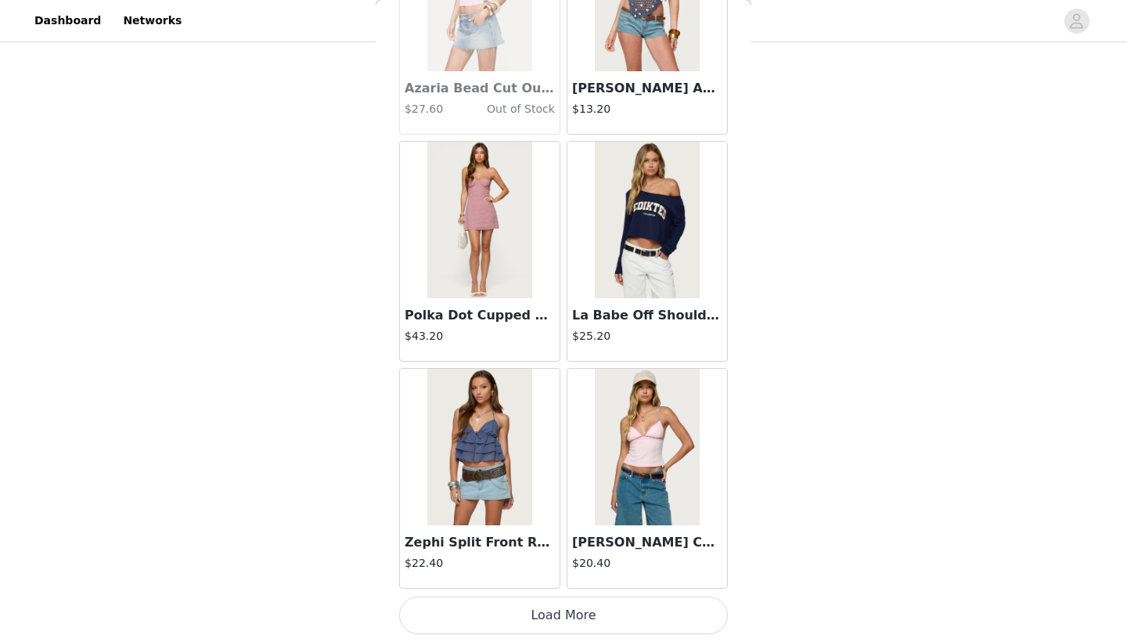
click at [570, 603] on button "Load More" at bounding box center [563, 615] width 329 height 38
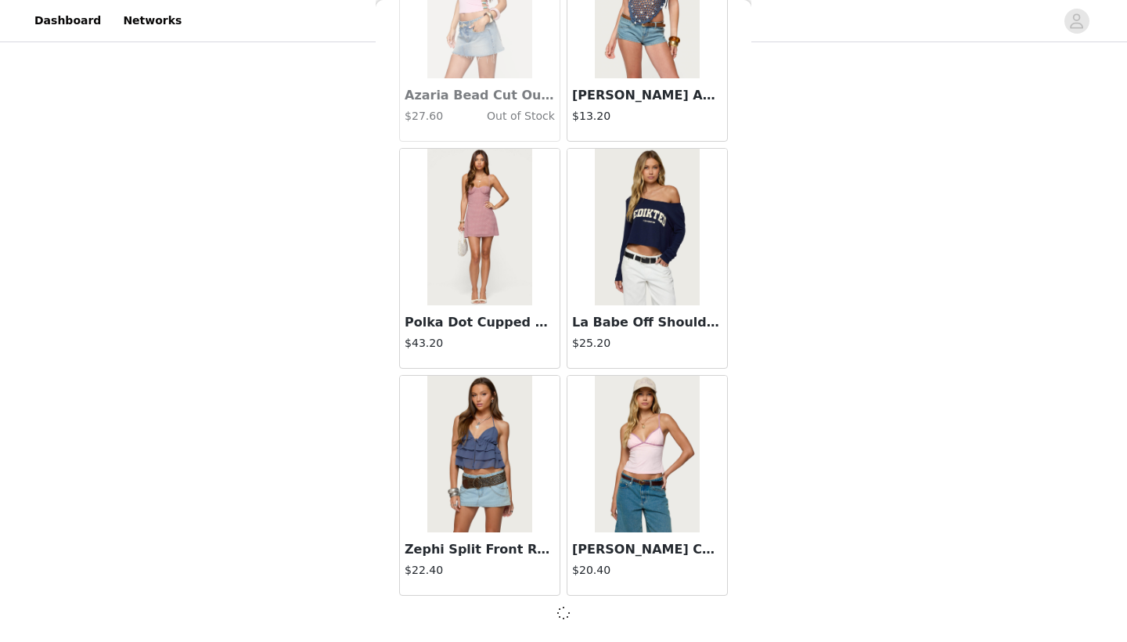
scroll to position [13096, 0]
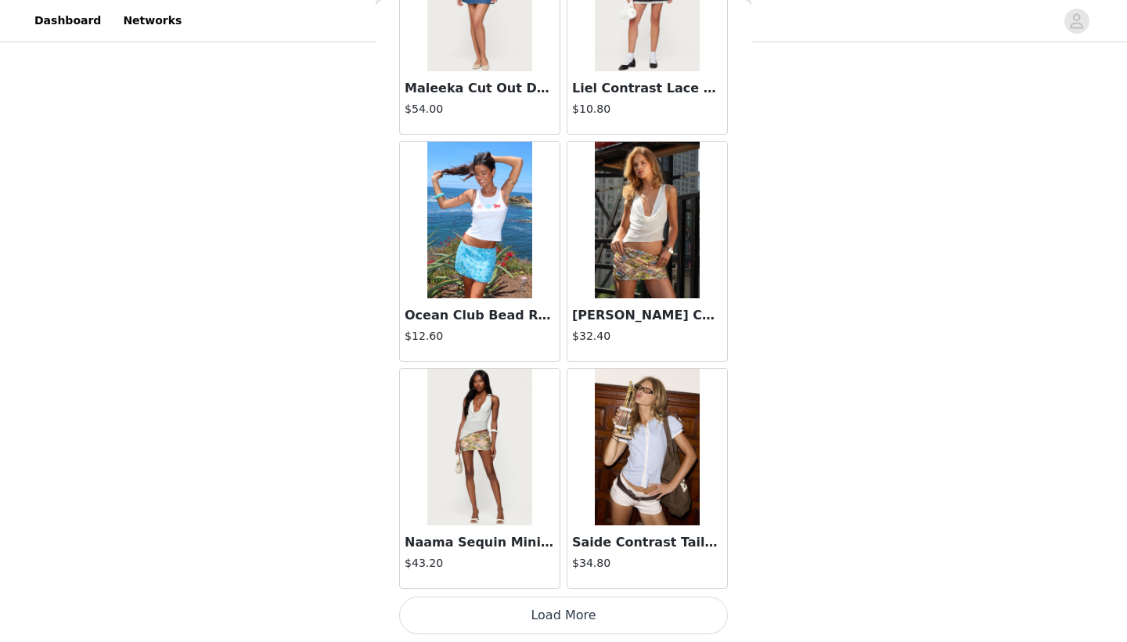
click at [572, 610] on button "Load More" at bounding box center [563, 615] width 329 height 38
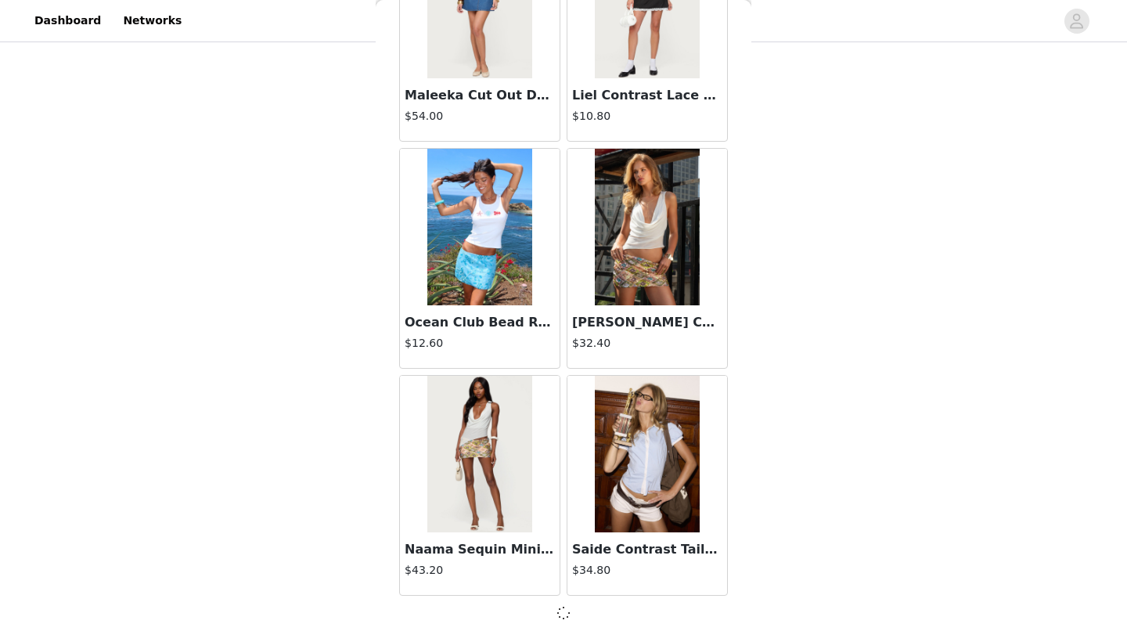
scroll to position [15366, 0]
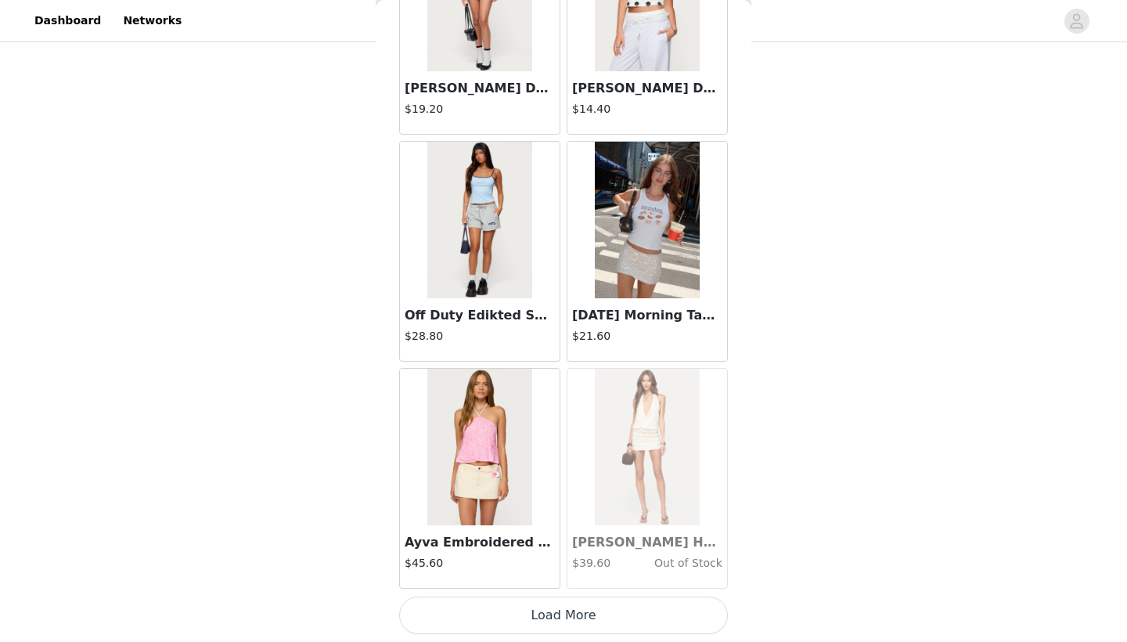
click at [569, 606] on button "Load More" at bounding box center [563, 615] width 329 height 38
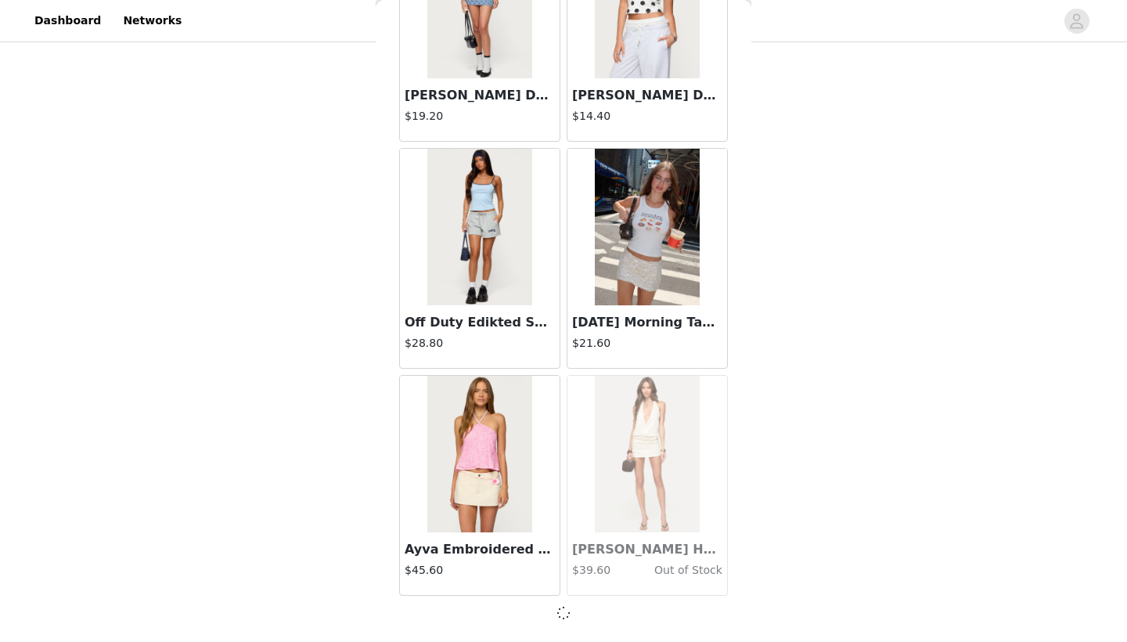
scroll to position [17636, 0]
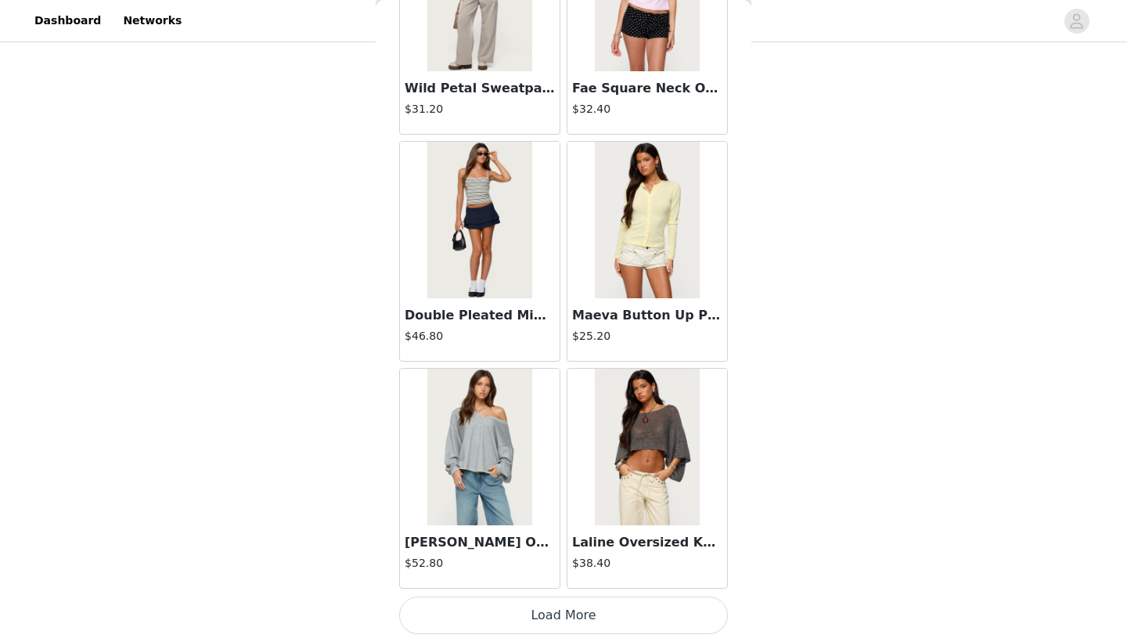
click at [580, 605] on button "Load More" at bounding box center [563, 615] width 329 height 38
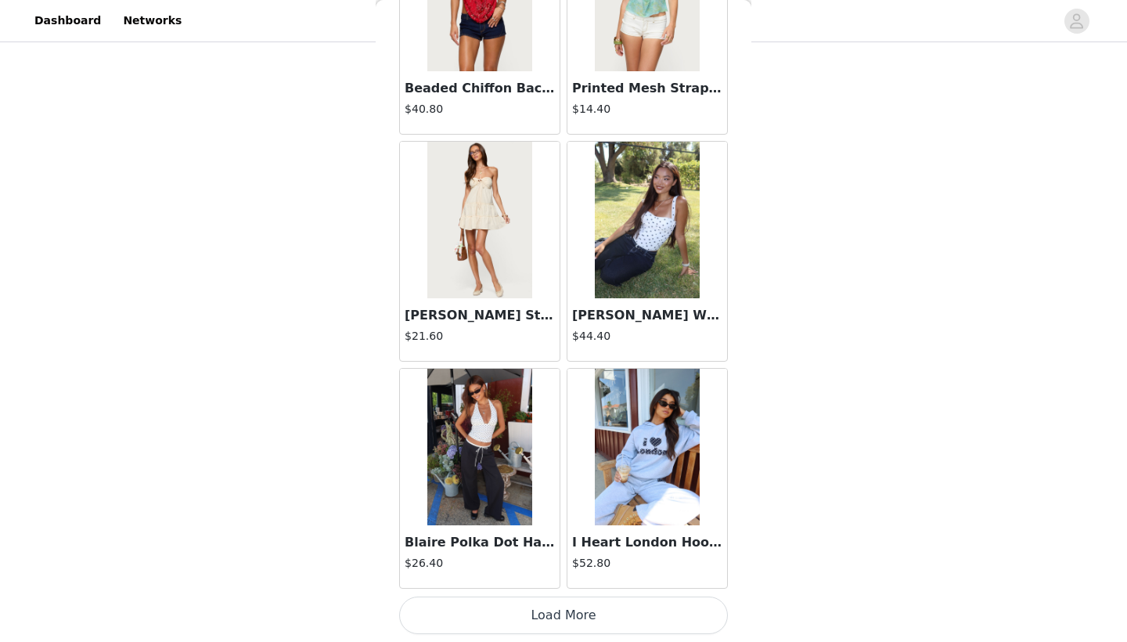
click at [564, 612] on button "Load More" at bounding box center [563, 615] width 329 height 38
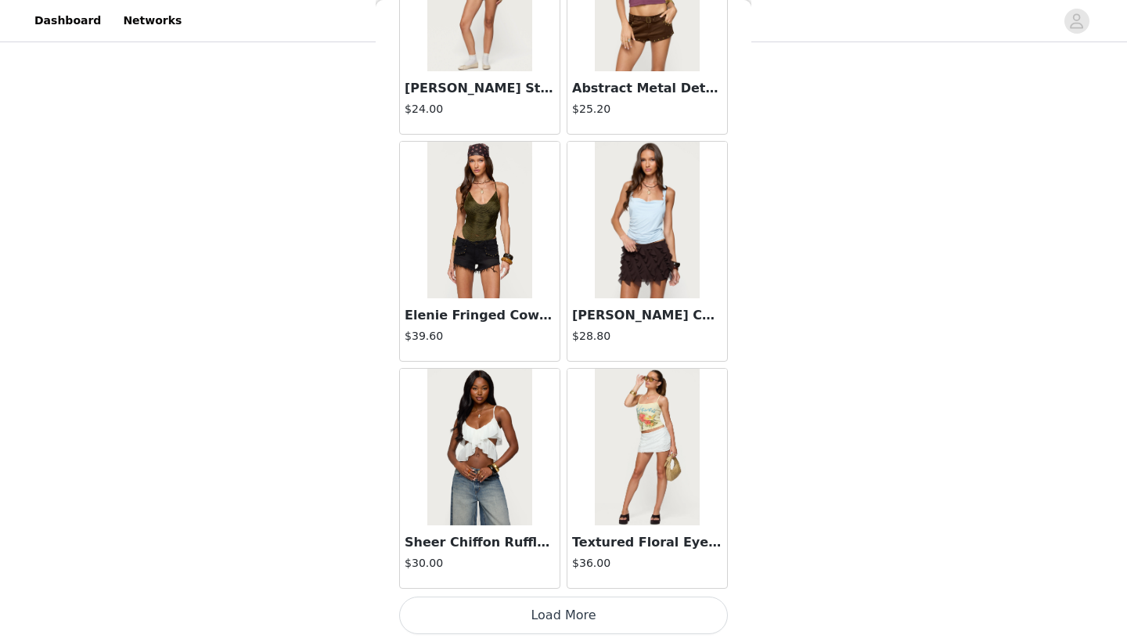
click at [546, 601] on button "Load More" at bounding box center [563, 615] width 329 height 38
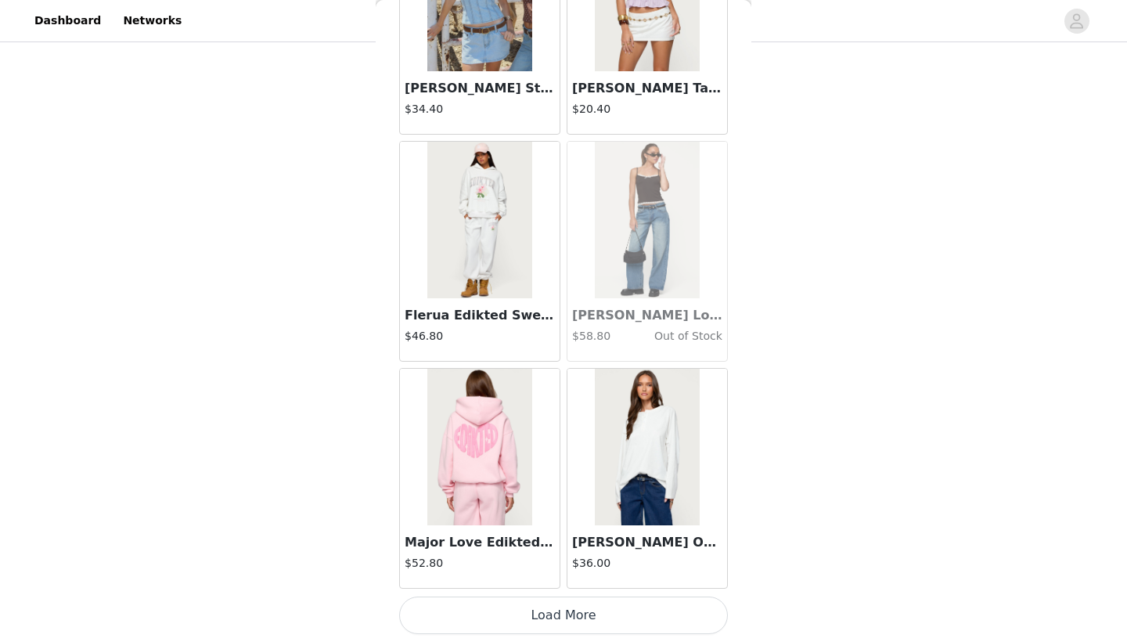
click at [553, 618] on button "Load More" at bounding box center [563, 615] width 329 height 38
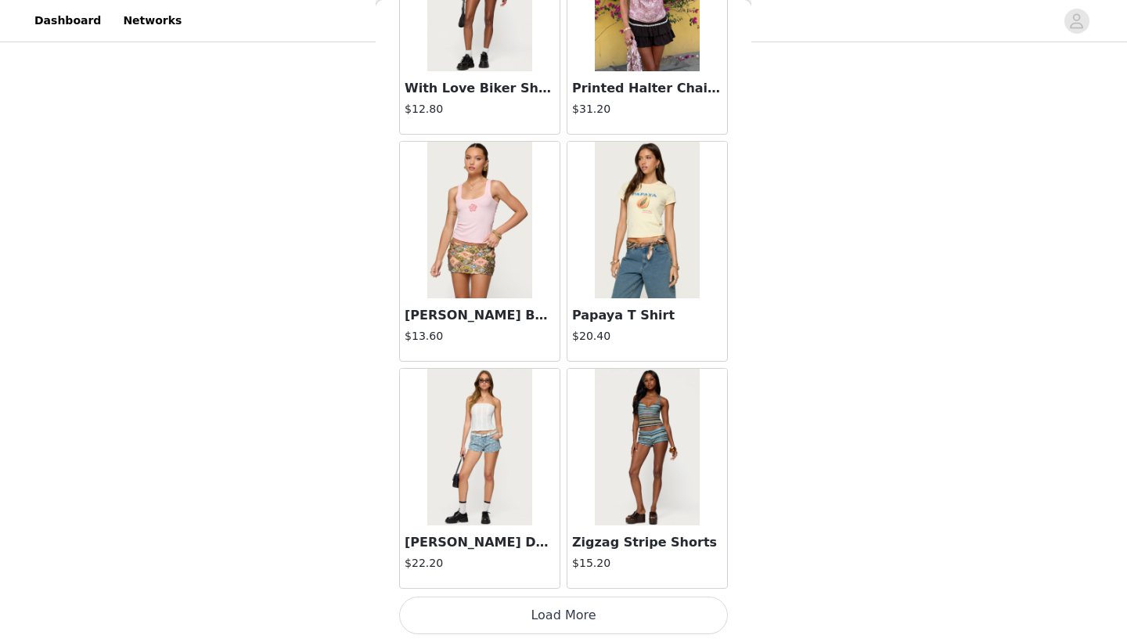
click at [549, 610] on button "Load More" at bounding box center [563, 615] width 329 height 38
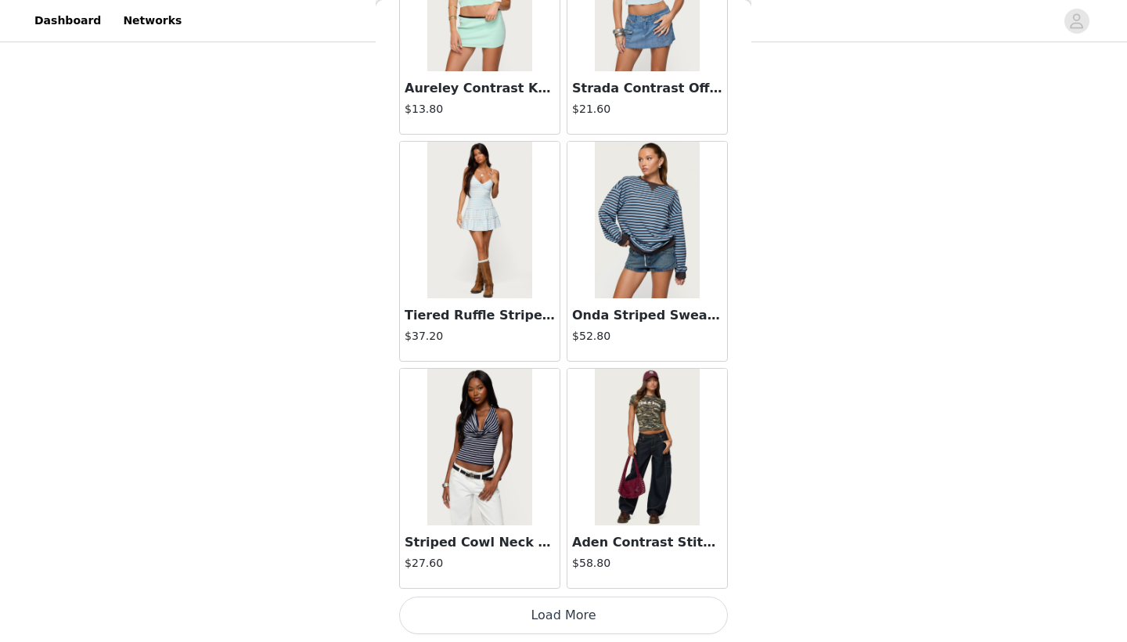
click at [567, 604] on button "Load More" at bounding box center [563, 615] width 329 height 38
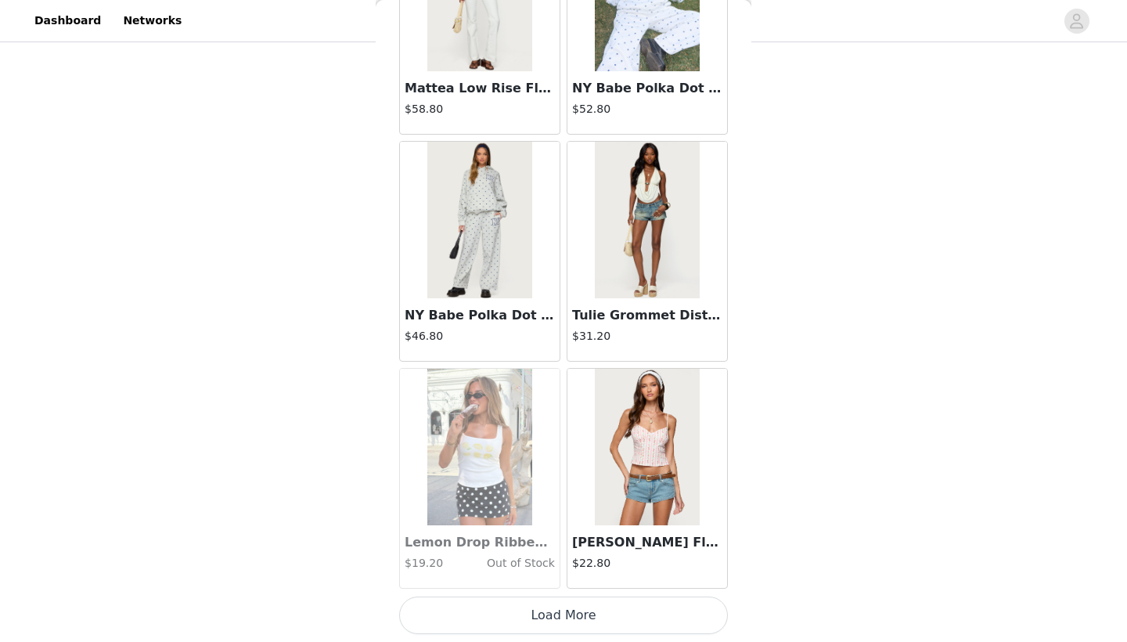
click at [557, 618] on button "Load More" at bounding box center [563, 615] width 329 height 38
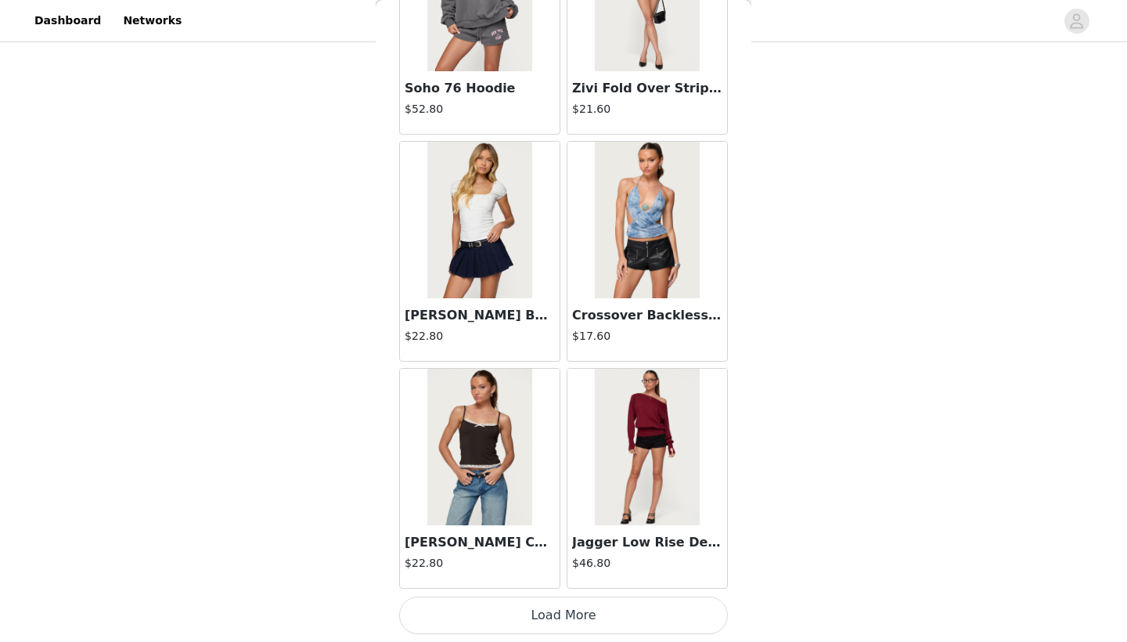
click at [554, 615] on button "Load More" at bounding box center [563, 615] width 329 height 38
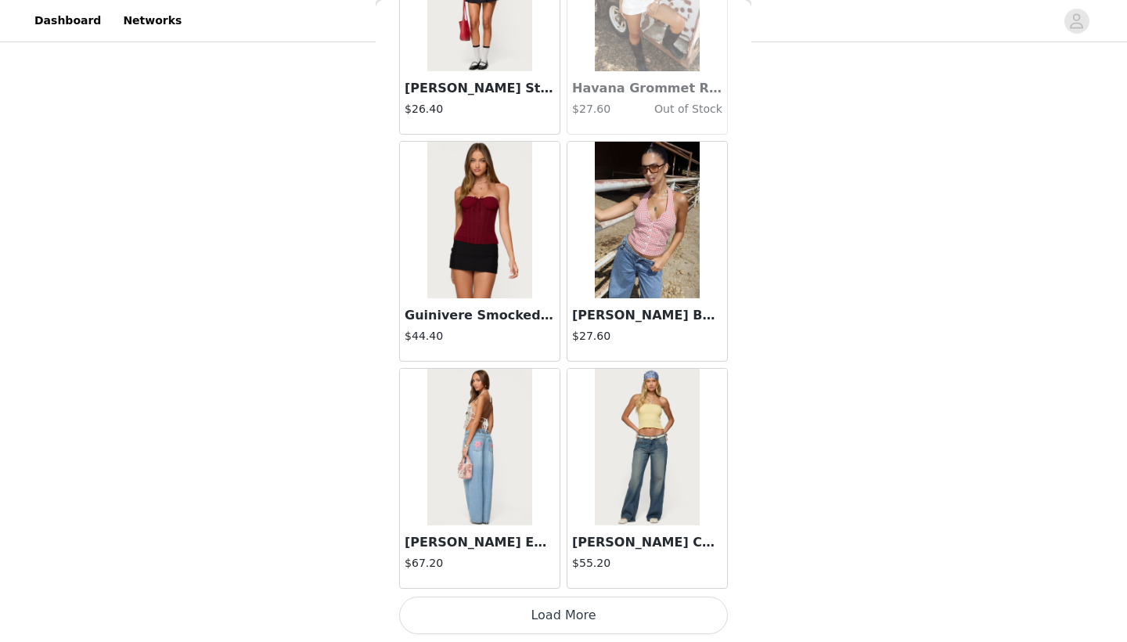
click at [564, 596] on button "Load More" at bounding box center [563, 615] width 329 height 38
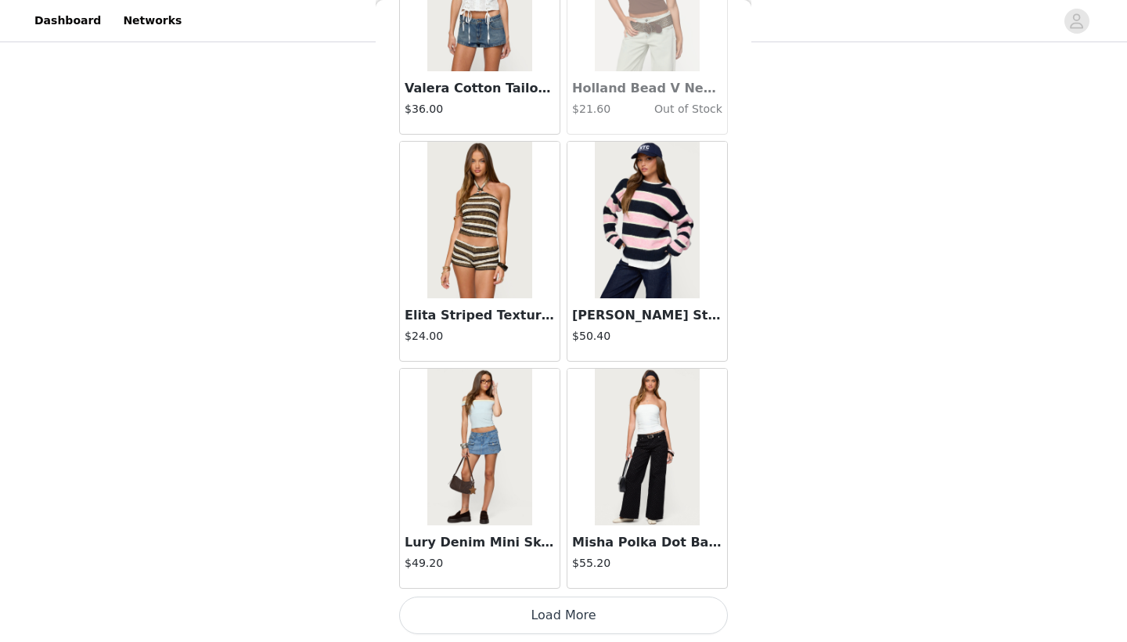
click at [557, 616] on button "Load More" at bounding box center [563, 615] width 329 height 38
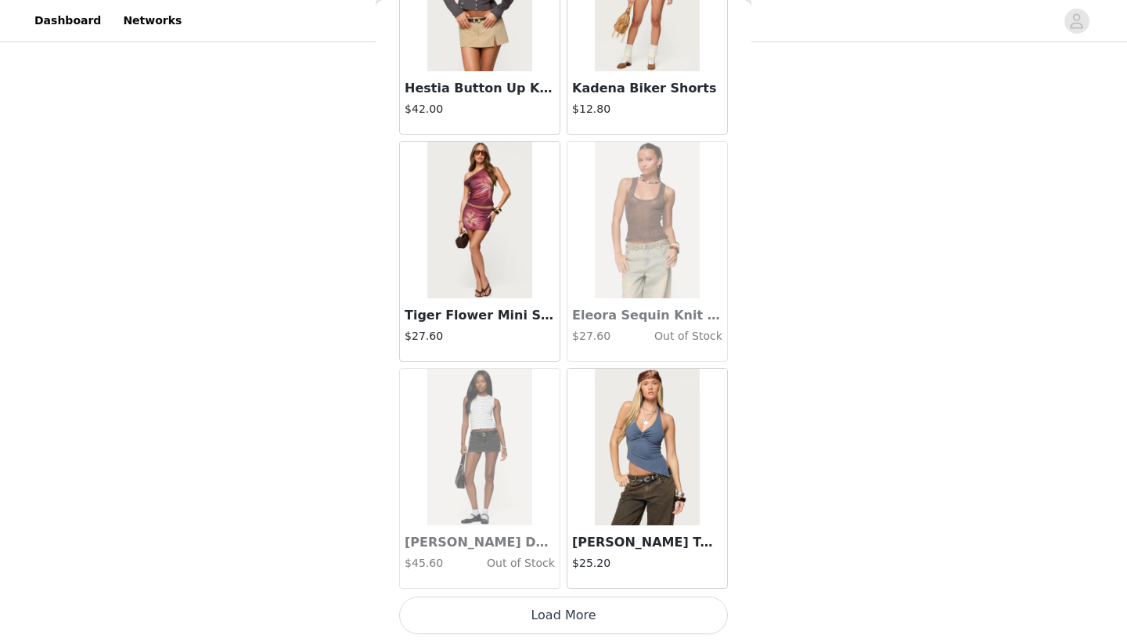
click at [564, 619] on button "Load More" at bounding box center [563, 615] width 329 height 38
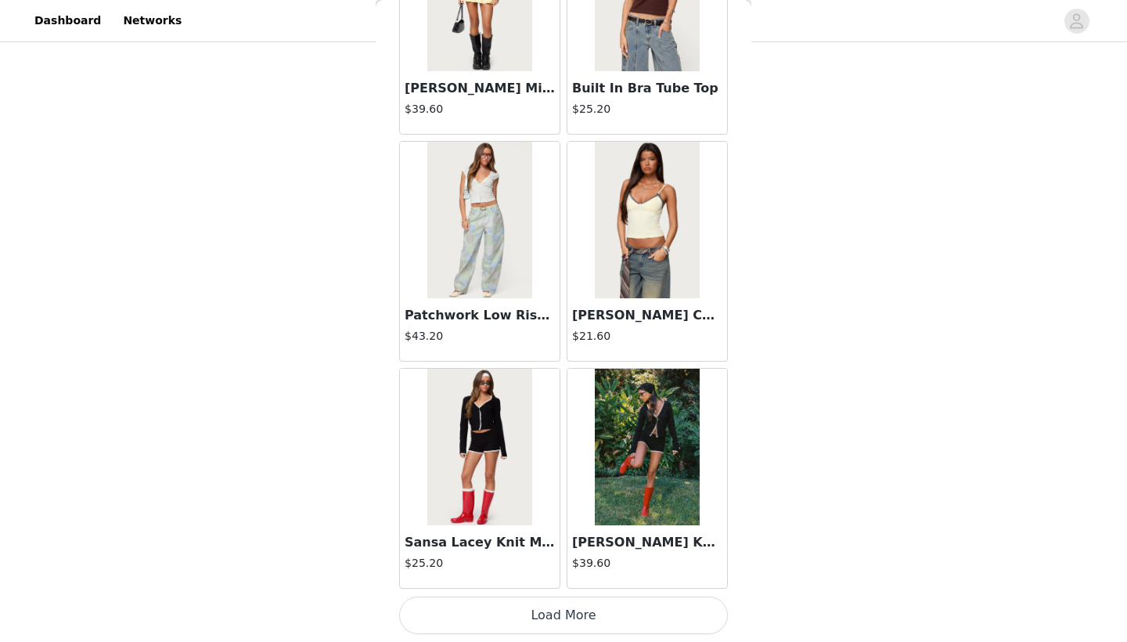
click at [568, 614] on button "Load More" at bounding box center [563, 615] width 329 height 38
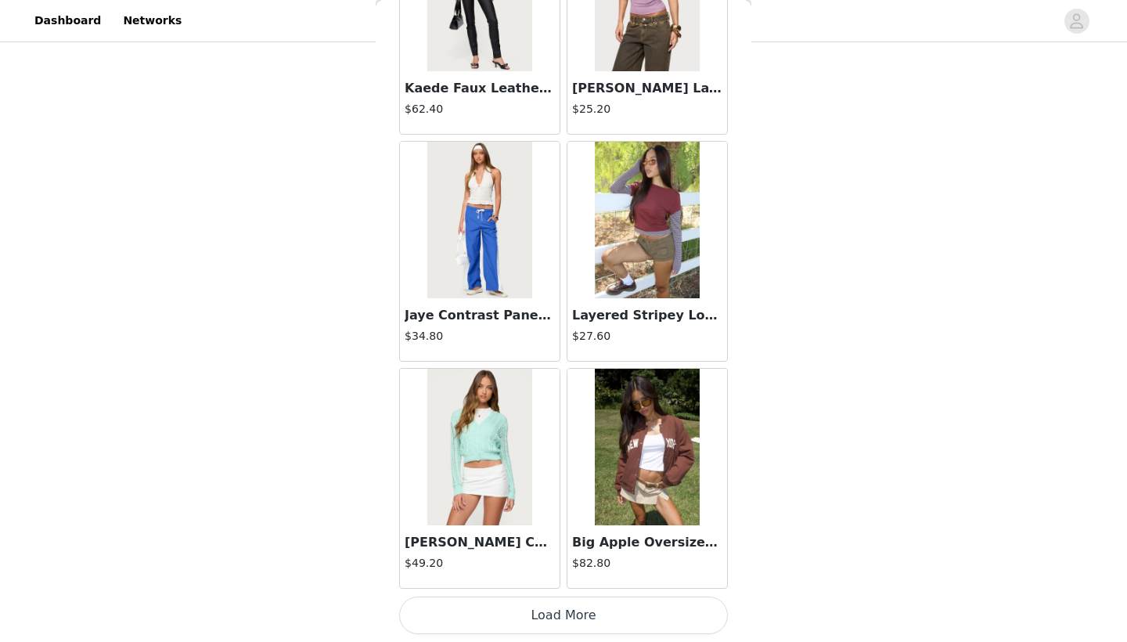
click at [563, 610] on button "Load More" at bounding box center [563, 615] width 329 height 38
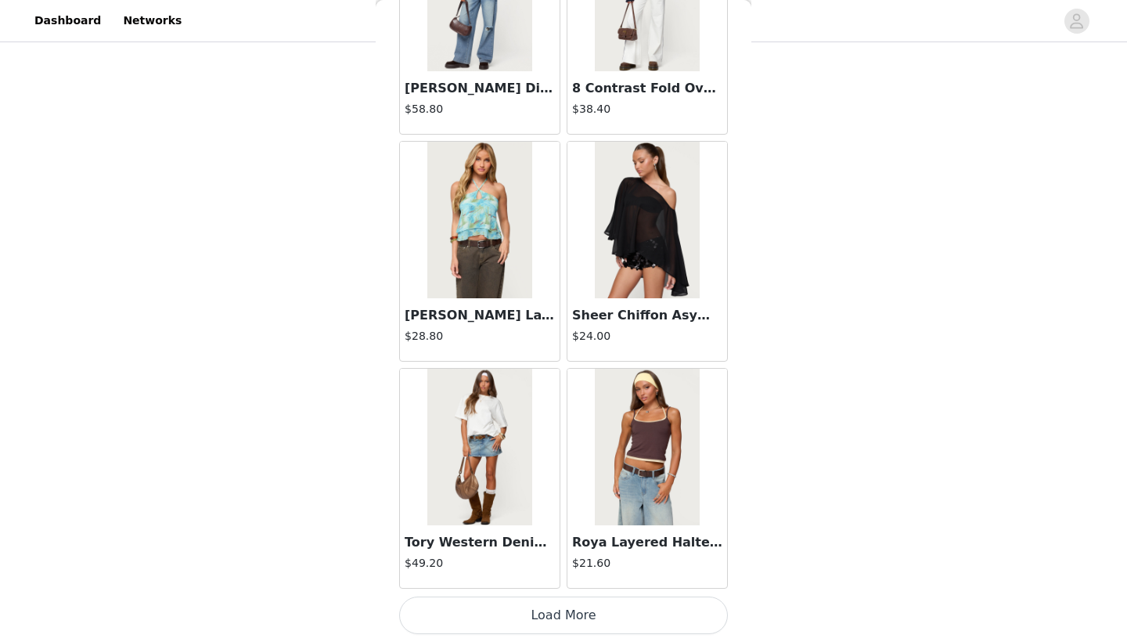
scroll to position [49421, 0]
click at [557, 619] on button "Load More" at bounding box center [563, 615] width 329 height 38
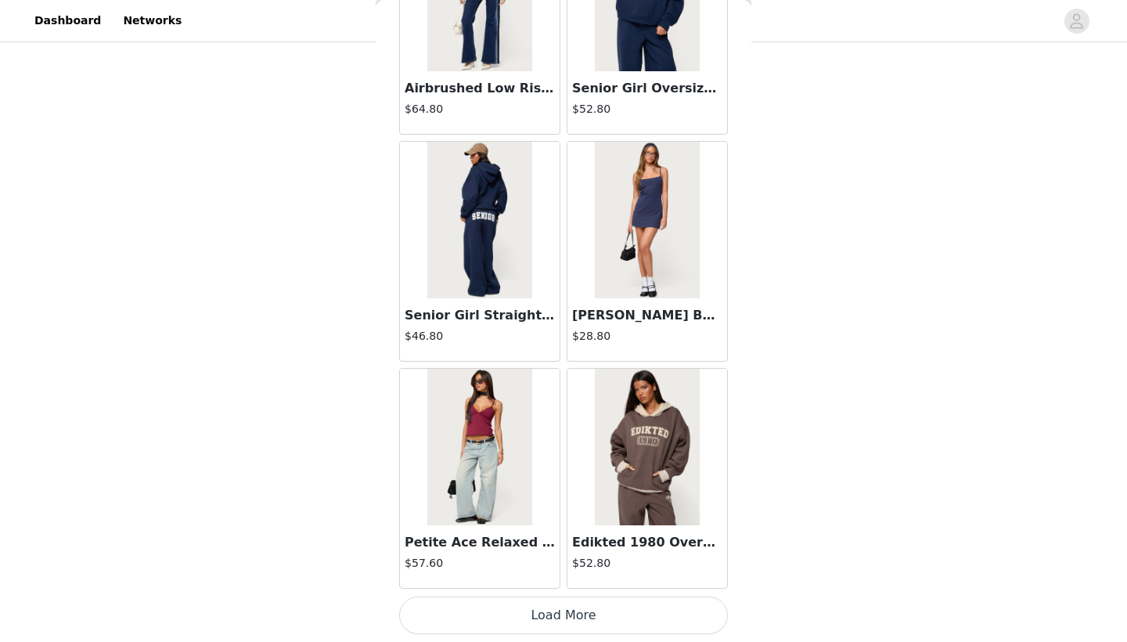
click at [546, 617] on button "Load More" at bounding box center [563, 615] width 329 height 38
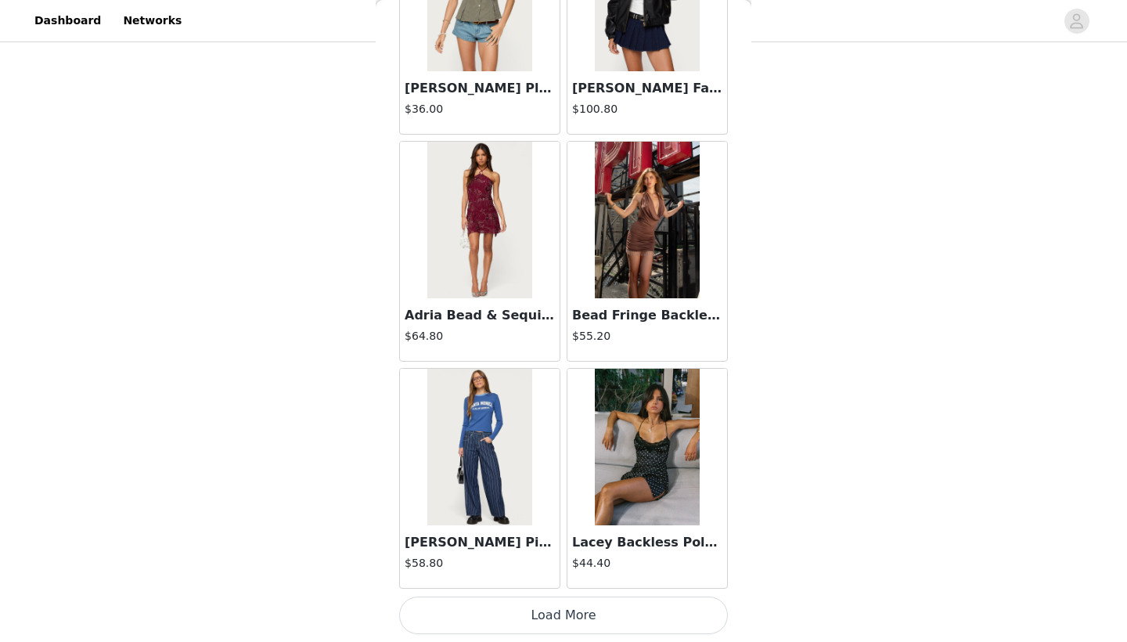
click at [570, 603] on button "Load More" at bounding box center [563, 615] width 329 height 38
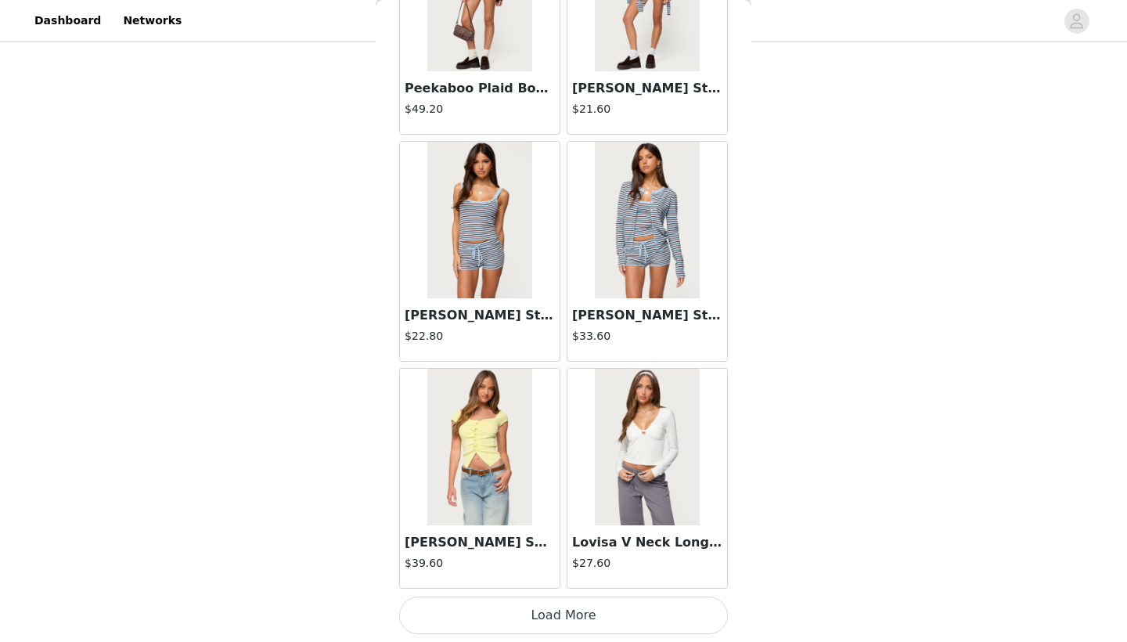
scroll to position [56231, 0]
click at [530, 611] on button "Load More" at bounding box center [563, 615] width 329 height 38
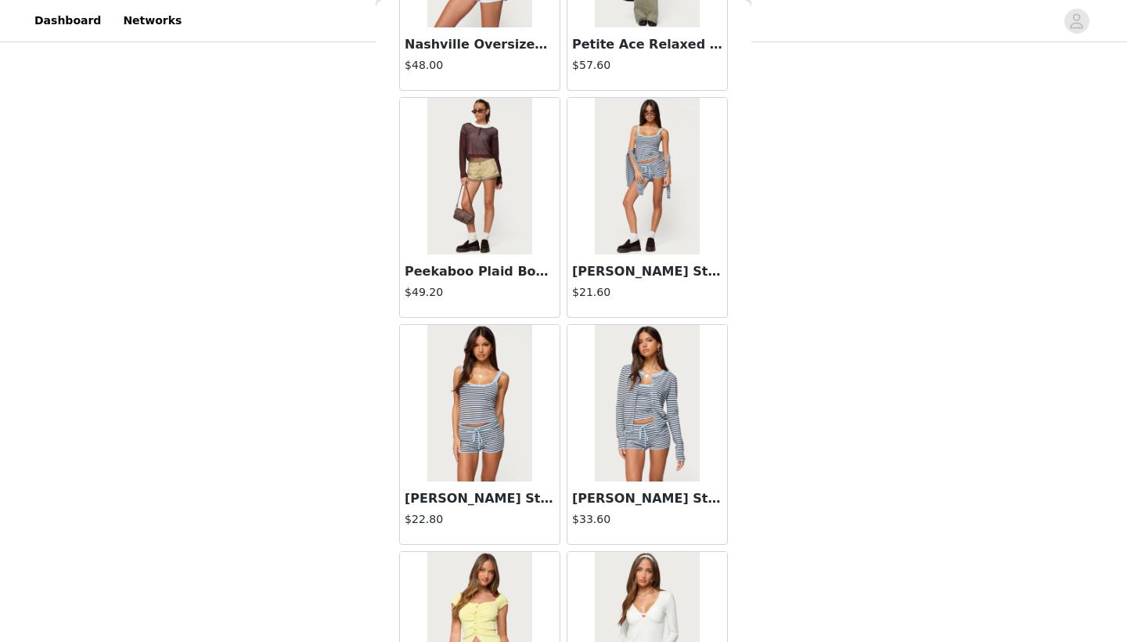
scroll to position [56024, 0]
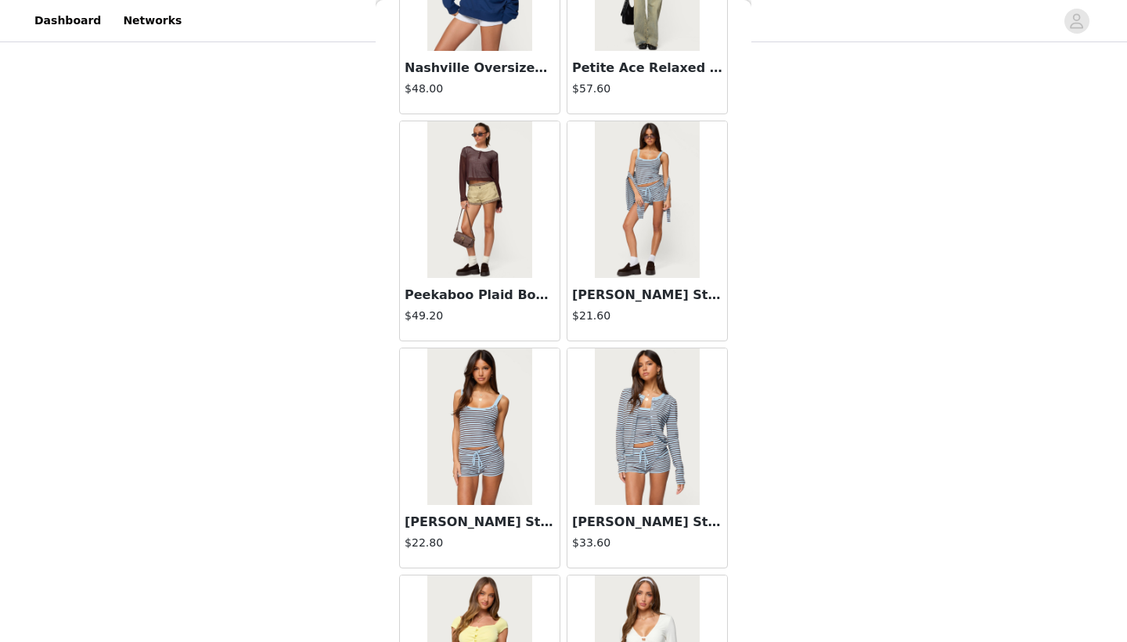
click at [671, 212] on img at bounding box center [647, 199] width 104 height 157
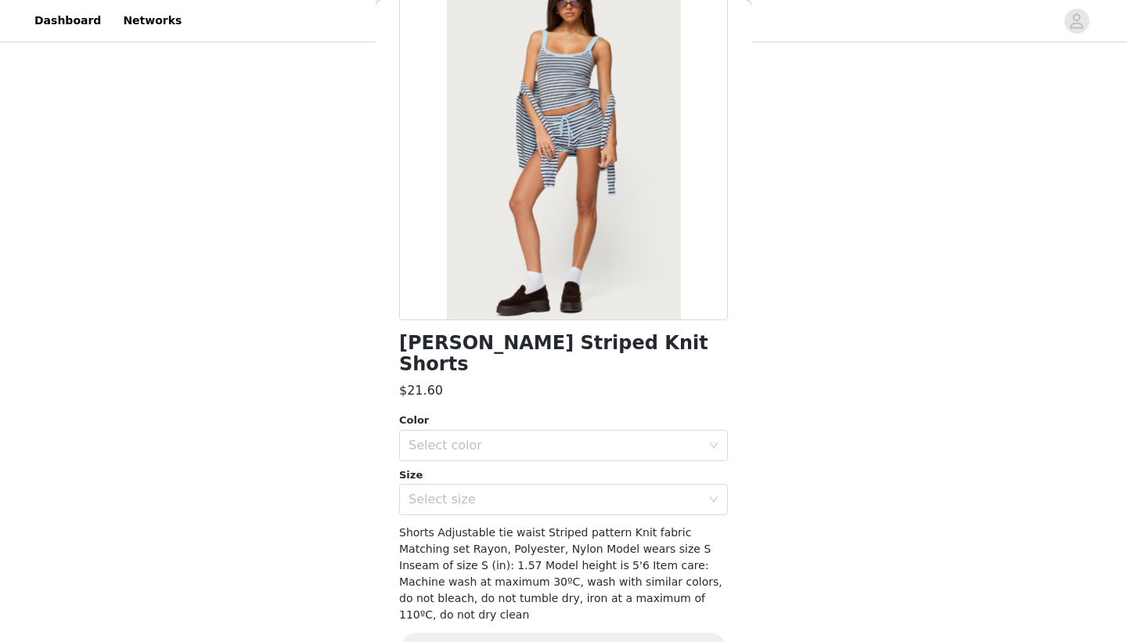
scroll to position [113, 0]
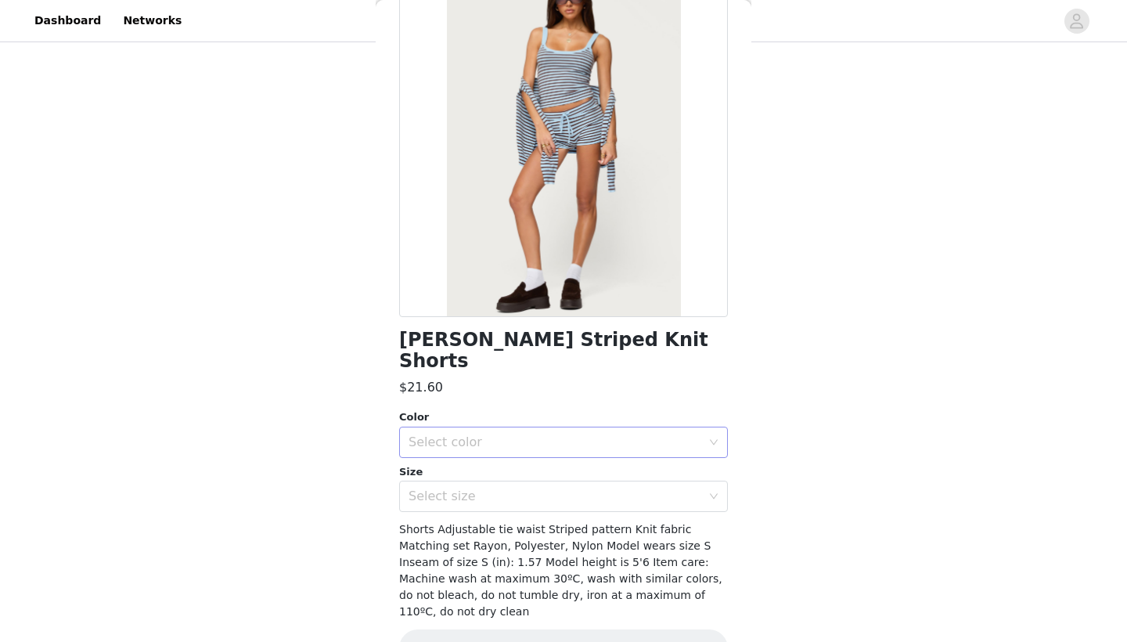
click at [553, 427] on div "Select color" at bounding box center [559, 442] width 300 height 30
click at [495, 450] on li "LIGHT BLUE" at bounding box center [563, 454] width 329 height 25
click at [479, 488] on div "Select size" at bounding box center [555, 496] width 293 height 16
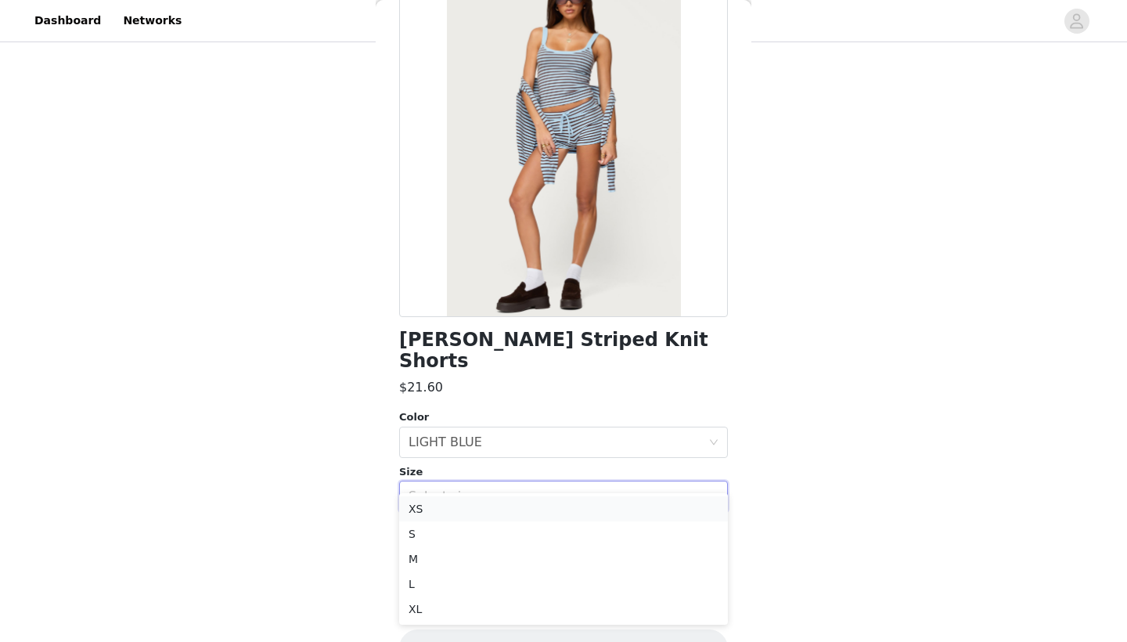
click at [463, 501] on li "XS" at bounding box center [563, 508] width 329 height 25
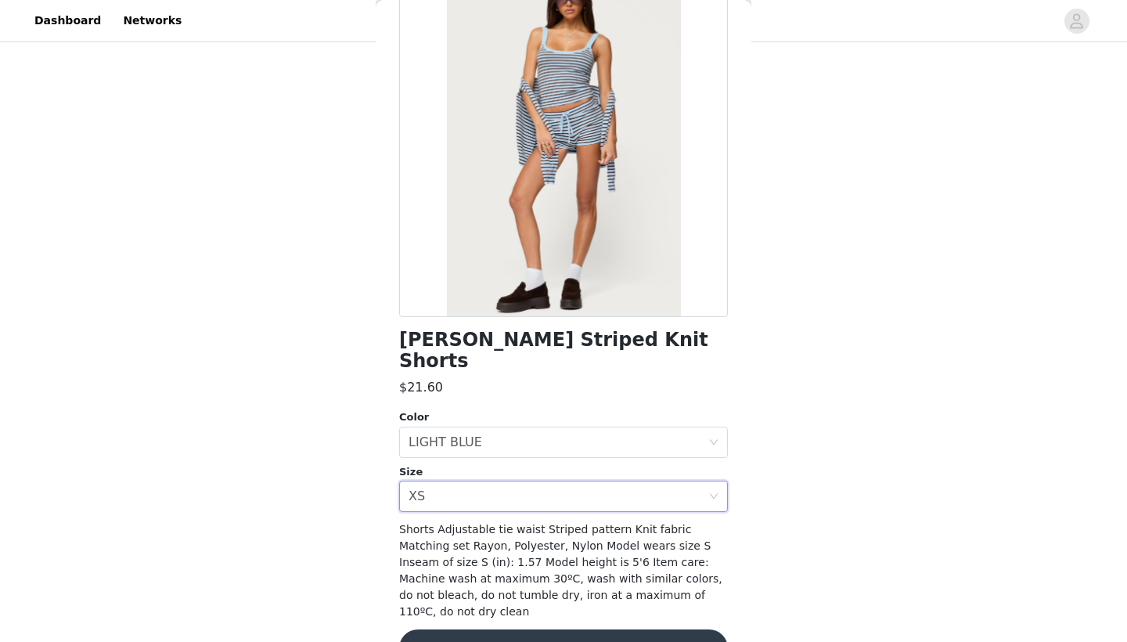
click at [480, 629] on button "Add Product" at bounding box center [563, 648] width 329 height 38
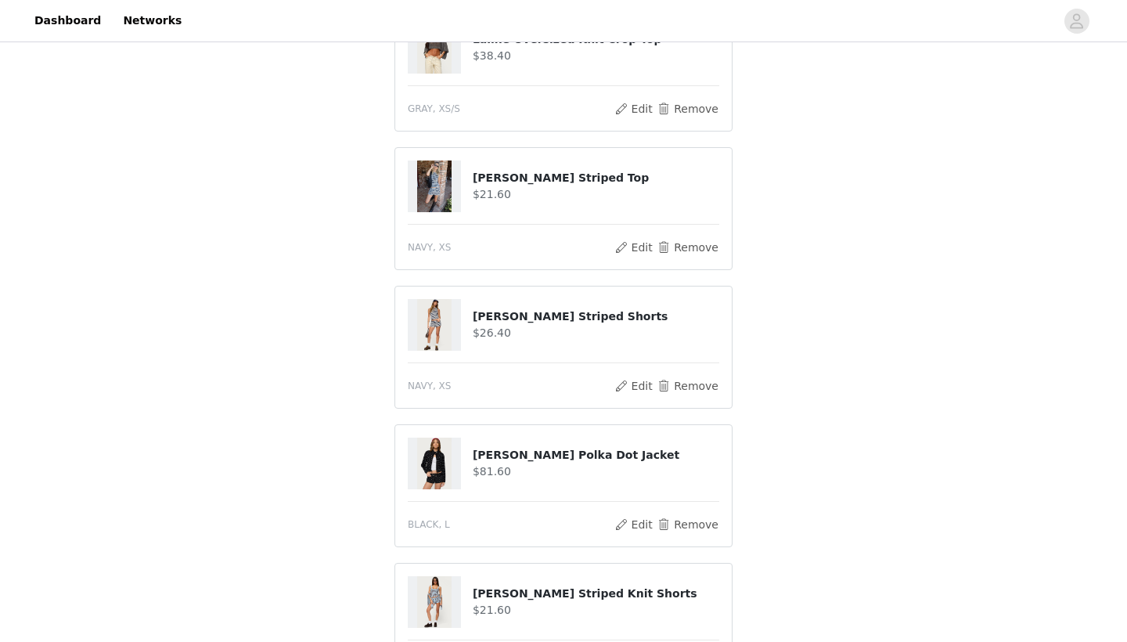
scroll to position [344, 0]
click at [443, 189] on img at bounding box center [434, 188] width 34 height 52
click at [521, 171] on h4 "[PERSON_NAME] Striped Top" at bounding box center [596, 179] width 247 height 16
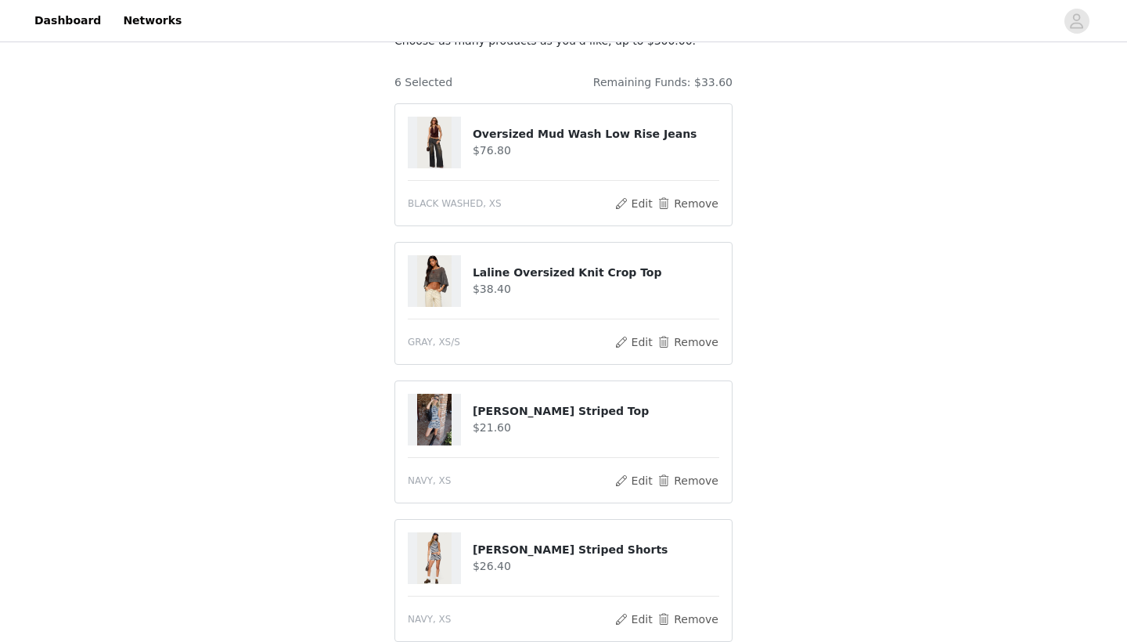
scroll to position [113, 0]
click at [632, 195] on button "Edit" at bounding box center [634, 202] width 40 height 19
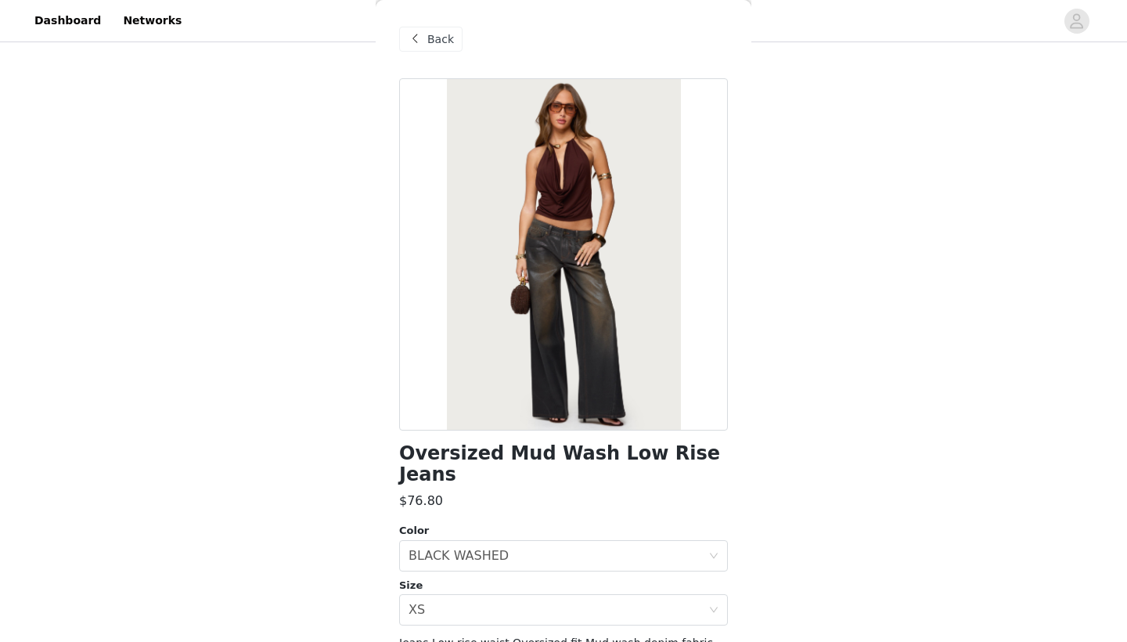
scroll to position [0, 0]
click at [438, 40] on span "Back" at bounding box center [440, 39] width 27 height 16
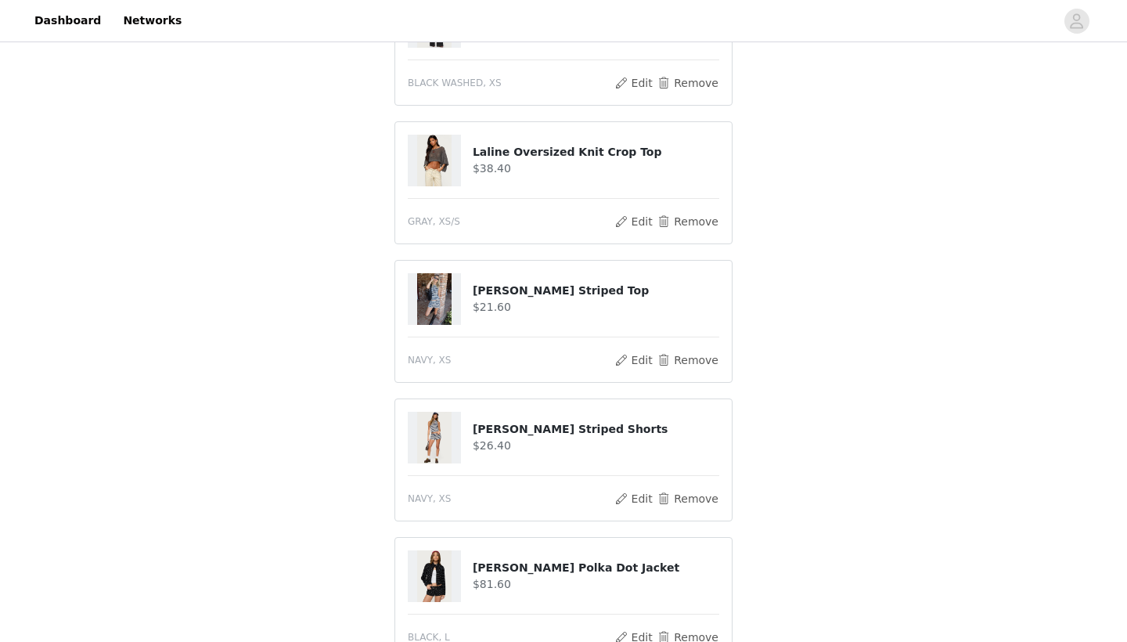
scroll to position [334, 0]
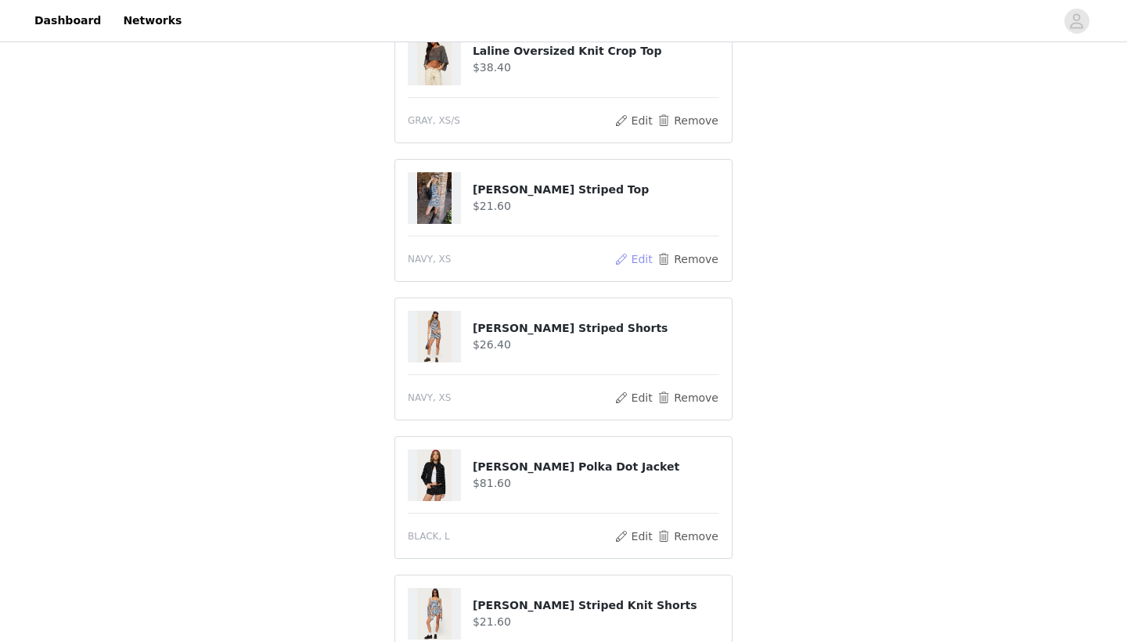
click at [634, 261] on button "Edit" at bounding box center [634, 259] width 40 height 19
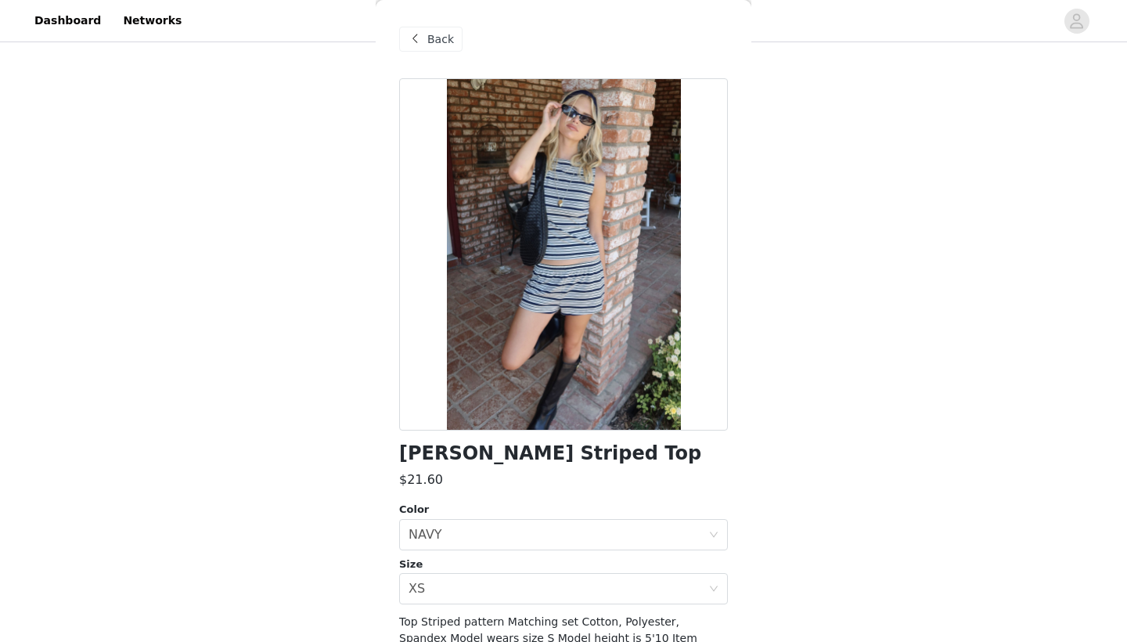
click at [435, 45] on span "Back" at bounding box center [440, 39] width 27 height 16
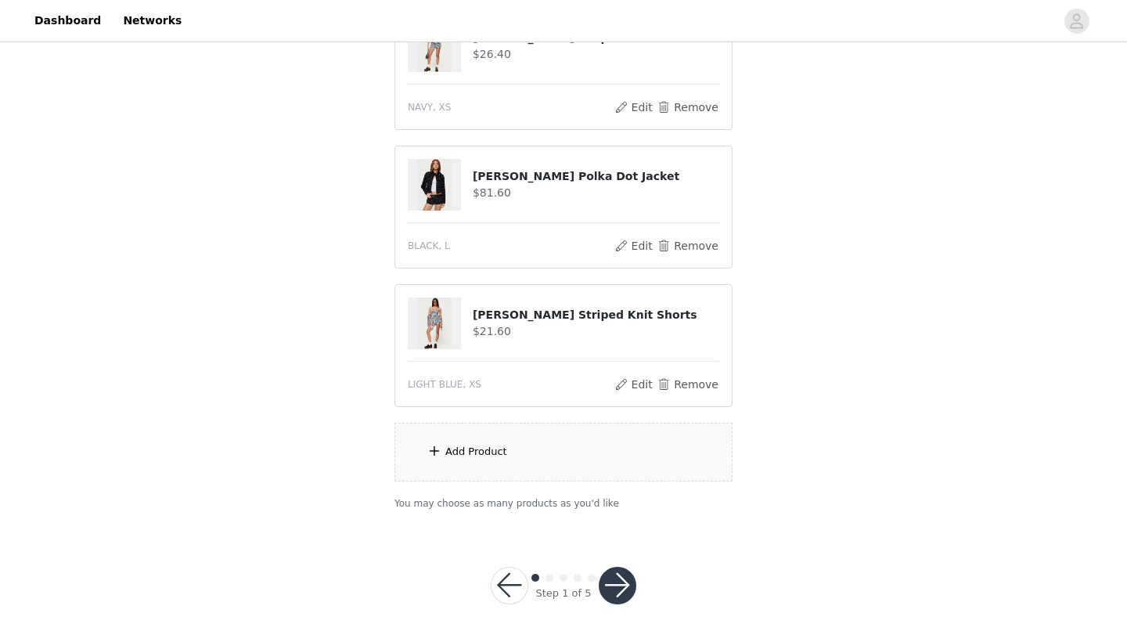
scroll to position [624, 0]
click at [678, 380] on button "Remove" at bounding box center [688, 385] width 63 height 19
click at [583, 461] on div "Add Product" at bounding box center [563, 452] width 338 height 59
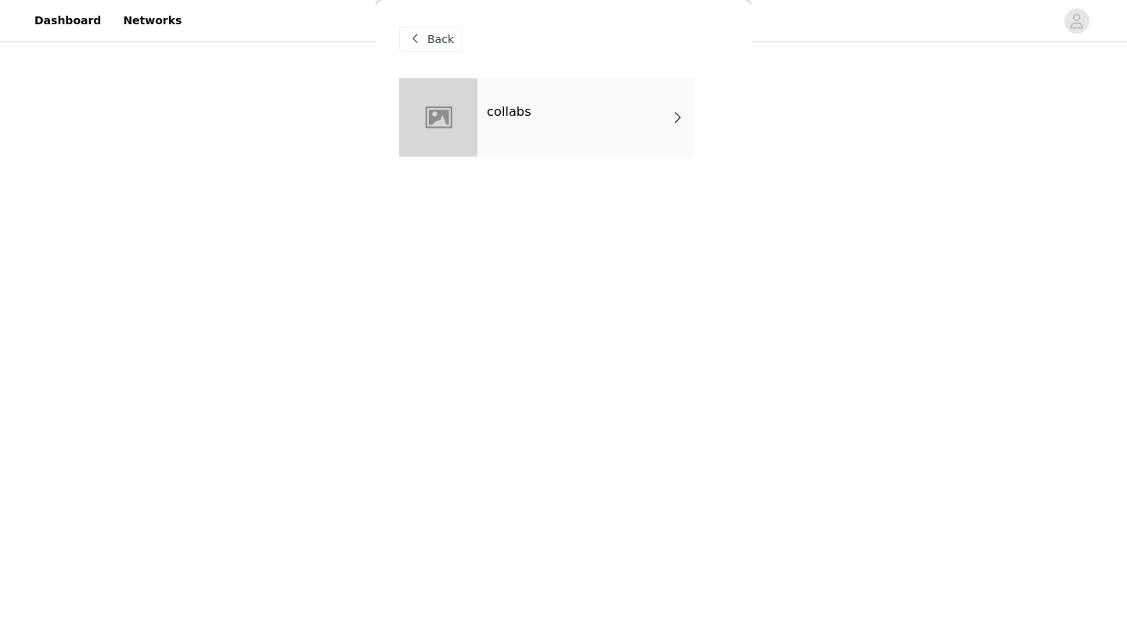
click at [643, 145] on div "collabs" at bounding box center [586, 117] width 218 height 78
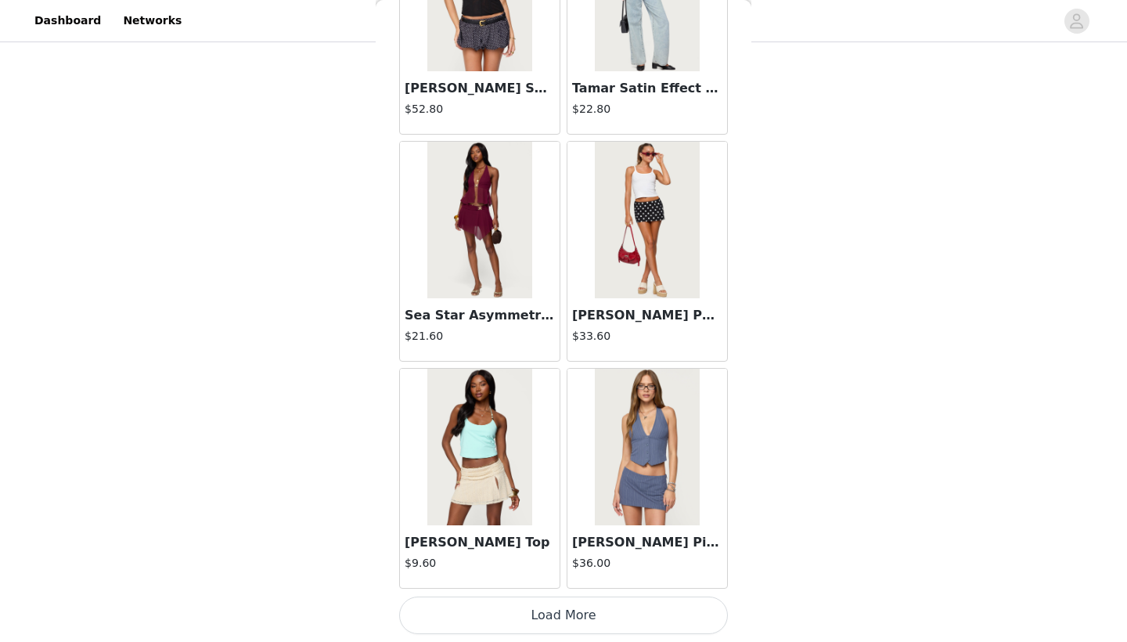
click at [535, 613] on button "Load More" at bounding box center [563, 615] width 329 height 38
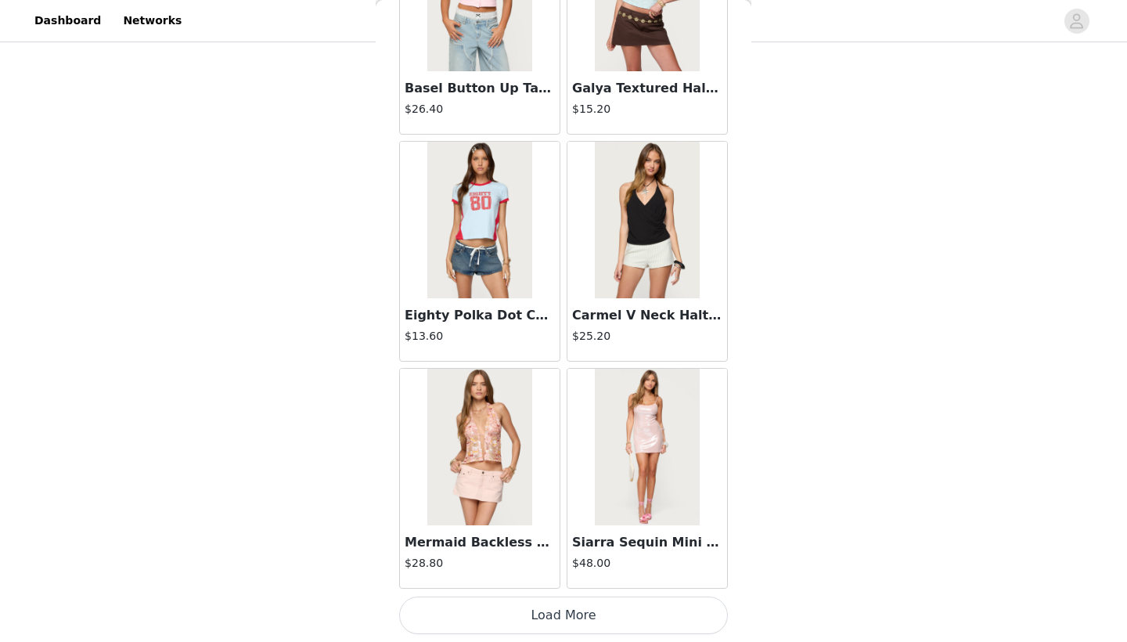
scroll to position [4023, 0]
click at [532, 606] on button "Load More" at bounding box center [563, 615] width 329 height 38
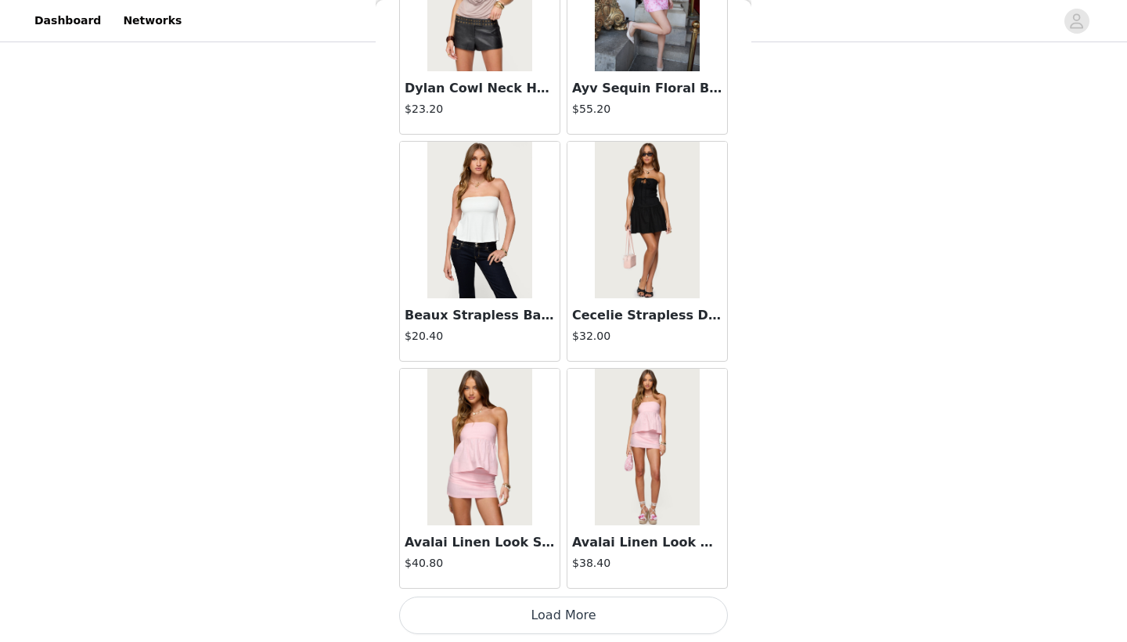
scroll to position [6293, 0]
click at [527, 612] on button "Load More" at bounding box center [563, 615] width 329 height 38
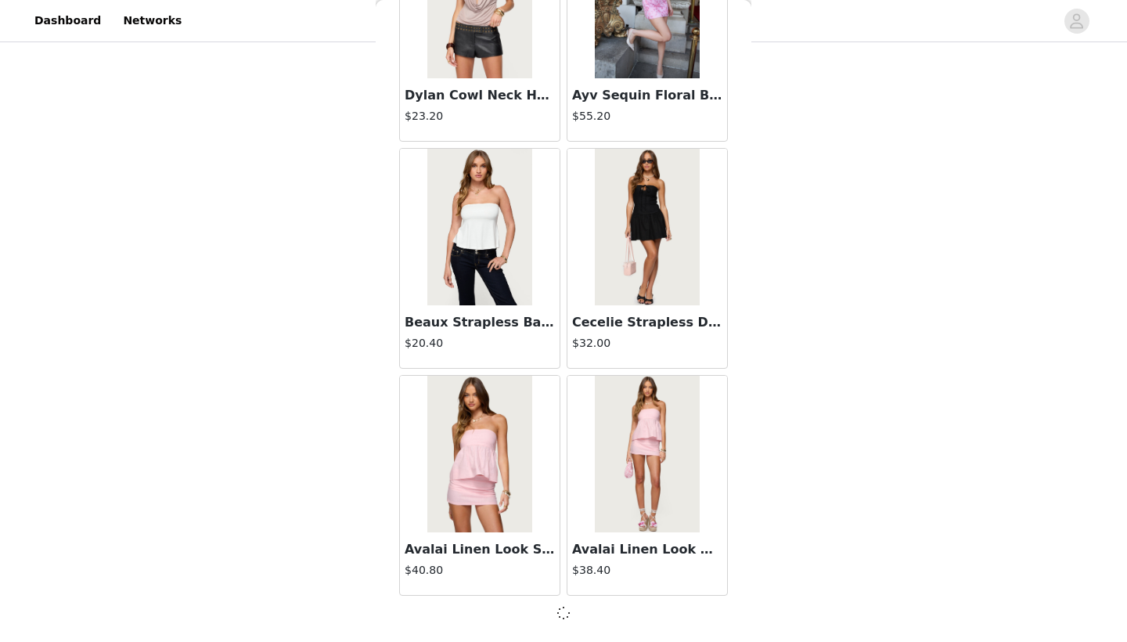
scroll to position [488, 0]
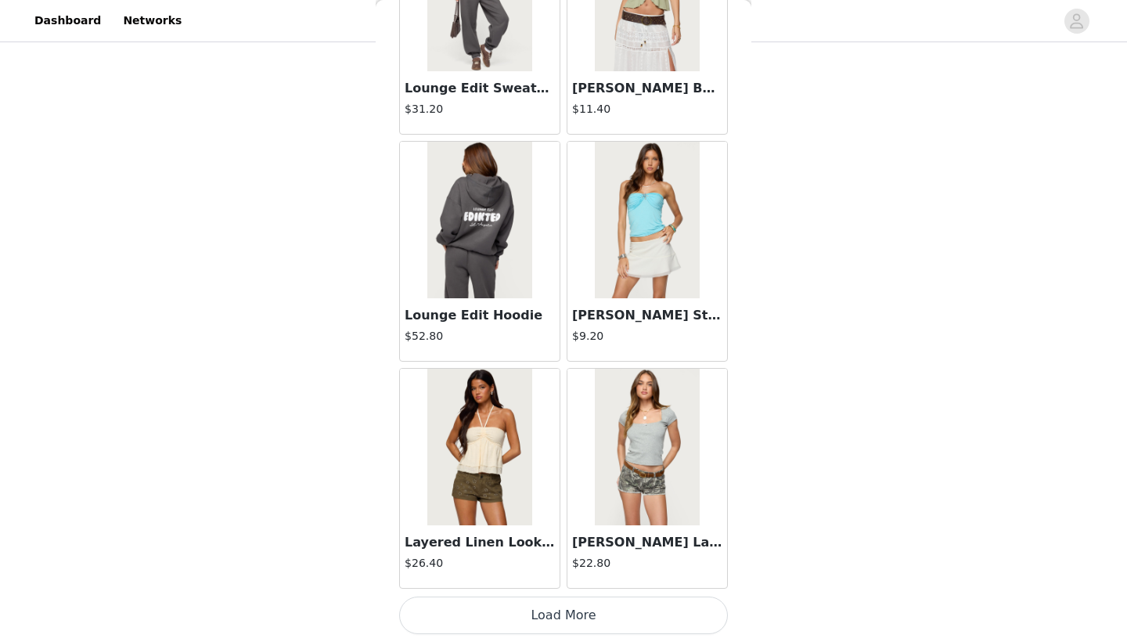
click at [534, 609] on button "Load More" at bounding box center [563, 615] width 329 height 38
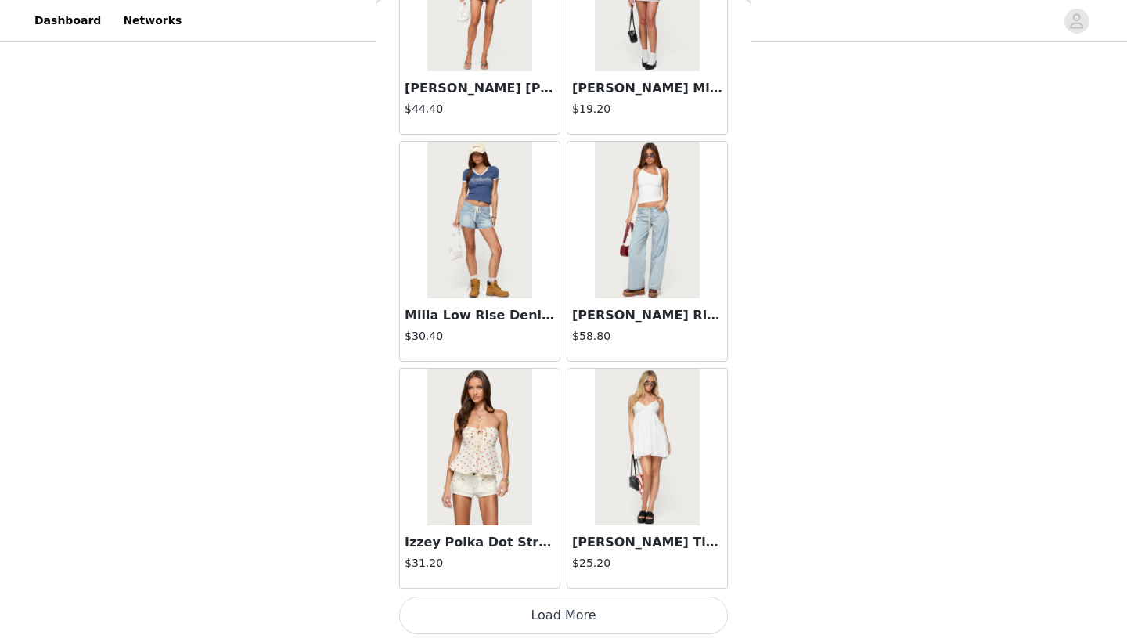
click at [549, 607] on button "Load More" at bounding box center [563, 615] width 329 height 38
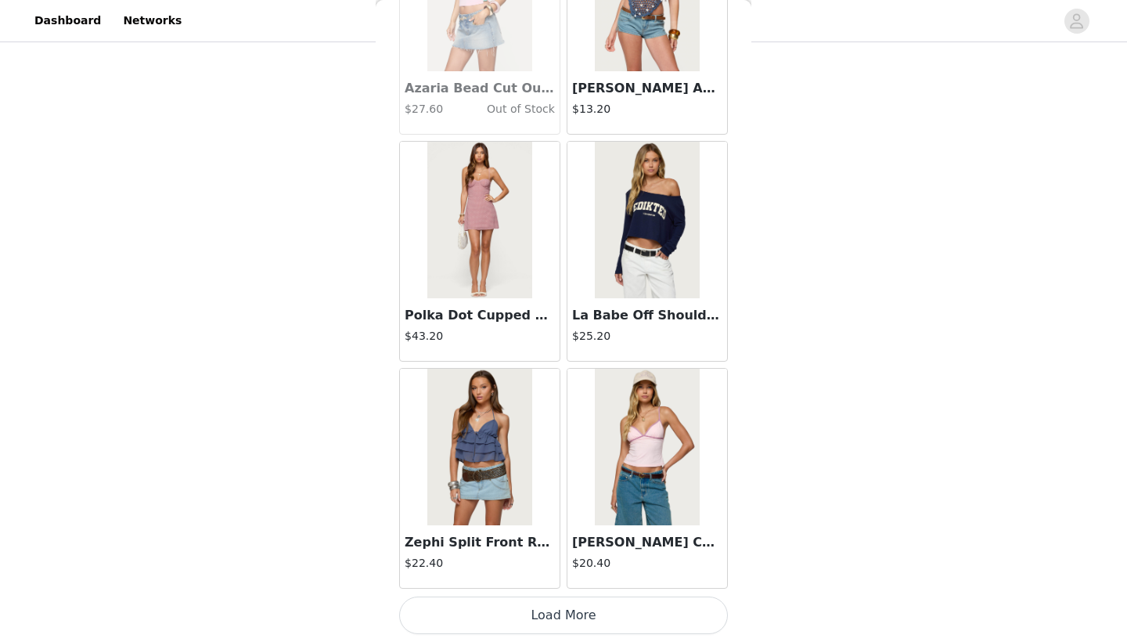
click at [516, 614] on button "Load More" at bounding box center [563, 615] width 329 height 38
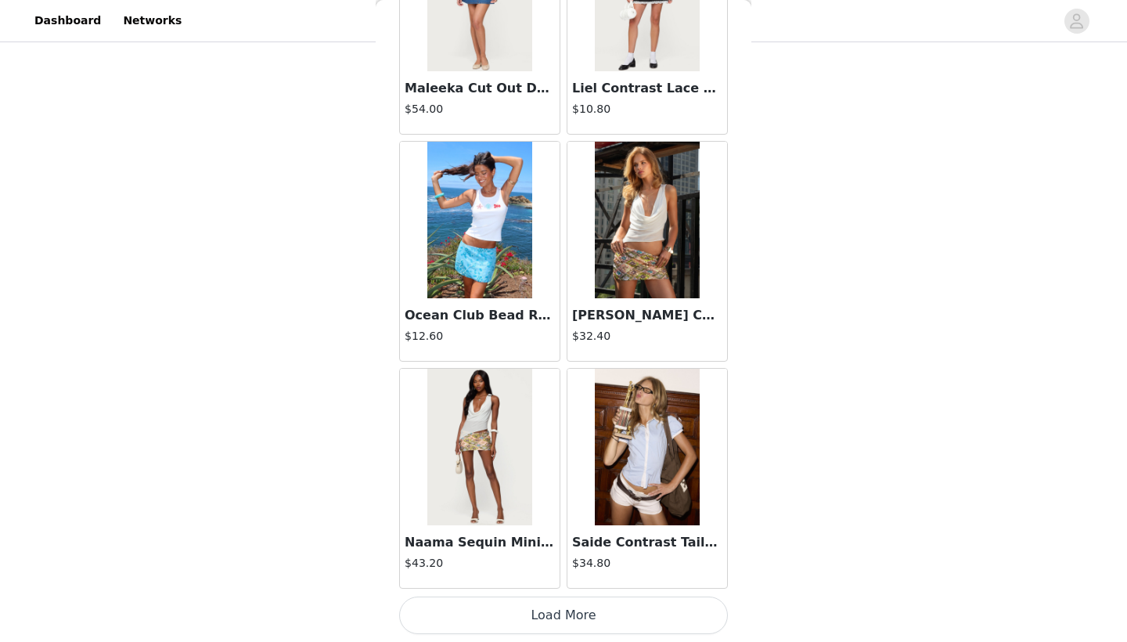
click at [519, 621] on button "Load More" at bounding box center [563, 615] width 329 height 38
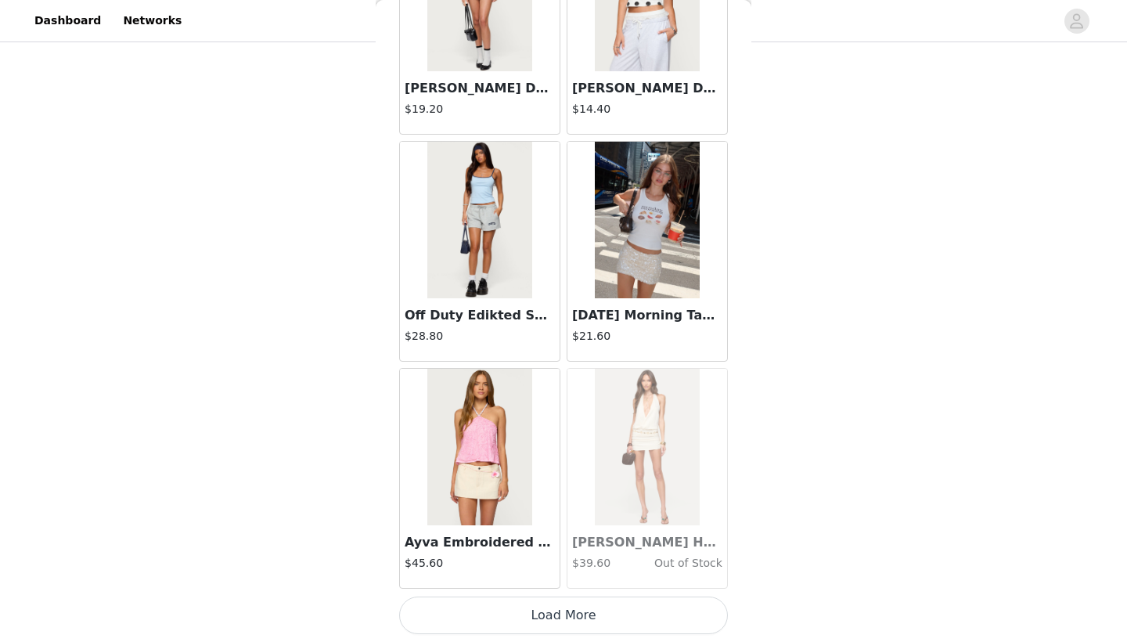
click at [540, 608] on button "Load More" at bounding box center [563, 615] width 329 height 38
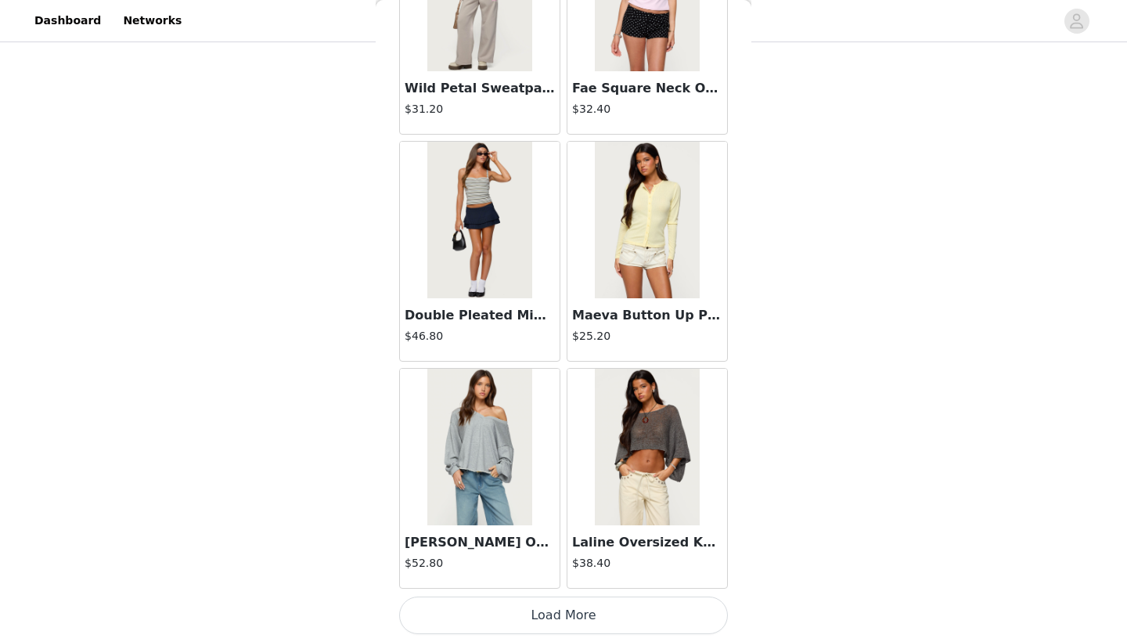
click at [532, 612] on button "Load More" at bounding box center [563, 615] width 329 height 38
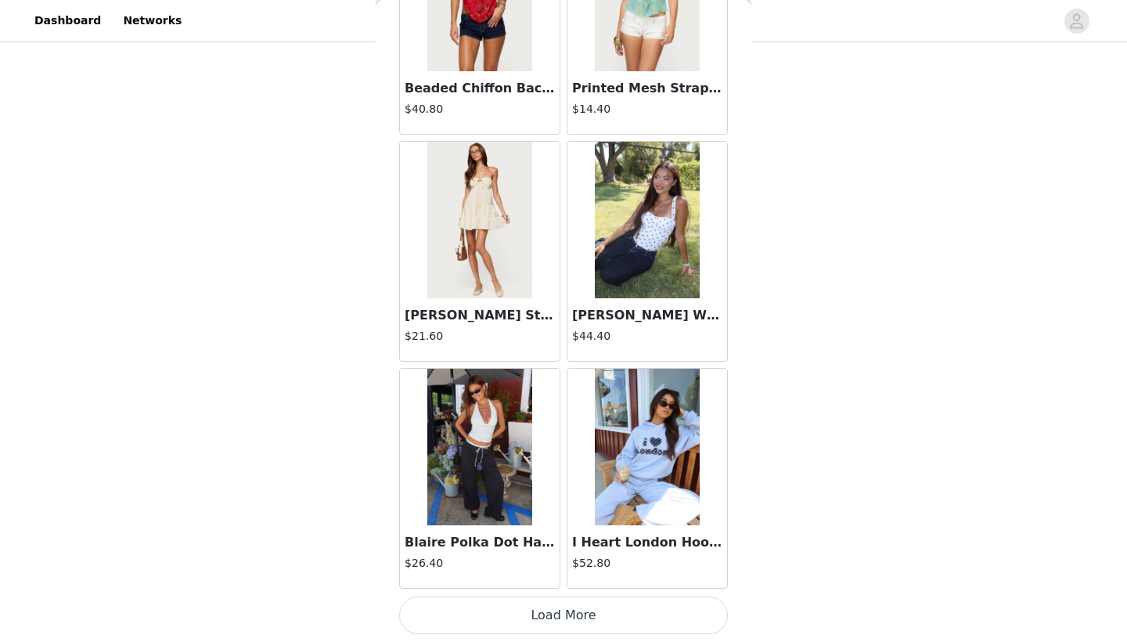
click at [528, 620] on button "Load More" at bounding box center [563, 615] width 329 height 38
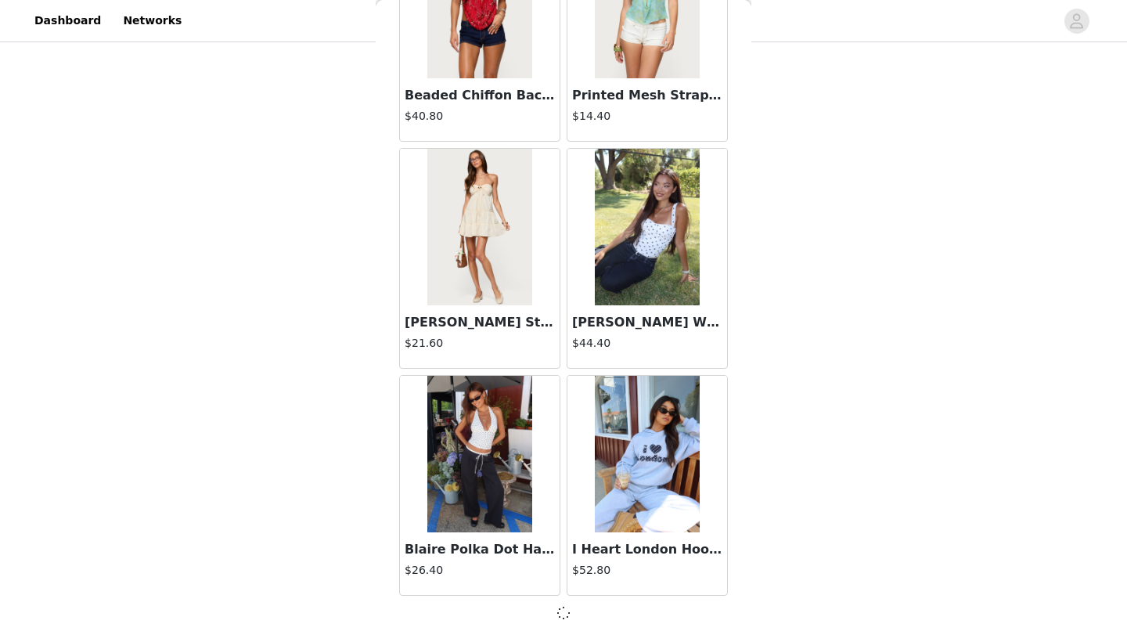
scroll to position [22175, 0]
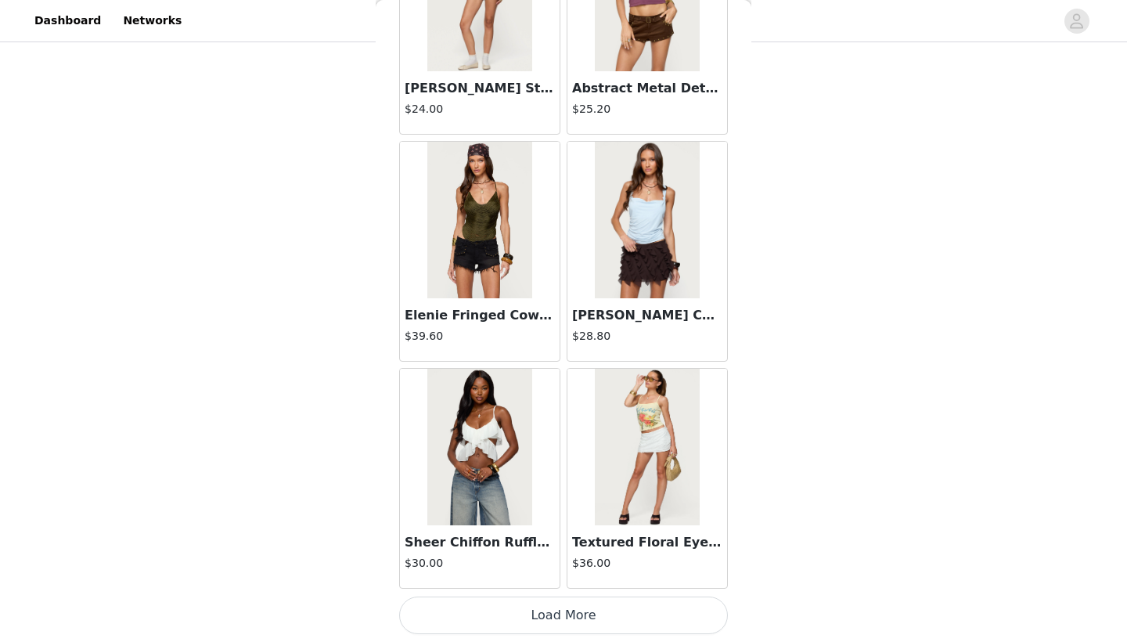
click at [527, 616] on button "Load More" at bounding box center [563, 615] width 329 height 38
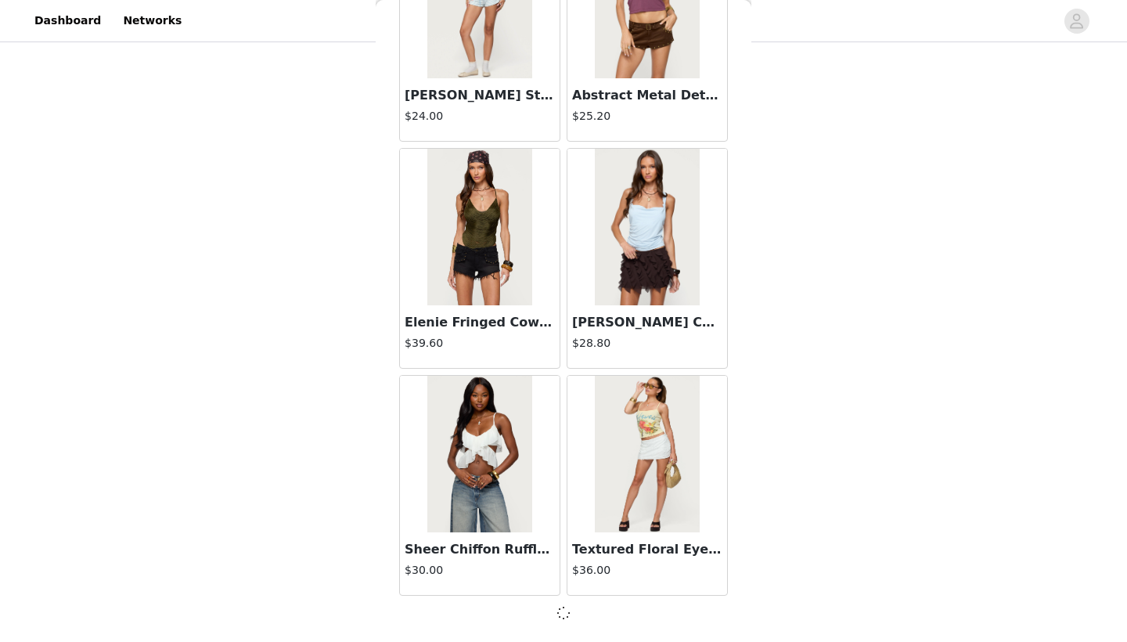
scroll to position [24445, 0]
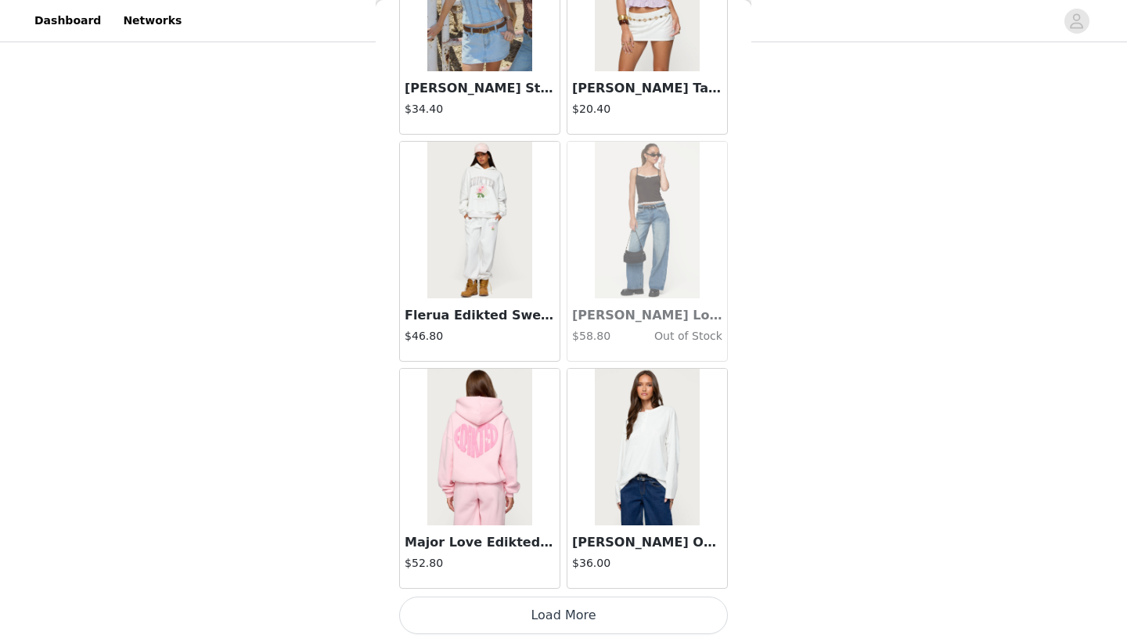
click at [533, 611] on button "Load More" at bounding box center [563, 615] width 329 height 38
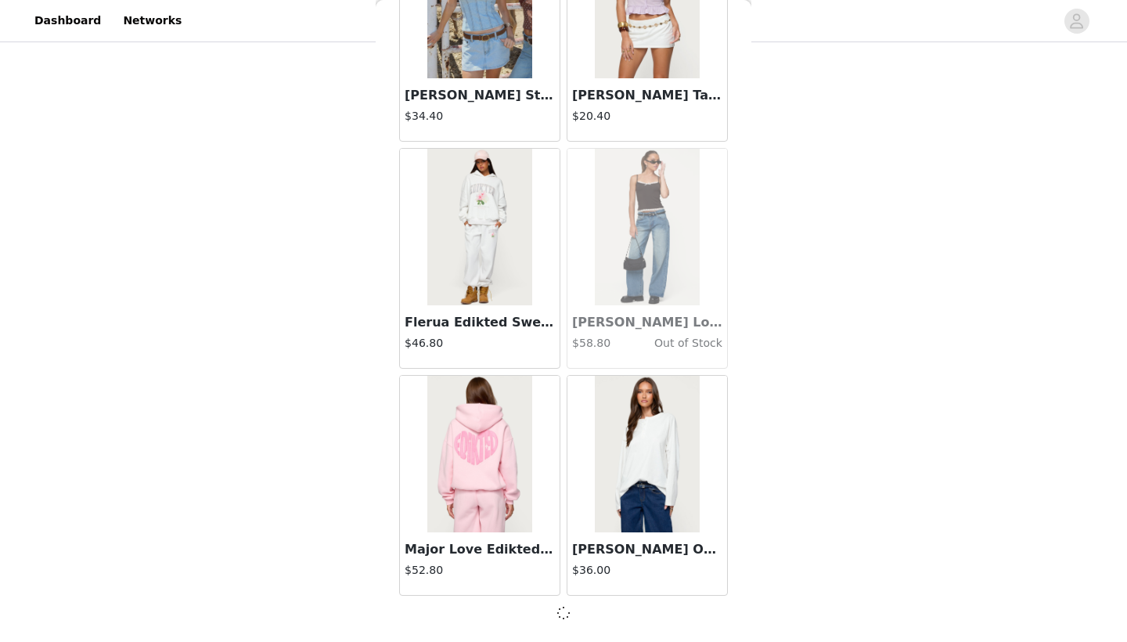
scroll to position [26715, 0]
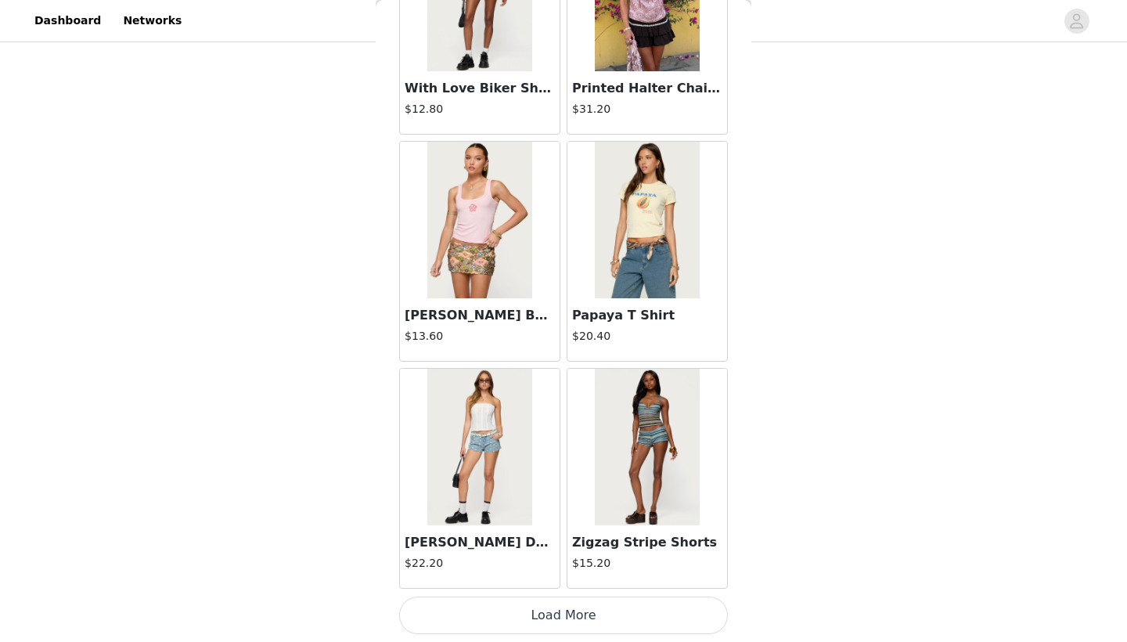
click at [537, 615] on button "Load More" at bounding box center [563, 615] width 329 height 38
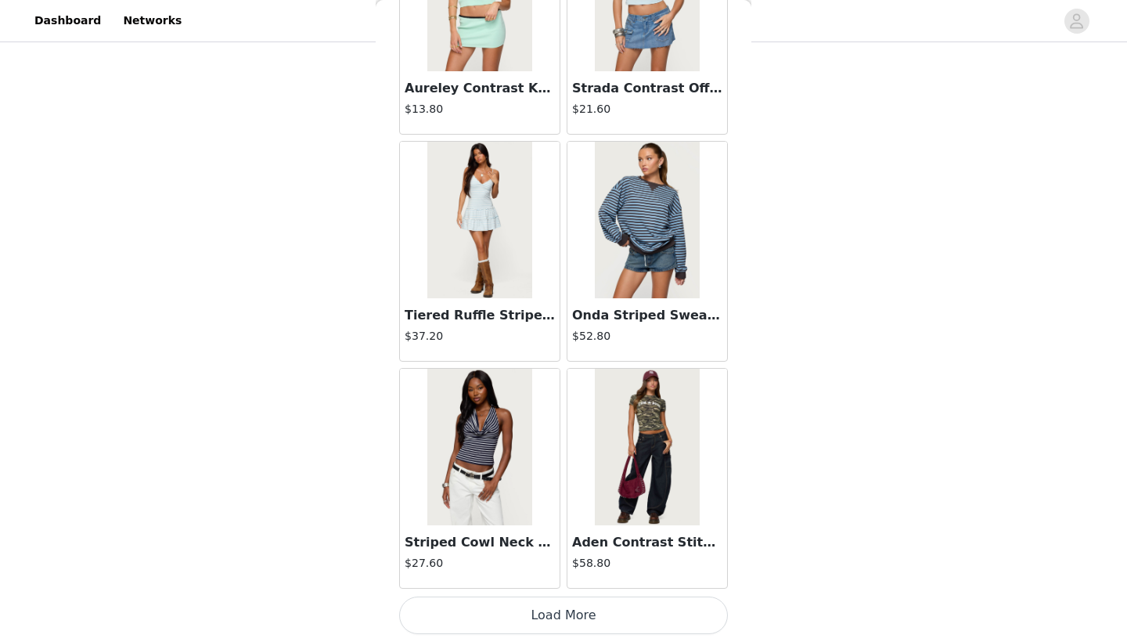
scroll to position [31262, 0]
click at [539, 616] on button "Load More" at bounding box center [563, 615] width 329 height 38
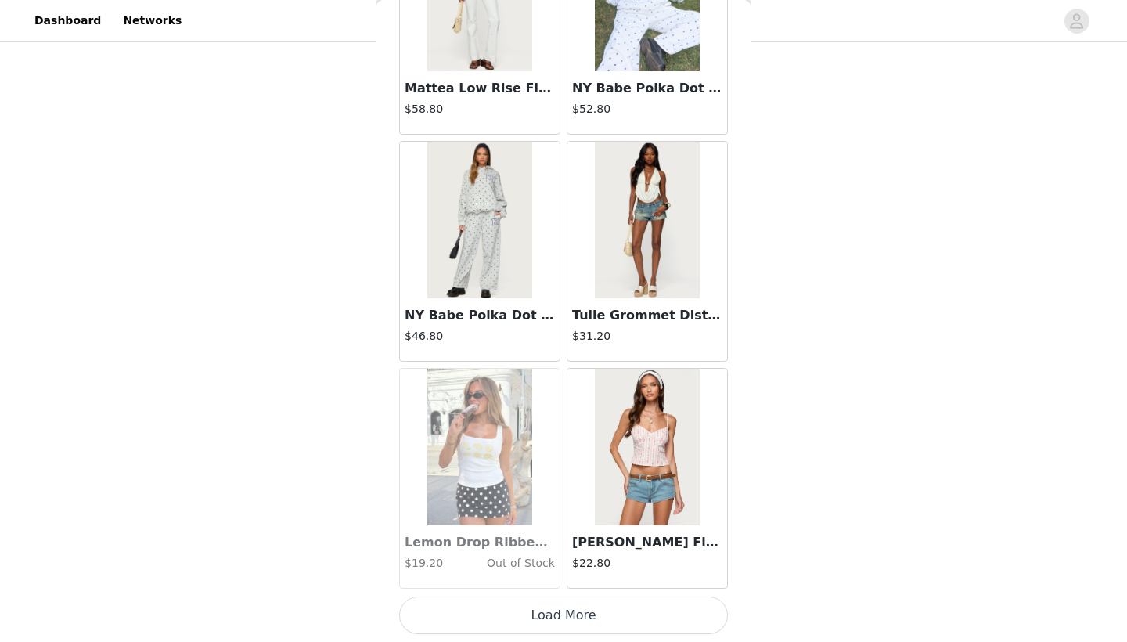
scroll to position [33532, 0]
click at [534, 619] on button "Load More" at bounding box center [563, 615] width 329 height 38
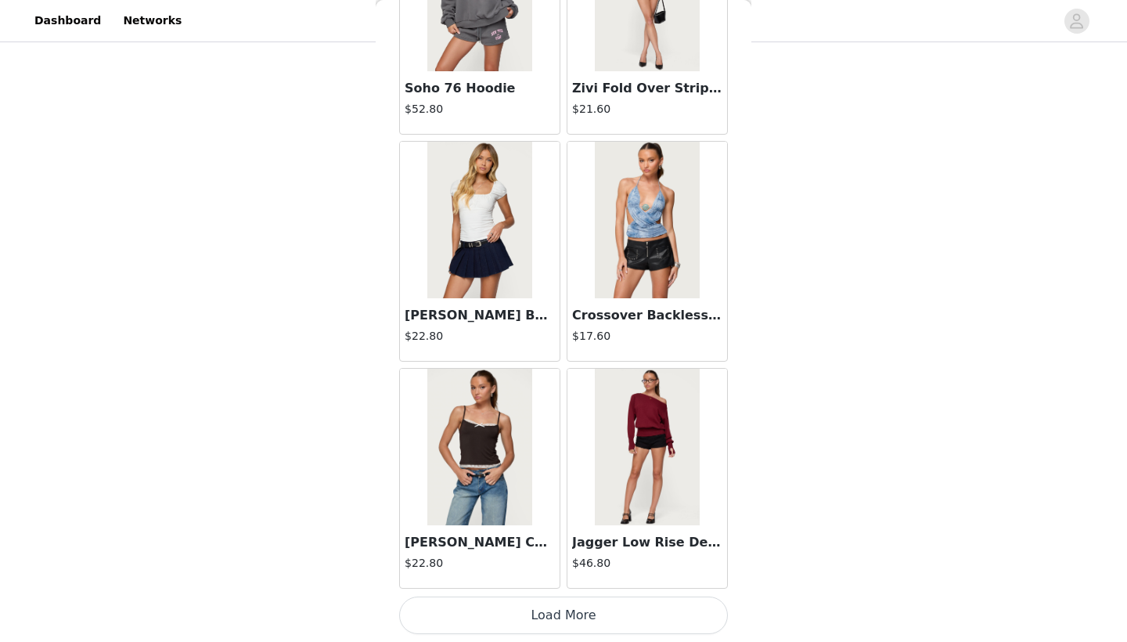
scroll to position [35802, 0]
click at [597, 611] on button "Load More" at bounding box center [563, 615] width 329 height 38
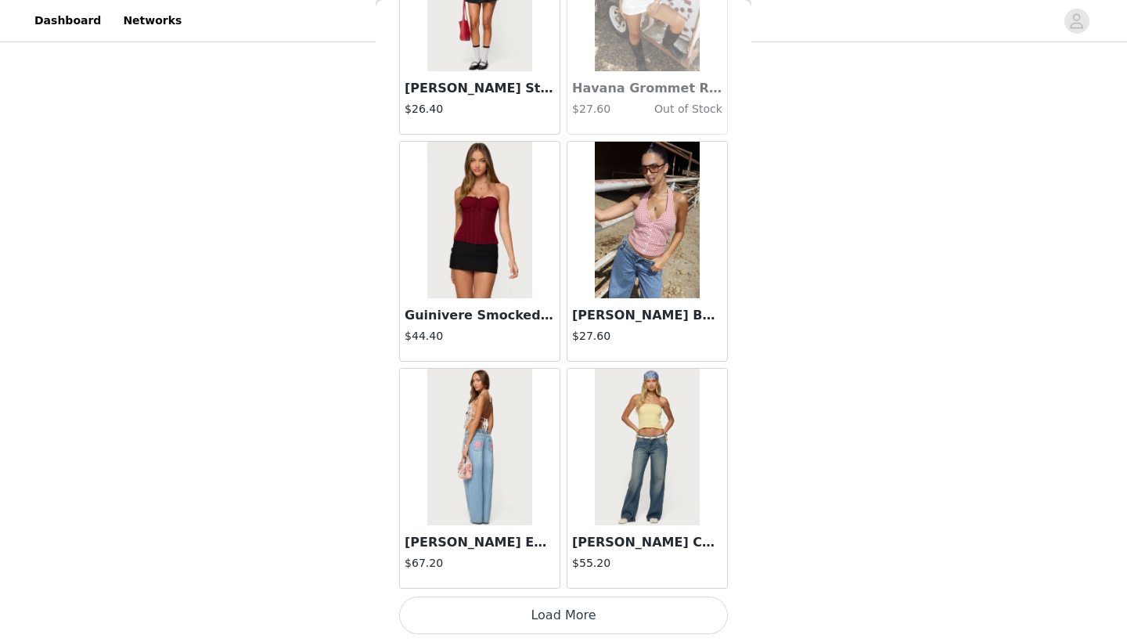
click at [587, 626] on button "Load More" at bounding box center [563, 615] width 329 height 38
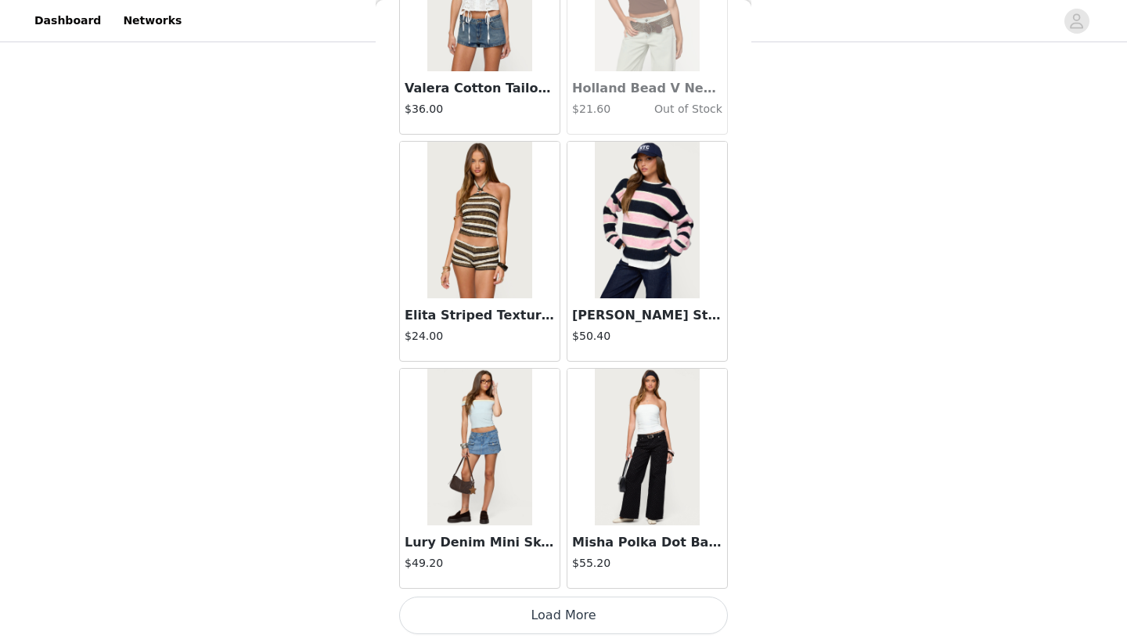
scroll to position [40342, 0]
click at [599, 613] on button "Load More" at bounding box center [563, 615] width 329 height 38
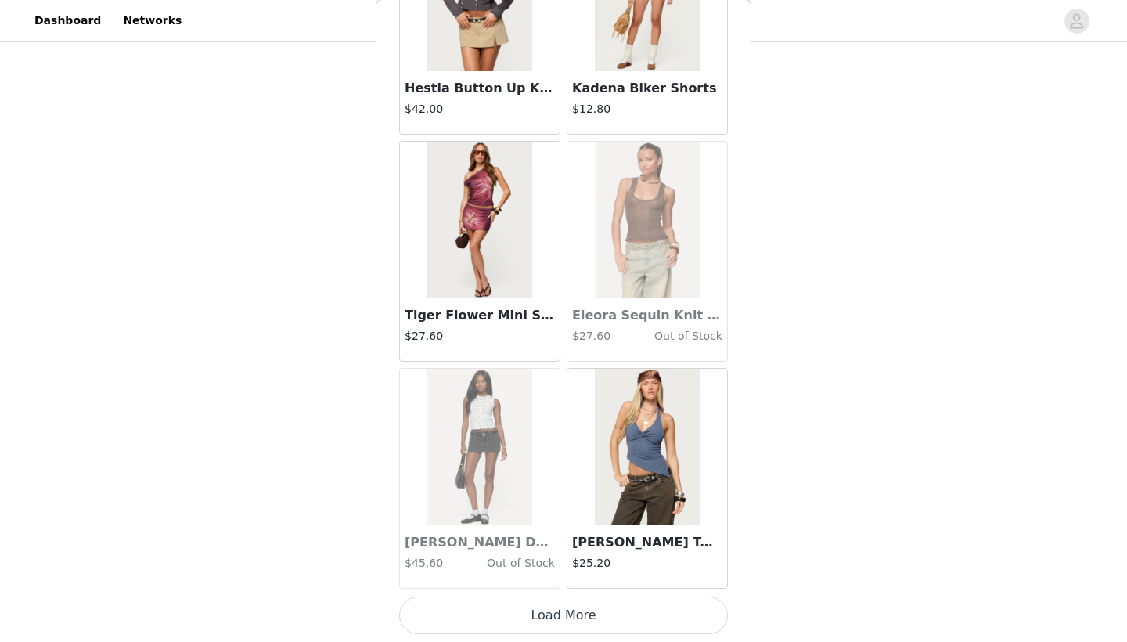
scroll to position [485, 0]
click at [600, 603] on button "Load More" at bounding box center [563, 615] width 329 height 38
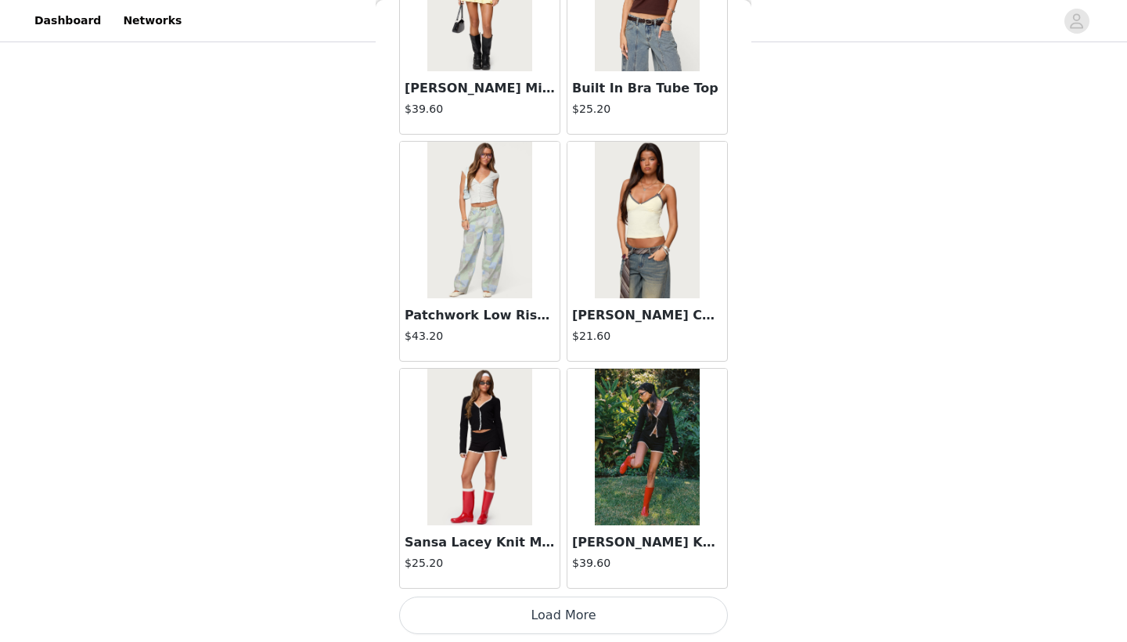
scroll to position [44881, 0]
click at [574, 614] on button "Load More" at bounding box center [563, 615] width 329 height 38
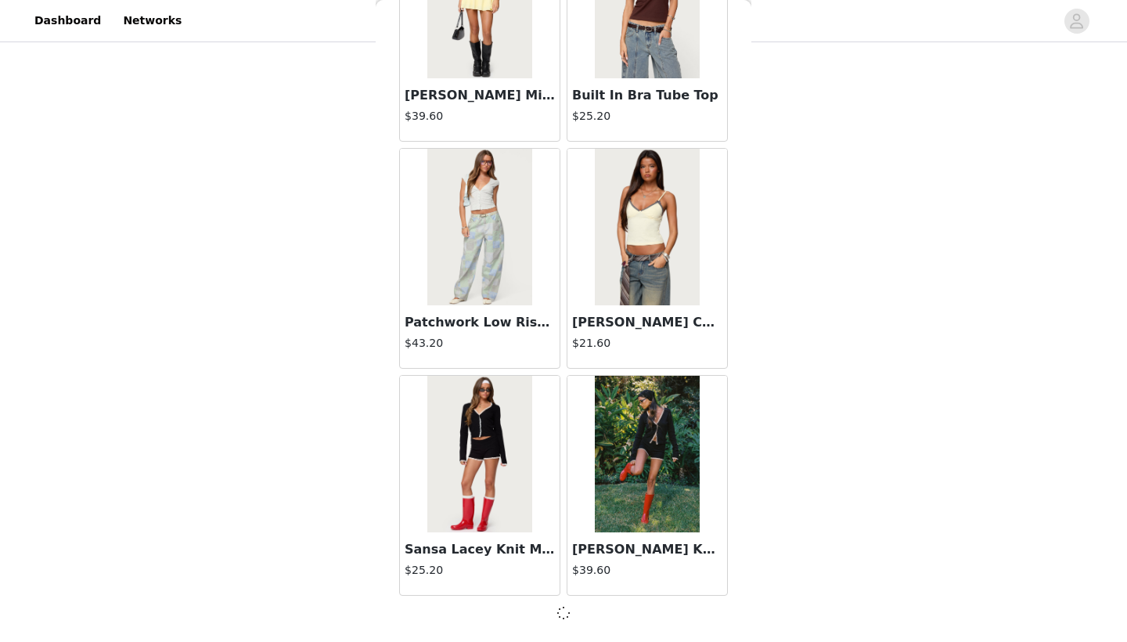
scroll to position [44874, 0]
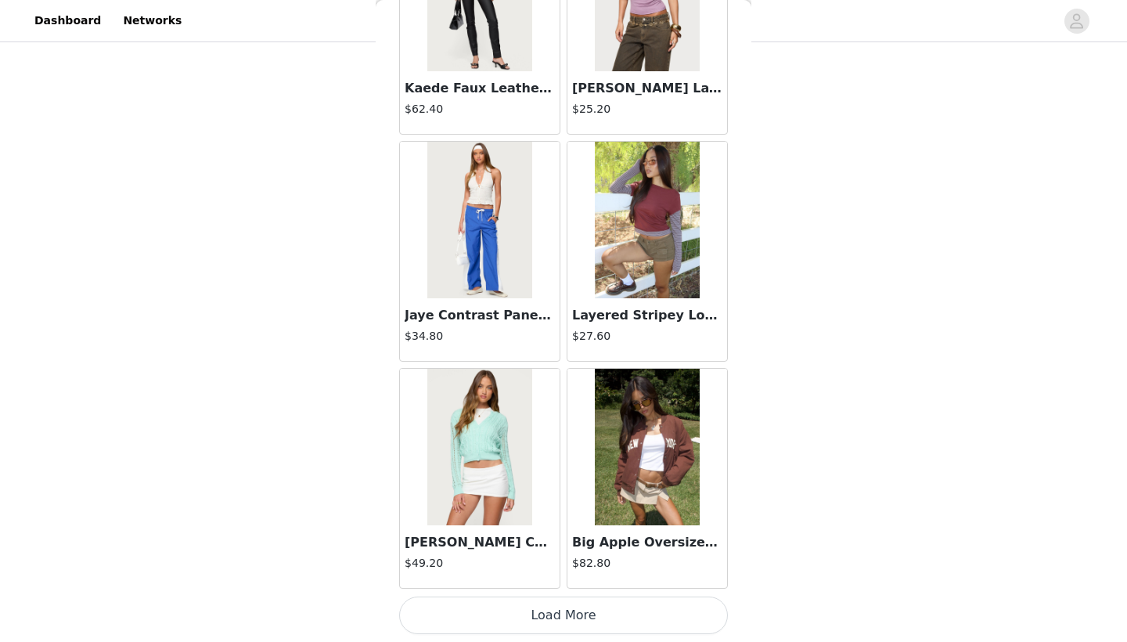
click at [573, 611] on button "Load More" at bounding box center [563, 615] width 329 height 38
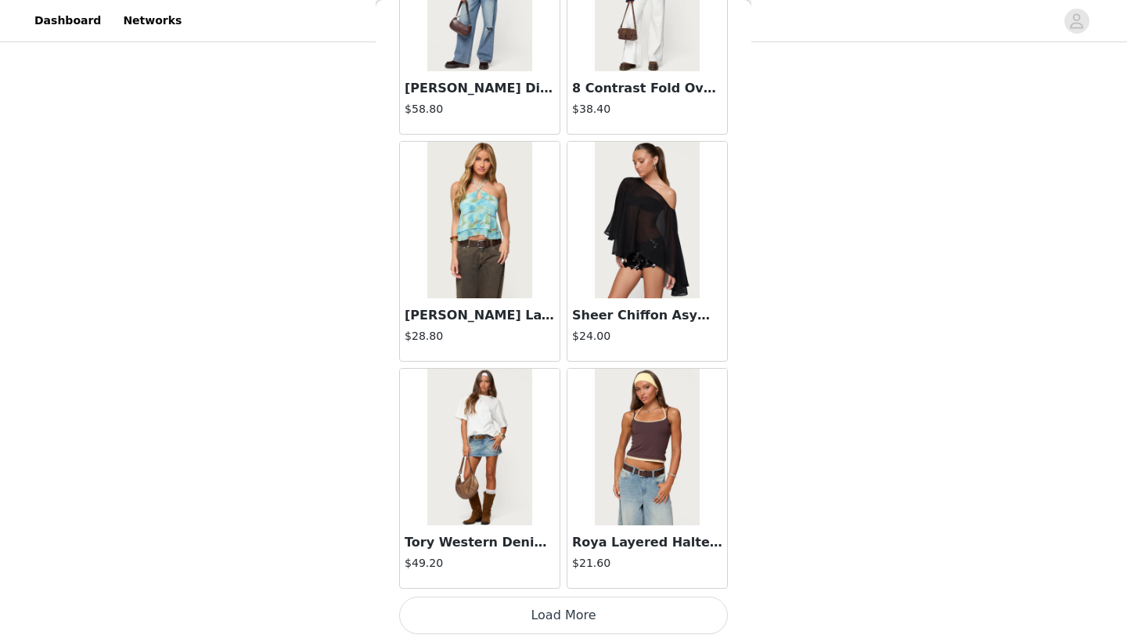
scroll to position [49421, 0]
click at [582, 596] on button "Load More" at bounding box center [563, 615] width 329 height 38
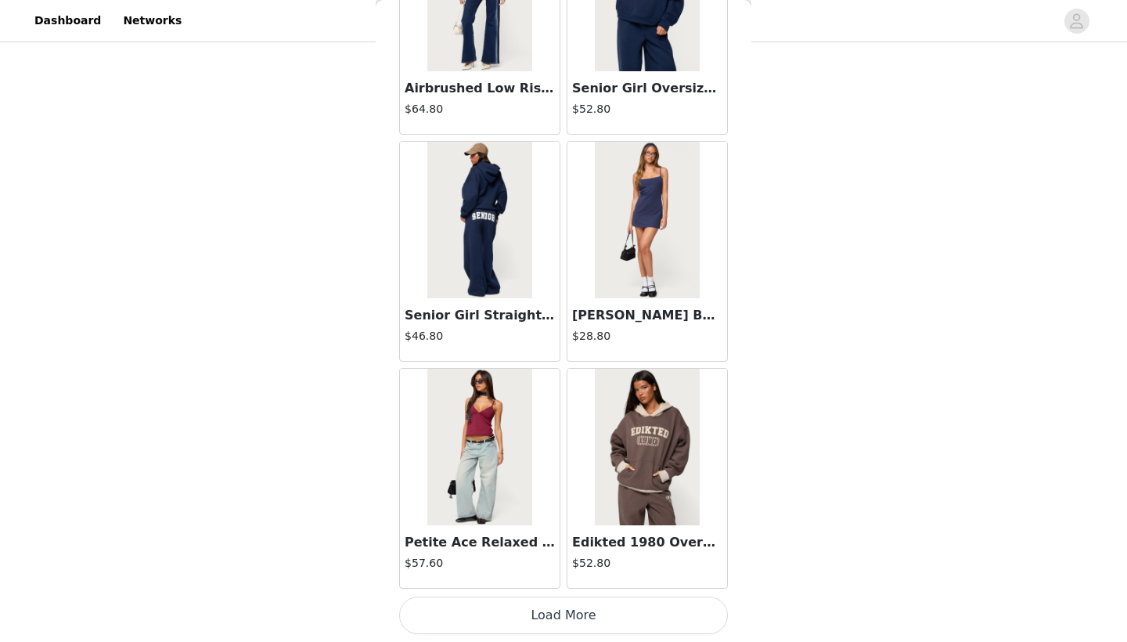
scroll to position [485, 0]
click at [571, 611] on button "Load More" at bounding box center [563, 615] width 329 height 38
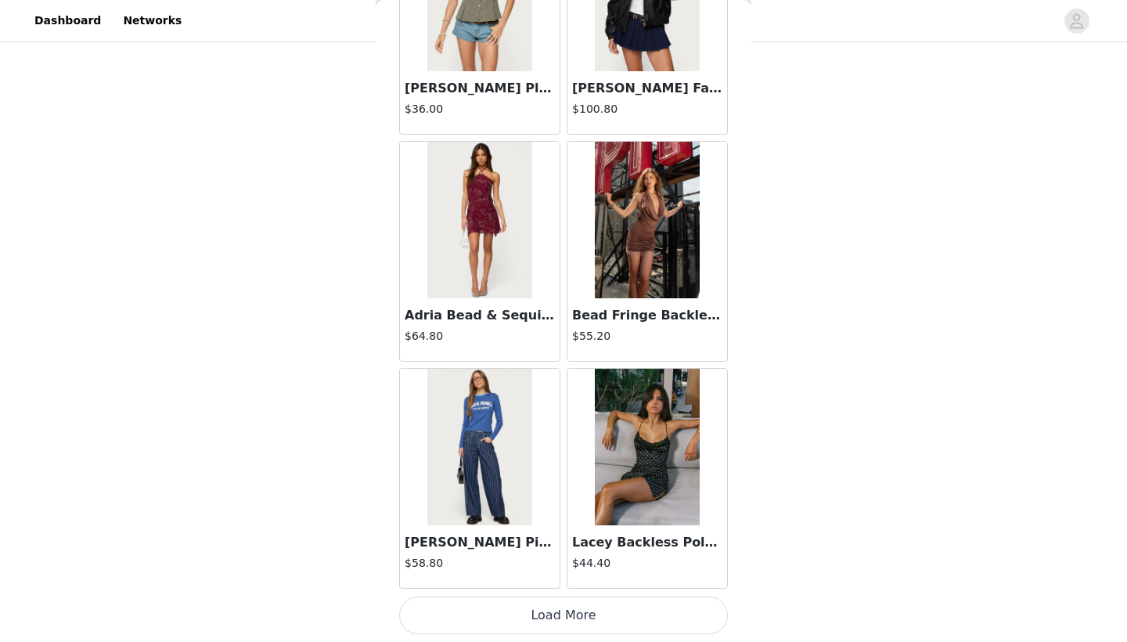
click at [567, 614] on button "Load More" at bounding box center [563, 615] width 329 height 38
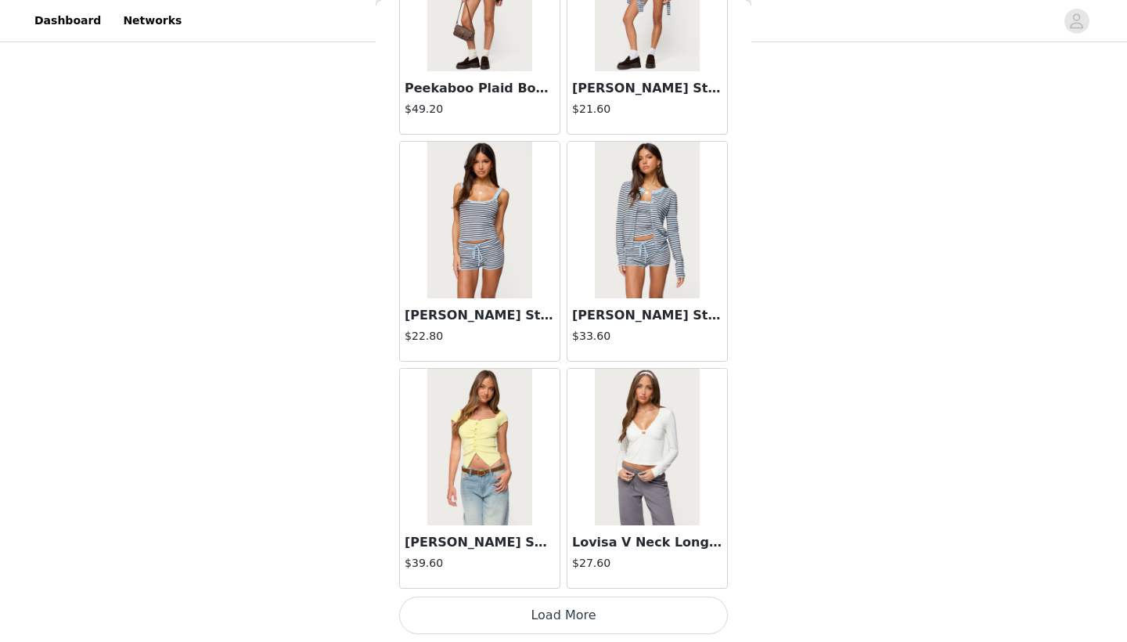
scroll to position [56231, 0]
click at [563, 616] on button "Load More" at bounding box center [563, 615] width 329 height 38
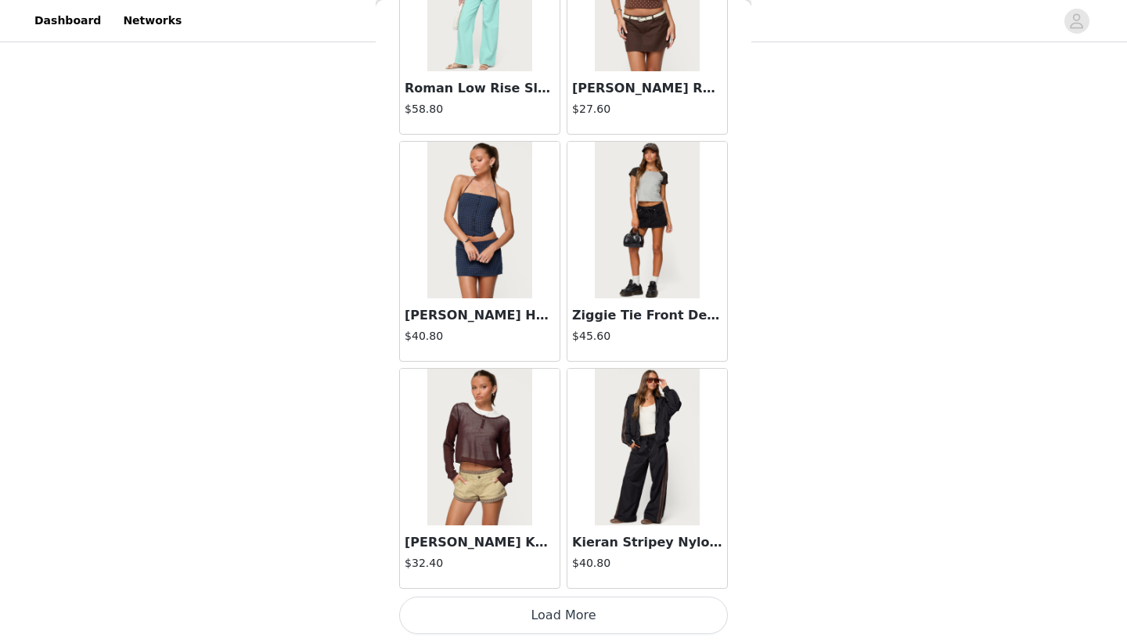
scroll to position [58501, 0]
click at [513, 615] on button "Load More" at bounding box center [563, 615] width 329 height 38
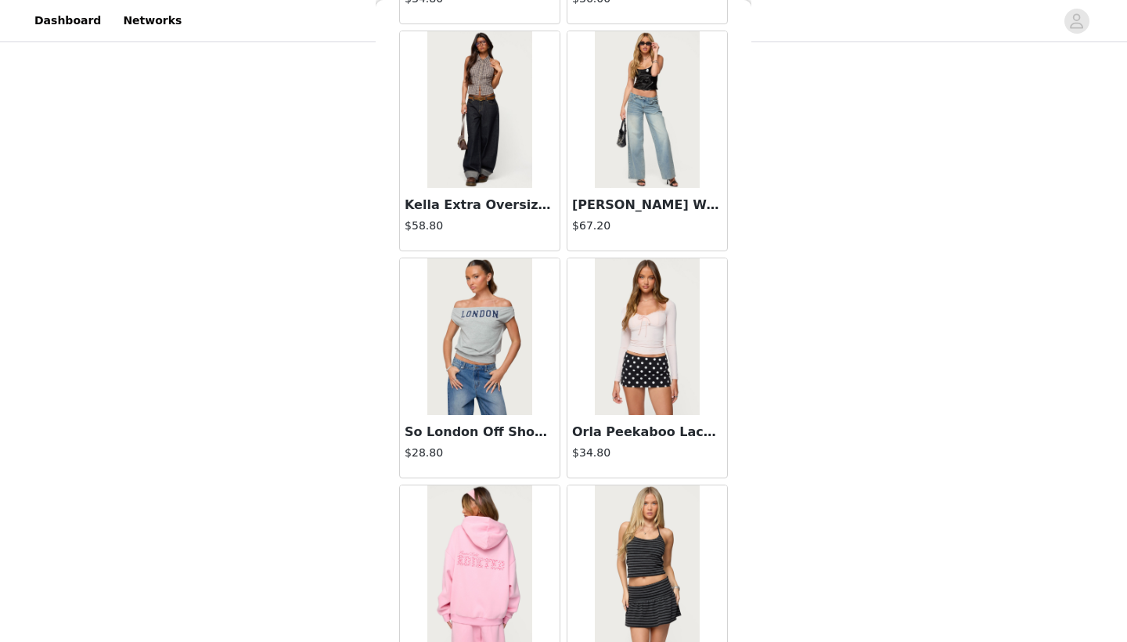
scroll to position [59875, 0]
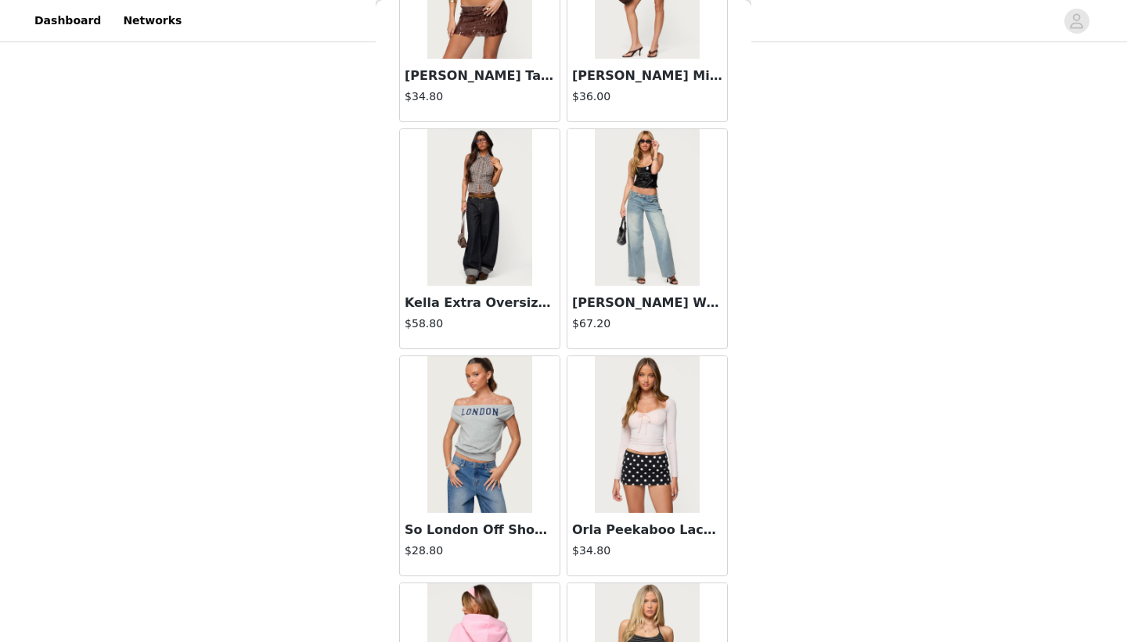
click at [481, 267] on img at bounding box center [479, 207] width 104 height 157
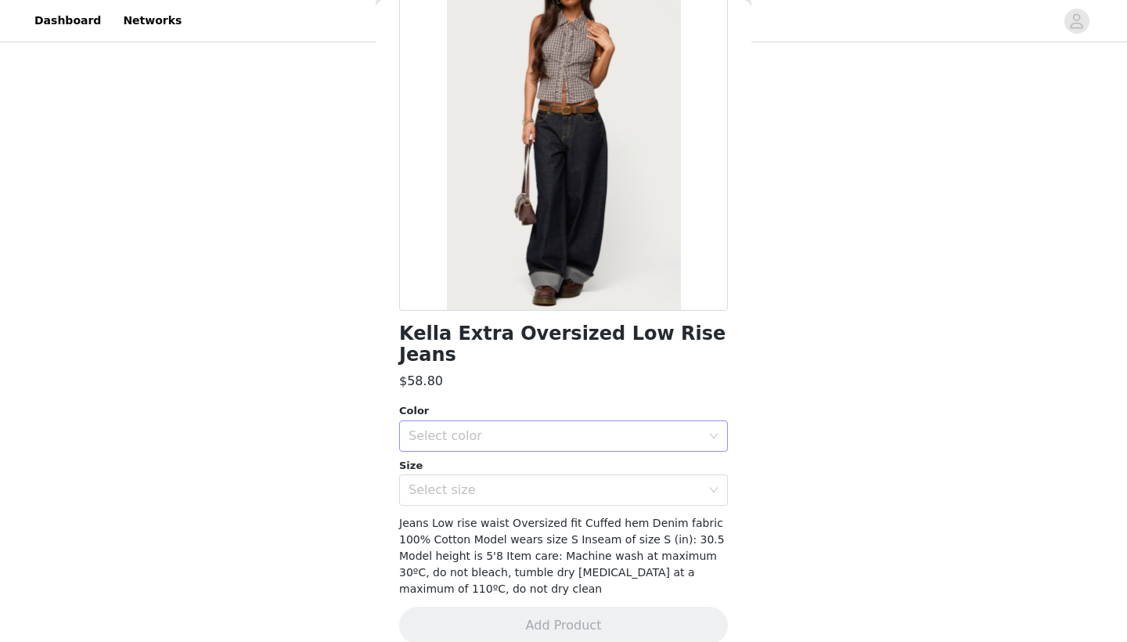
scroll to position [119, 0]
click at [501, 429] on div "Select color" at bounding box center [555, 437] width 293 height 16
click at [493, 444] on li "INDIGO BLUE RAW WASHED" at bounding box center [563, 449] width 329 height 25
click at [491, 483] on div "Select size" at bounding box center [555, 491] width 293 height 16
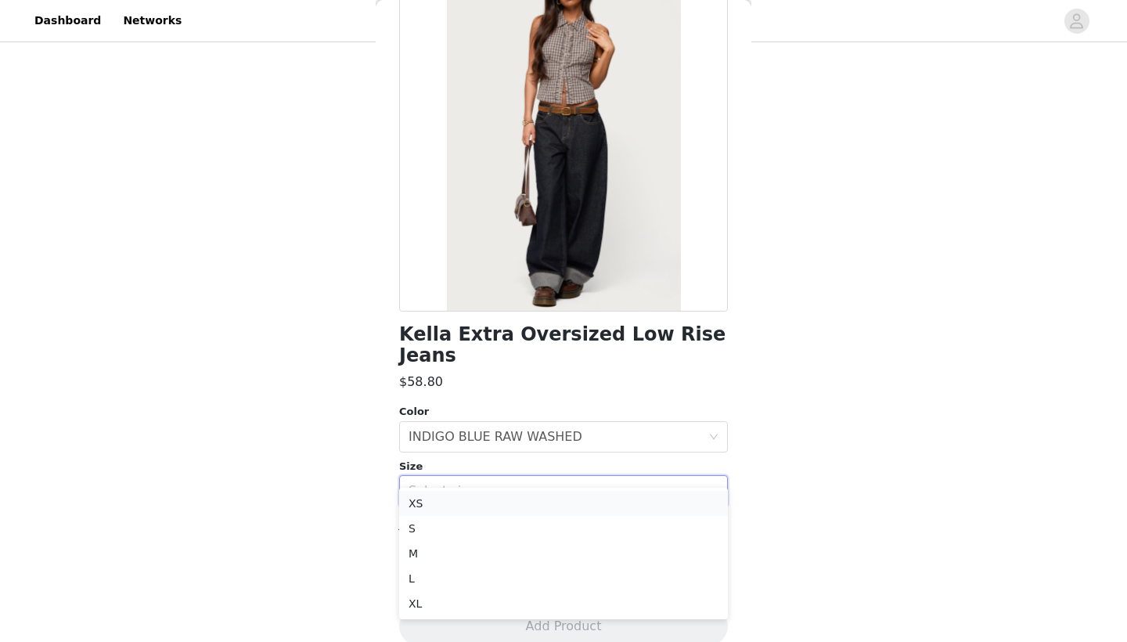
click at [470, 499] on li "XS" at bounding box center [563, 503] width 329 height 25
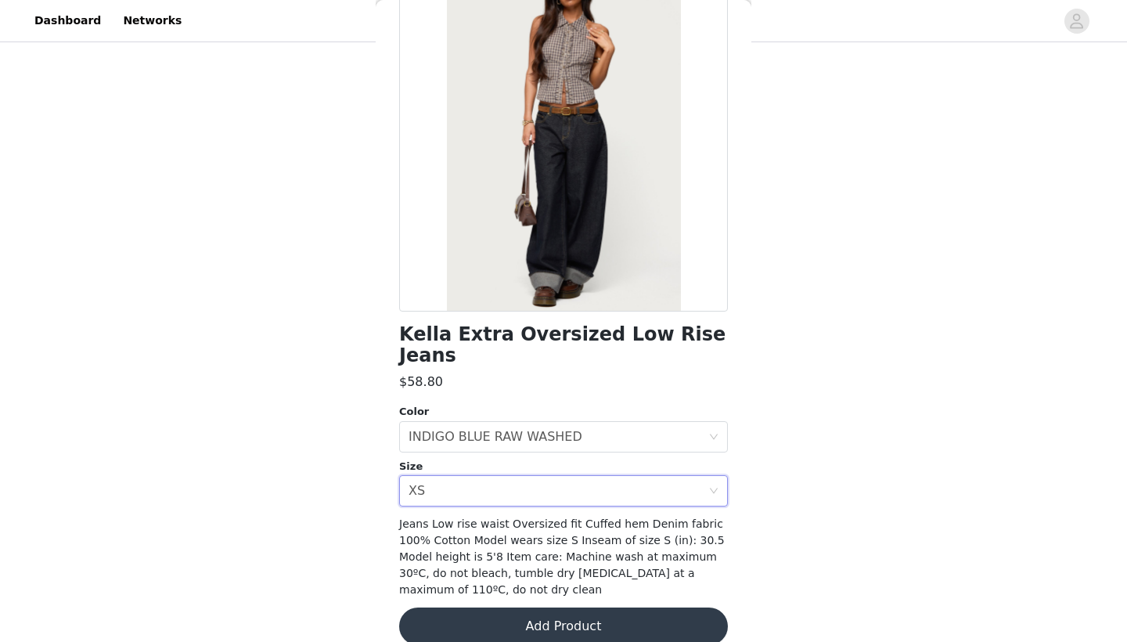
click at [521, 607] on button "Add Product" at bounding box center [563, 626] width 329 height 38
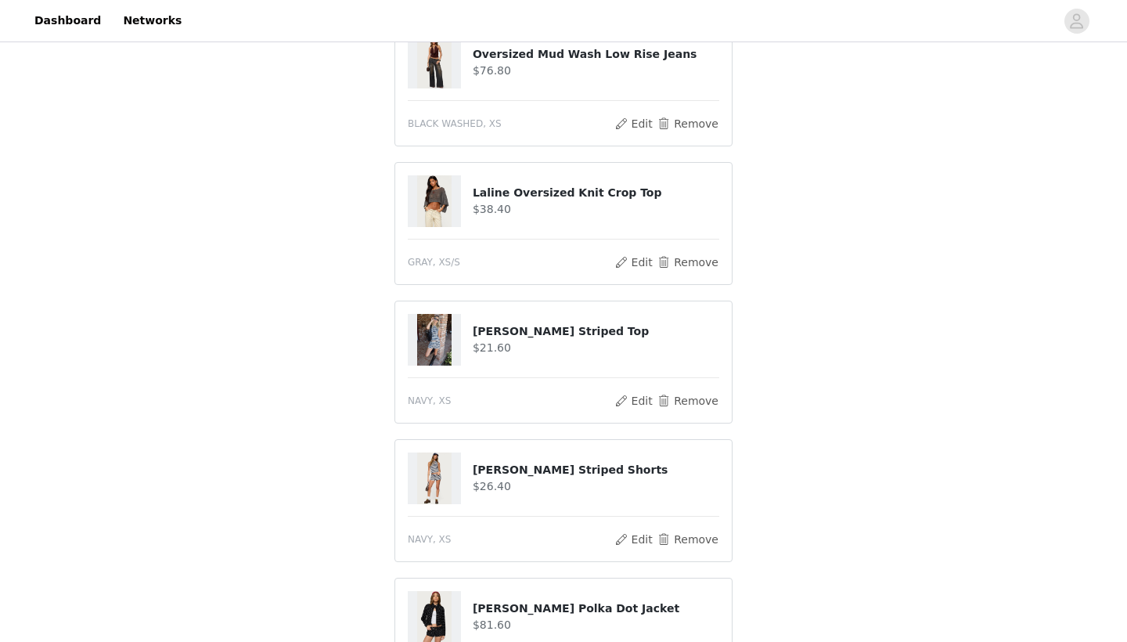
scroll to position [202, 0]
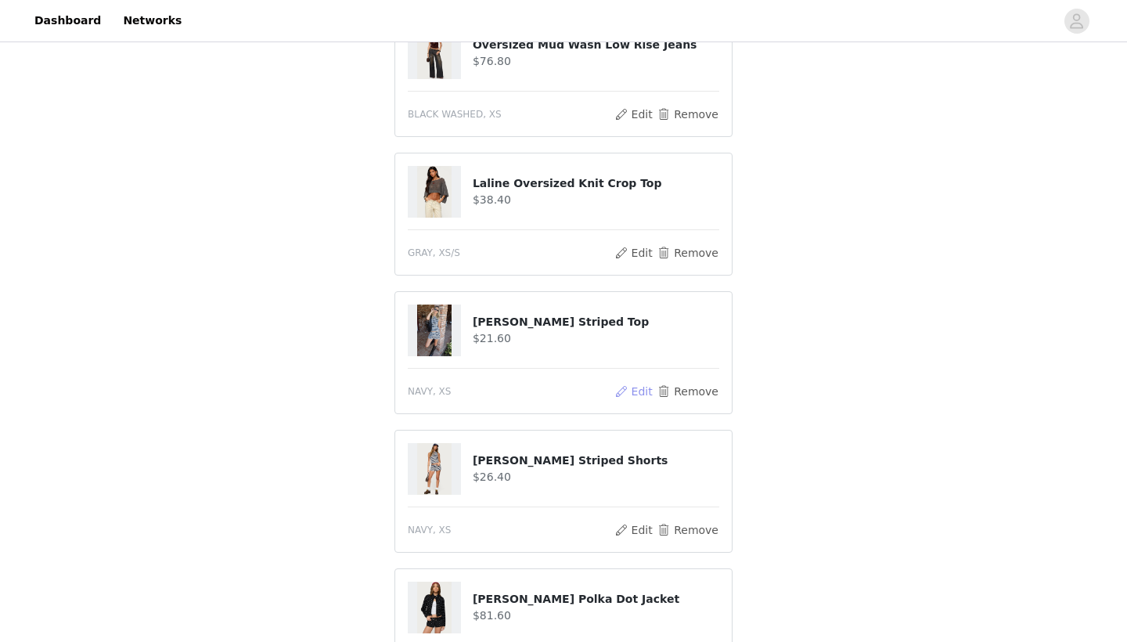
click at [626, 391] on button "Edit" at bounding box center [634, 391] width 40 height 19
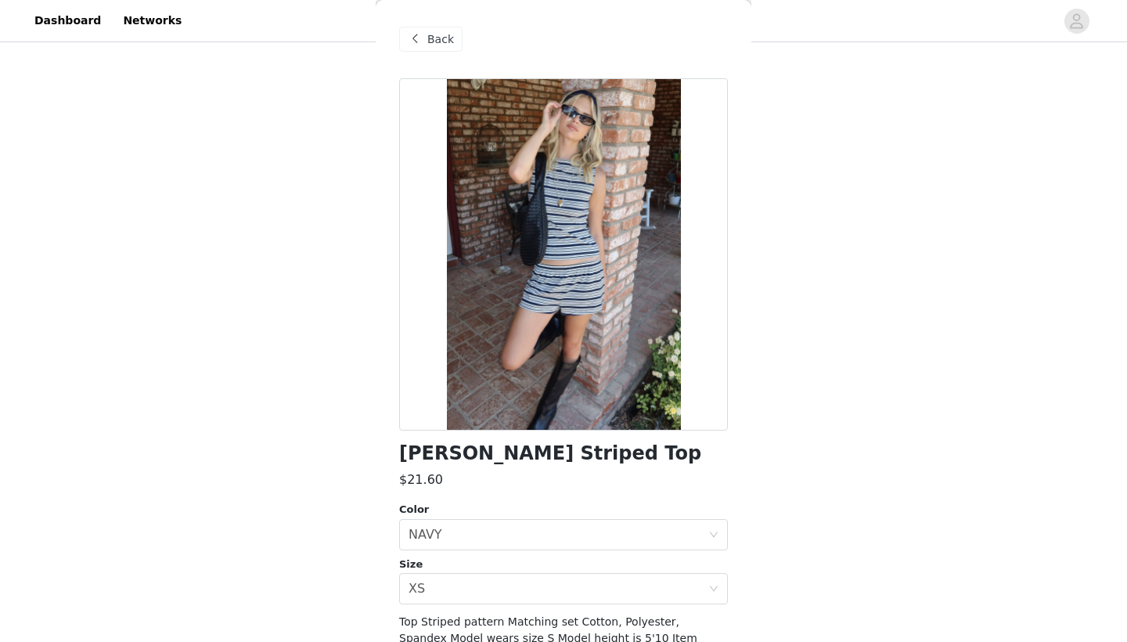
click at [423, 35] on span at bounding box center [414, 39] width 19 height 19
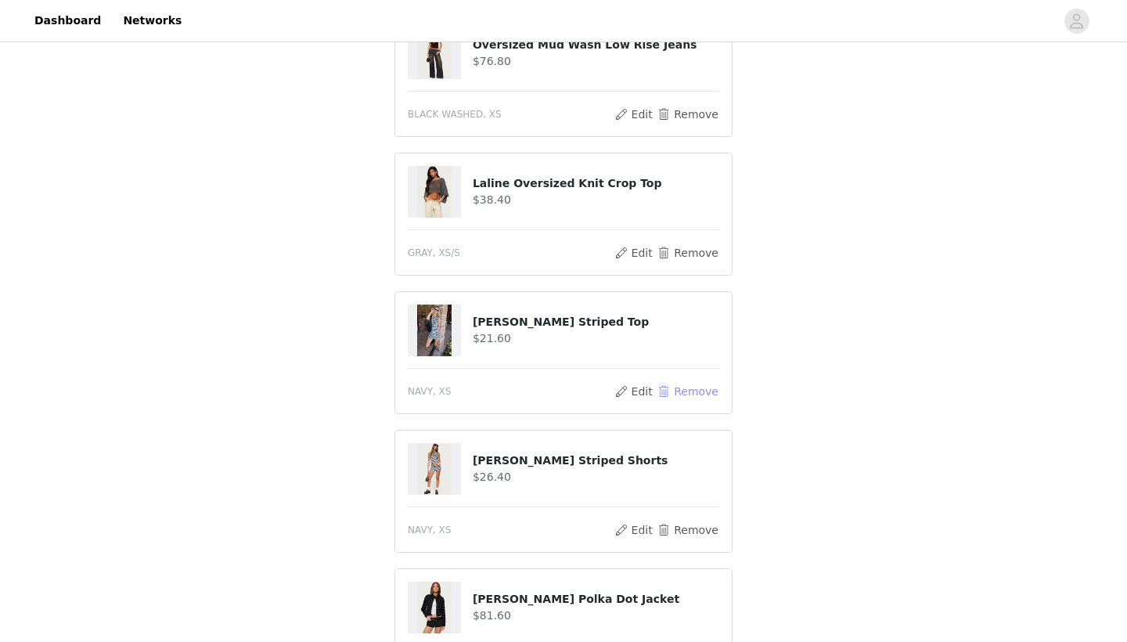
click at [679, 396] on button "Remove" at bounding box center [688, 391] width 63 height 19
click at [692, 389] on button "Remove" at bounding box center [688, 391] width 63 height 19
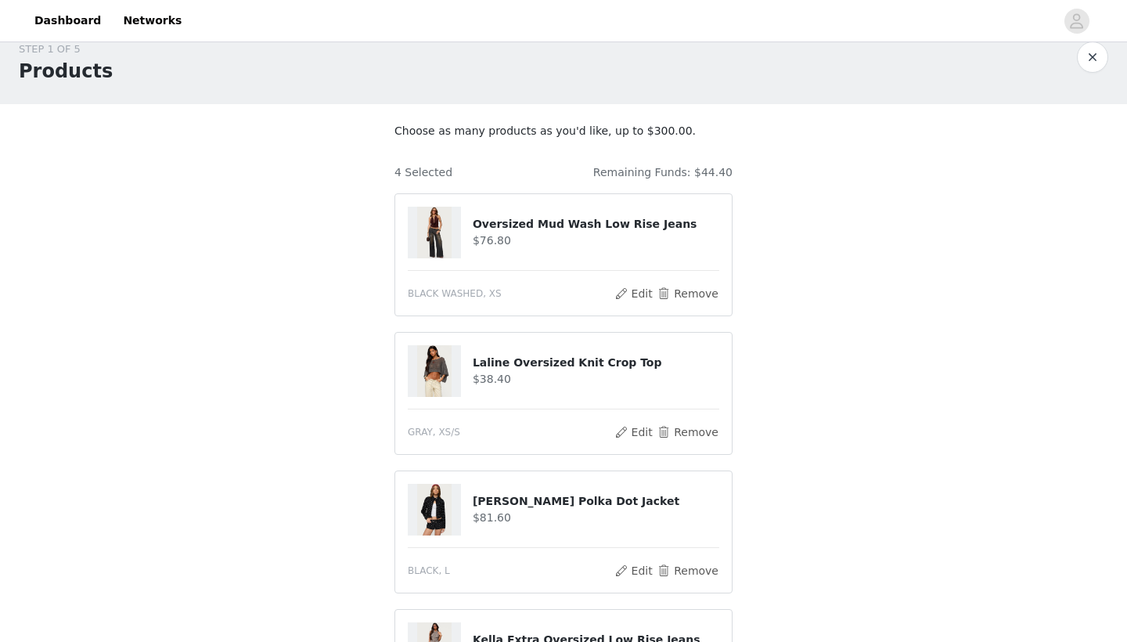
scroll to position [23, 0]
click at [635, 435] on button "Edit" at bounding box center [634, 431] width 40 height 19
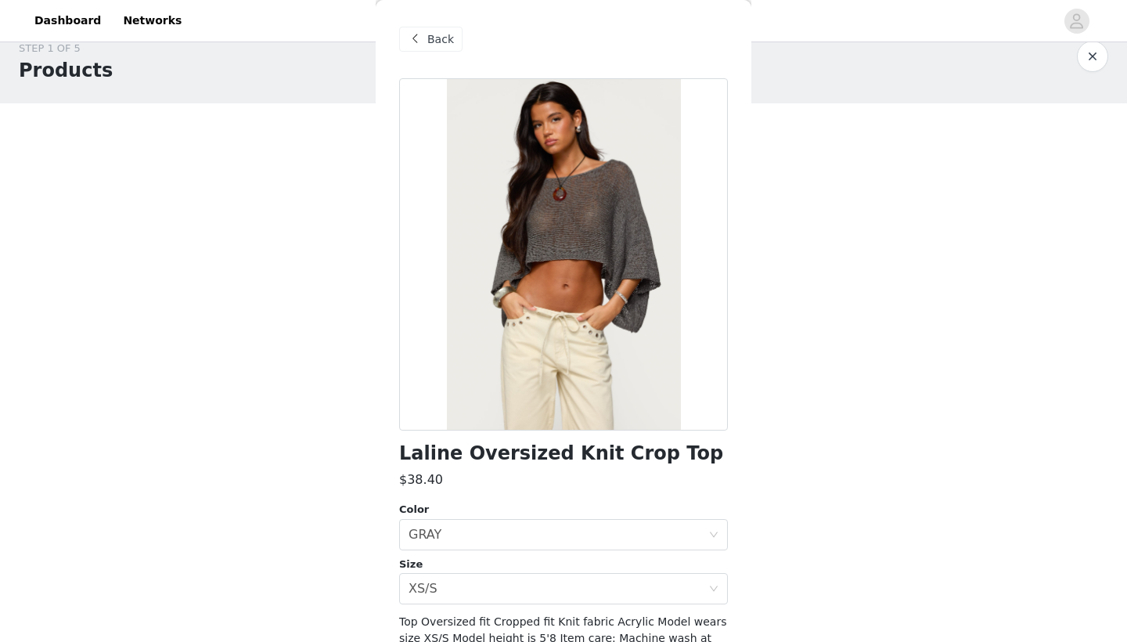
click at [443, 39] on span "Back" at bounding box center [440, 39] width 27 height 16
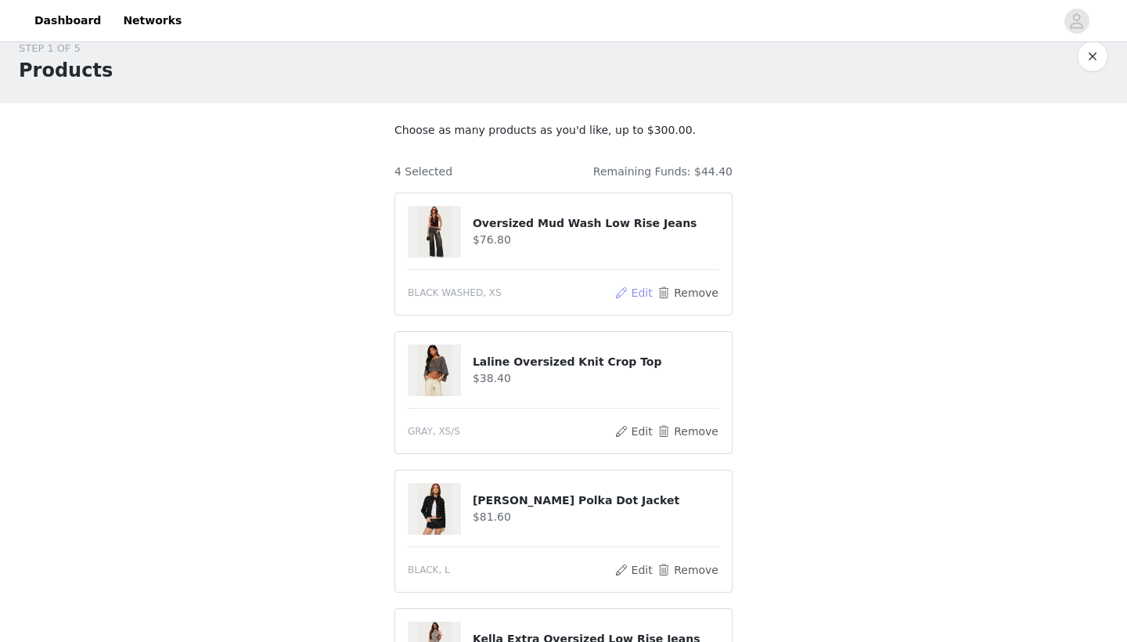
click at [632, 292] on button "Edit" at bounding box center [634, 292] width 40 height 19
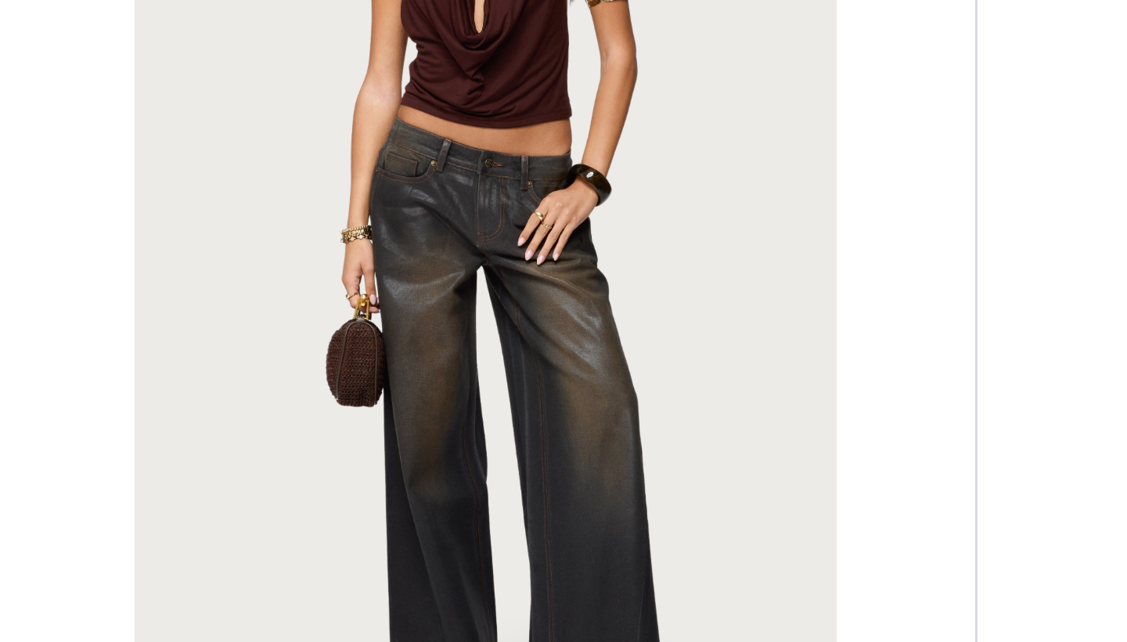
scroll to position [15, 0]
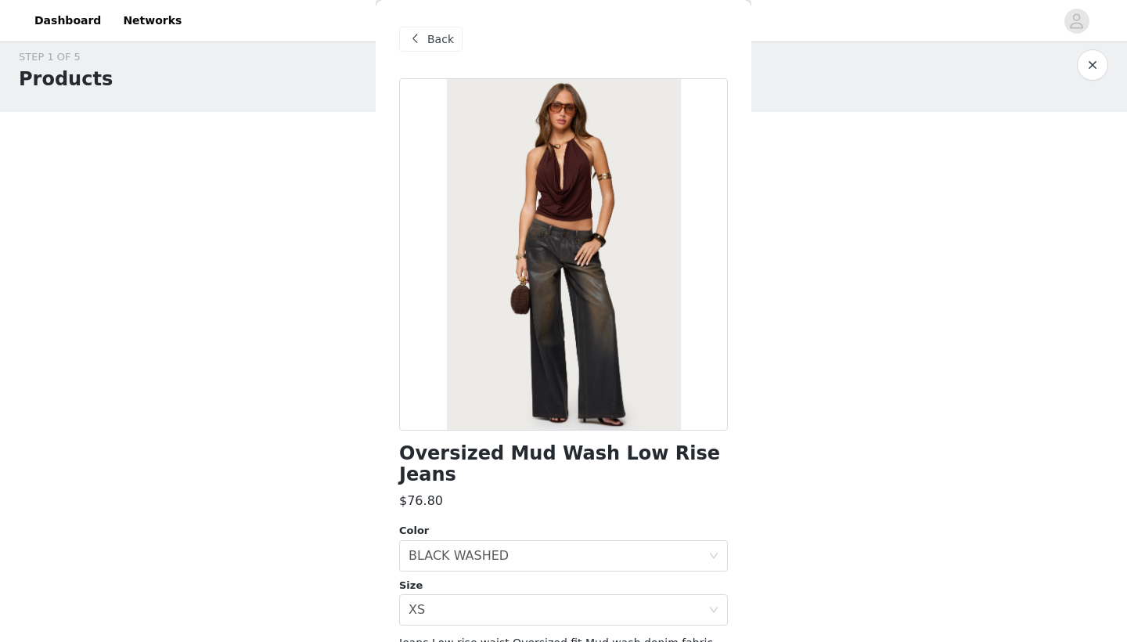
click at [443, 33] on span "Back" at bounding box center [440, 39] width 27 height 16
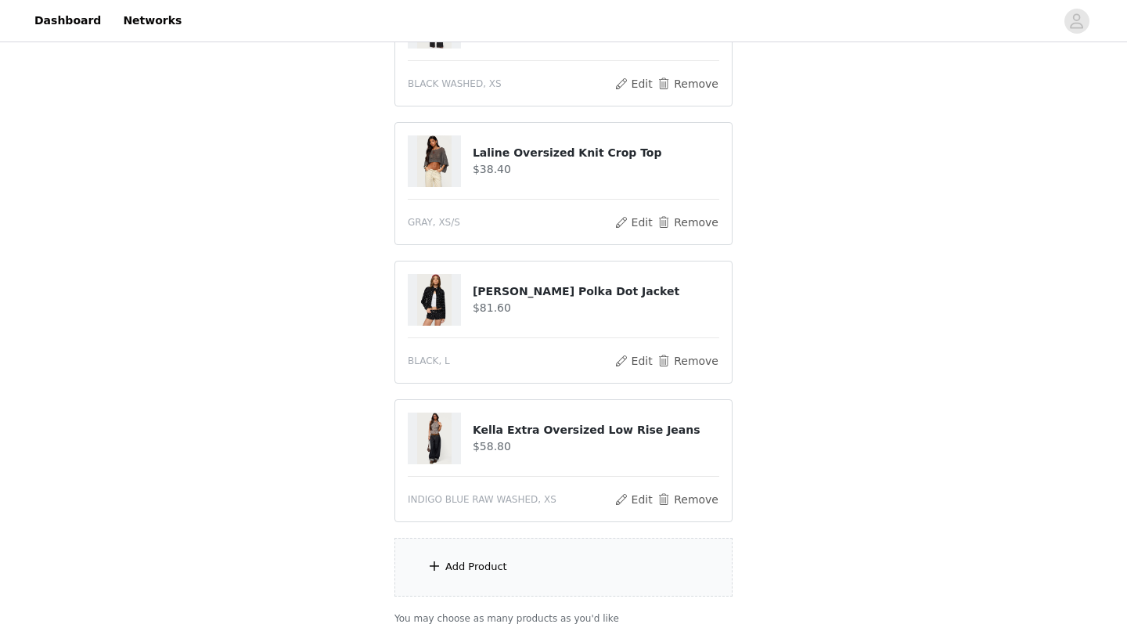
scroll to position [234, 0]
click at [624, 355] on button "Edit" at bounding box center [634, 359] width 40 height 19
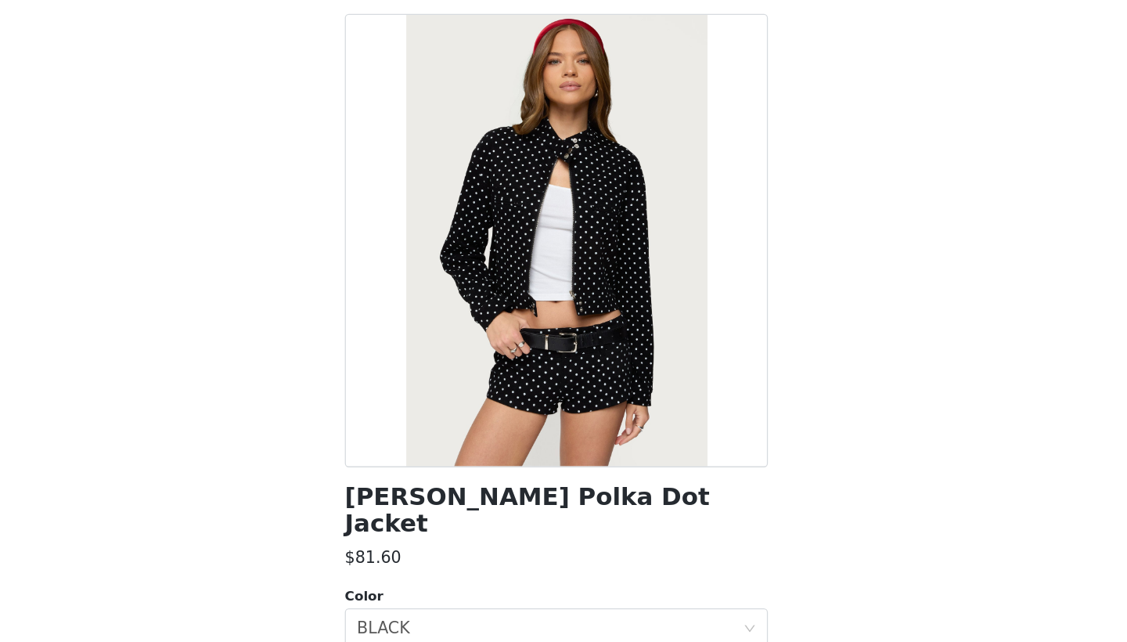
scroll to position [184, 0]
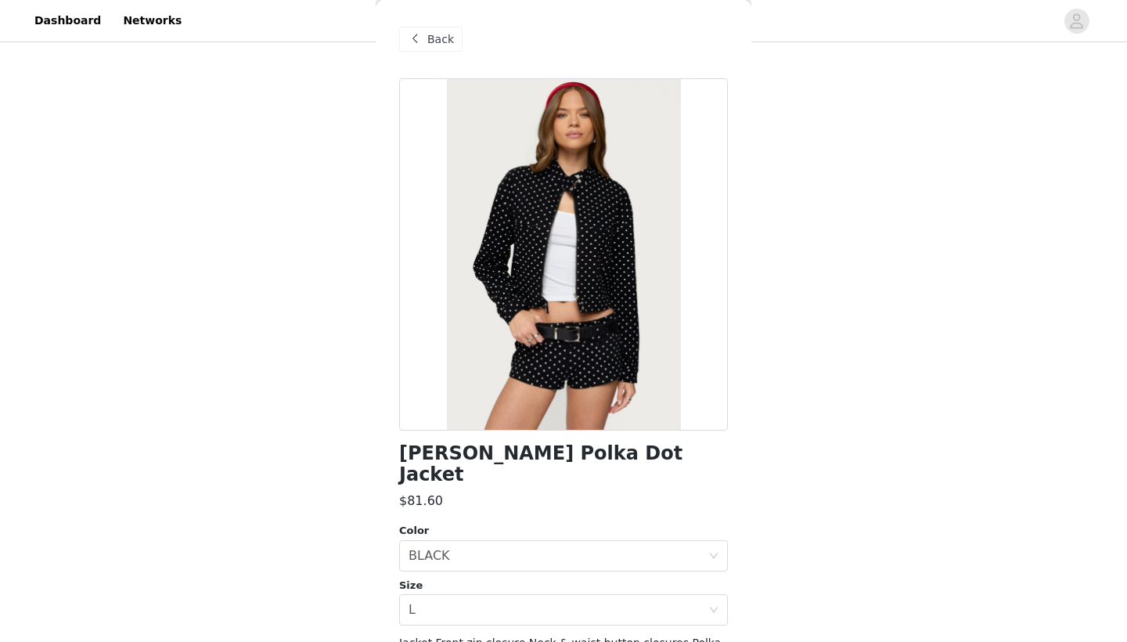
click at [427, 31] on span "Back" at bounding box center [440, 39] width 27 height 16
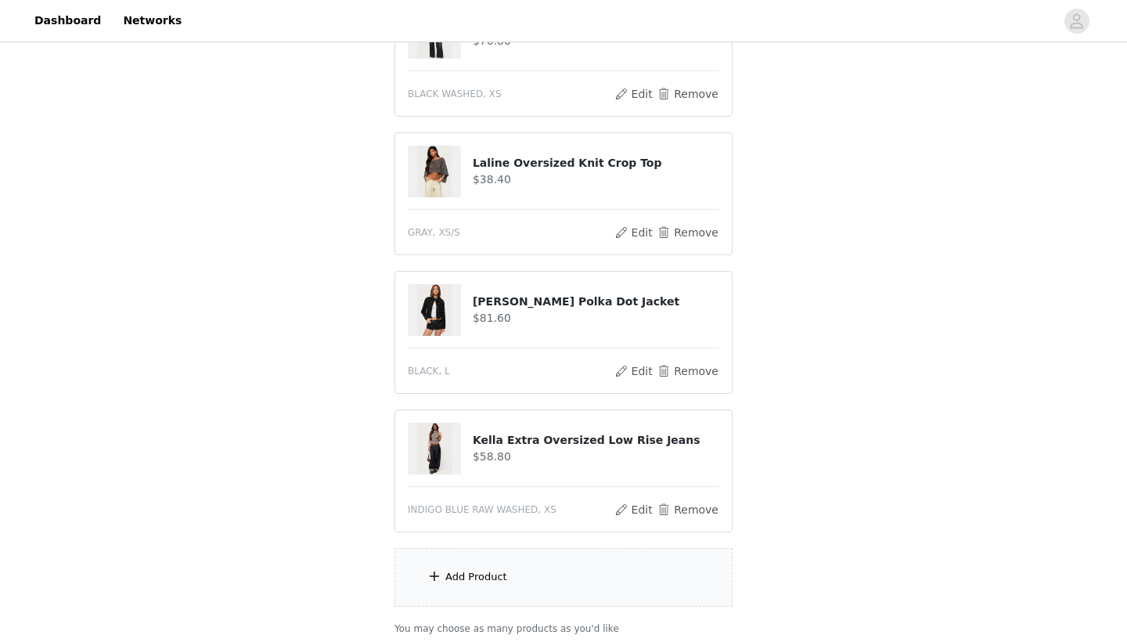
scroll to position [224, 0]
click at [628, 508] on button "Edit" at bounding box center [634, 508] width 40 height 19
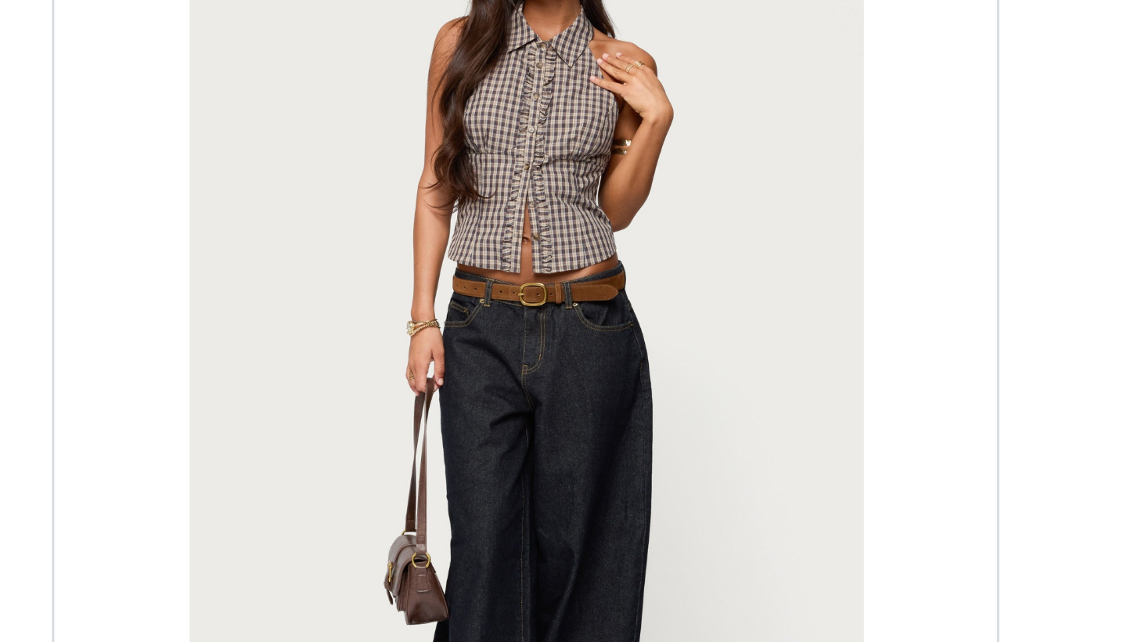
scroll to position [0, 0]
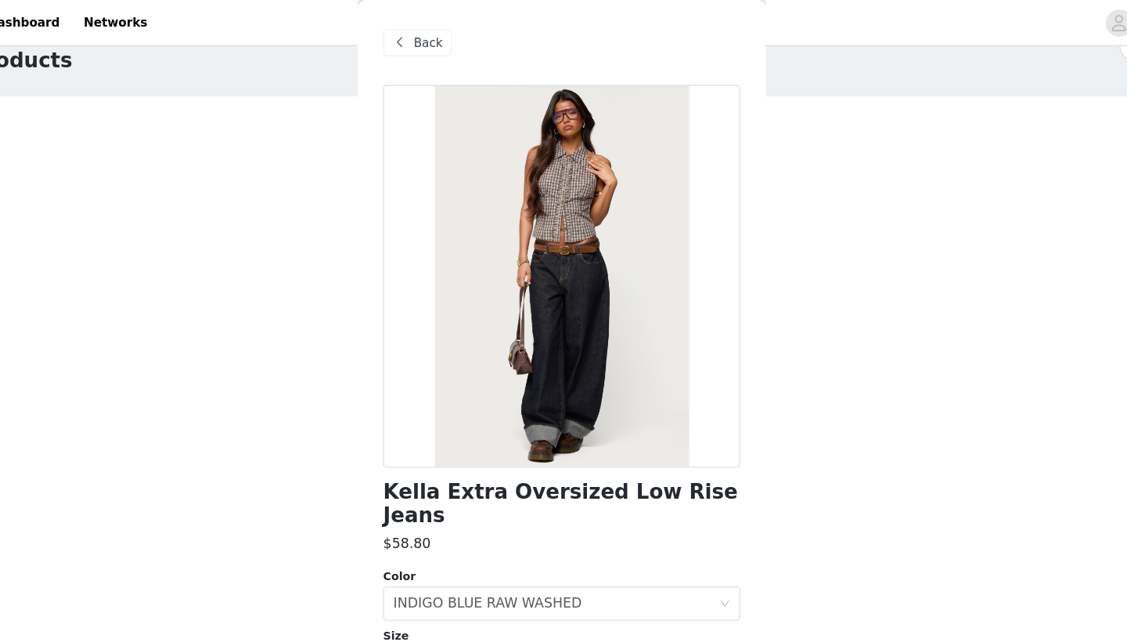
click at [427, 38] on span "Back" at bounding box center [440, 39] width 27 height 16
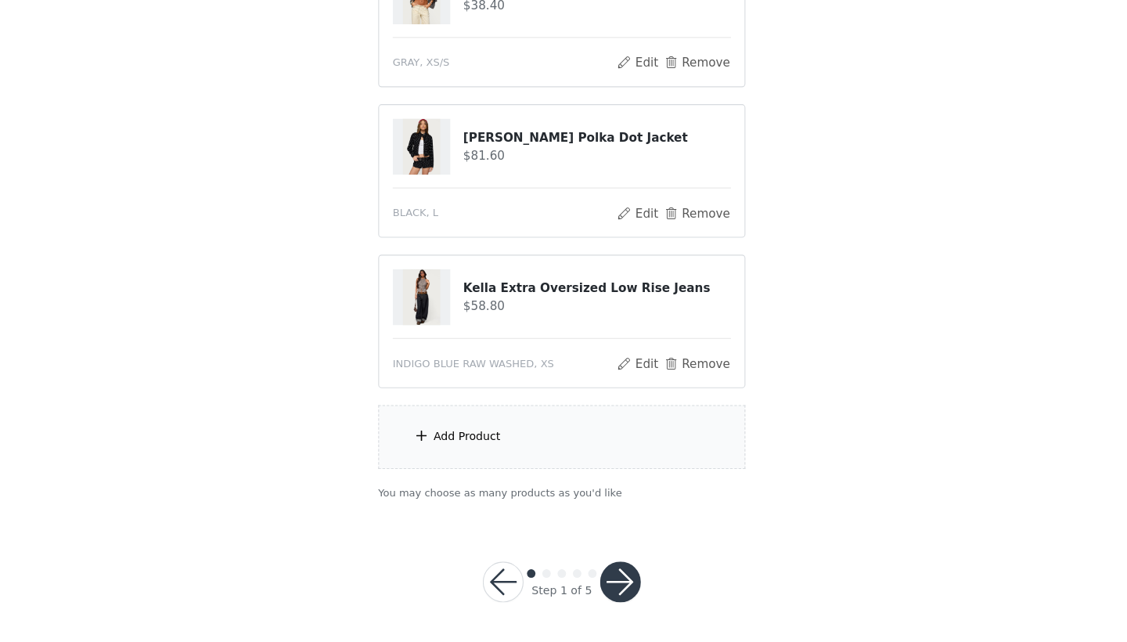
click at [472, 423] on div "Add Product" at bounding box center [563, 452] width 338 height 59
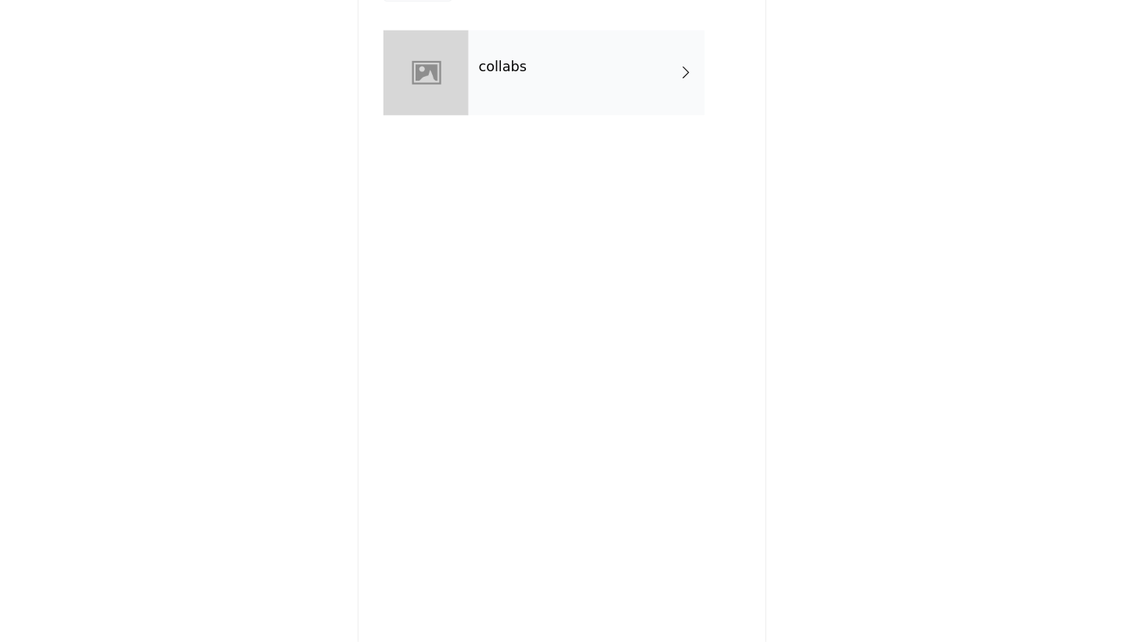
click at [551, 78] on div "collabs" at bounding box center [586, 117] width 218 height 78
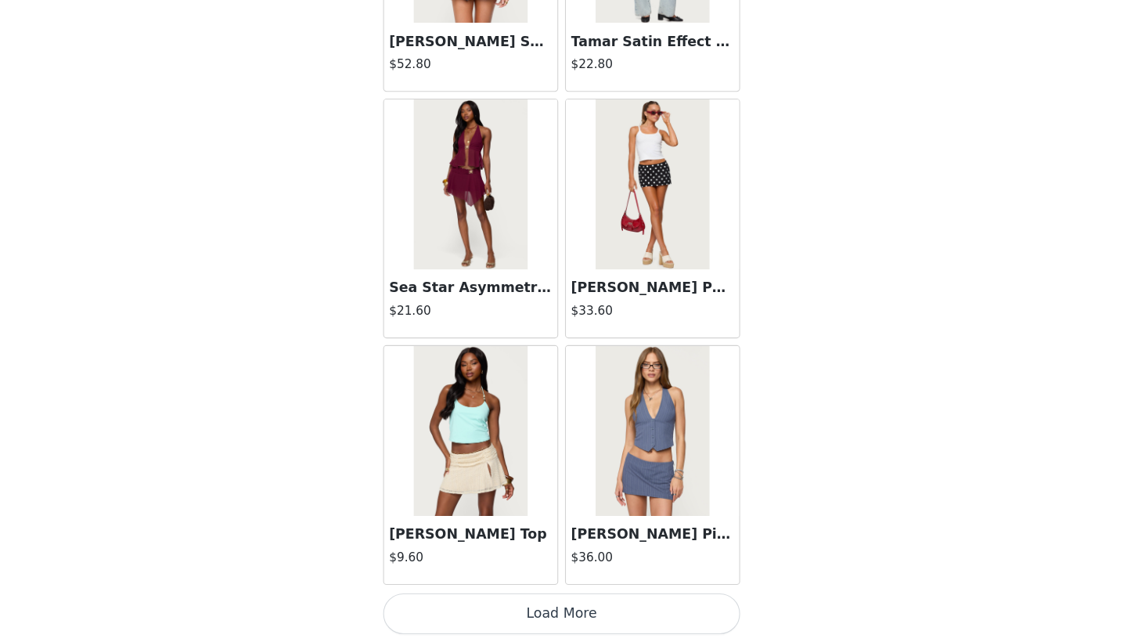
click at [492, 596] on button "Load More" at bounding box center [563, 615] width 329 height 38
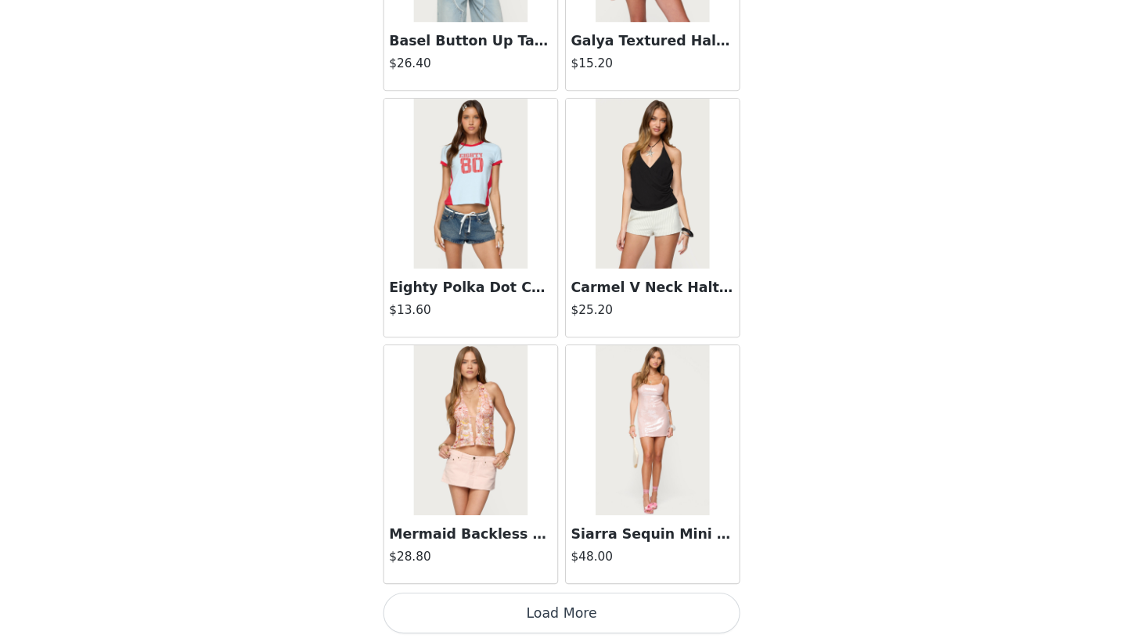
click at [496, 596] on button "Load More" at bounding box center [563, 615] width 329 height 38
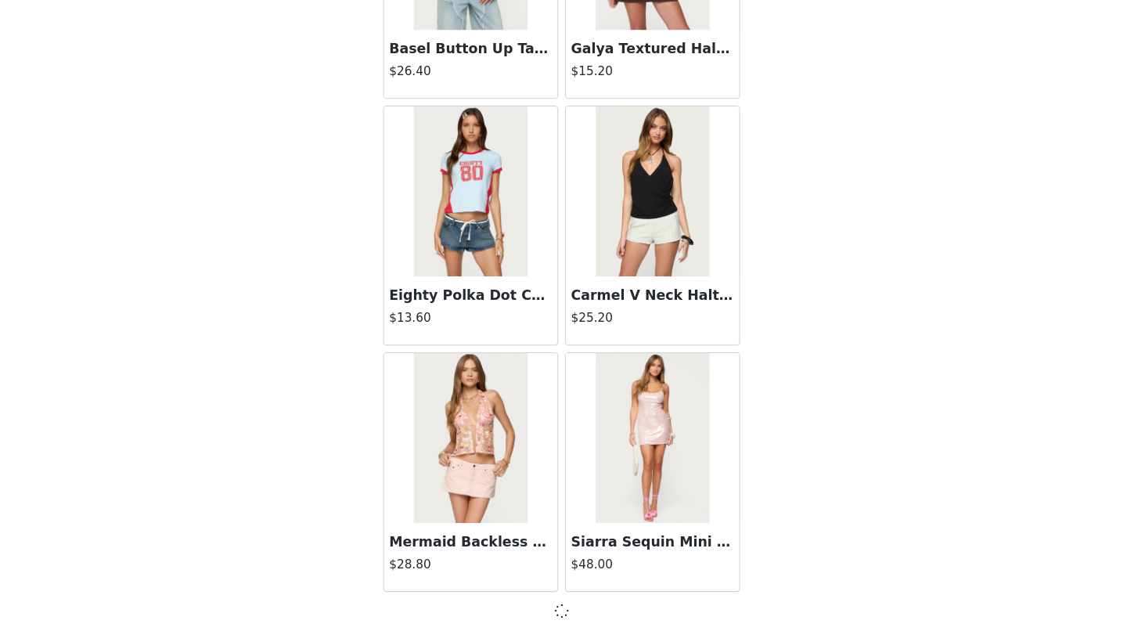
scroll to position [4016, 0]
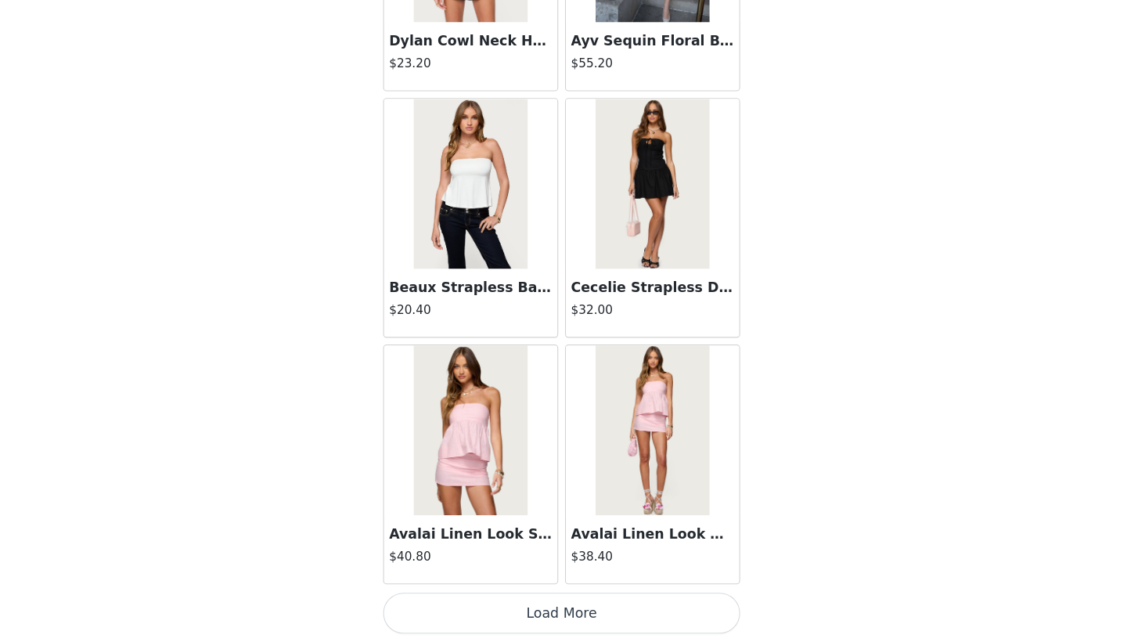
click at [498, 596] on button "Load More" at bounding box center [563, 615] width 329 height 38
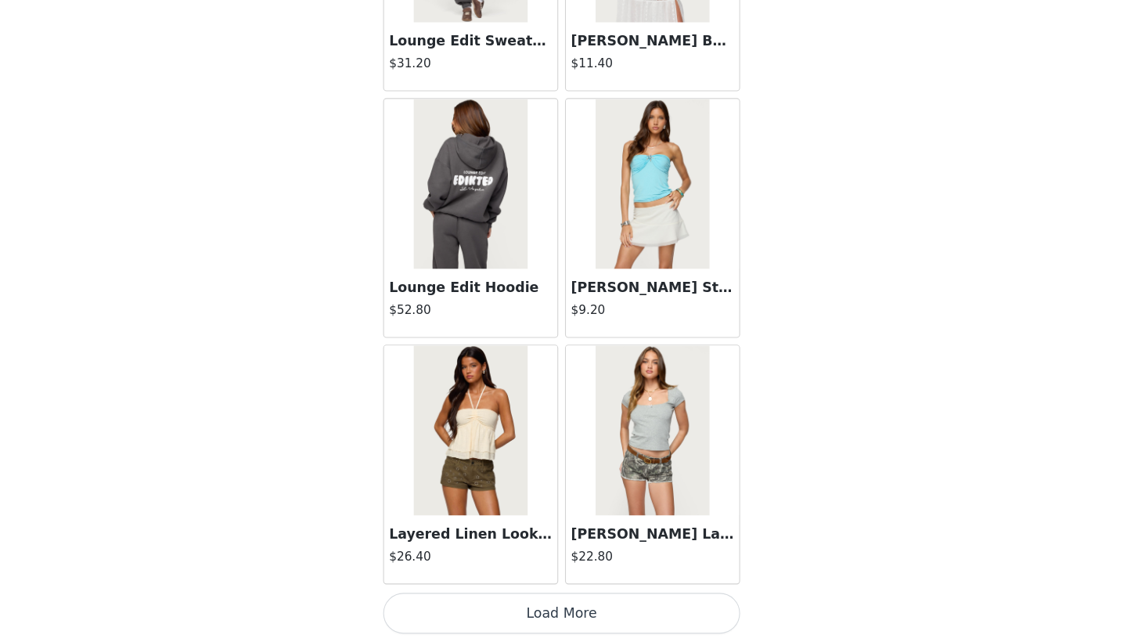
click at [509, 596] on button "Load More" at bounding box center [563, 615] width 329 height 38
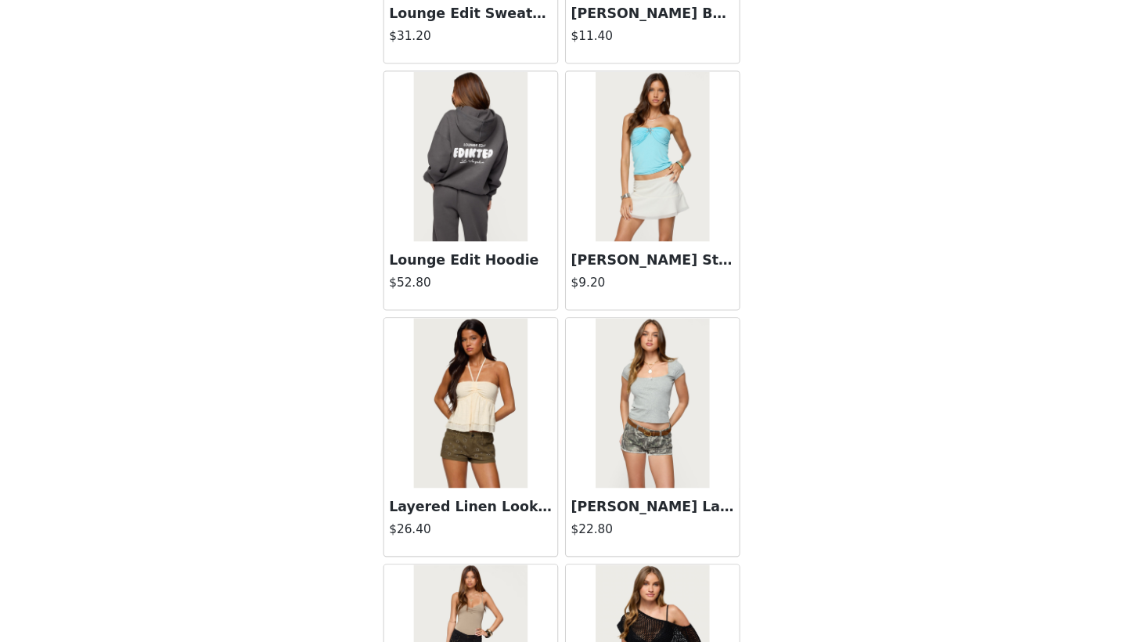
scroll to position [8596, 0]
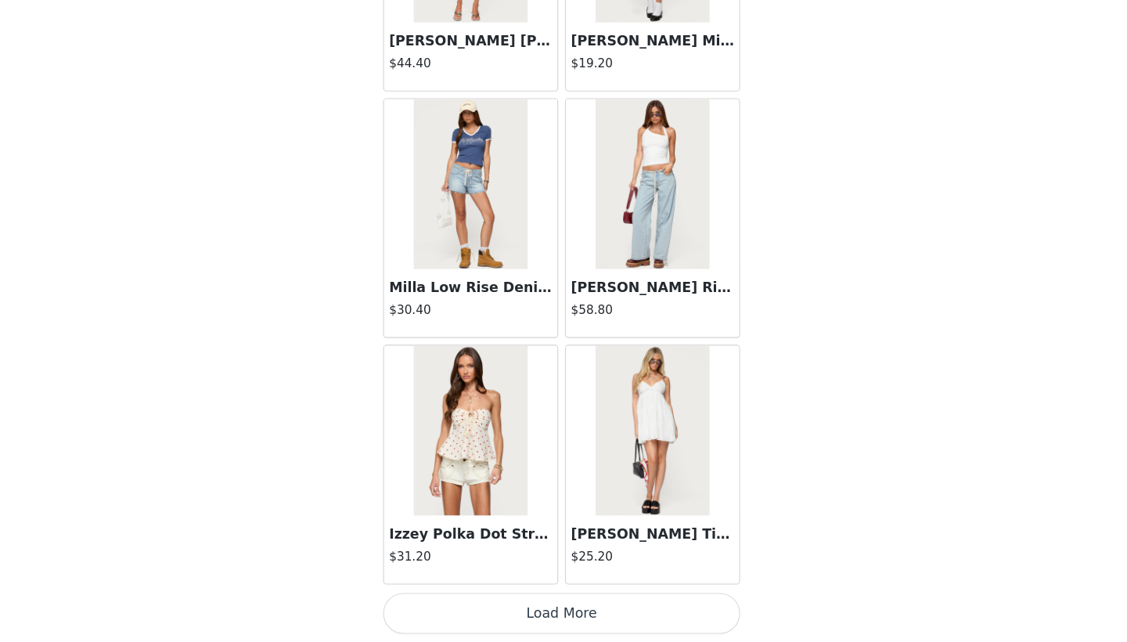
click at [506, 596] on button "Load More" at bounding box center [563, 615] width 329 height 38
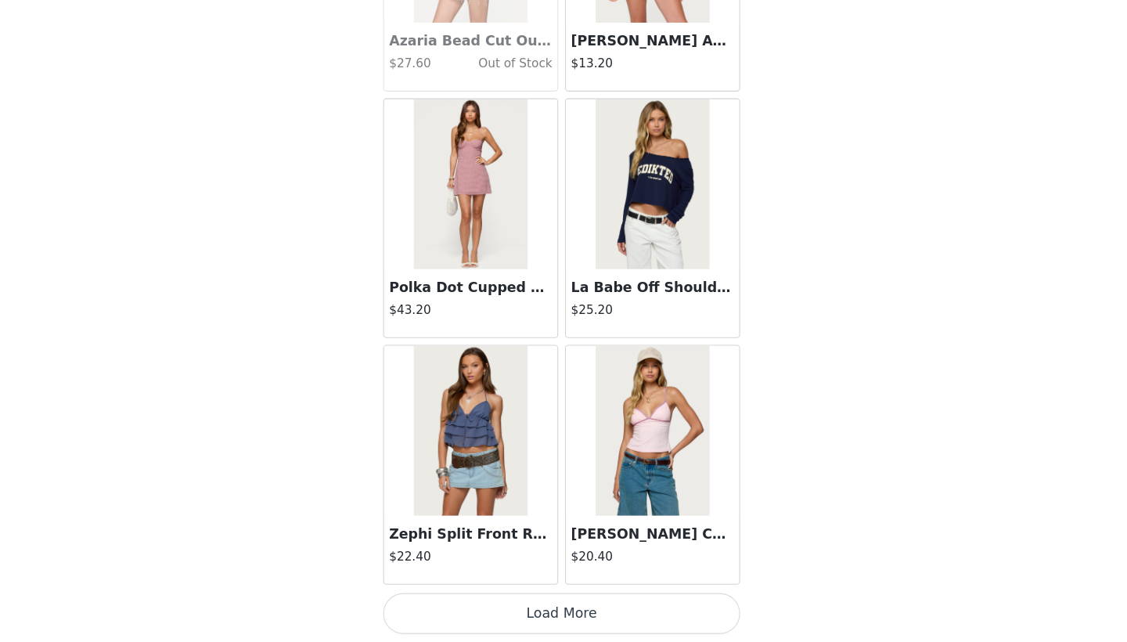
scroll to position [13103, 0]
click at [522, 596] on button "Load More" at bounding box center [563, 615] width 329 height 38
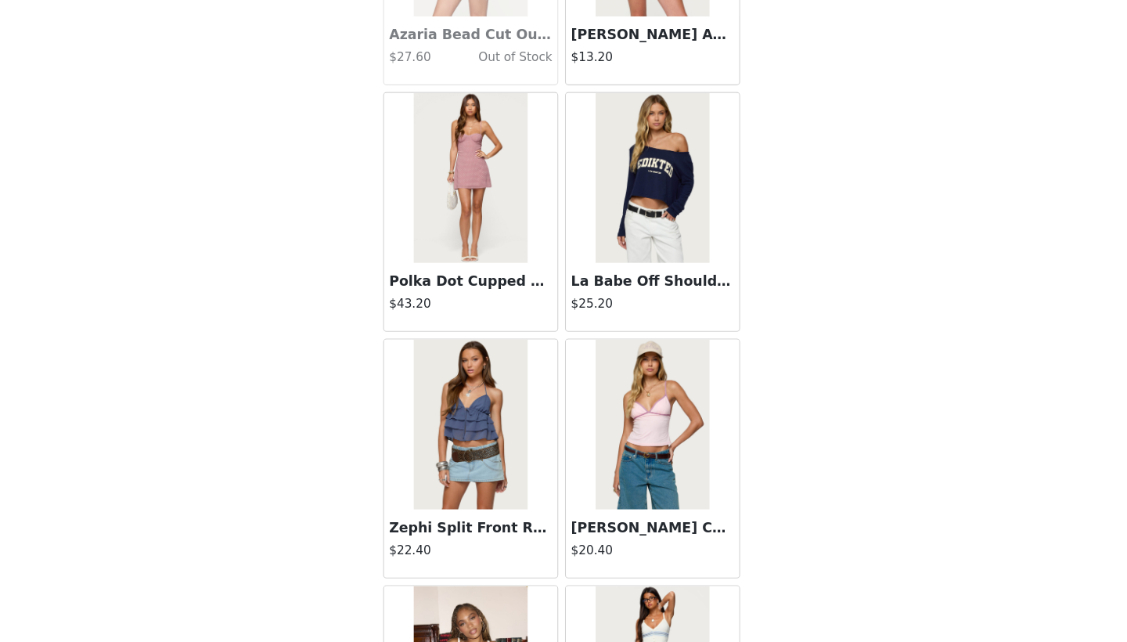
scroll to position [347, 0]
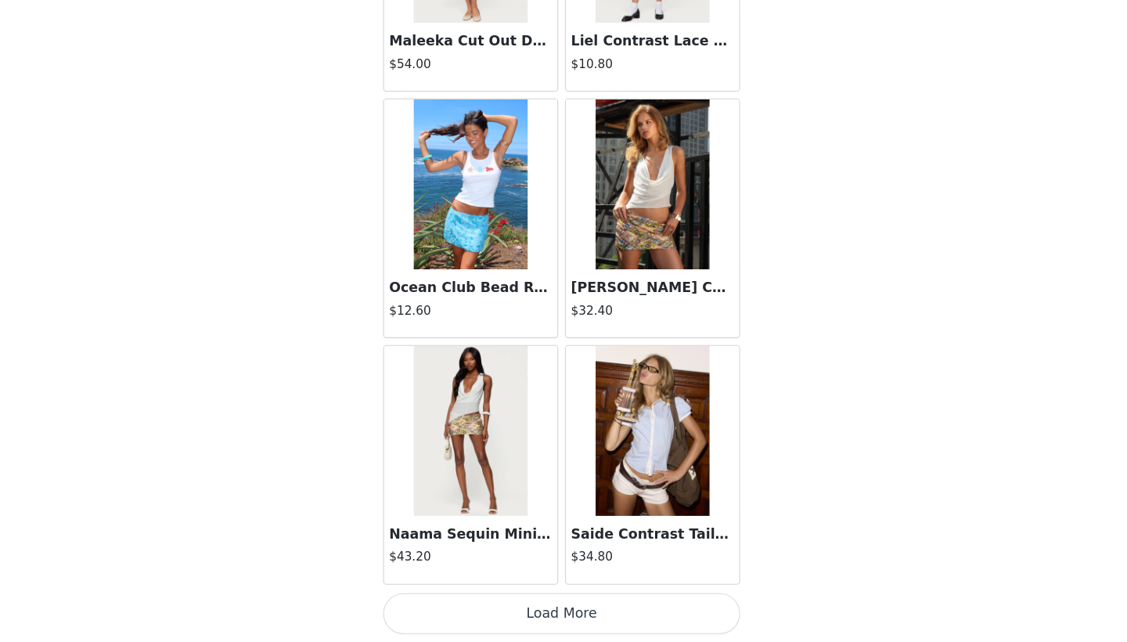
click at [520, 596] on button "Load More" at bounding box center [563, 615] width 329 height 38
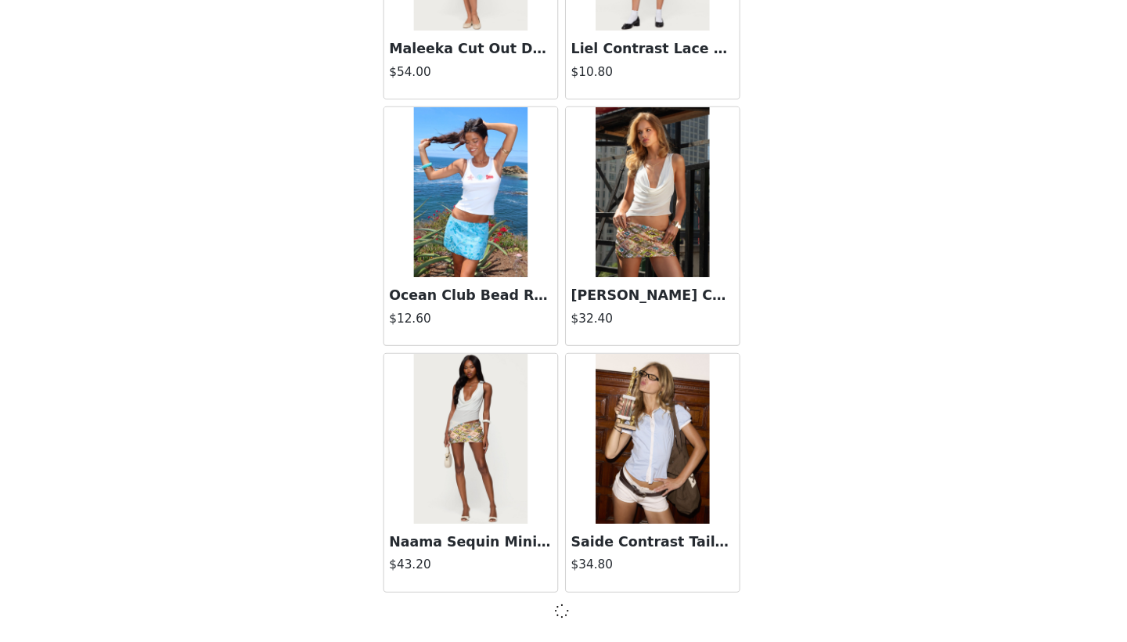
scroll to position [15366, 0]
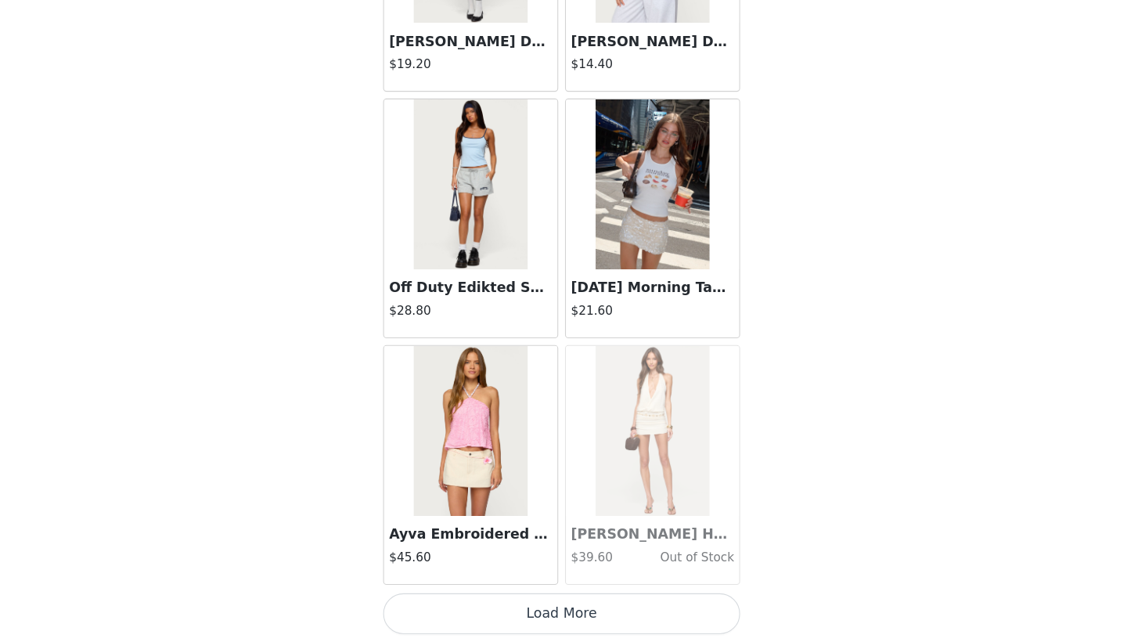
click at [509, 596] on button "Load More" at bounding box center [563, 615] width 329 height 38
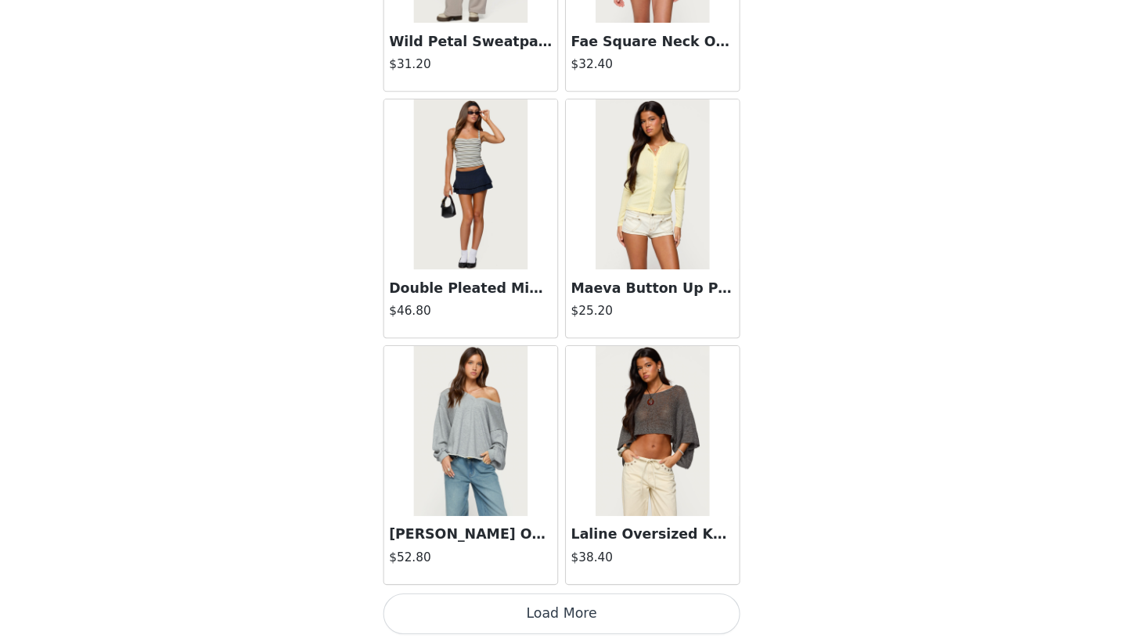
click at [507, 596] on button "Load More" at bounding box center [563, 615] width 329 height 38
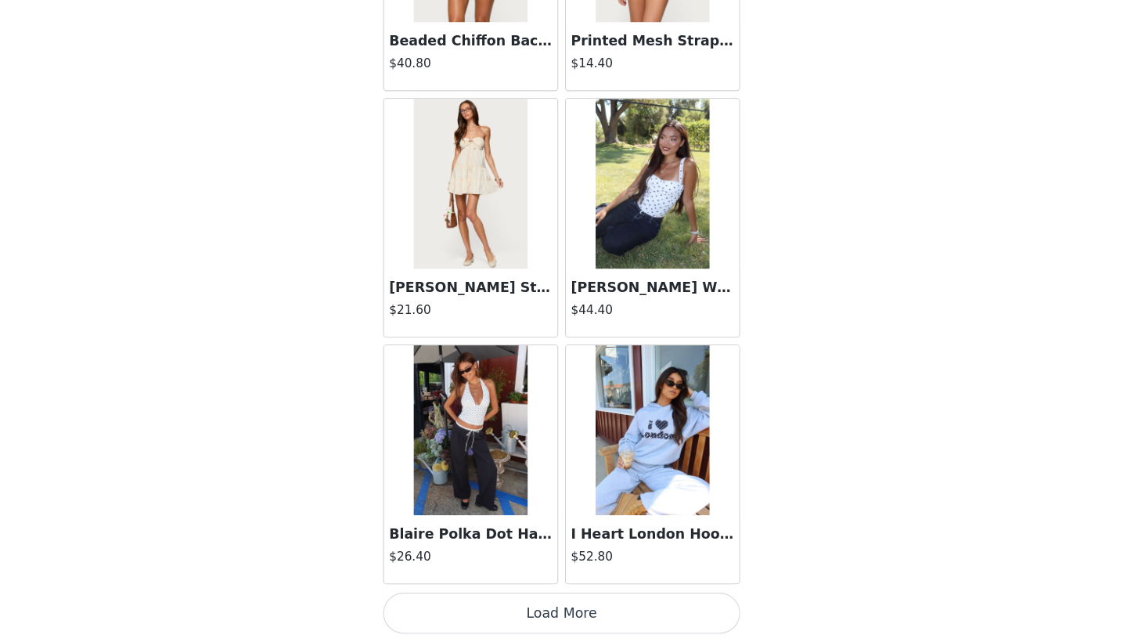
click at [514, 596] on button "Load More" at bounding box center [563, 615] width 329 height 38
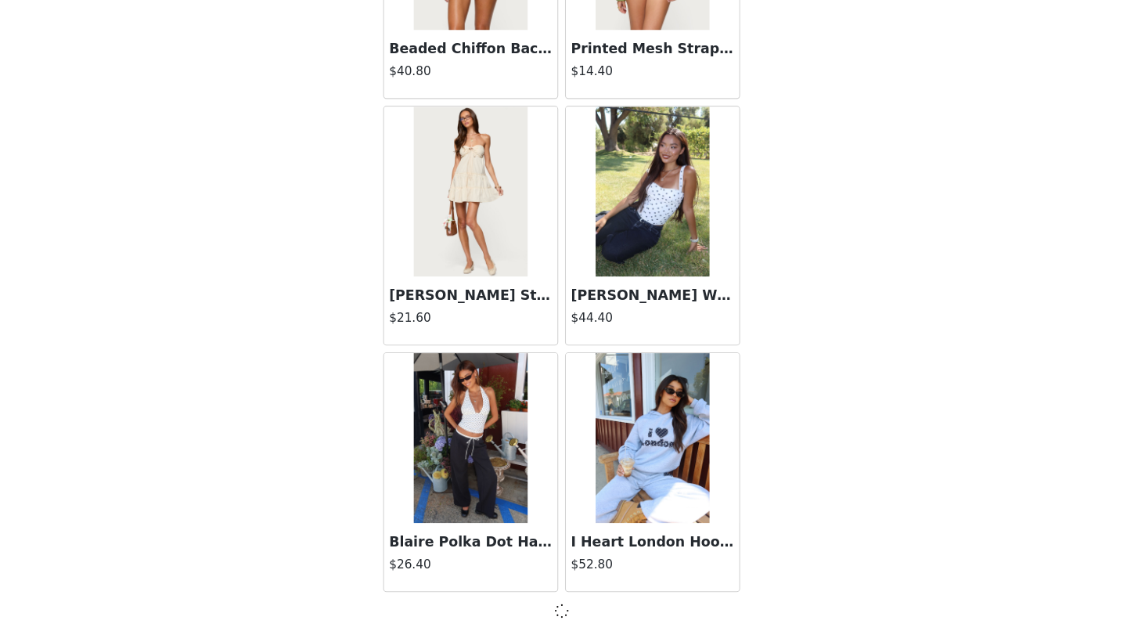
scroll to position [22175, 0]
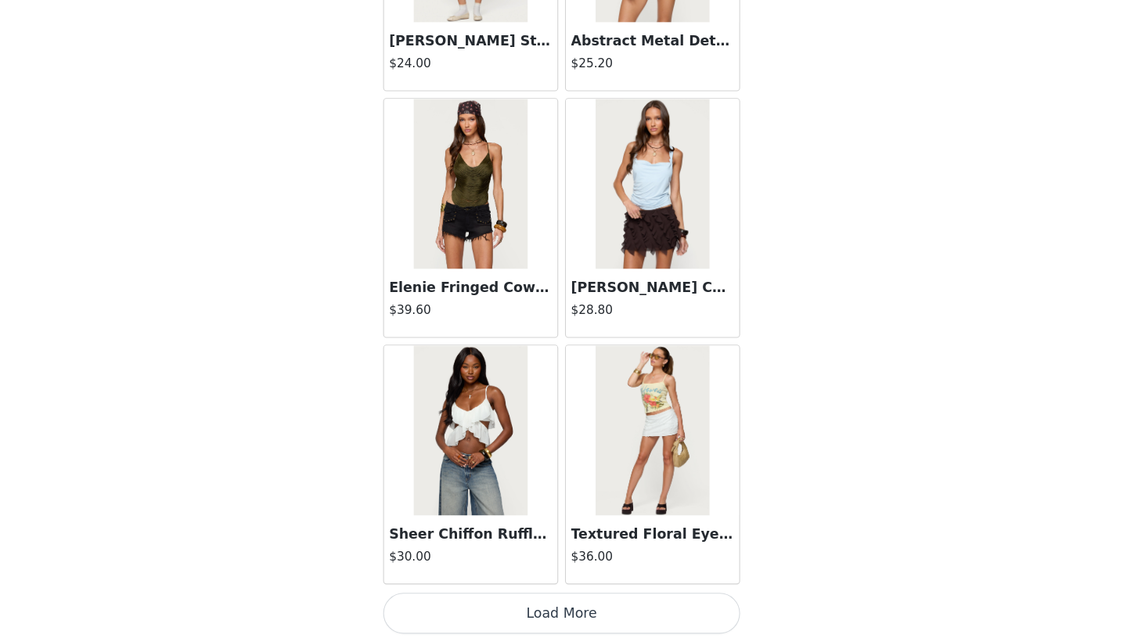
click at [523, 596] on button "Load More" at bounding box center [563, 615] width 329 height 38
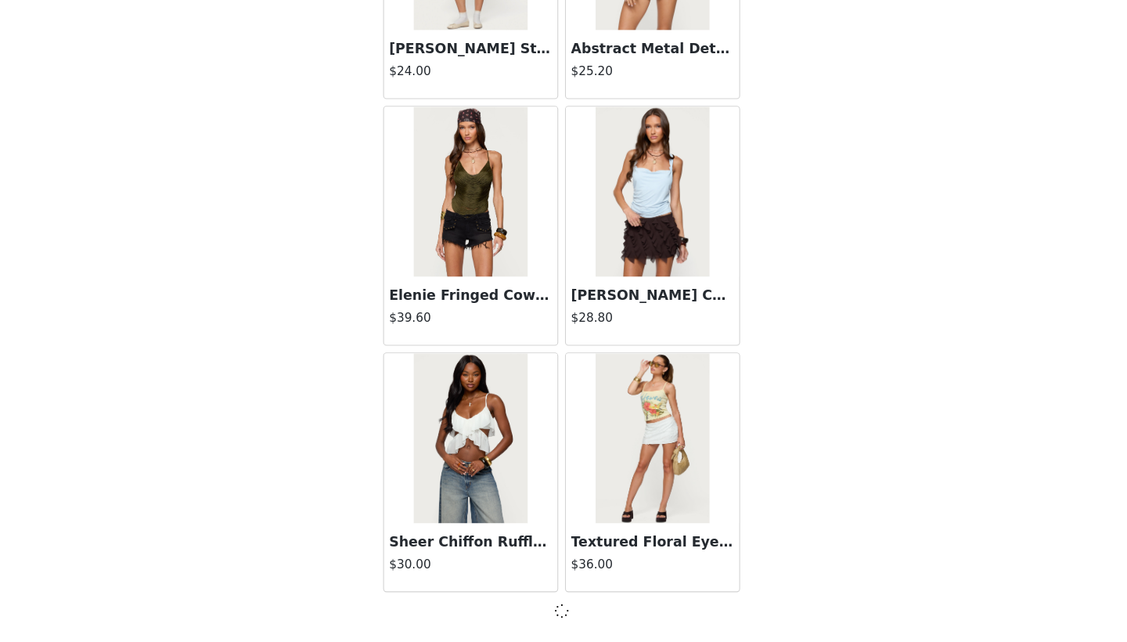
scroll to position [24445, 0]
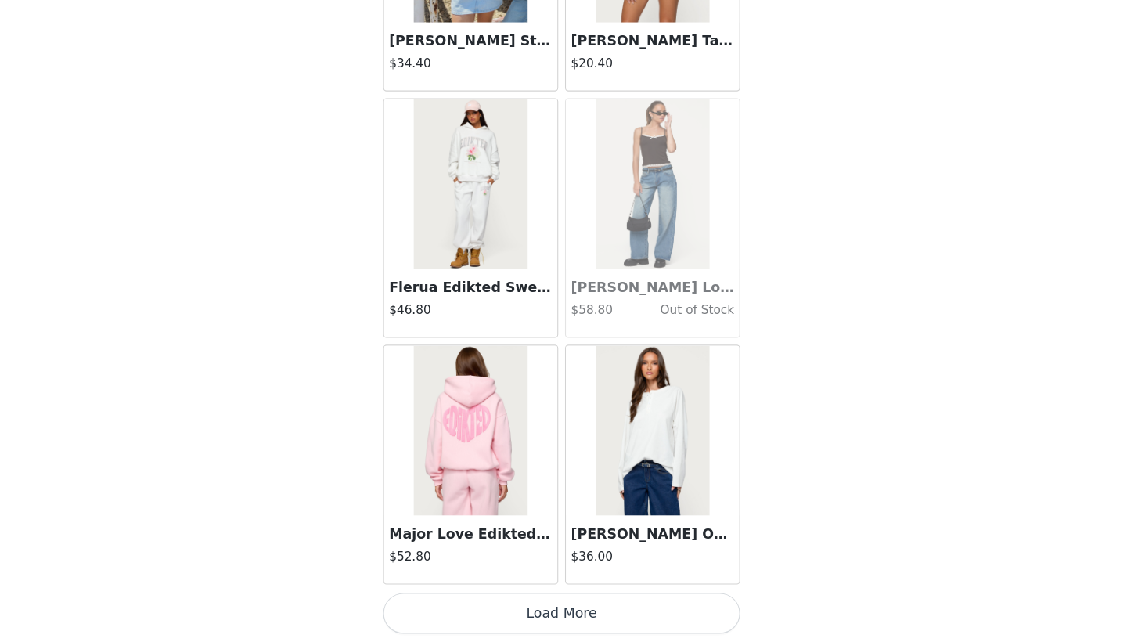
click at [518, 596] on button "Load More" at bounding box center [563, 615] width 329 height 38
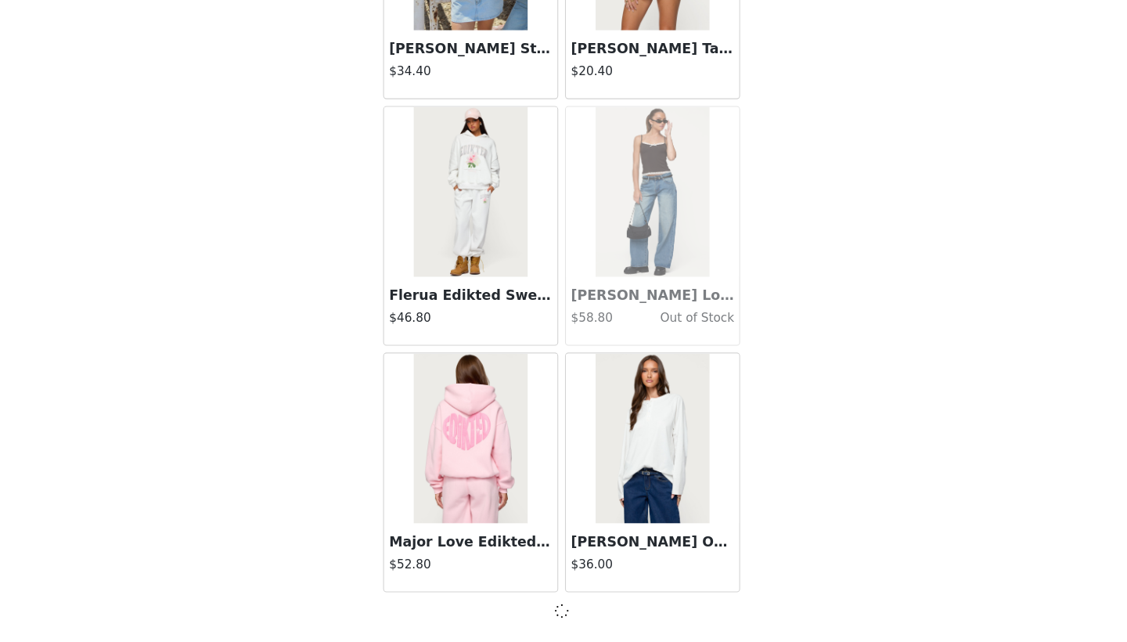
scroll to position [26715, 0]
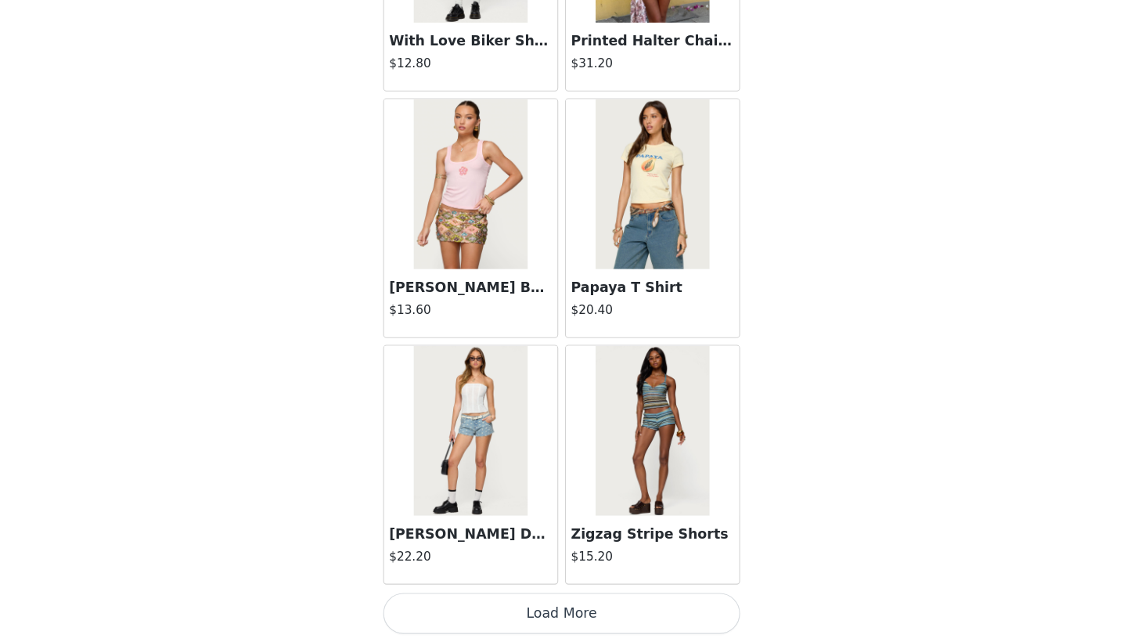
click at [517, 596] on button "Load More" at bounding box center [563, 615] width 329 height 38
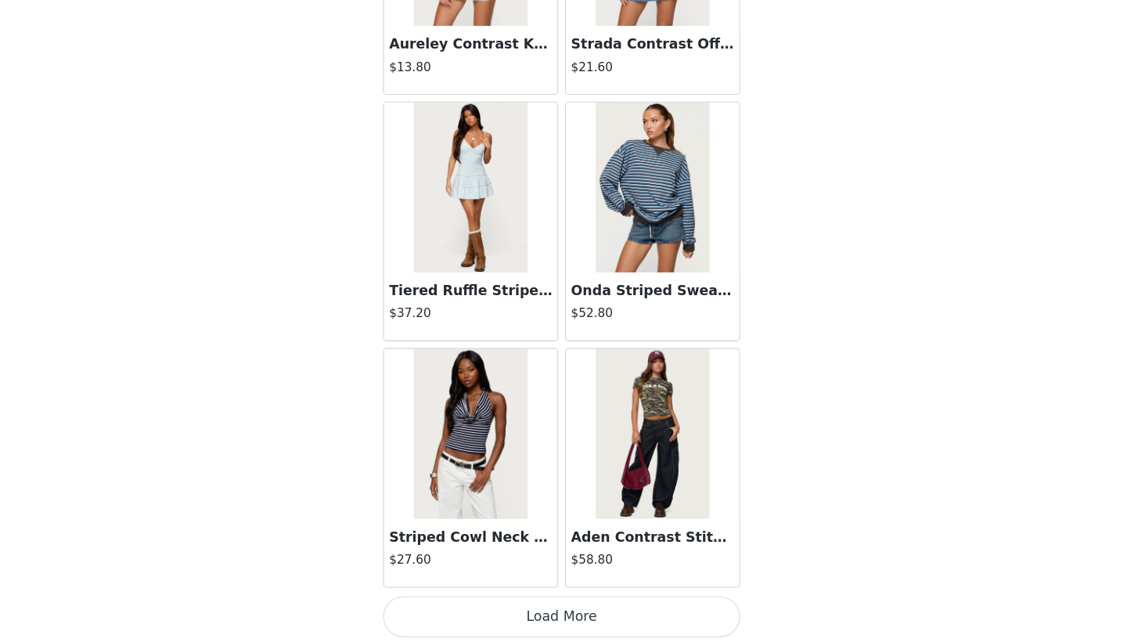
click at [516, 600] on button "Load More" at bounding box center [563, 619] width 329 height 38
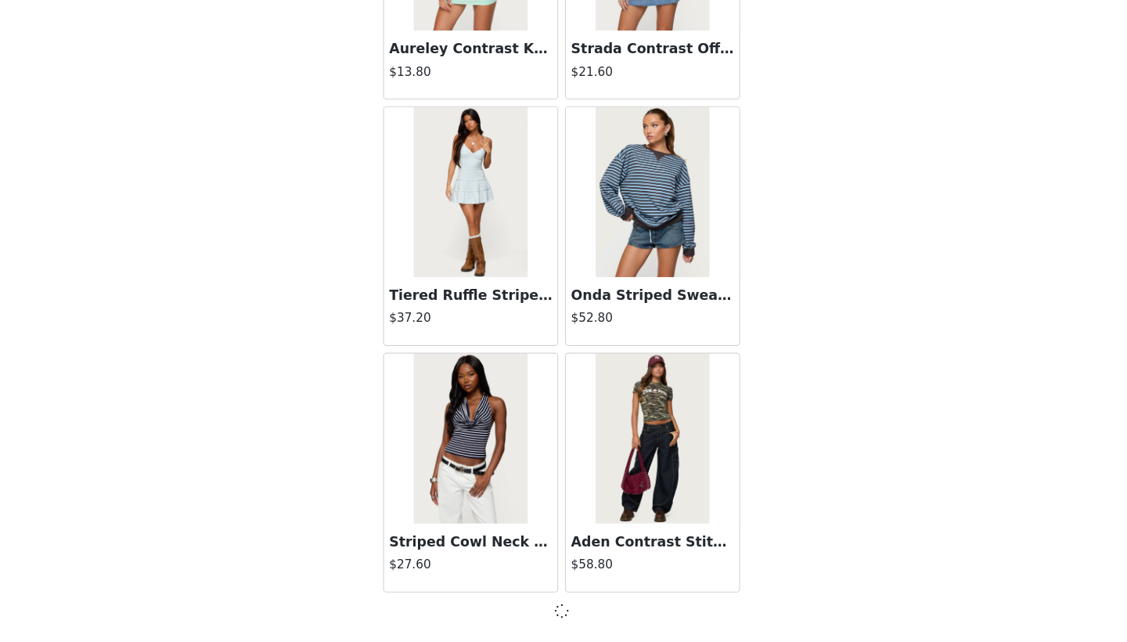
scroll to position [31255, 0]
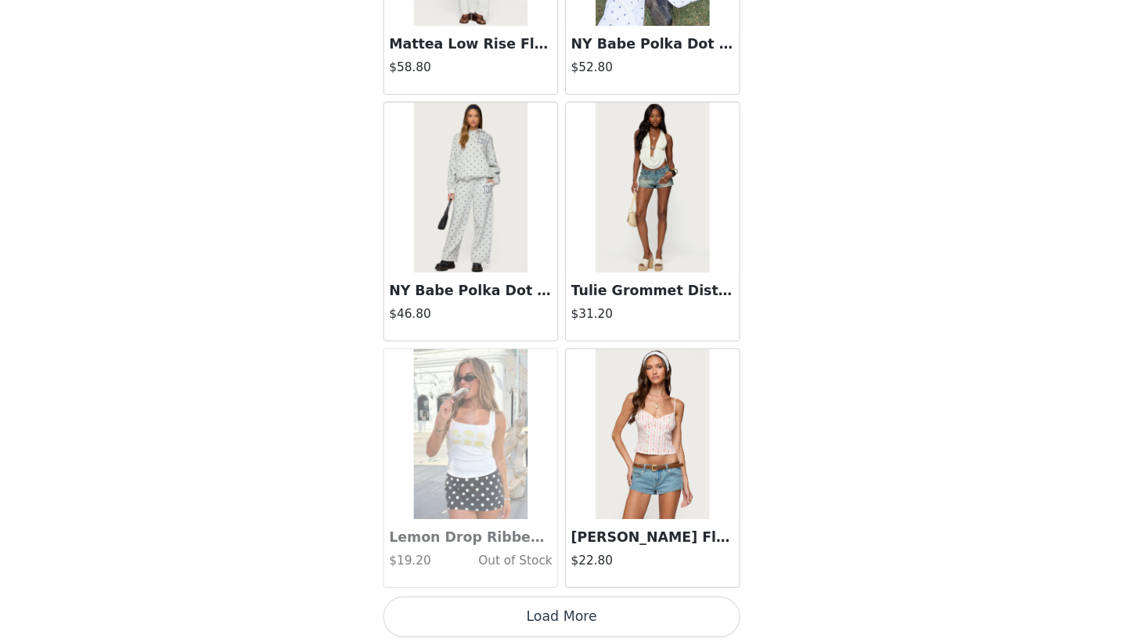
click at [517, 600] on button "Load More" at bounding box center [563, 619] width 329 height 38
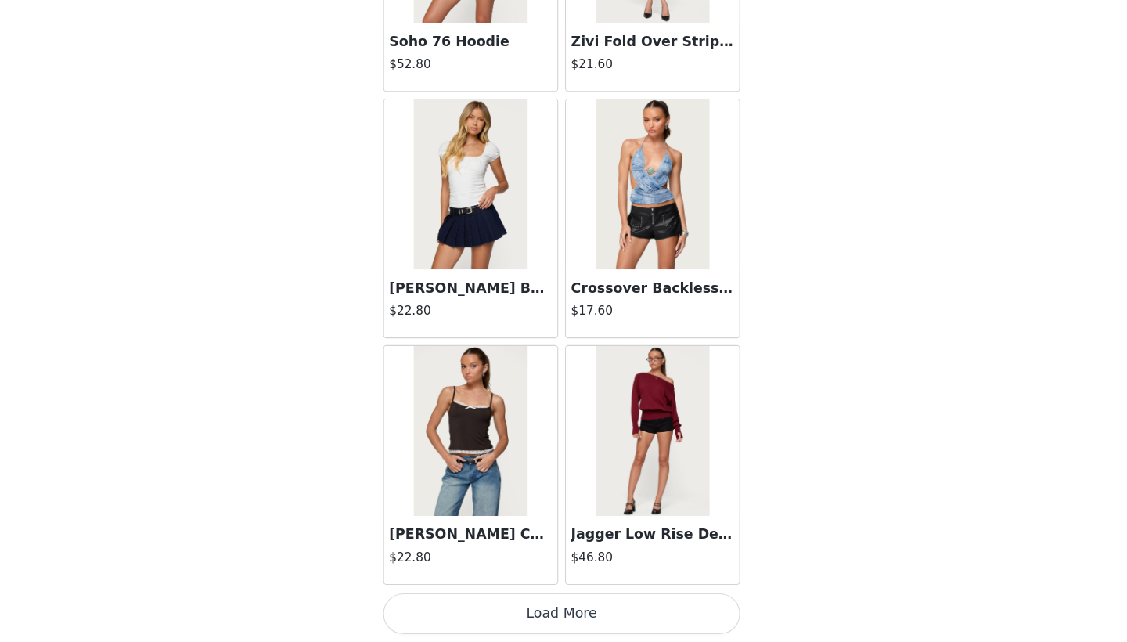
click at [506, 596] on button "Load More" at bounding box center [563, 615] width 329 height 38
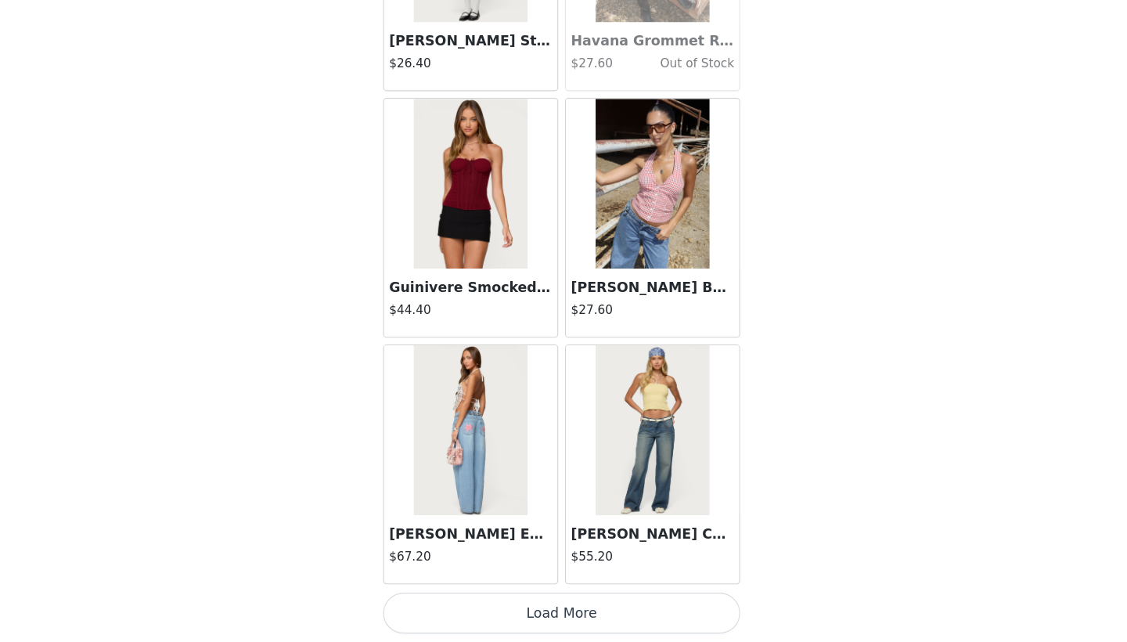
click at [517, 596] on button "Load More" at bounding box center [563, 615] width 329 height 38
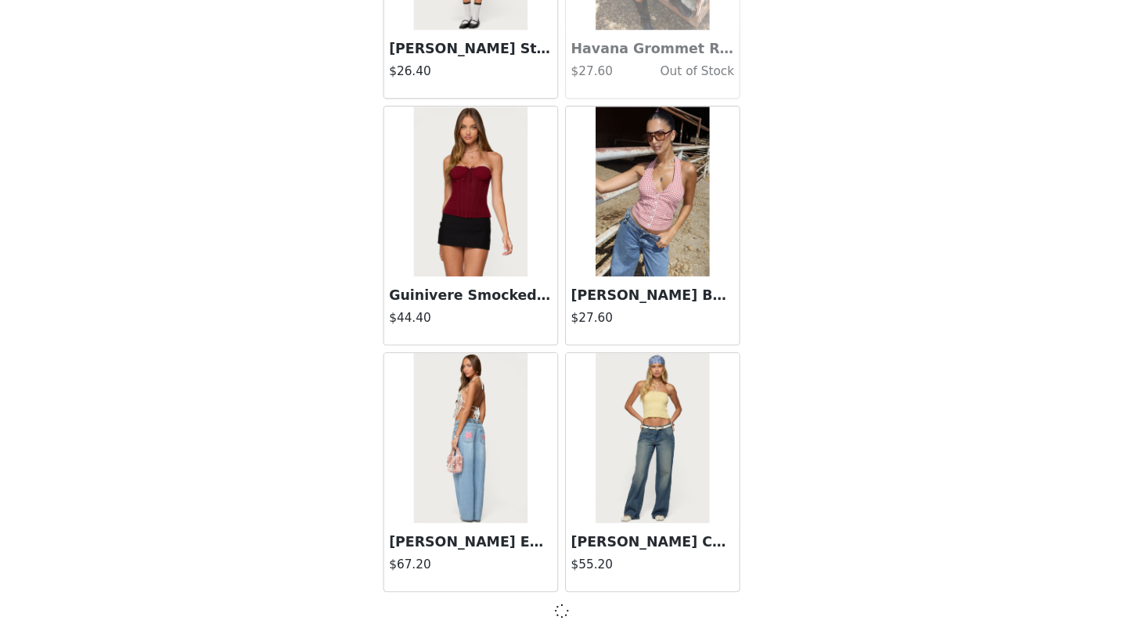
scroll to position [38065, 0]
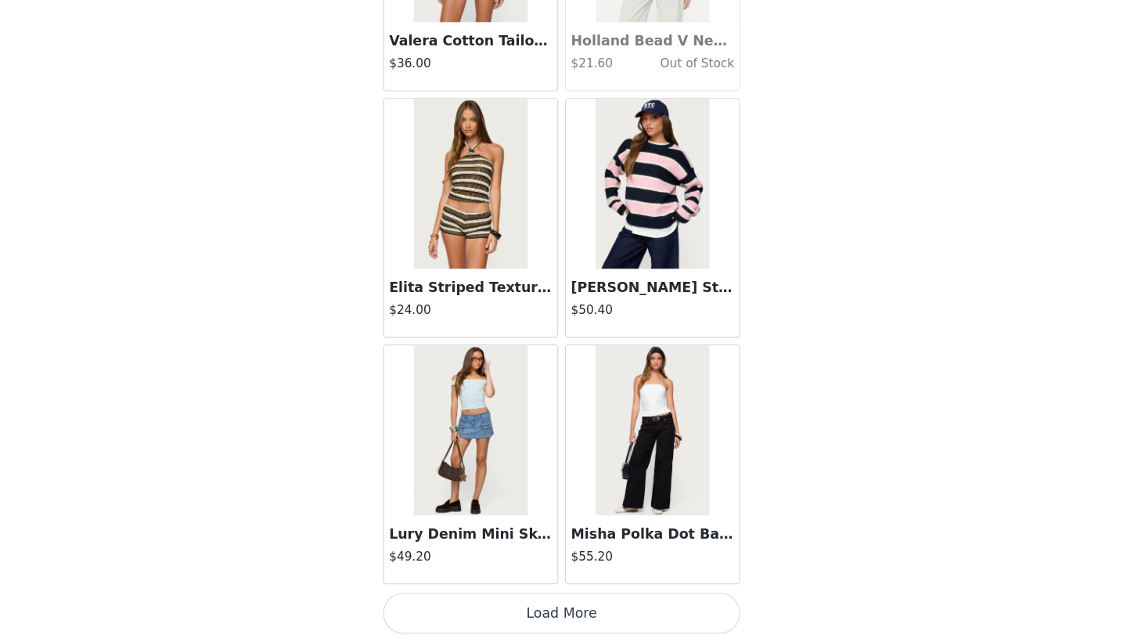
click at [524, 596] on button "Load More" at bounding box center [563, 615] width 329 height 38
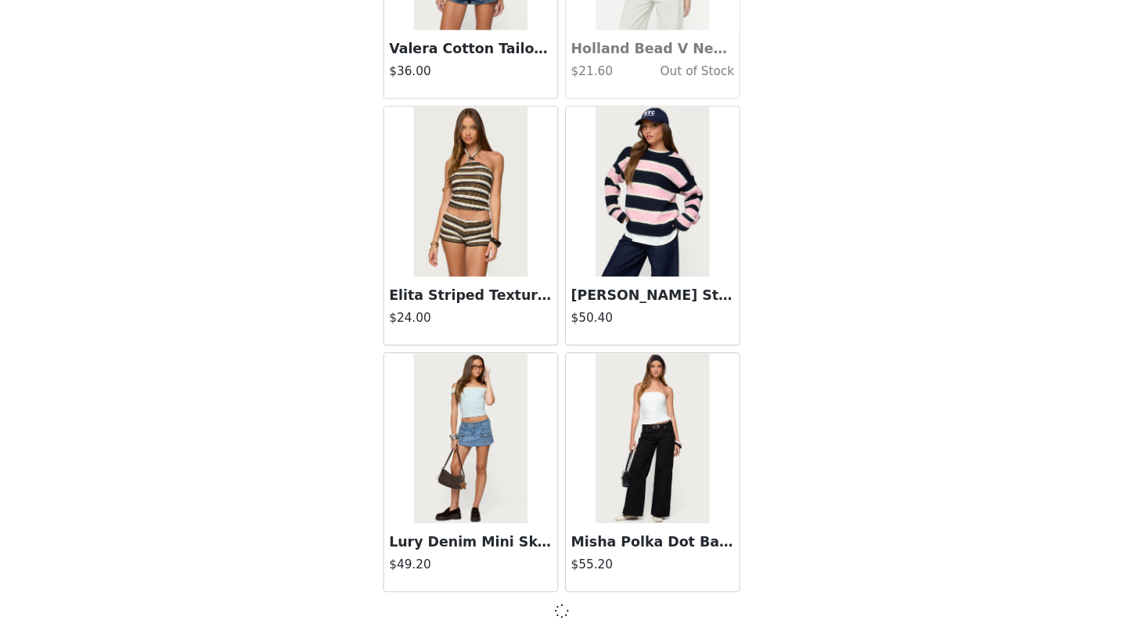
scroll to position [40334, 0]
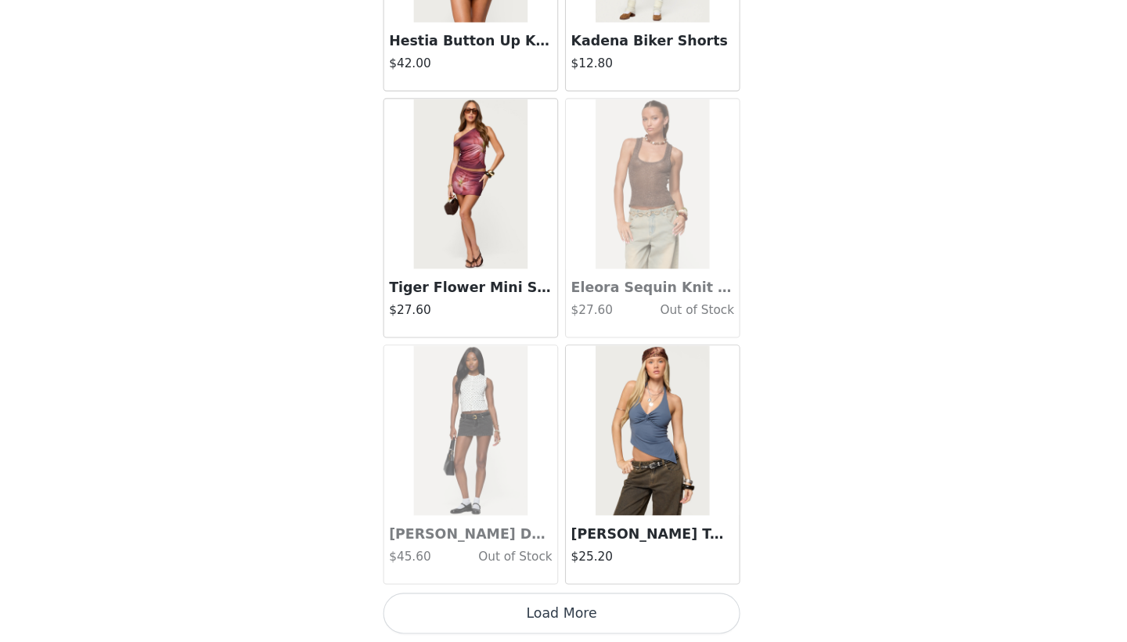
click at [524, 596] on button "Load More" at bounding box center [563, 615] width 329 height 38
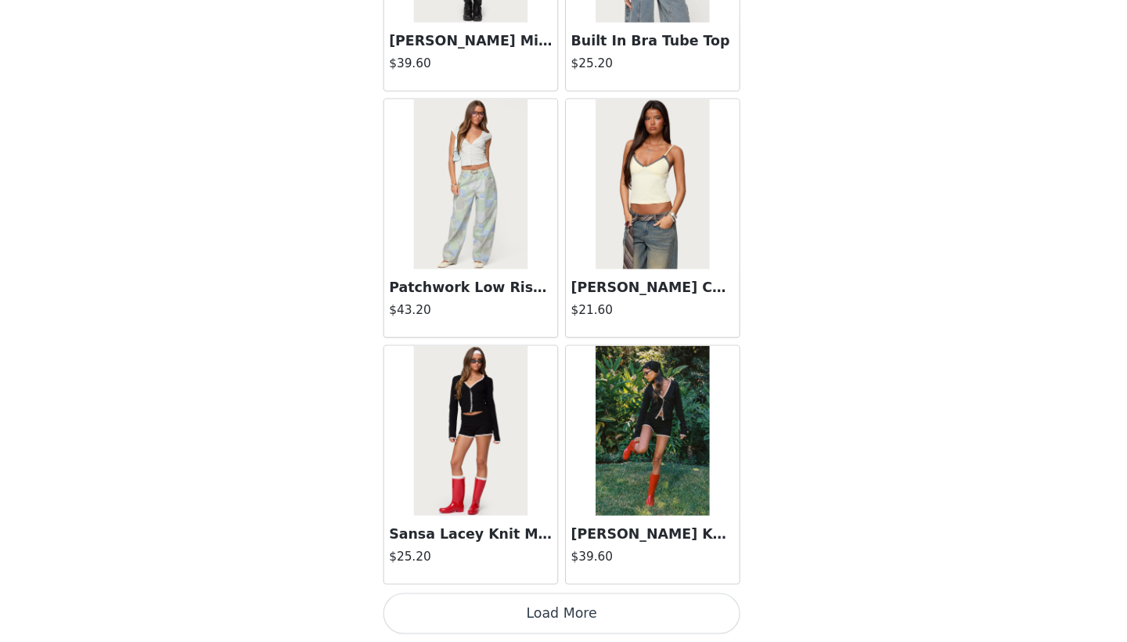
click at [523, 596] on button "Load More" at bounding box center [563, 615] width 329 height 38
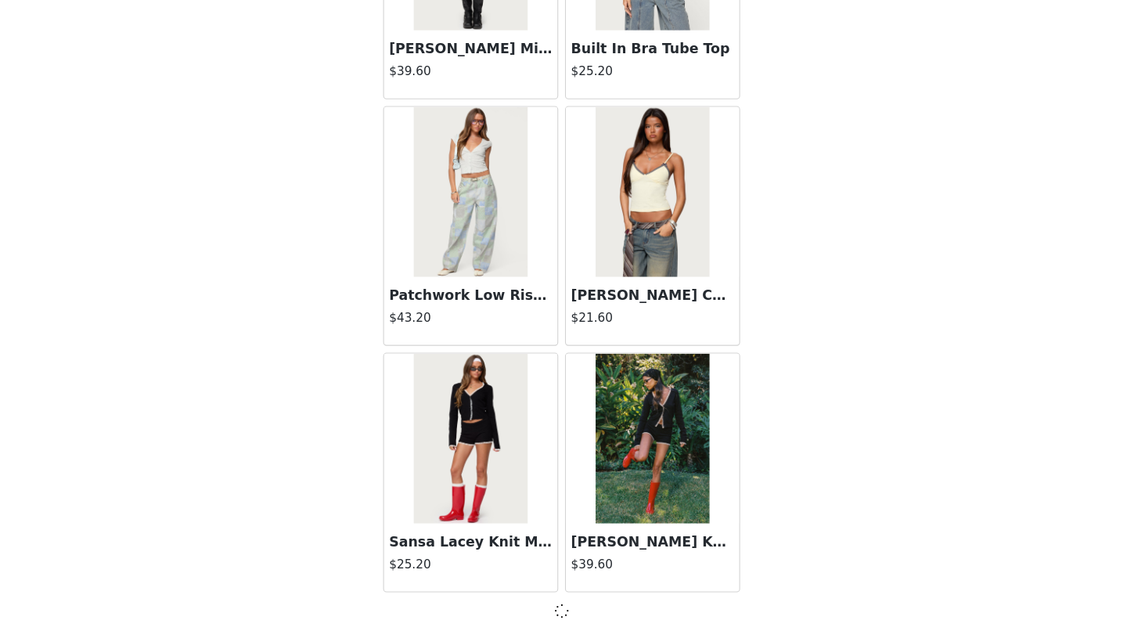
scroll to position [44874, 0]
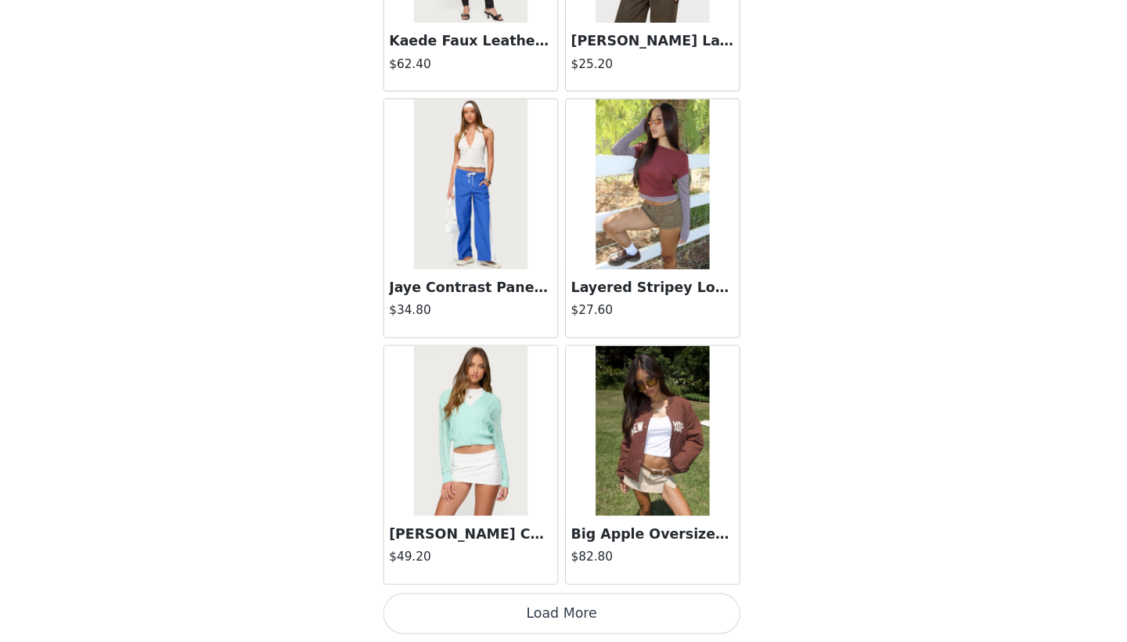
click at [521, 596] on button "Load More" at bounding box center [563, 615] width 329 height 38
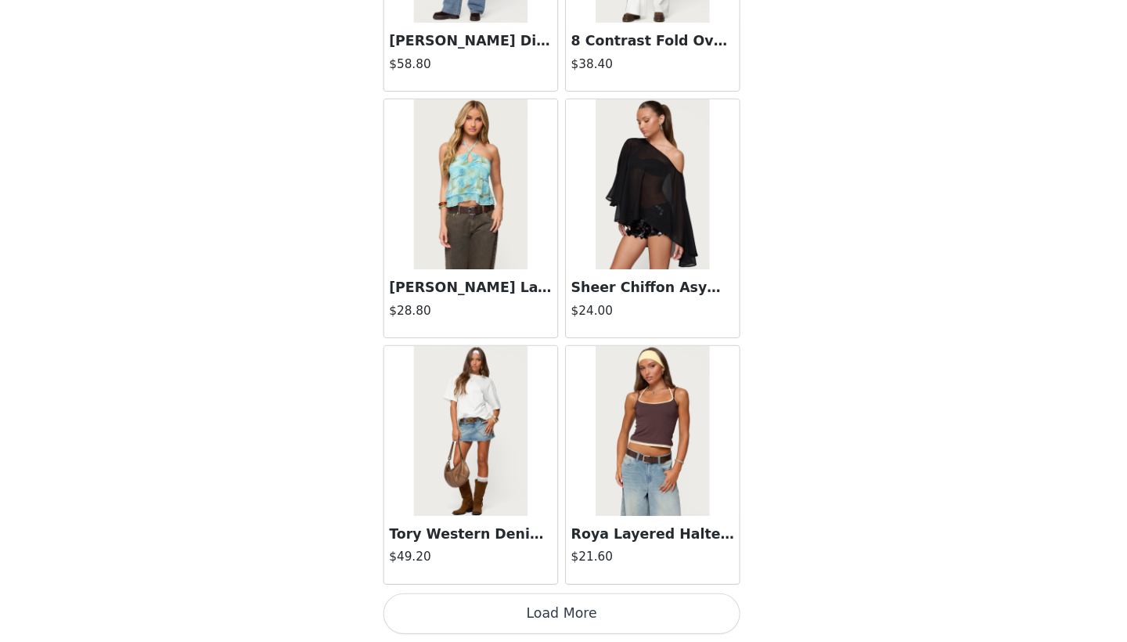
scroll to position [49421, 0]
click at [474, 596] on button "Load More" at bounding box center [563, 615] width 329 height 38
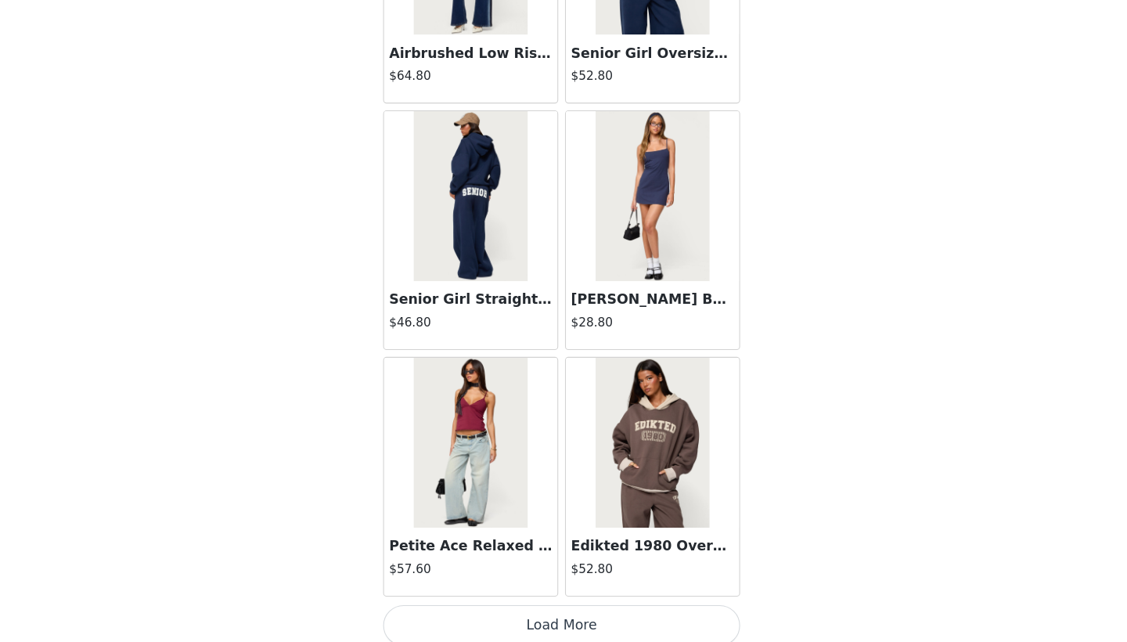
scroll to position [51684, 0]
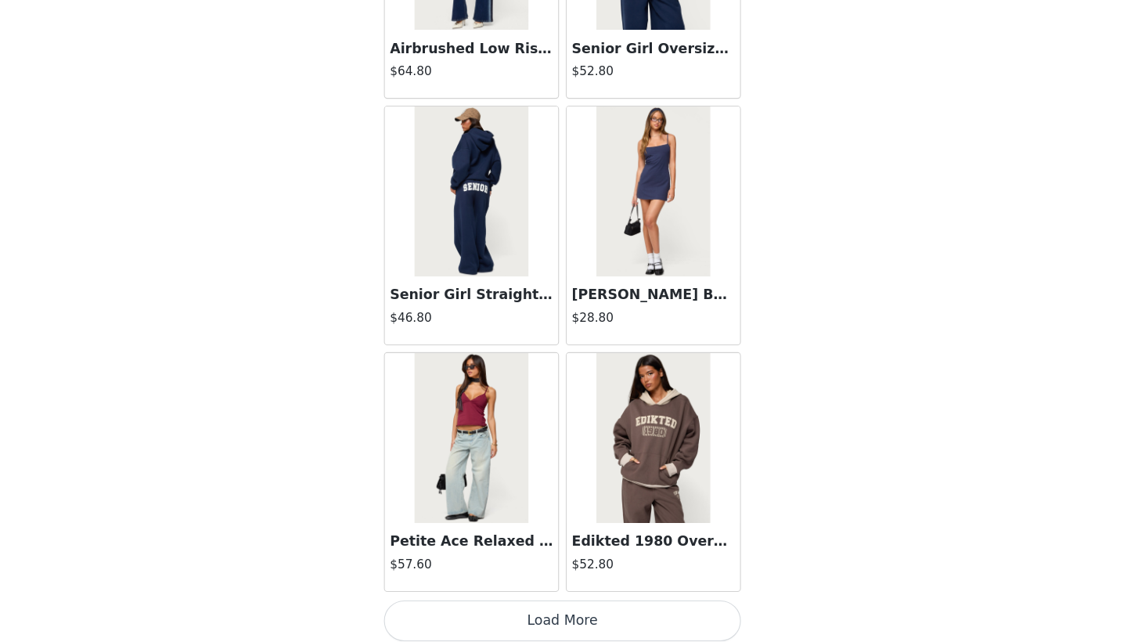
click at [510, 603] on button "Load More" at bounding box center [563, 622] width 329 height 38
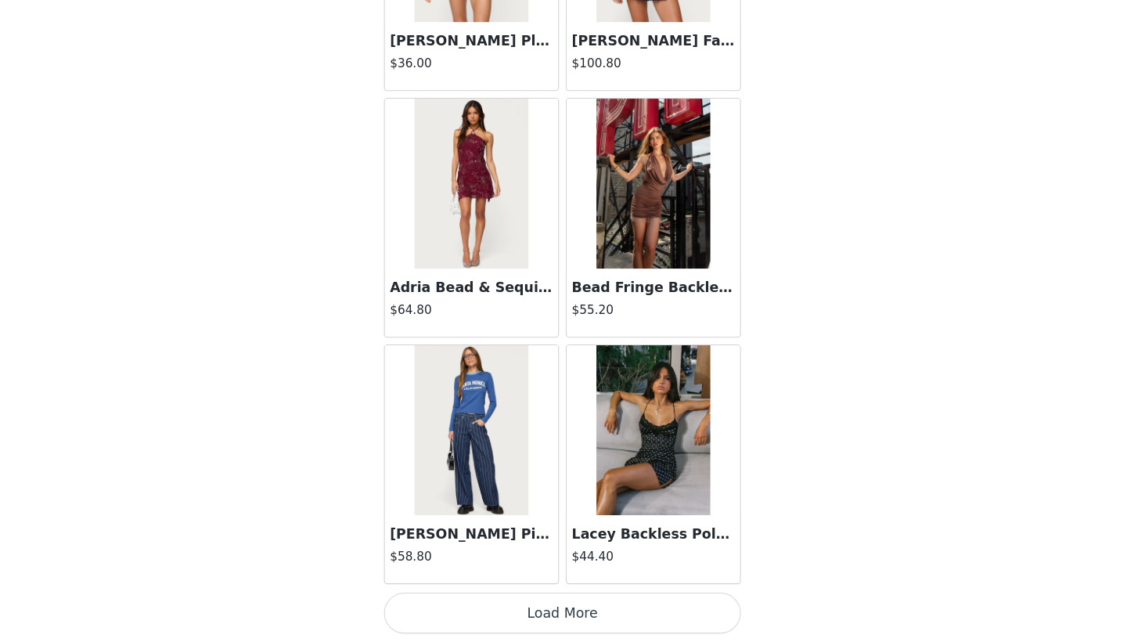
click at [523, 596] on button "Load More" at bounding box center [563, 615] width 329 height 38
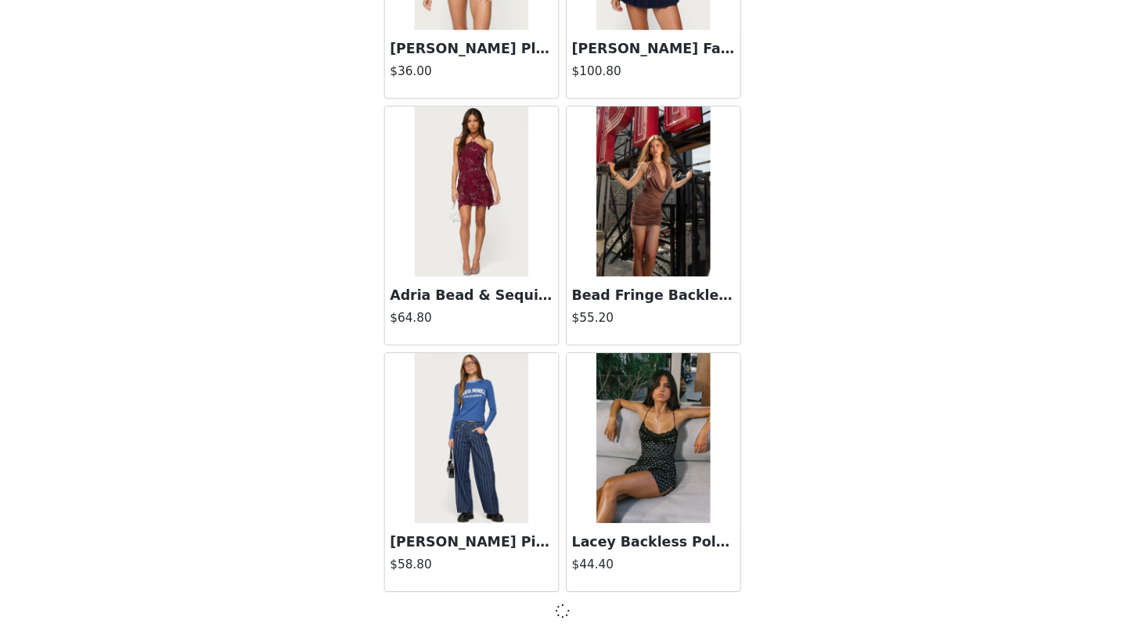
scroll to position [53954, 0]
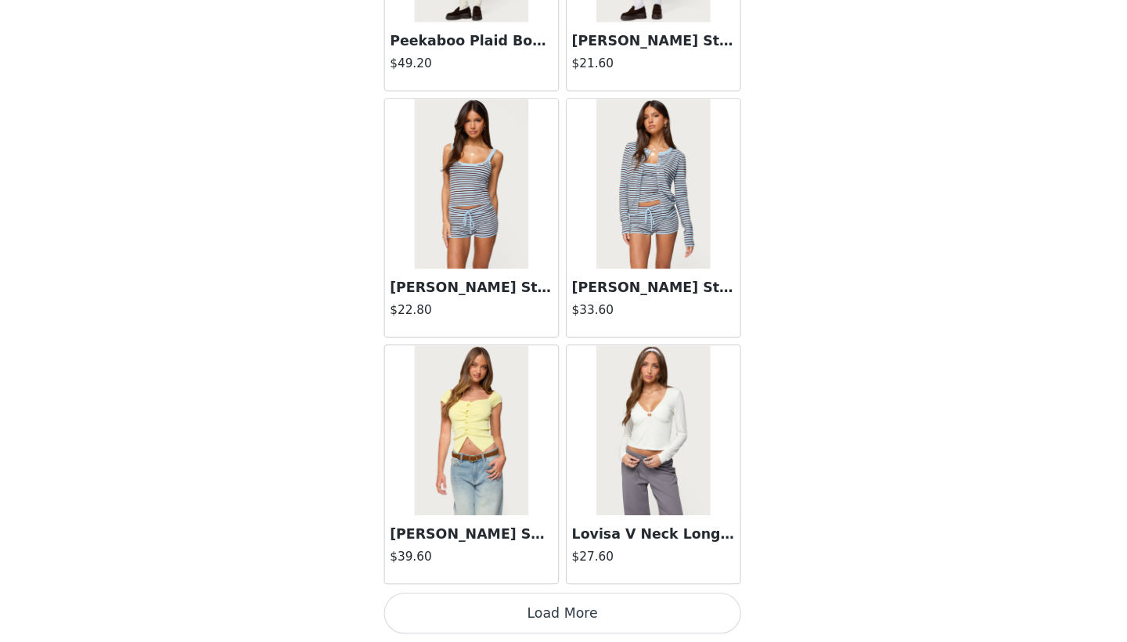
click at [524, 596] on button "Load More" at bounding box center [563, 615] width 329 height 38
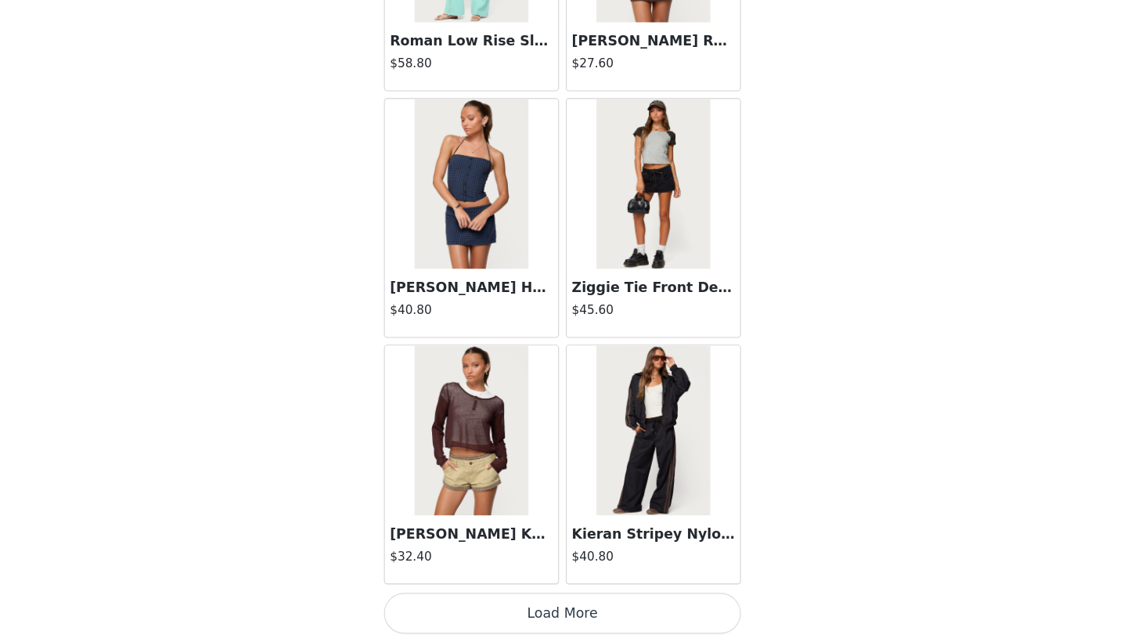
scroll to position [58501, 0]
click at [528, 596] on button "Load More" at bounding box center [563, 615] width 329 height 38
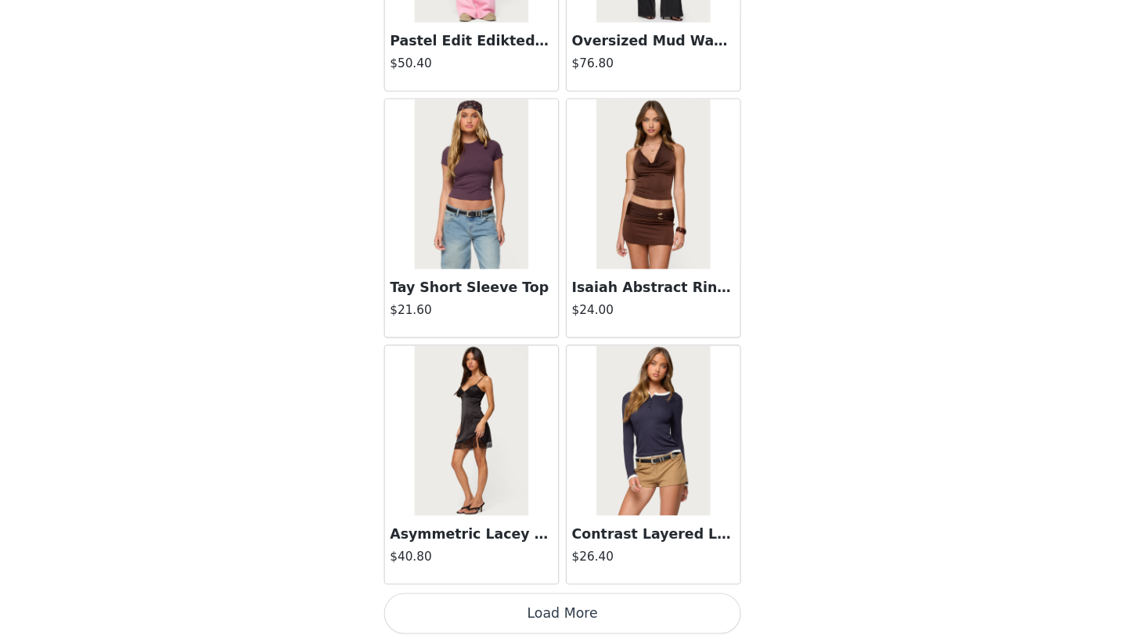
scroll to position [60767, 0]
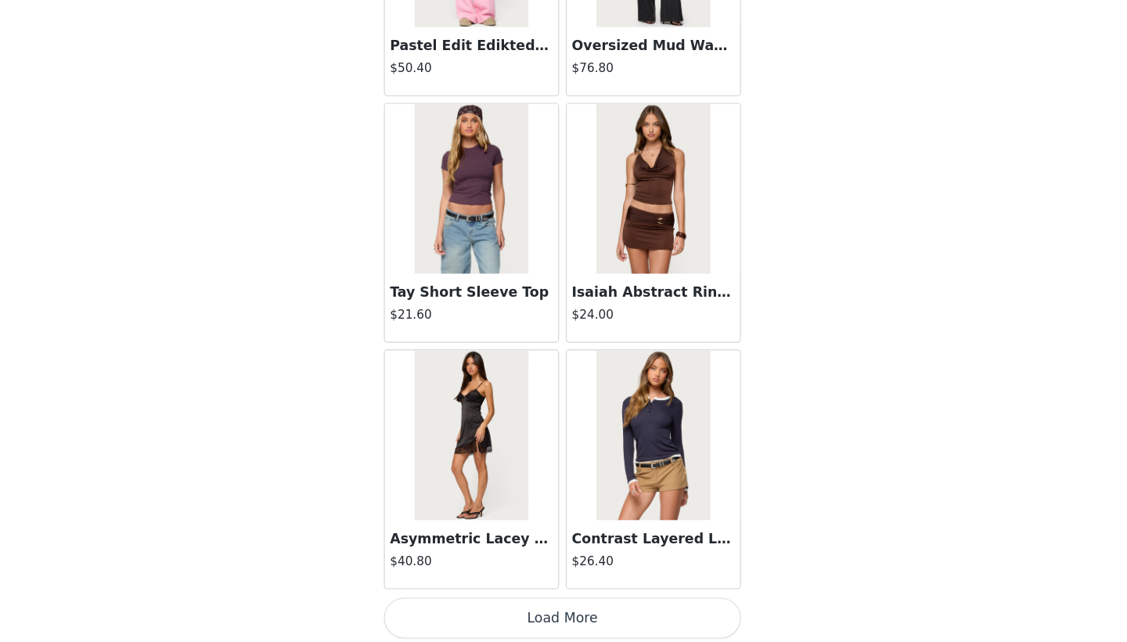
click at [507, 600] on button "Load More" at bounding box center [563, 619] width 329 height 38
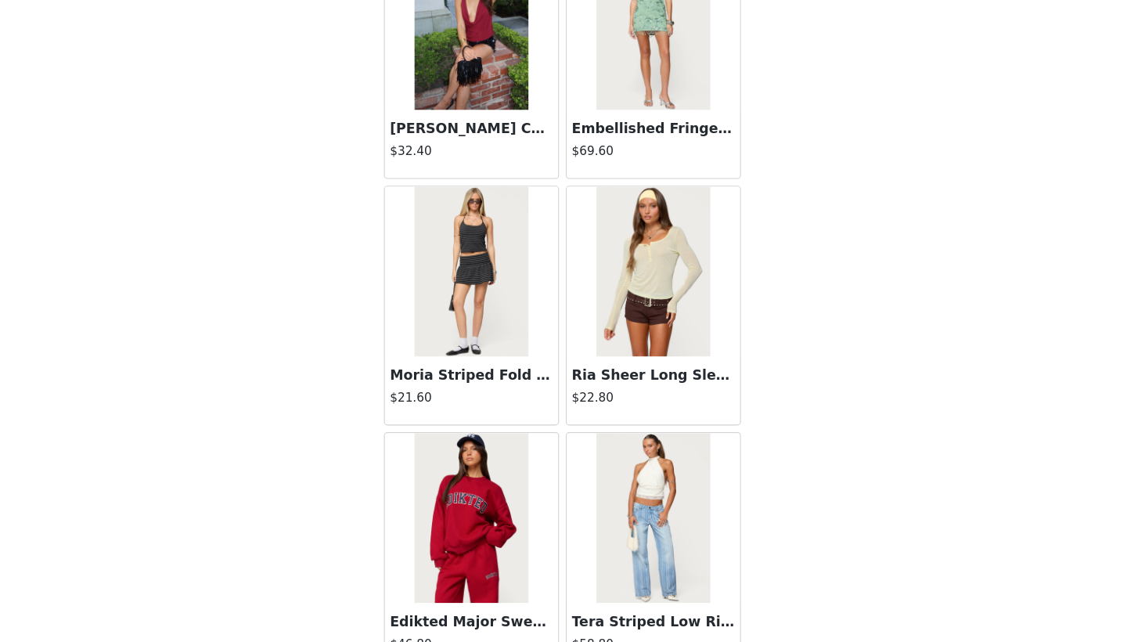
scroll to position [61383, 0]
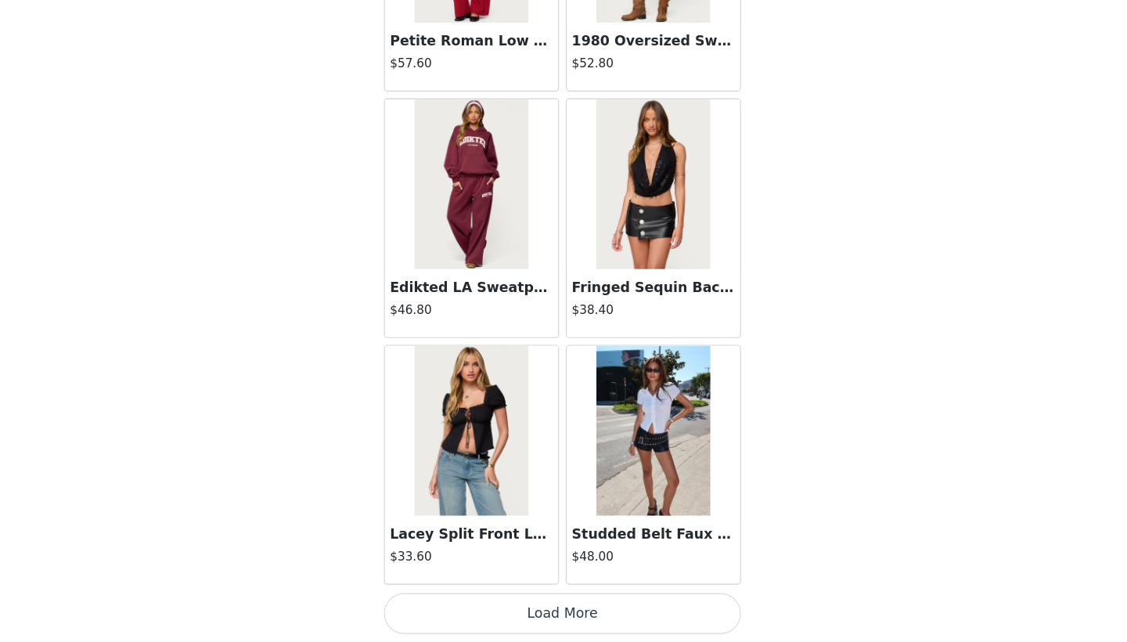
click at [534, 596] on button "Load More" at bounding box center [563, 615] width 329 height 38
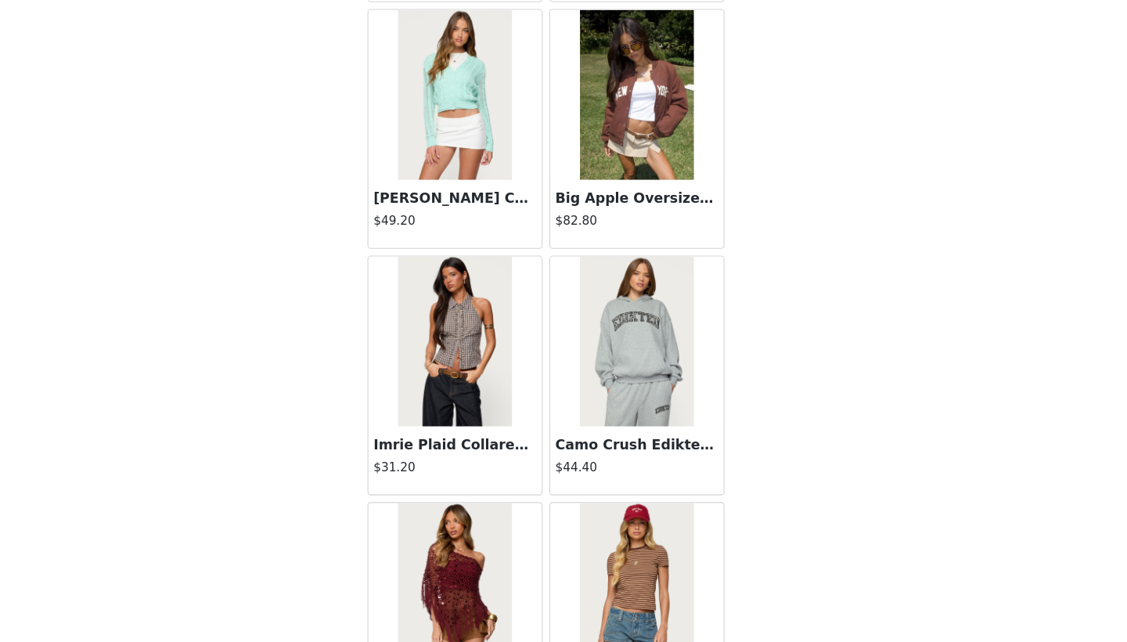
scroll to position [47466, 0]
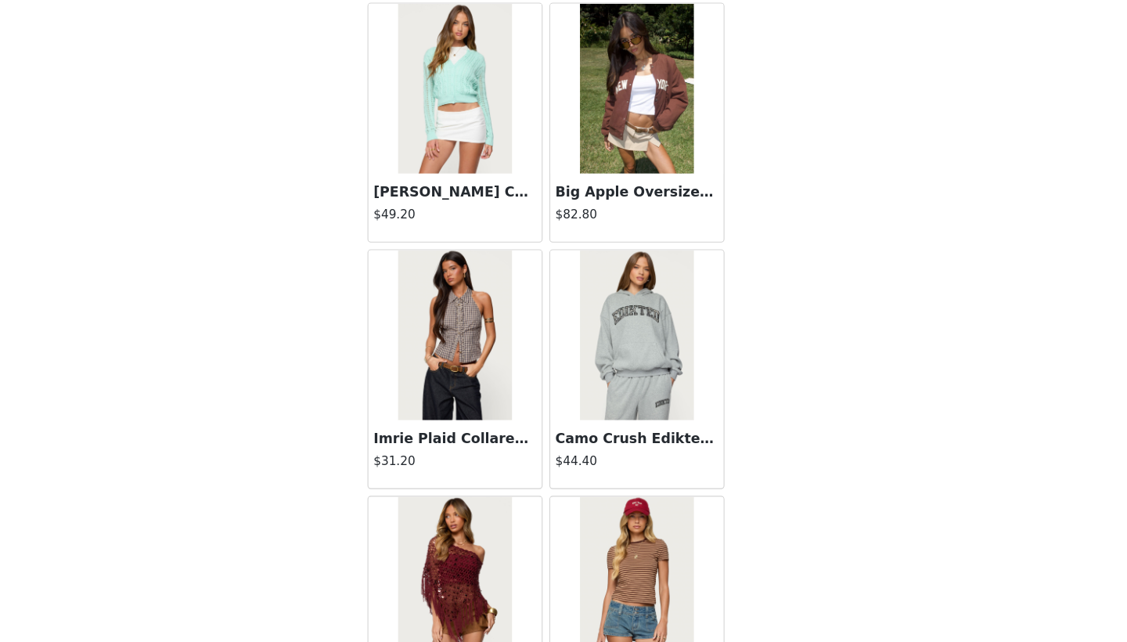
click at [446, 281] on img at bounding box center [479, 359] width 104 height 157
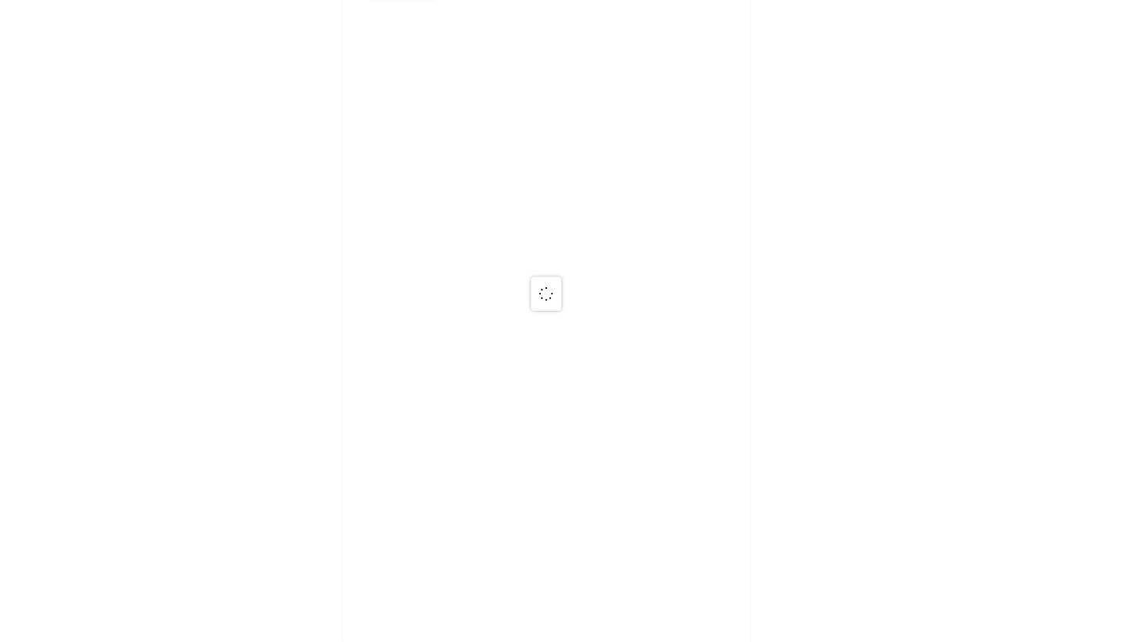
scroll to position [0, 0]
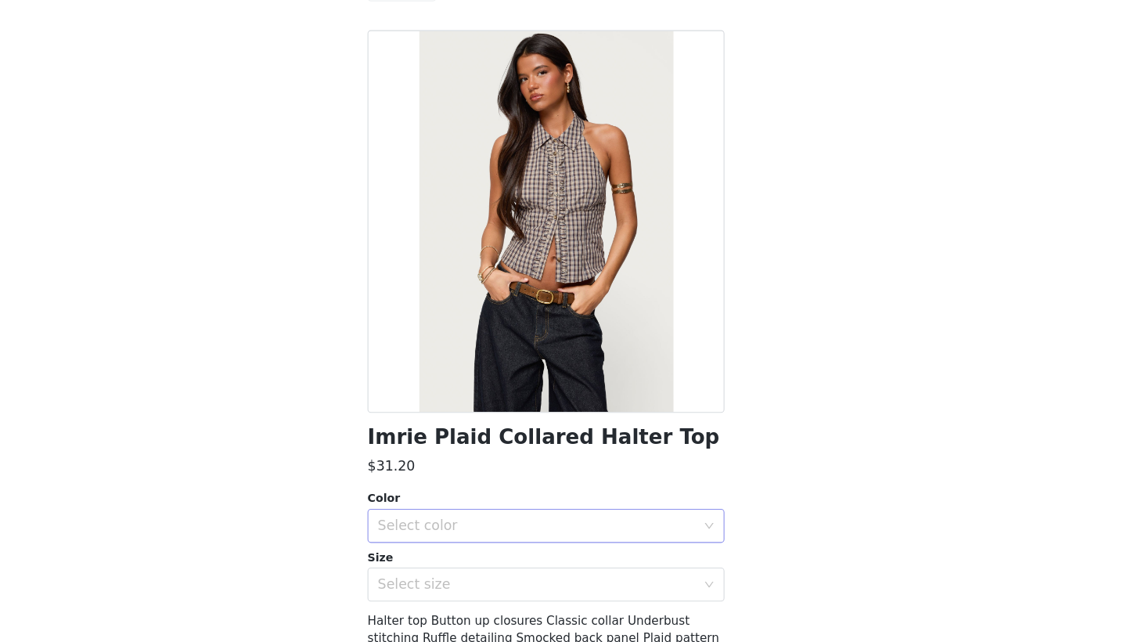
click at [420, 520] on div "Select color" at bounding box center [559, 535] width 300 height 30
click at [409, 556] on li "BROWN" at bounding box center [563, 568] width 329 height 25
click at [409, 581] on div "Select size" at bounding box center [555, 589] width 293 height 16
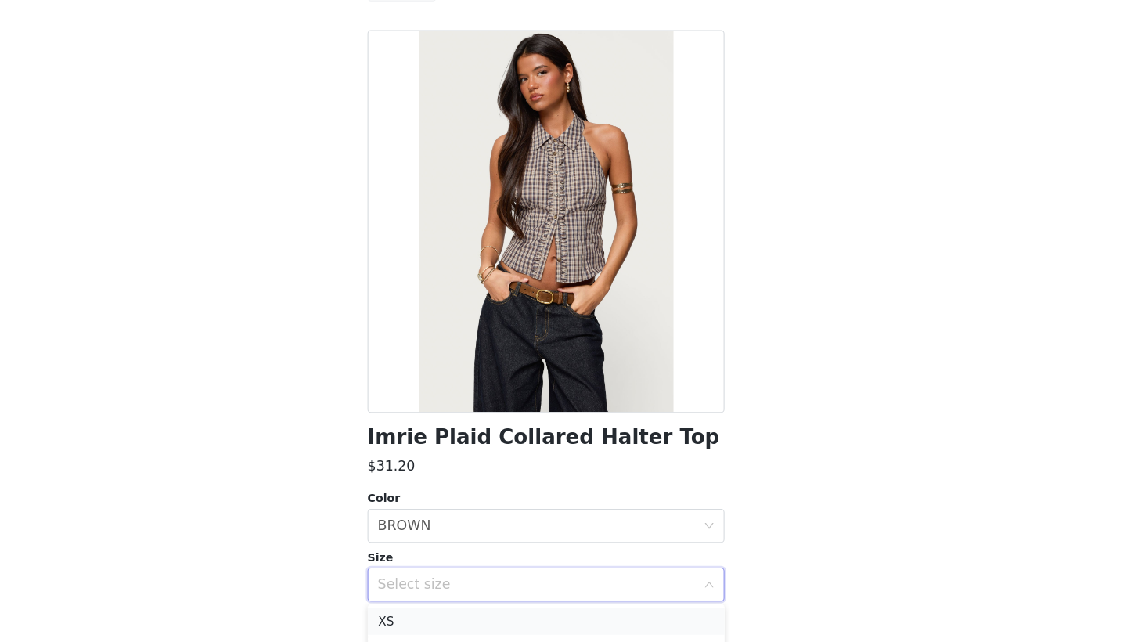
click at [399, 610] on li "XS" at bounding box center [563, 622] width 329 height 25
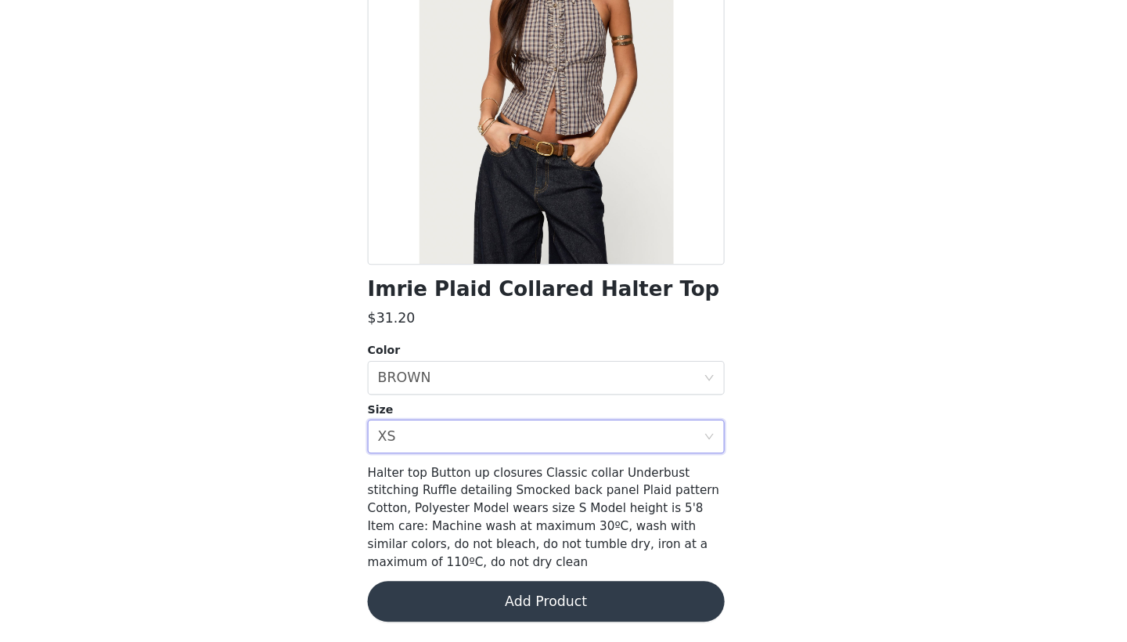
scroll to position [135, 0]
click at [503, 586] on button "Add Product" at bounding box center [563, 605] width 329 height 38
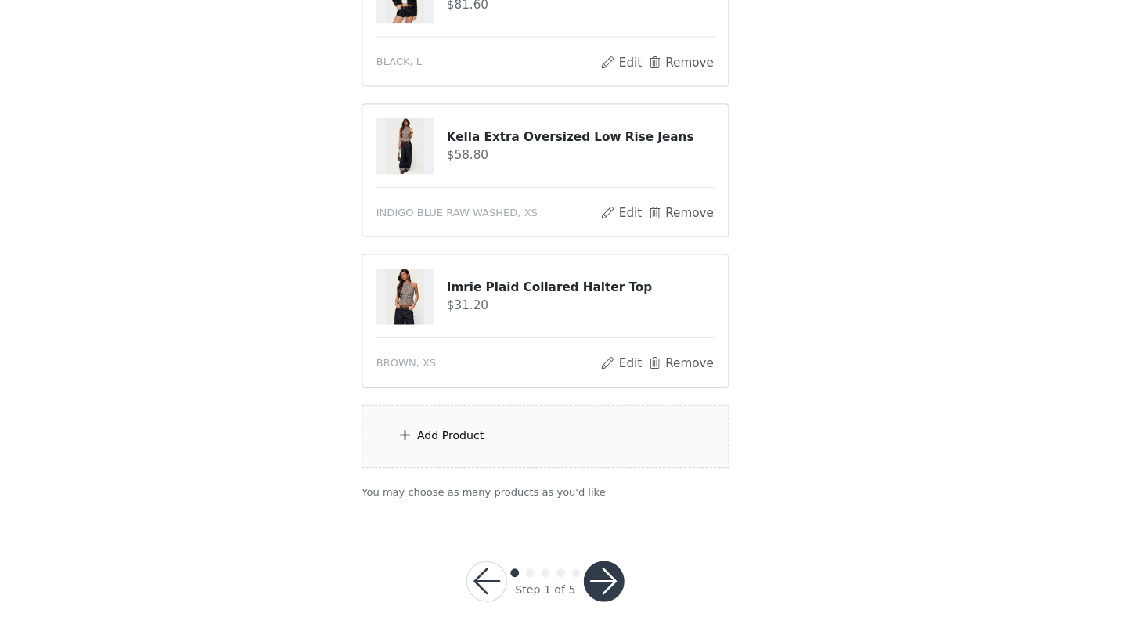
scroll to position [485, 0]
click at [599, 567] on button "button" at bounding box center [618, 586] width 38 height 38
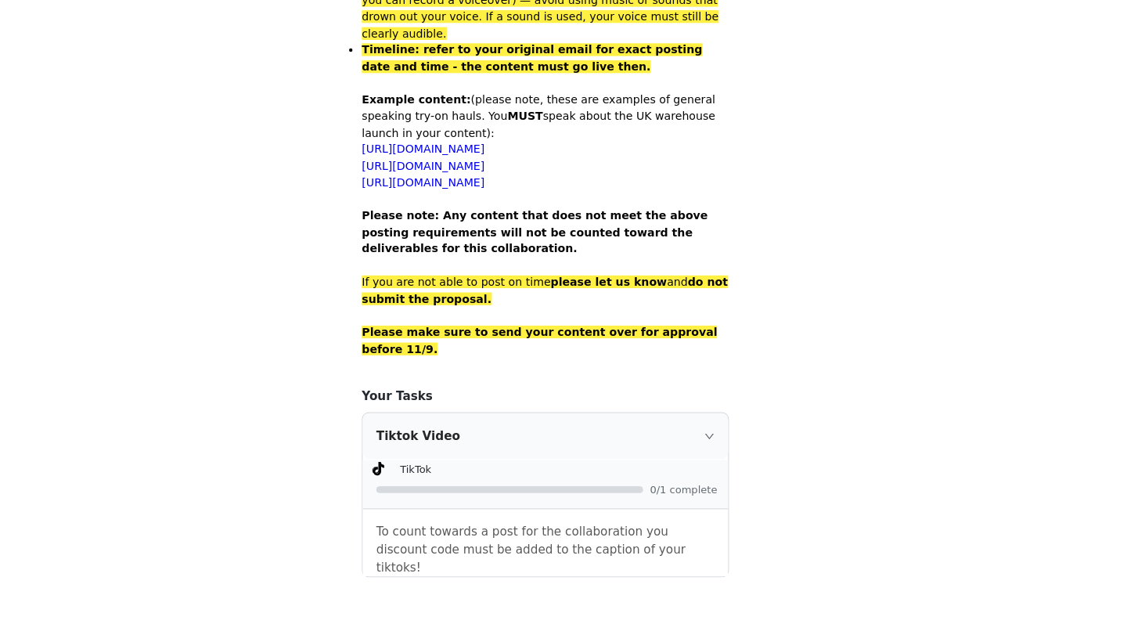
scroll to position [1024, 0]
